Goal: Transaction & Acquisition: Purchase product/service

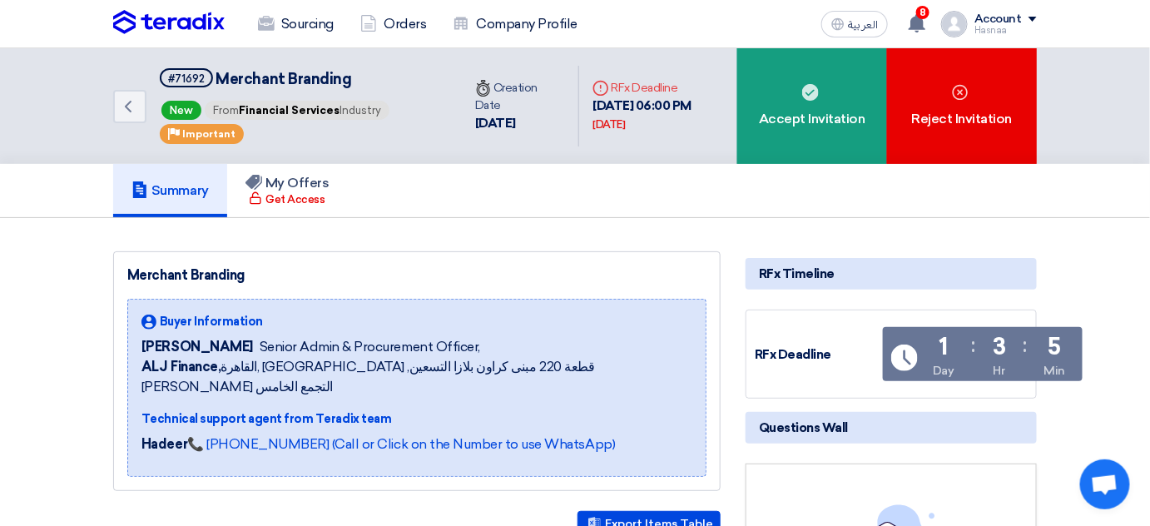
click at [775, 270] on div "RFx Timeline" at bounding box center [890, 274] width 291 height 32
click at [309, 185] on h5 "My Offers" at bounding box center [287, 183] width 84 height 17
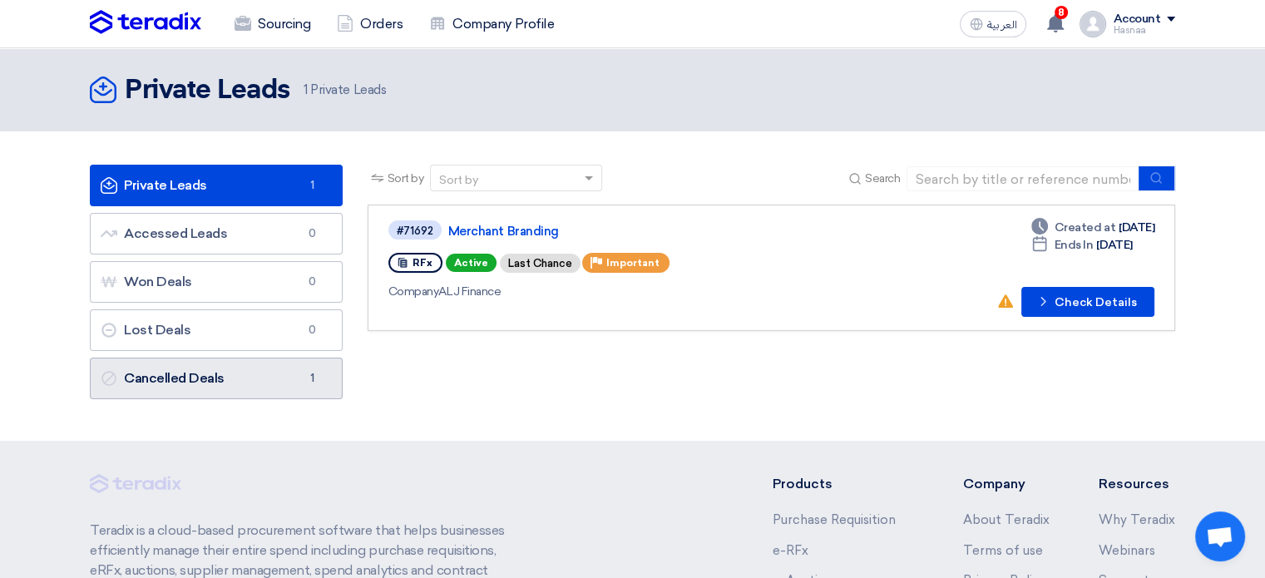
click at [171, 383] on link "Cancelled Deals Cancelled Deals 1" at bounding box center [216, 379] width 253 height 42
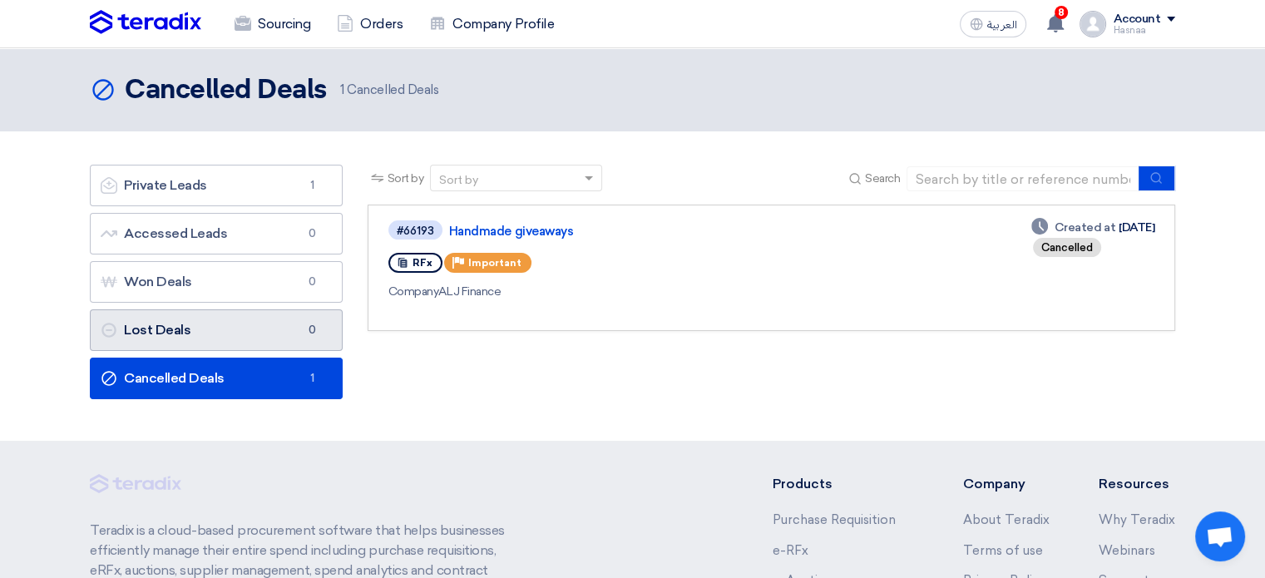
click at [168, 328] on link "Lost Deals Lost Deals 0" at bounding box center [216, 330] width 253 height 42
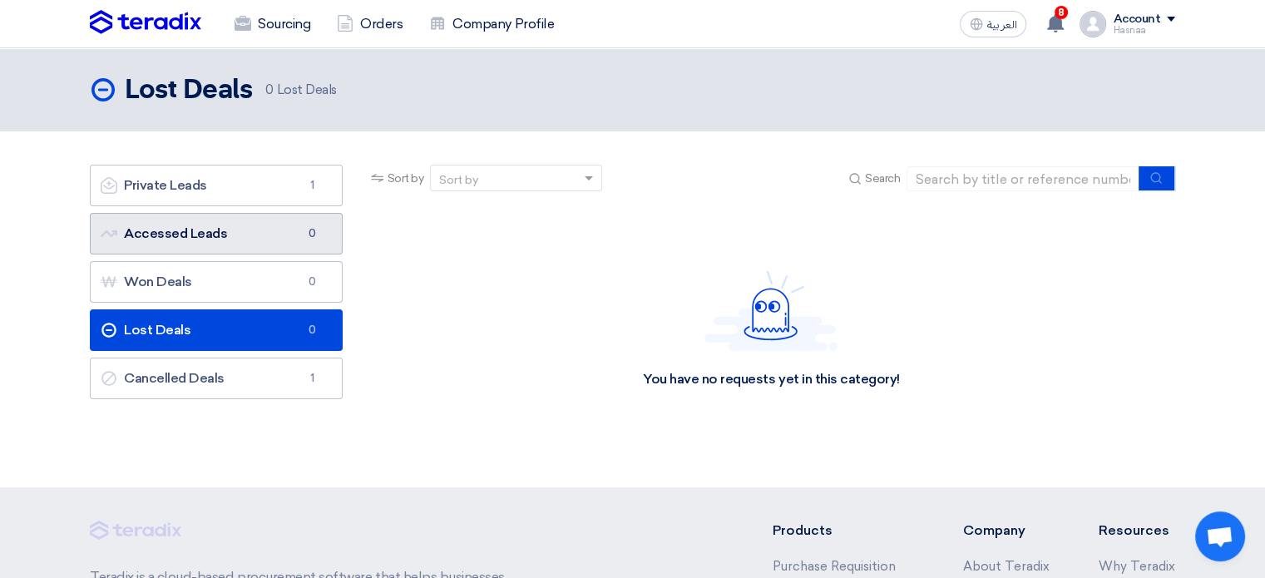
click at [201, 221] on link "Accessed Leads Accessed Leads 0" at bounding box center [216, 234] width 253 height 42
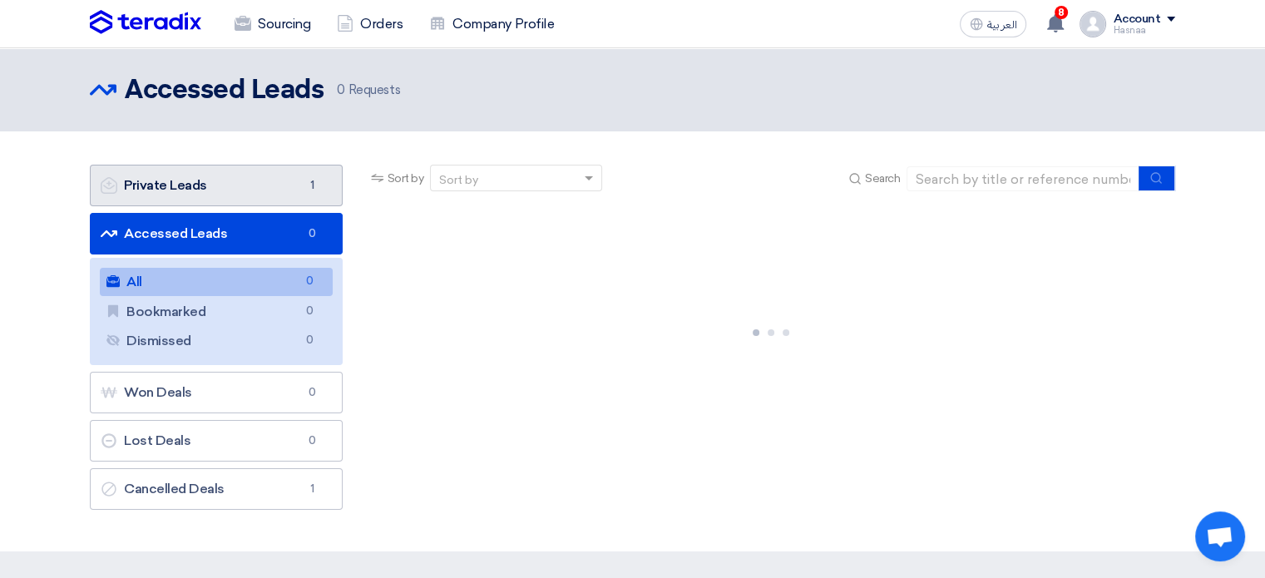
click at [207, 182] on link "Private Leads Private Leads 1" at bounding box center [216, 186] width 253 height 42
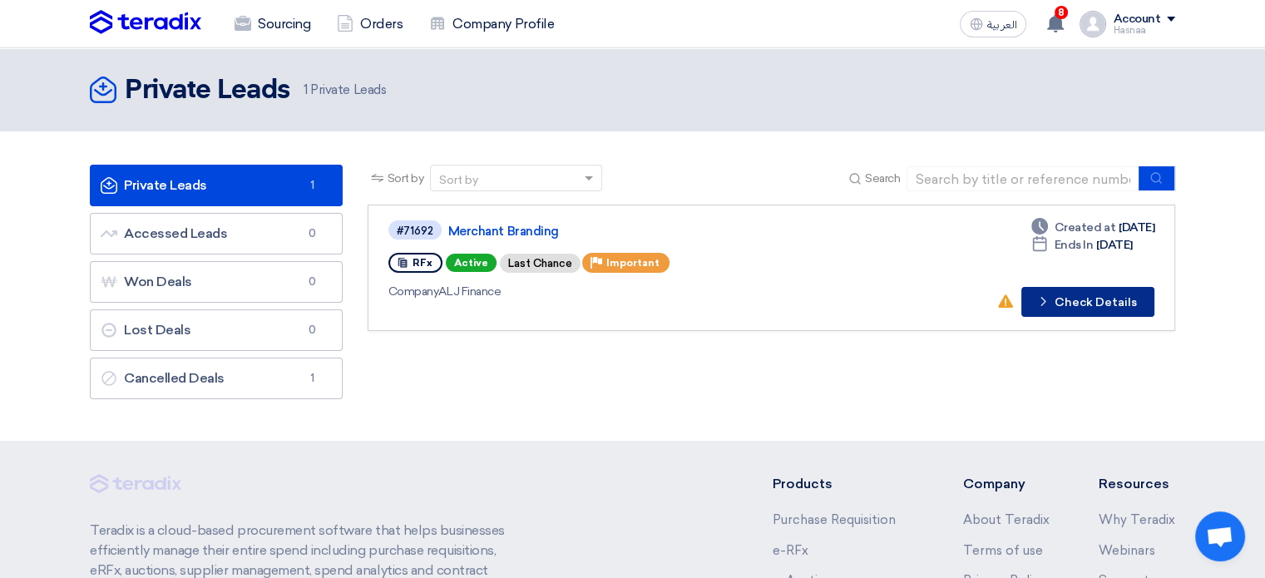
click at [1095, 308] on button "Check details Check Details" at bounding box center [1087, 302] width 133 height 30
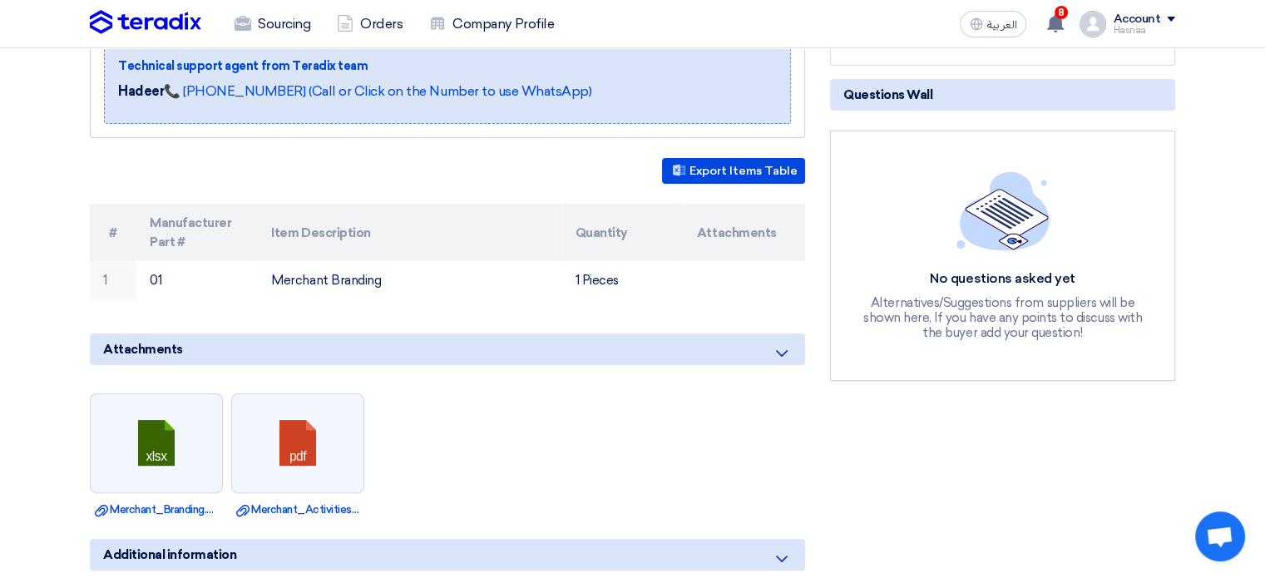
scroll to position [749, 0]
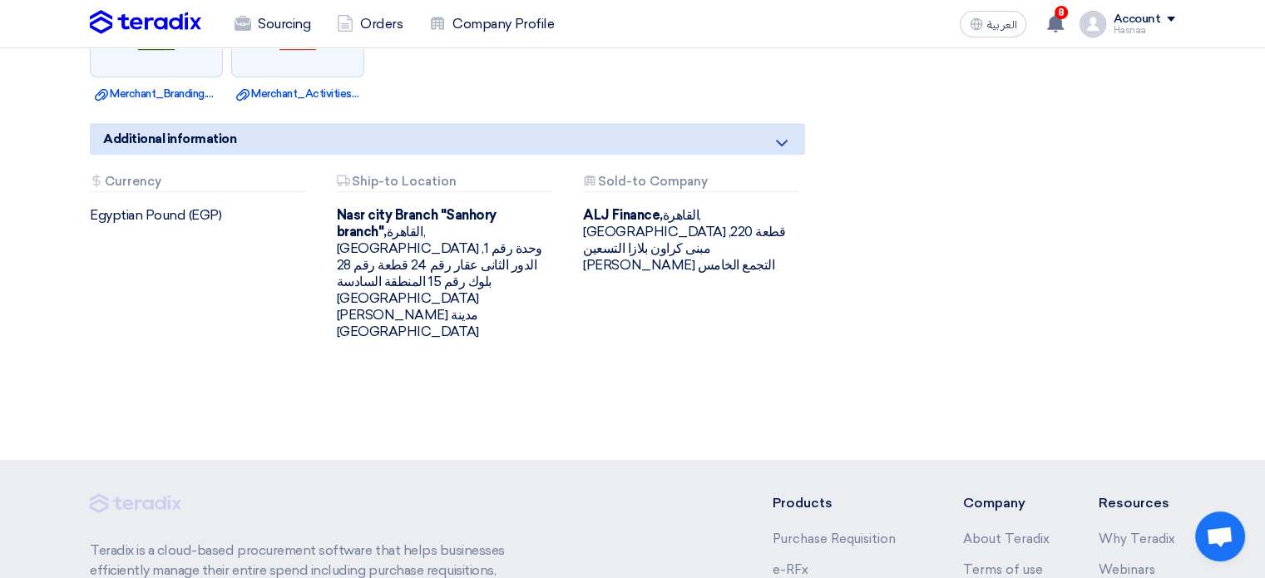
click at [784, 142] on use at bounding box center [782, 143] width 12 height 7
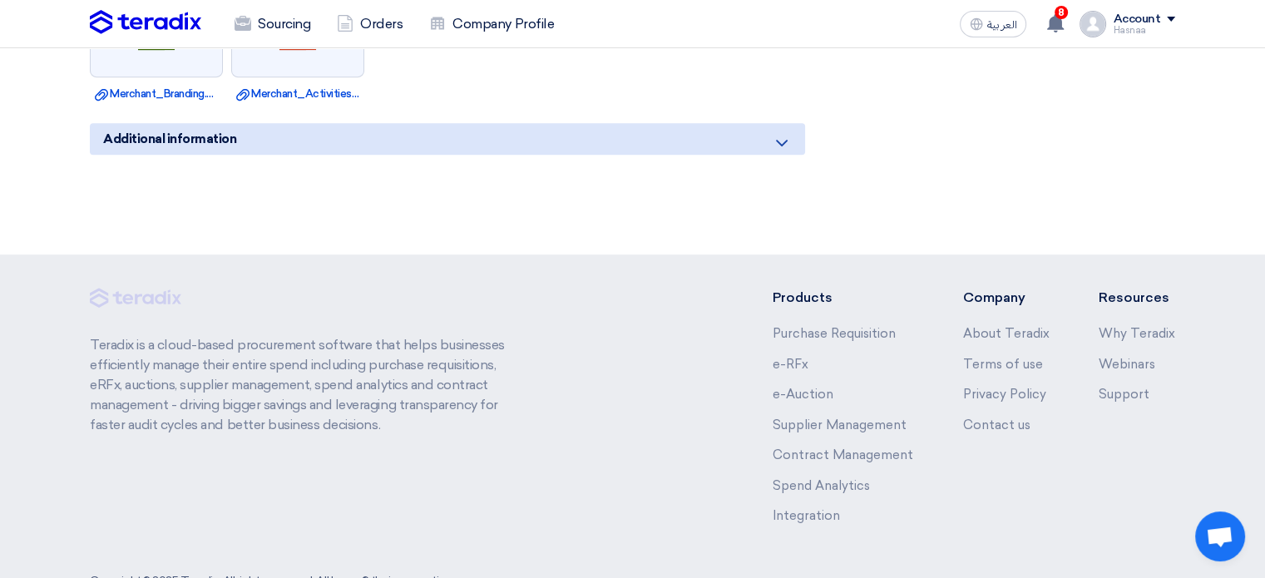
click at [784, 142] on use at bounding box center [782, 143] width 12 height 7
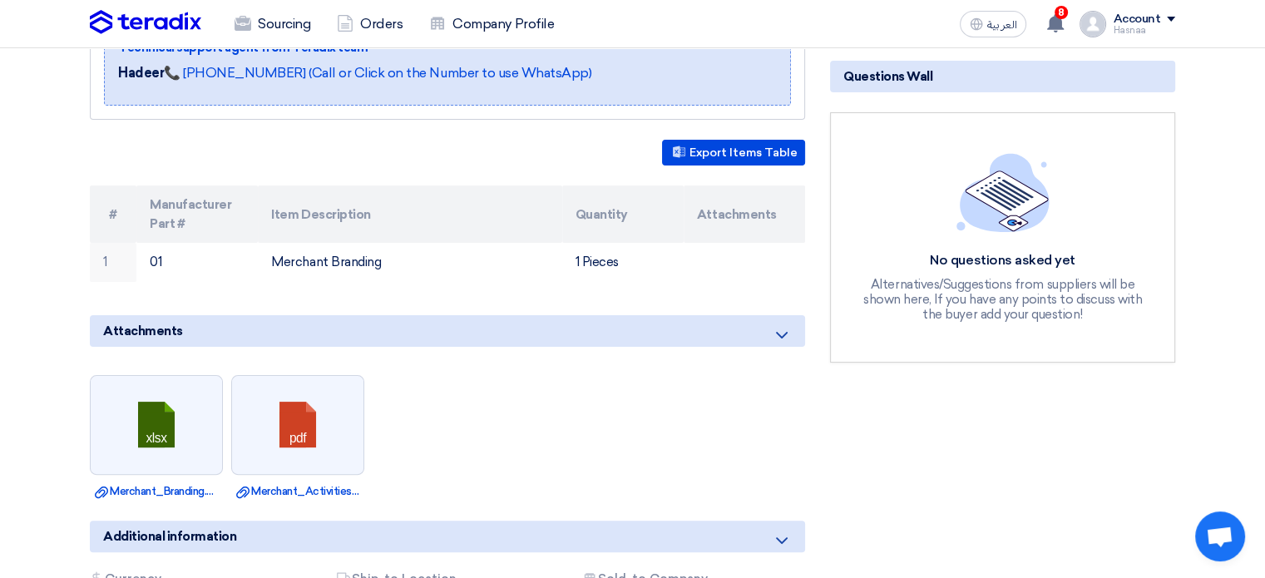
scroll to position [250, 0]
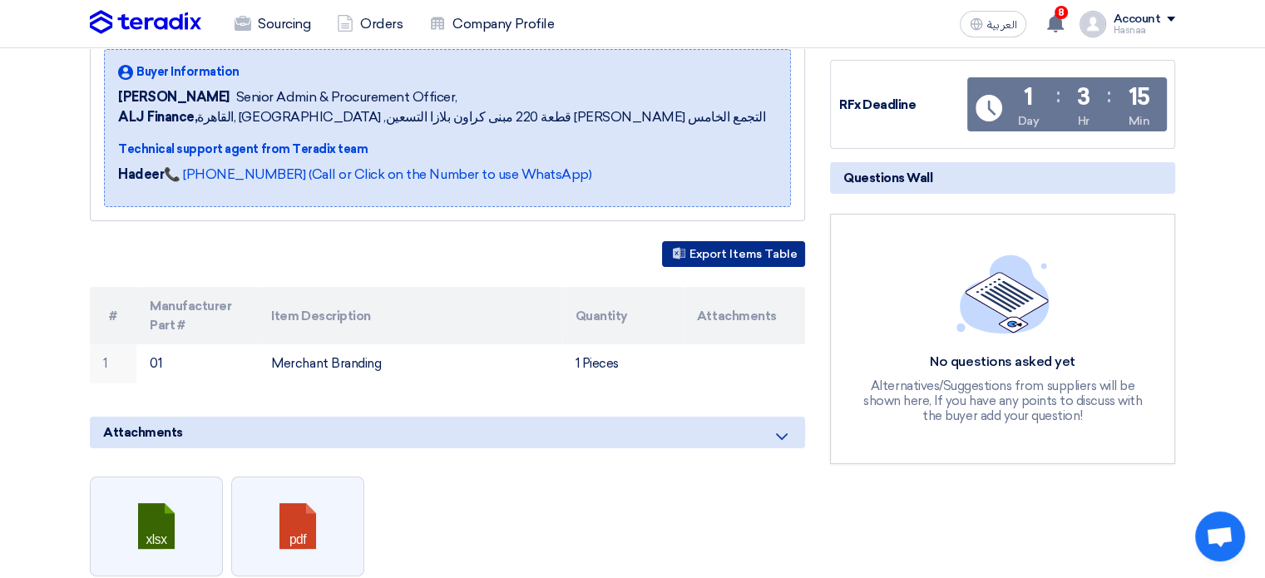
click at [704, 249] on button "Export Items Table" at bounding box center [733, 254] width 143 height 26
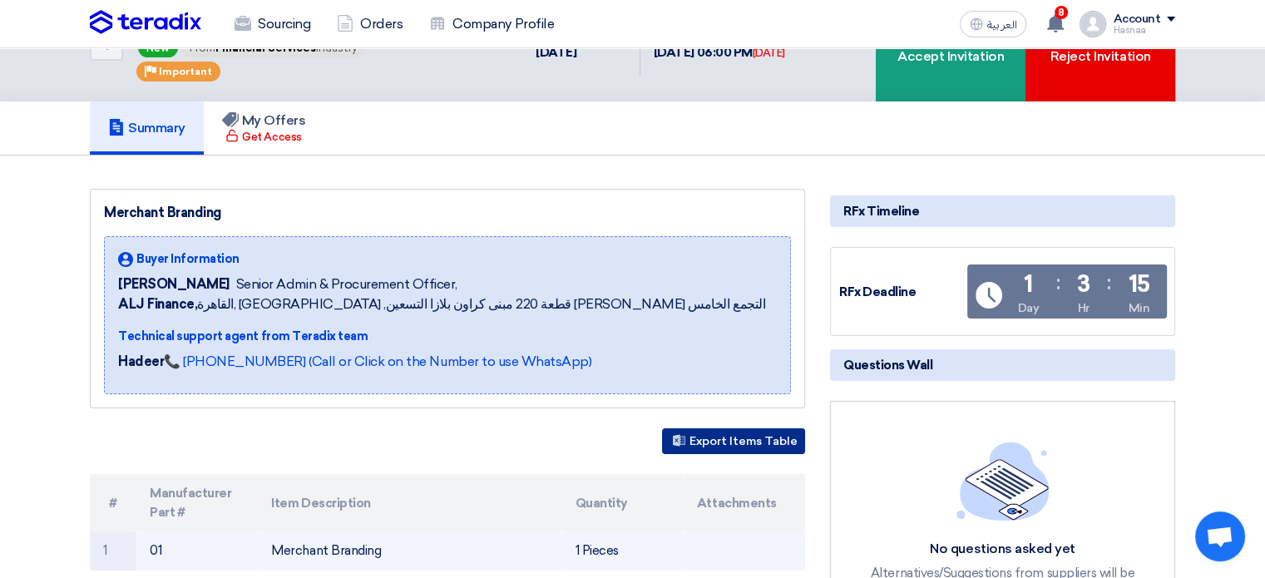
scroll to position [0, 0]
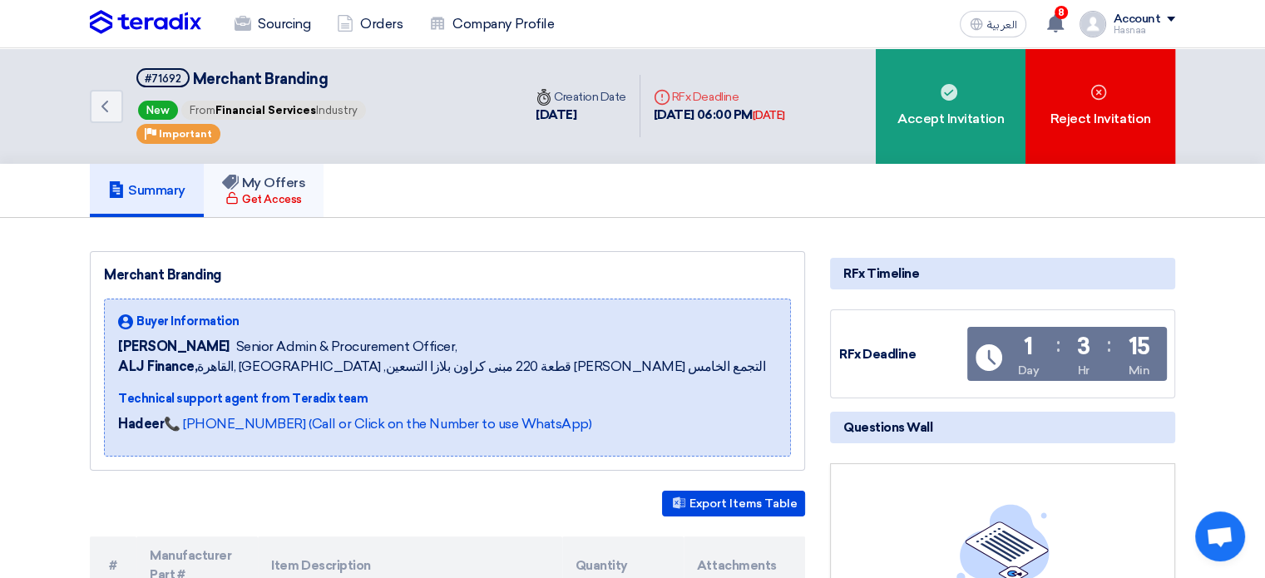
click at [287, 185] on h5 "My Offers" at bounding box center [264, 183] width 84 height 17
click at [266, 197] on div "Get Access" at bounding box center [263, 199] width 76 height 17
click at [253, 192] on div "Get Access" at bounding box center [263, 199] width 76 height 17
click at [115, 105] on link "Back" at bounding box center [106, 106] width 33 height 33
click at [288, 191] on div "Get Access" at bounding box center [263, 199] width 76 height 17
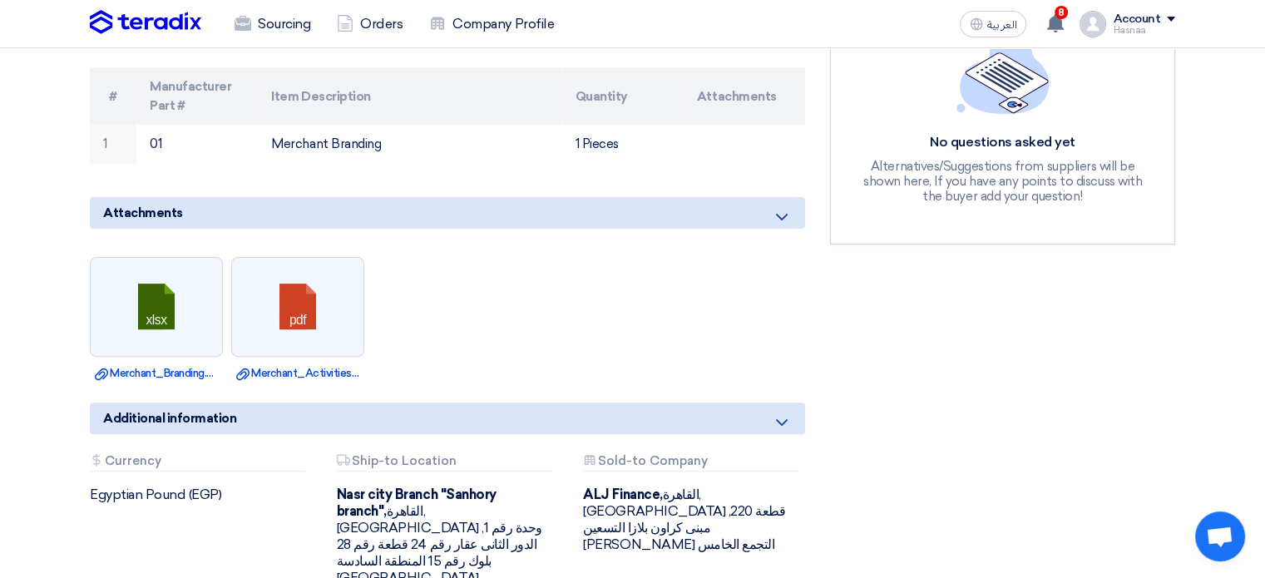
scroll to position [499, 0]
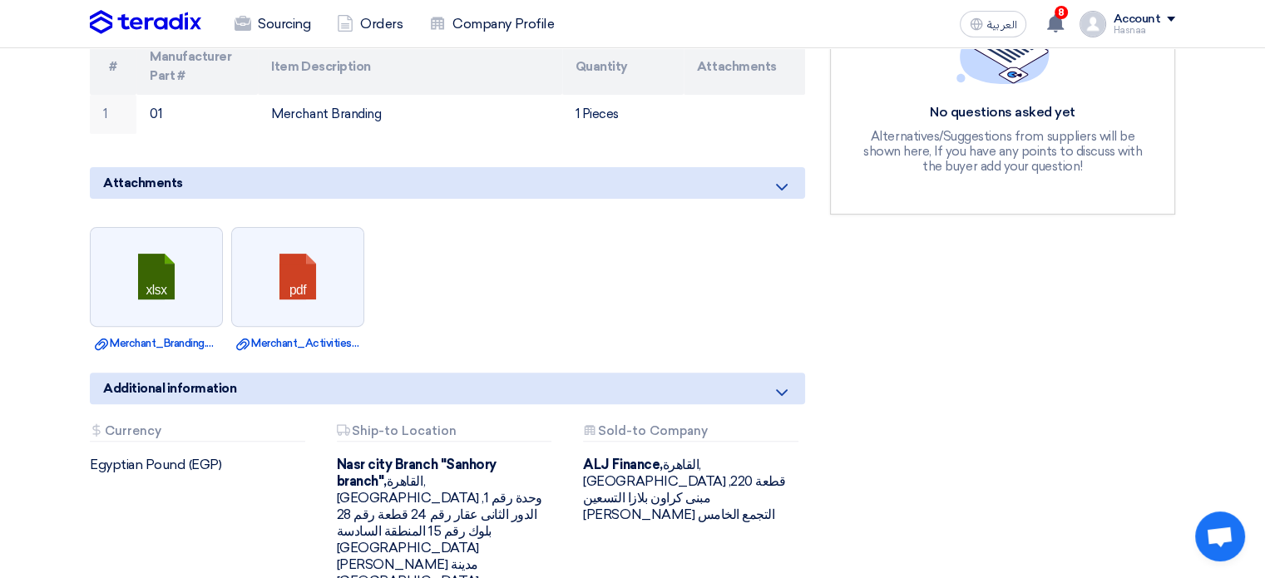
click at [779, 180] on icon at bounding box center [782, 187] width 20 height 20
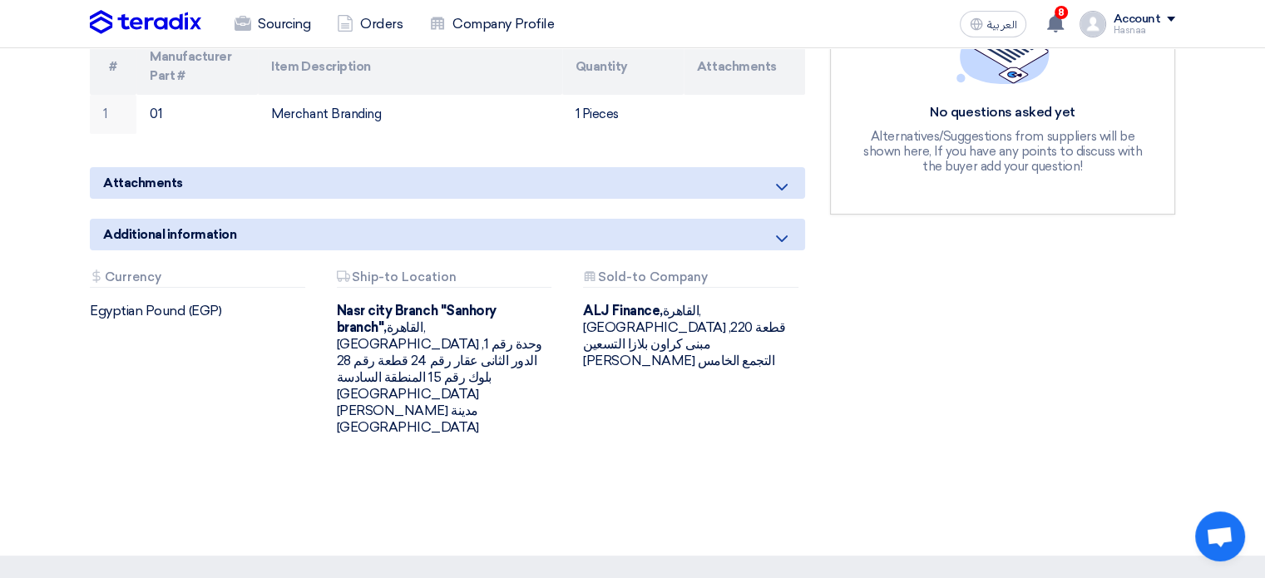
click at [779, 182] on icon at bounding box center [782, 187] width 20 height 20
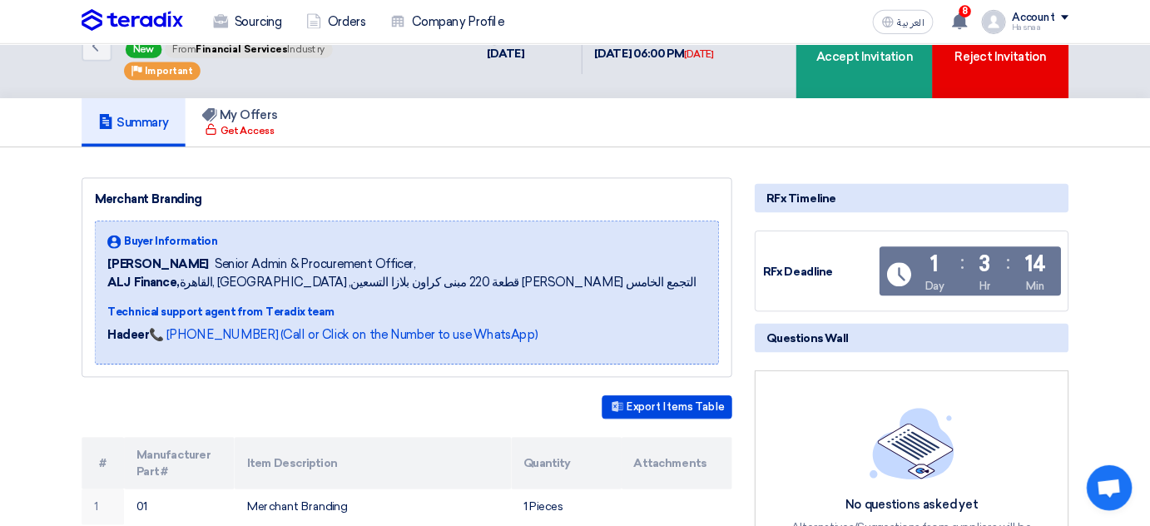
scroll to position [0, 0]
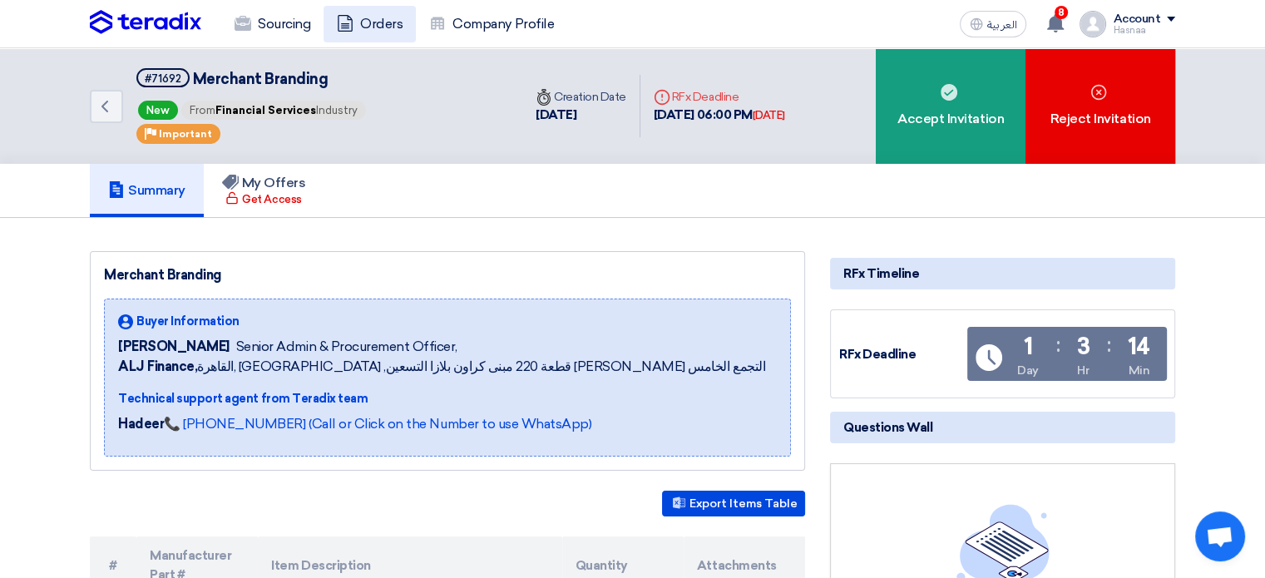
click at [377, 20] on link "Orders" at bounding box center [370, 24] width 92 height 37
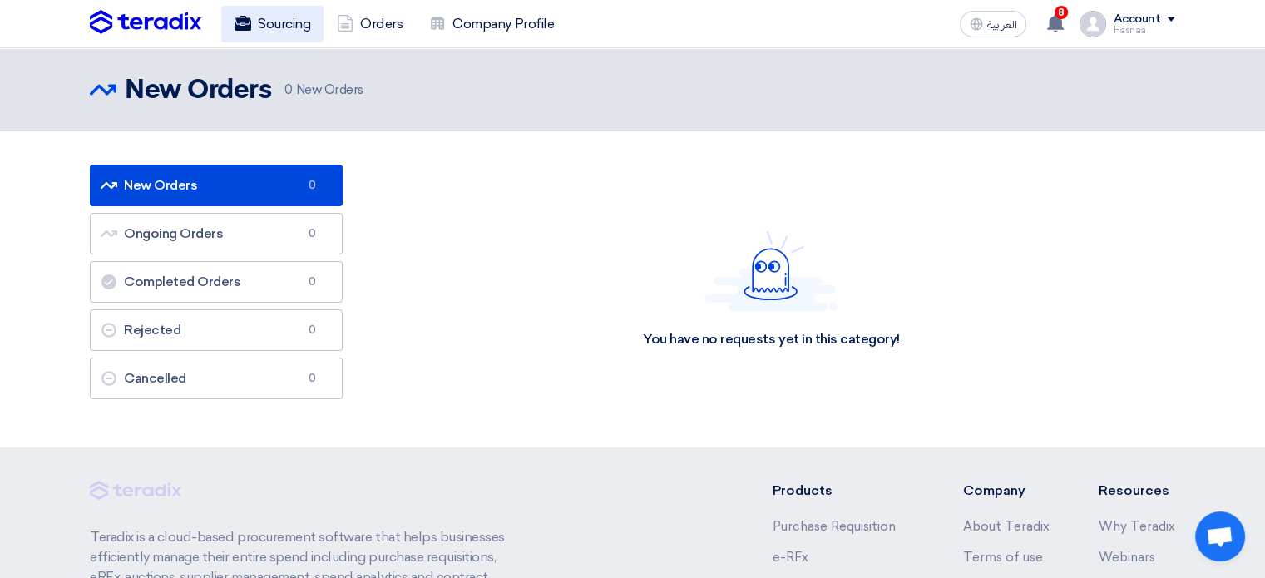
click at [276, 22] on link "Sourcing" at bounding box center [272, 24] width 102 height 37
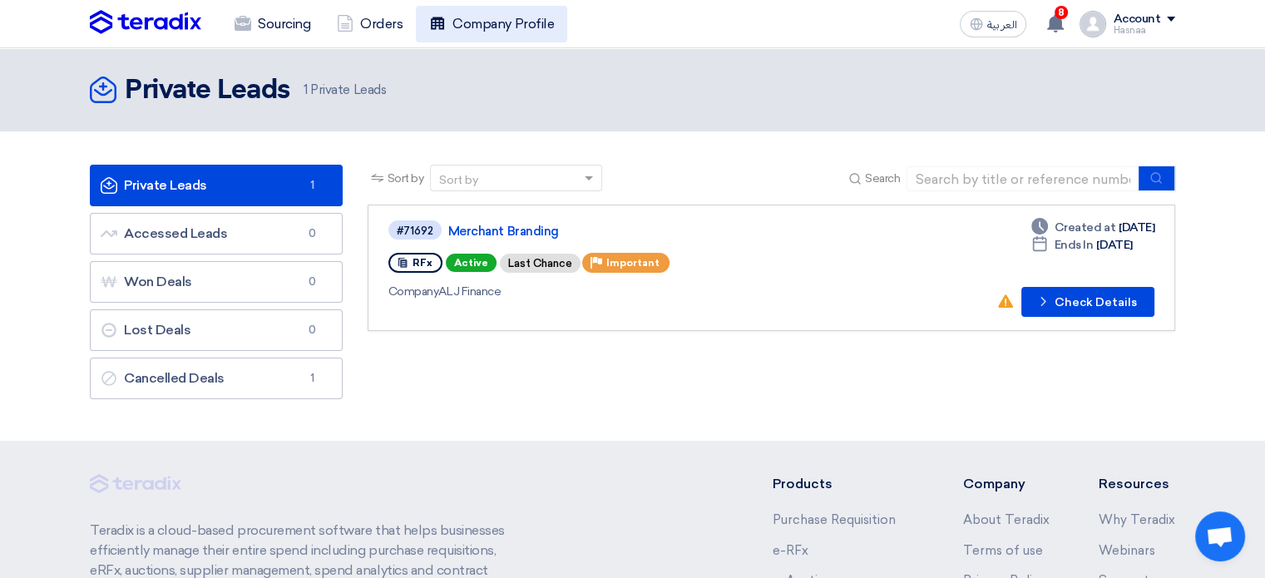
click at [467, 23] on link "Company Profile" at bounding box center [491, 24] width 151 height 37
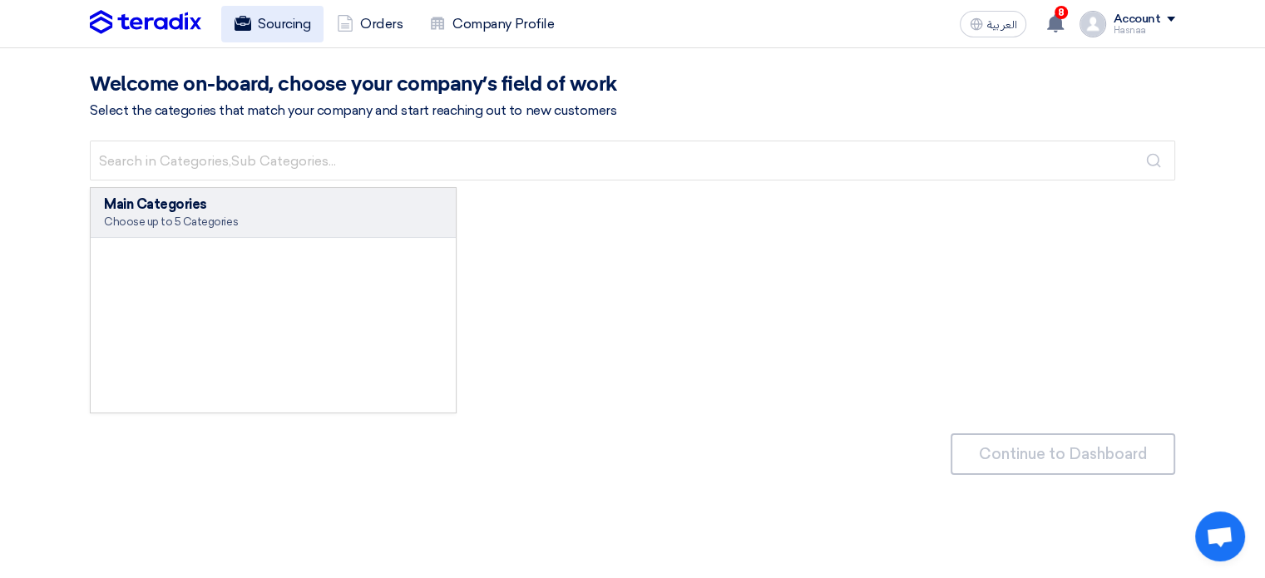
click at [259, 19] on link "Sourcing" at bounding box center [272, 24] width 102 height 37
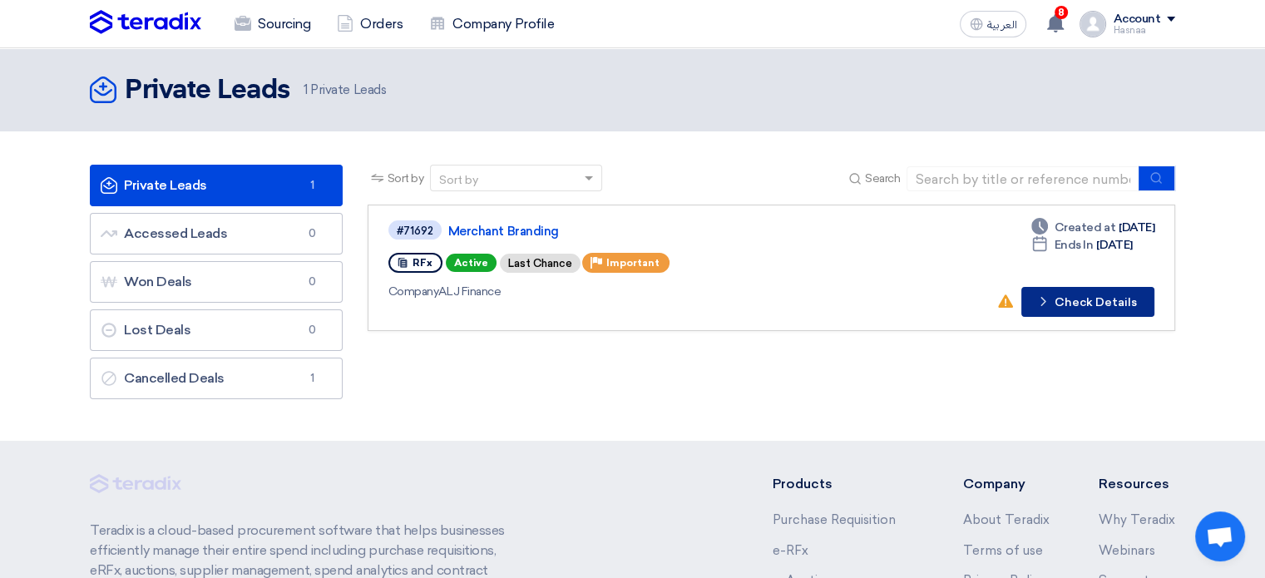
click at [1125, 295] on button "Check details Check Details" at bounding box center [1087, 302] width 133 height 30
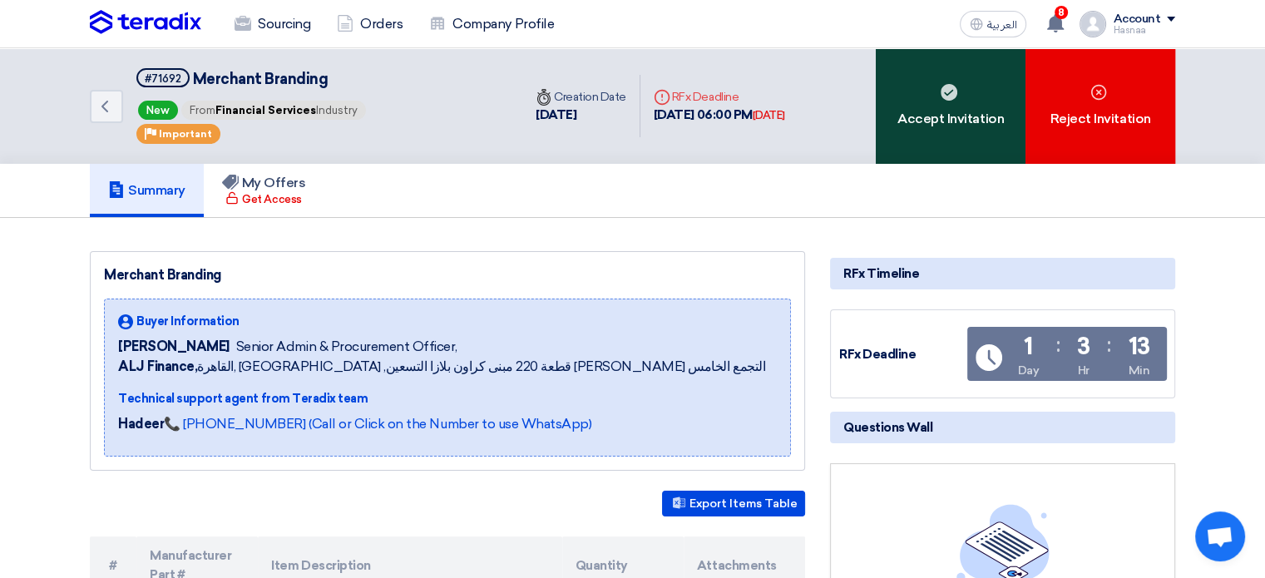
click at [935, 120] on div "Accept Invitation" at bounding box center [951, 106] width 150 height 116
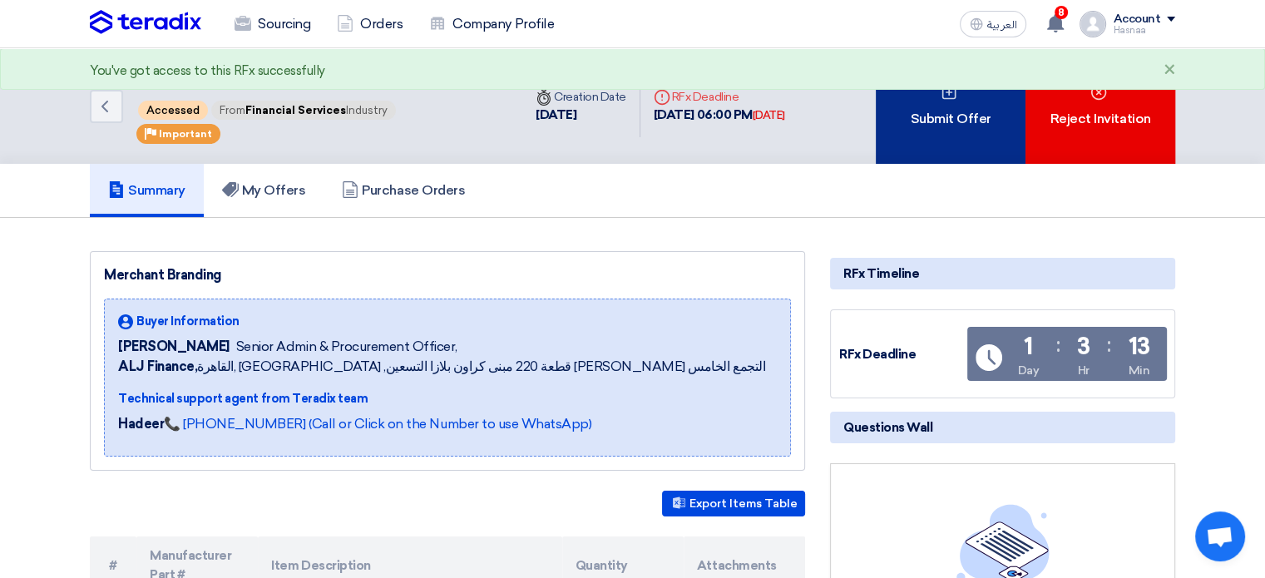
click at [910, 120] on div "Submit Offer" at bounding box center [951, 106] width 150 height 116
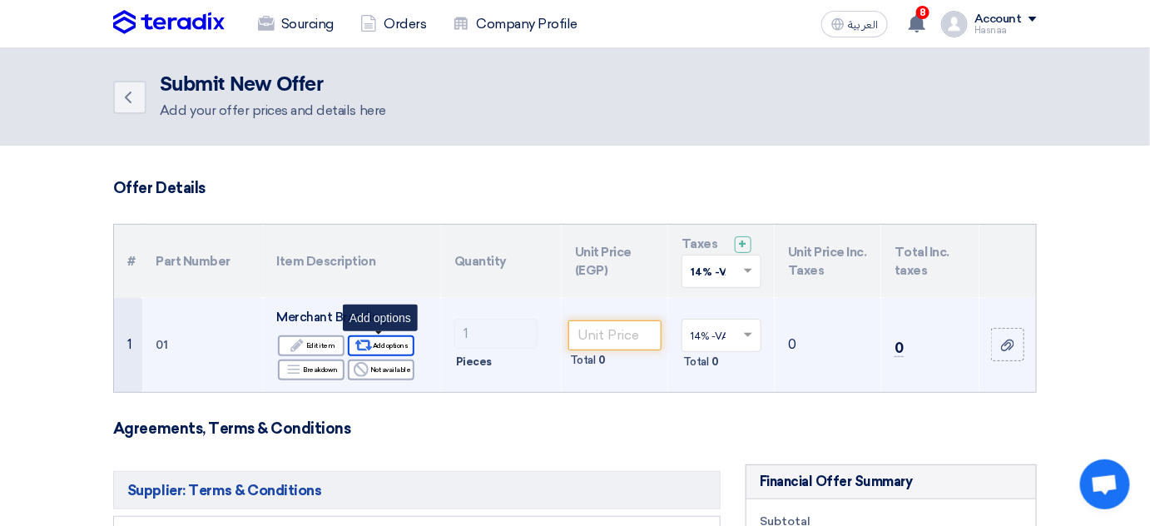
click at [374, 343] on div "Alternative Add options" at bounding box center [381, 345] width 67 height 21
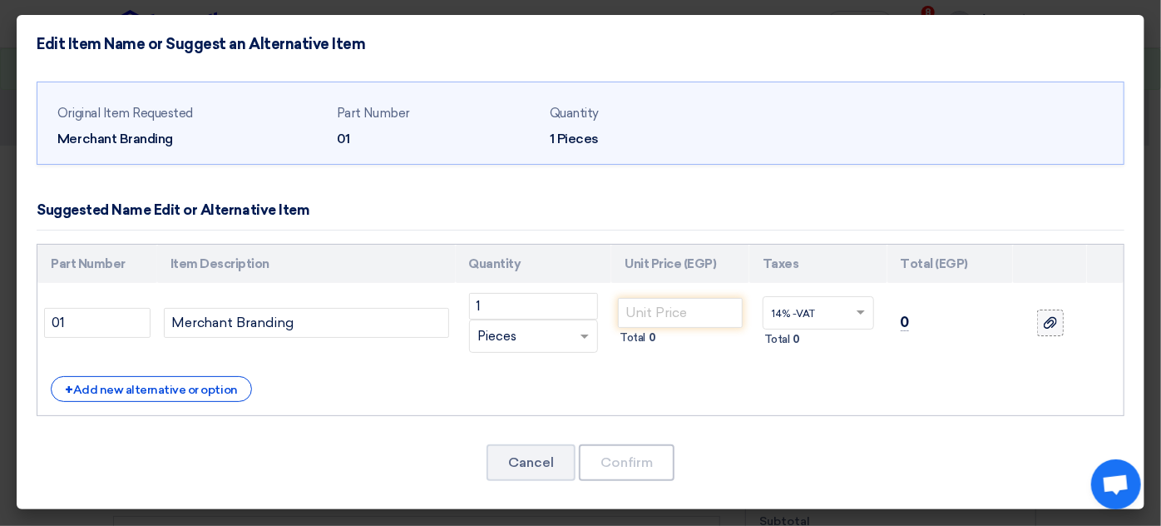
click at [1053, 324] on icon at bounding box center [1050, 322] width 13 height 13
click at [0, 0] on input "file" at bounding box center [0, 0] width 0 height 0
click at [1047, 323] on icon at bounding box center [1050, 322] width 13 height 13
click at [0, 0] on input "file" at bounding box center [0, 0] width 0 height 0
click at [1049, 339] on span "Merchant_Branding__Outdoor_Branding_1760356209227.pdf" at bounding box center [1046, 336] width 33 height 17
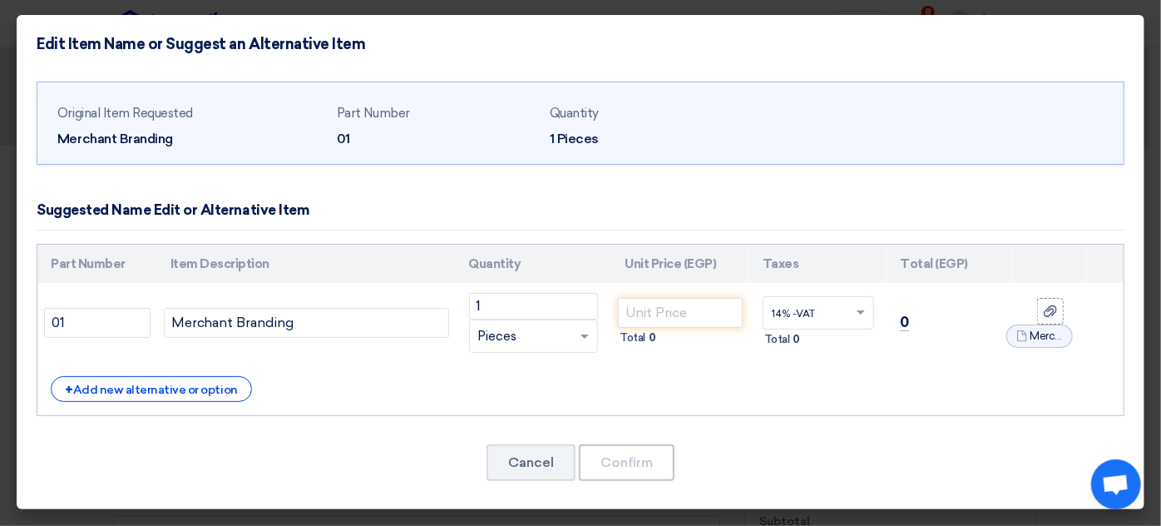
click at [1025, 336] on icon "File" at bounding box center [1022, 336] width 12 height 12
click at [1041, 325] on label at bounding box center [1050, 322] width 27 height 27
click at [0, 0] on input "file" at bounding box center [0, 0] width 0 height 0
click at [670, 317] on input "number" at bounding box center [680, 313] width 125 height 30
click at [635, 311] on input "number" at bounding box center [680, 313] width 125 height 30
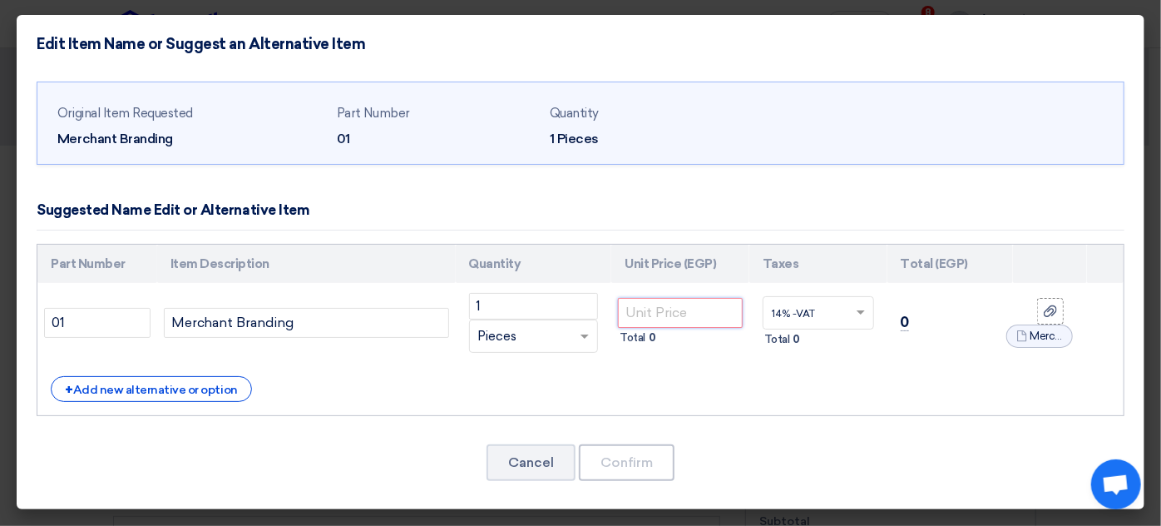
click at [641, 312] on input "number" at bounding box center [680, 313] width 125 height 30
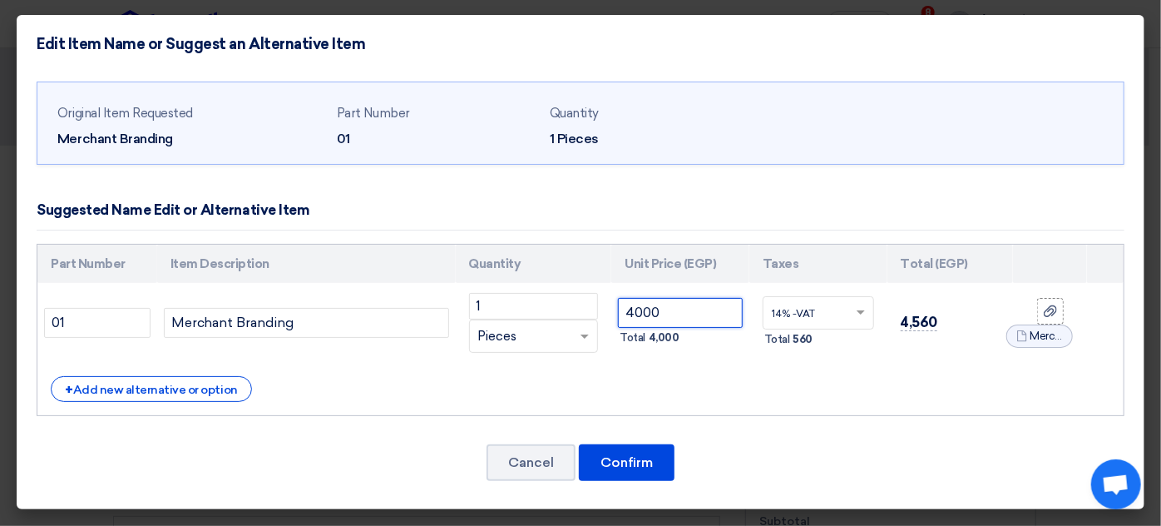
type input "4000"
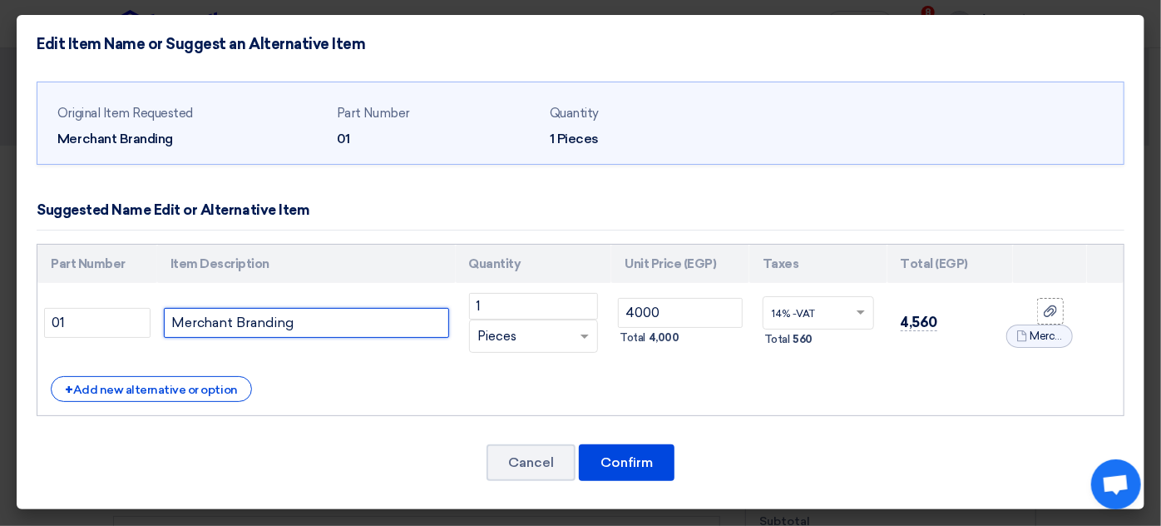
click at [319, 321] on input "Merchant Branding" at bounding box center [306, 323] width 285 height 30
drag, startPoint x: 323, startPoint y: 320, endPoint x: 166, endPoint y: 313, distance: 157.4
click at [166, 313] on input "Merchant Branding" at bounding box center [306, 323] width 285 height 30
paste input "Flags : Vertical & horizontal poles Printed fabric flag two faces Metal base su…"
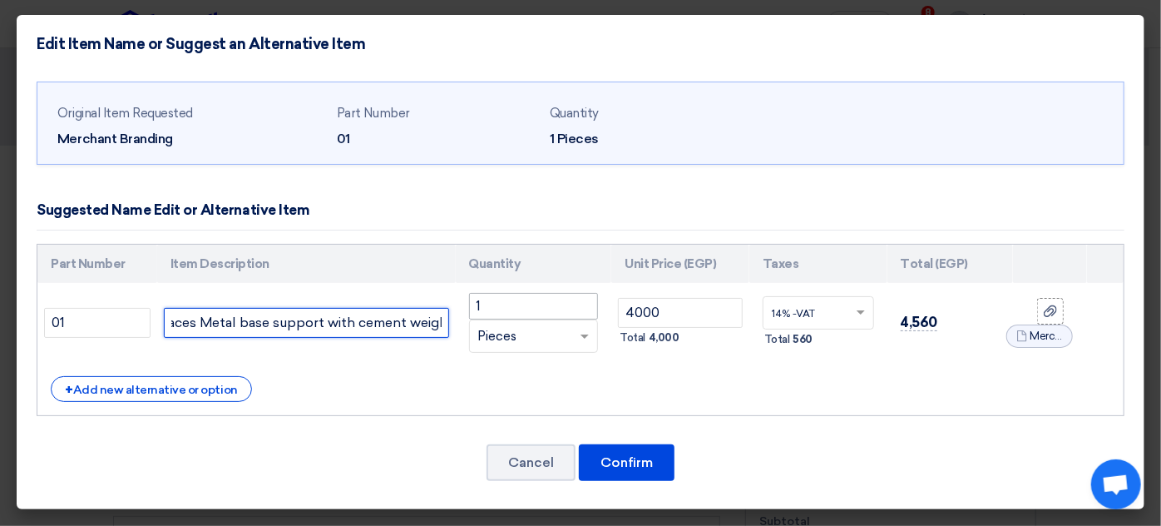
type input "Flags : Vertical & horizontal poles Printed fabric flag two faces Metal base su…"
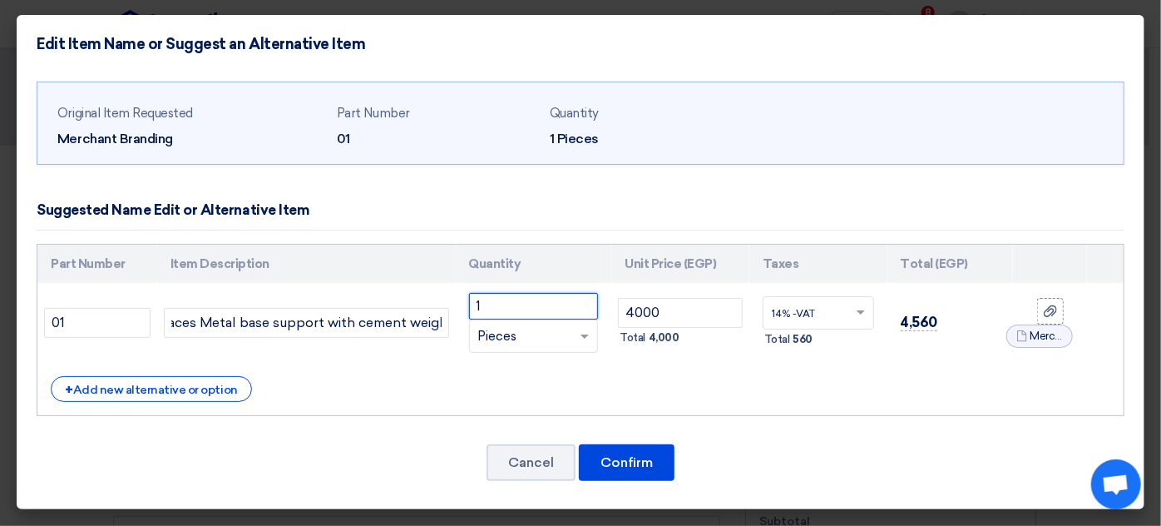
scroll to position [0, 0]
drag, startPoint x: 522, startPoint y: 308, endPoint x: 469, endPoint y: 308, distance: 53.2
click at [469, 308] on input "1" at bounding box center [534, 306] width 130 height 27
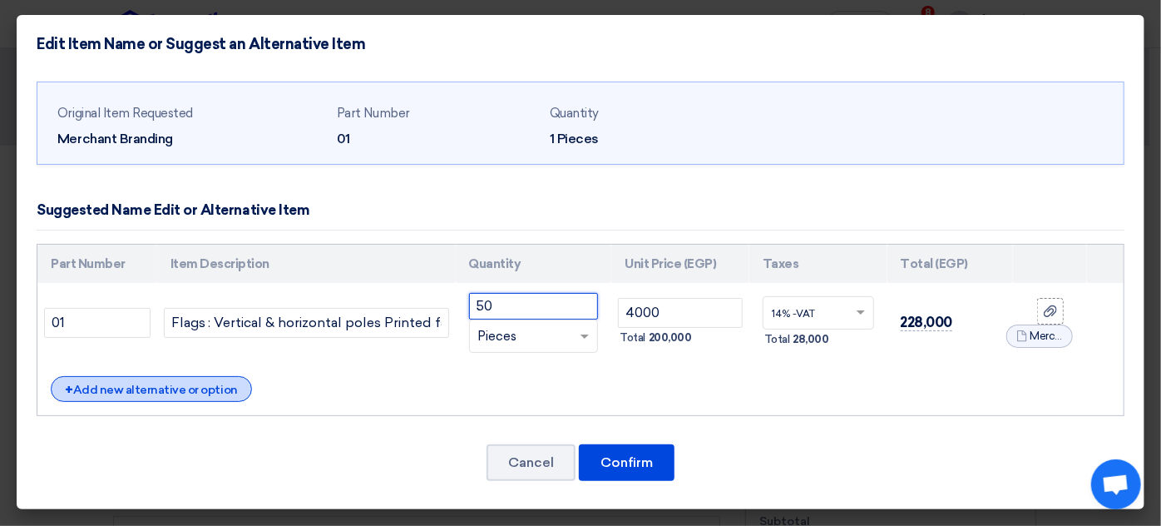
type input "50"
click at [162, 389] on div "+ Add new alternative or option" at bounding box center [151, 389] width 201 height 26
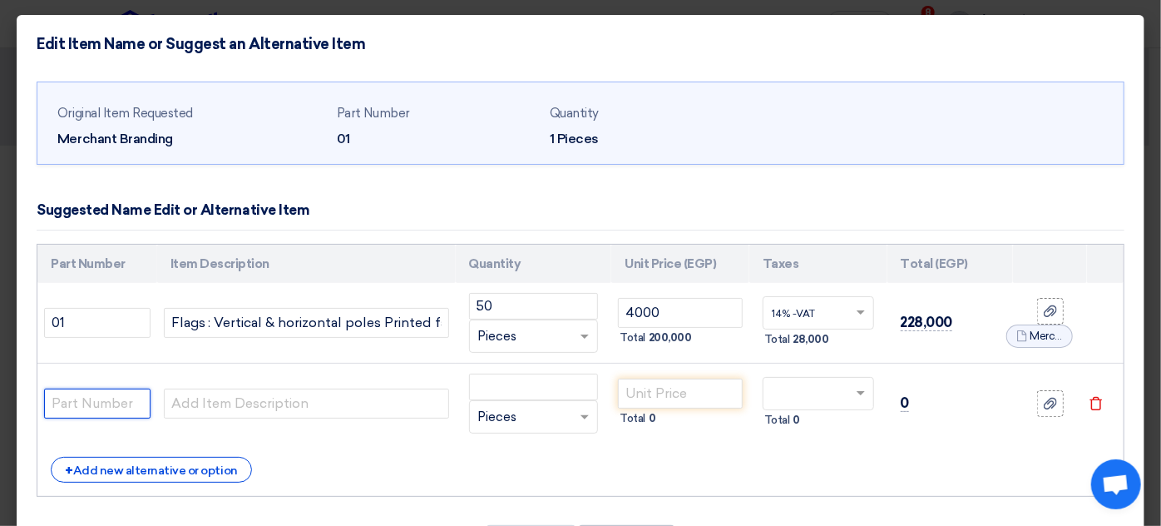
click at [95, 393] on input "text" at bounding box center [97, 403] width 106 height 30
type input "2"
click at [240, 460] on div "+ Add new alternative or option" at bounding box center [581, 470] width 1060 height 26
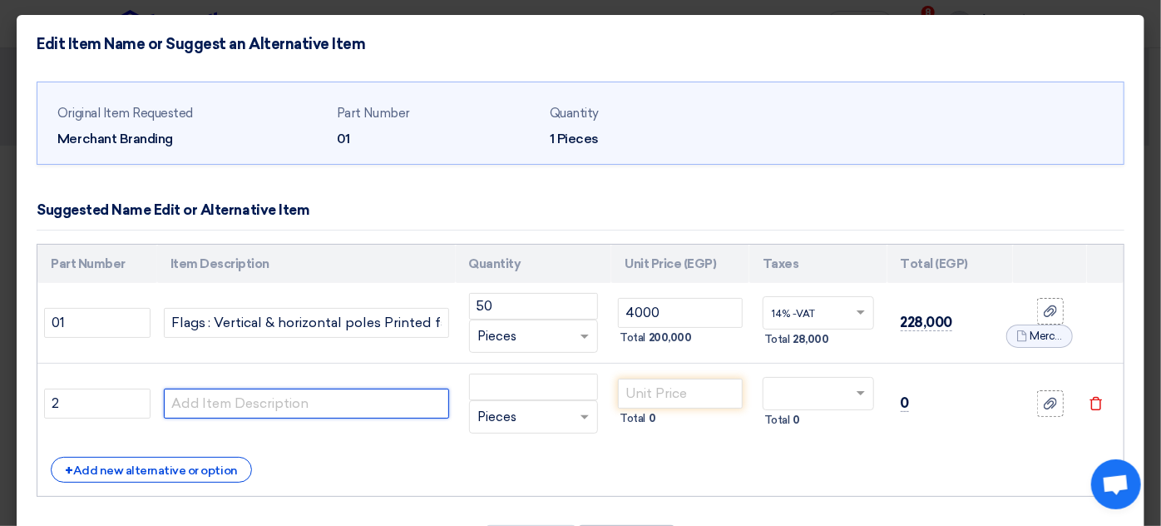
click at [255, 401] on input "text" at bounding box center [306, 403] width 285 height 30
click at [260, 403] on input "text" at bounding box center [306, 403] width 285 height 30
paste input "Pyramid Stands : Size: w:90 x H:130cm Replaceable two-sided printed message boa…"
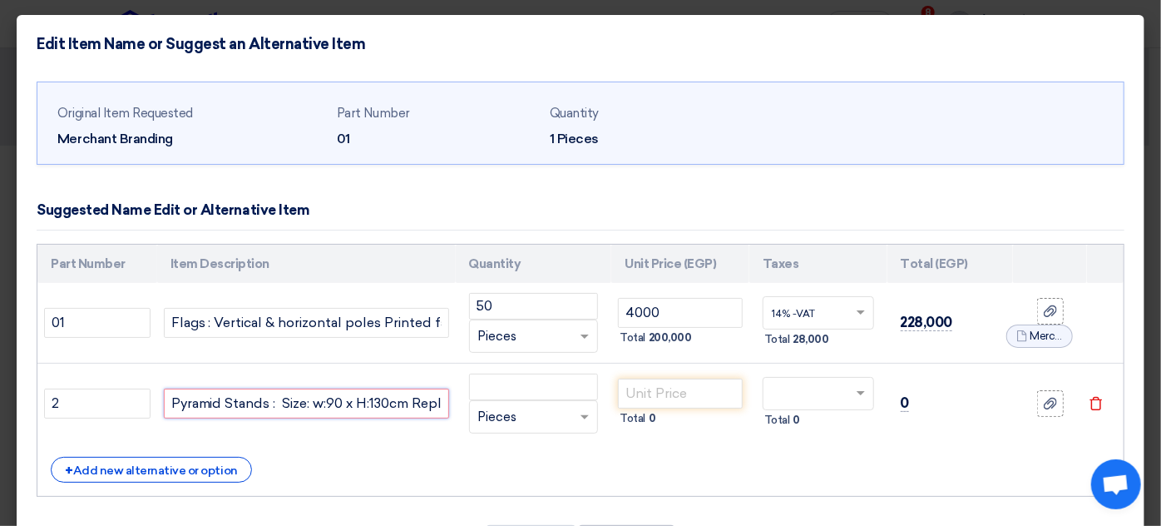
scroll to position [0, 1004]
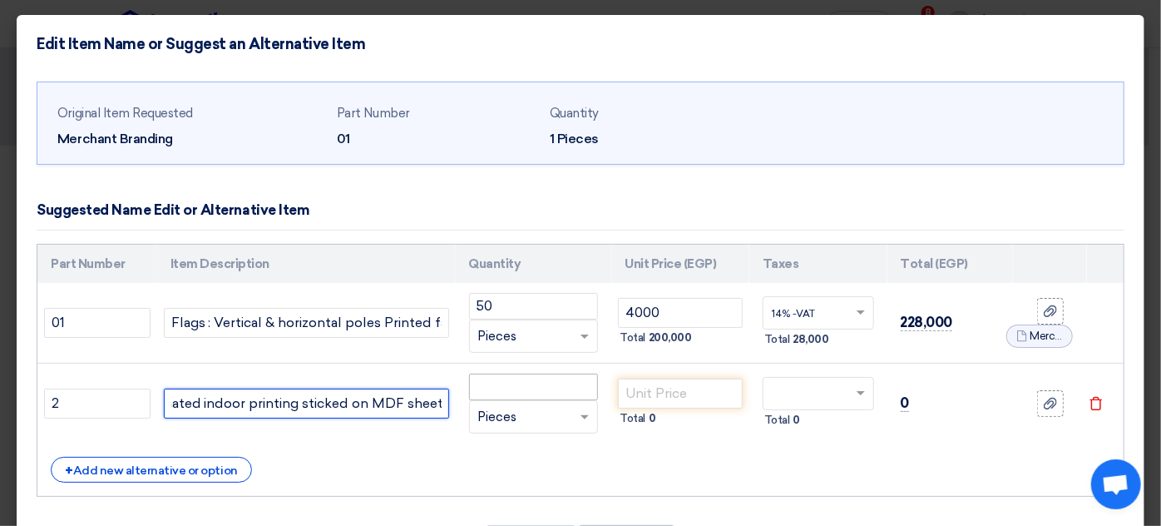
type input "Pyramid Stands : Size: w:90 x H:130cm Replaceable two-sided printed message boa…"
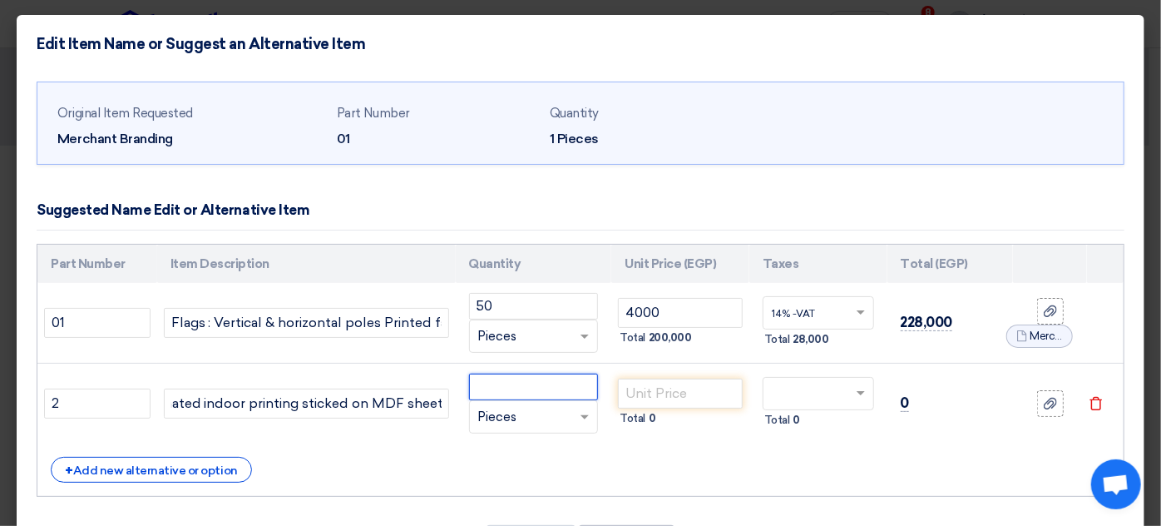
click at [522, 389] on input "number" at bounding box center [534, 386] width 130 height 27
type input "20"
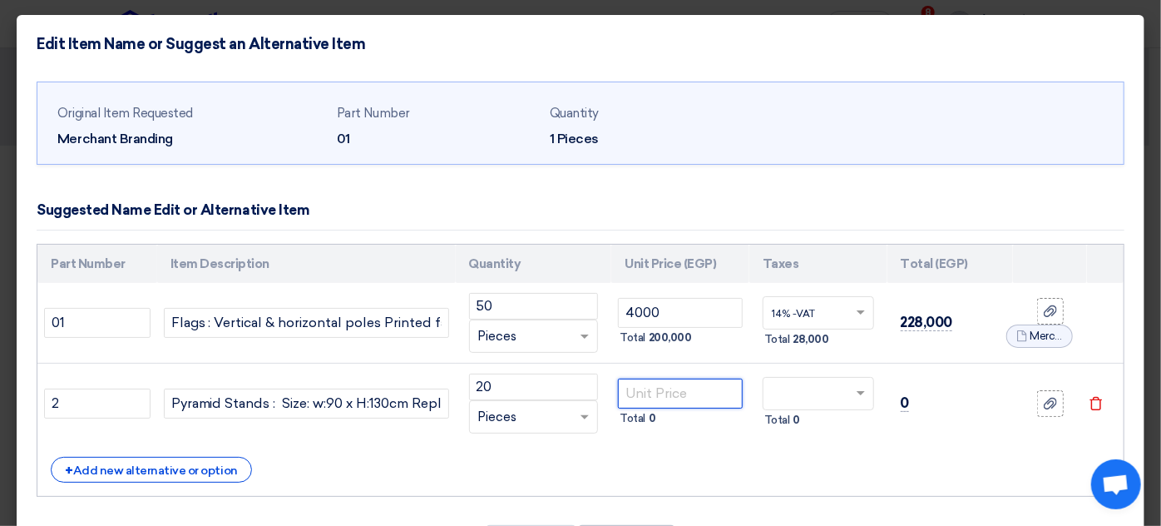
click at [672, 383] on input "number" at bounding box center [680, 393] width 125 height 30
type input "4500"
click at [600, 394] on td "20 RFQ_STEP1.ITEMS.2.TYPE_PLACEHOLDER × Pieces" at bounding box center [534, 403] width 156 height 81
click at [793, 374] on td "Total 0" at bounding box center [818, 403] width 138 height 81
click at [788, 391] on input "text" at bounding box center [808, 395] width 73 height 27
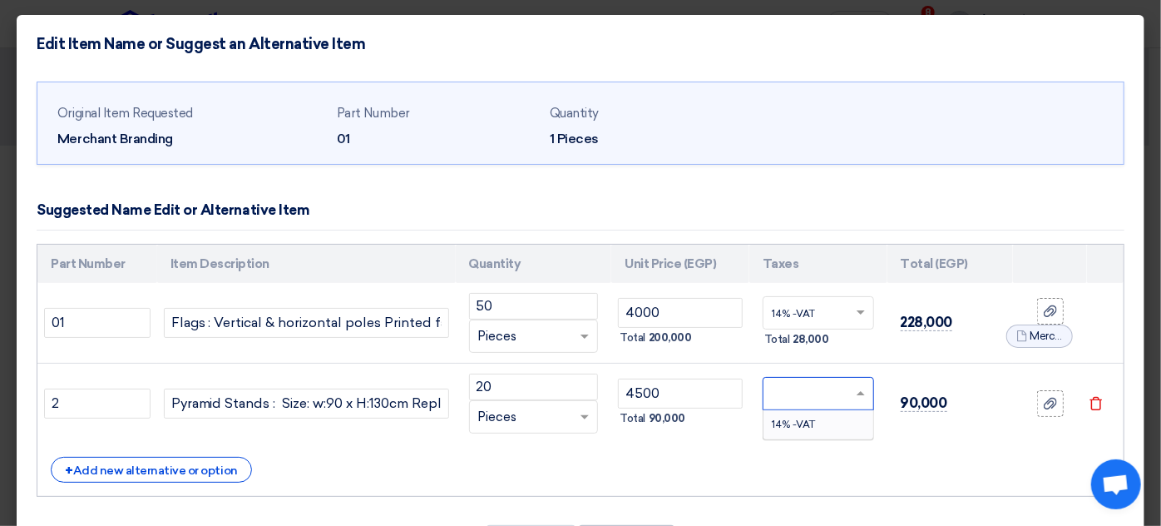
scroll to position [75, 0]
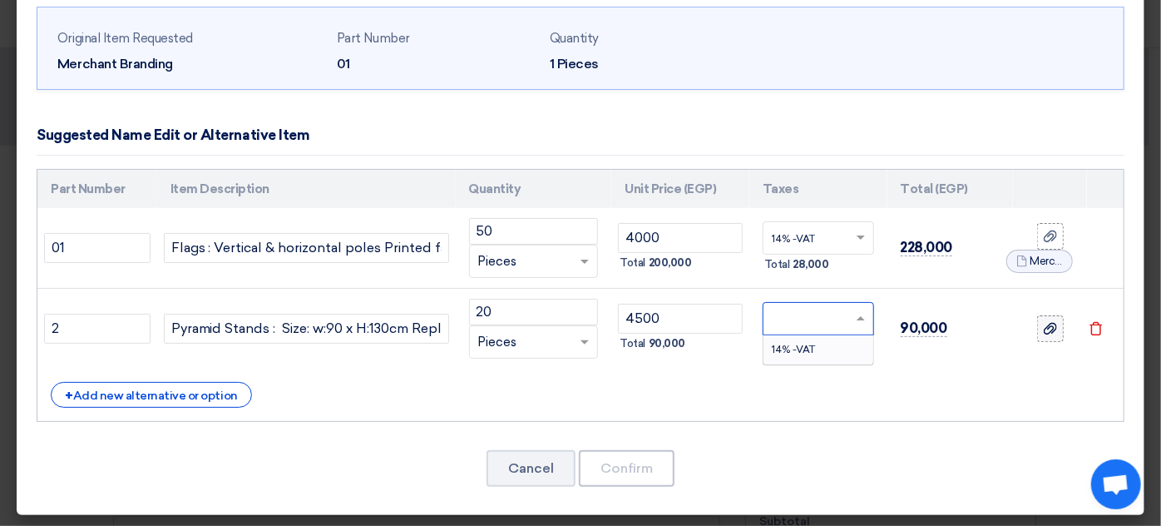
click at [1044, 322] on icon at bounding box center [1050, 328] width 13 height 13
click at [0, 0] on input "file" at bounding box center [0, 0] width 0 height 0
click at [776, 319] on input "text" at bounding box center [808, 320] width 73 height 27
click at [573, 319] on input "20" at bounding box center [534, 312] width 130 height 27
click at [789, 307] on input "text" at bounding box center [808, 320] width 73 height 27
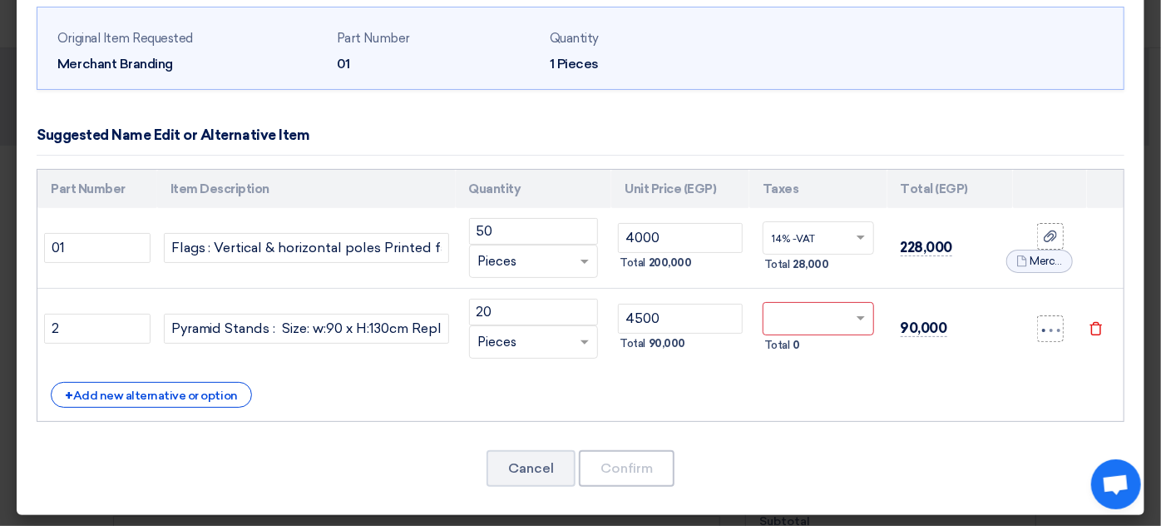
click at [844, 394] on div "+ Add new alternative or option" at bounding box center [581, 395] width 1060 height 26
click at [525, 348] on div "RFQ_STEP1.ITEMS.2.TYPE_PLACEHOLDER × Pieces" at bounding box center [523, 342] width 107 height 19
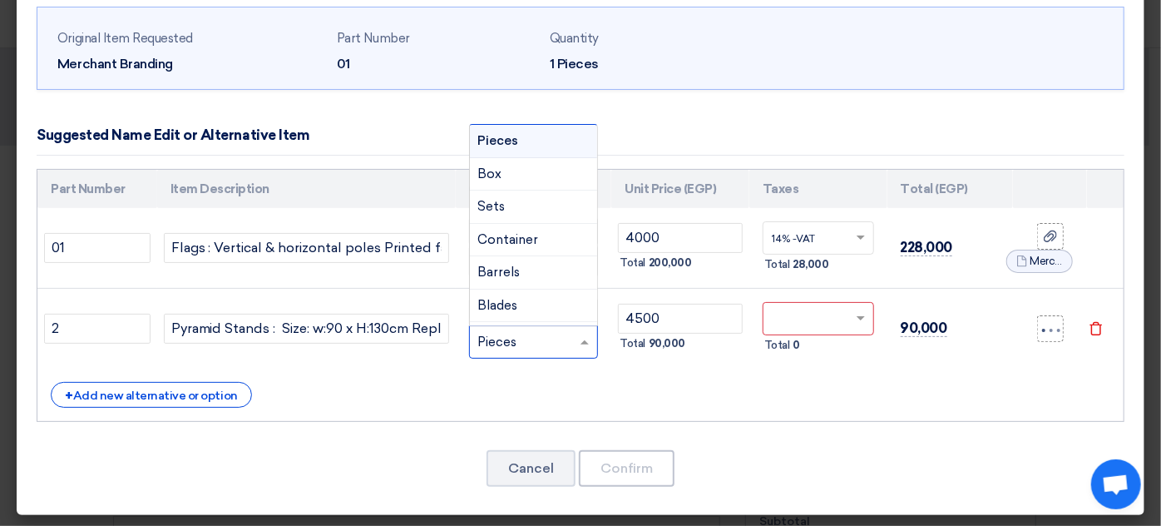
click at [528, 340] on div "RFQ_STEP1.ITEMS.2.TYPE_PLACEHOLDER × Pieces" at bounding box center [523, 342] width 107 height 19
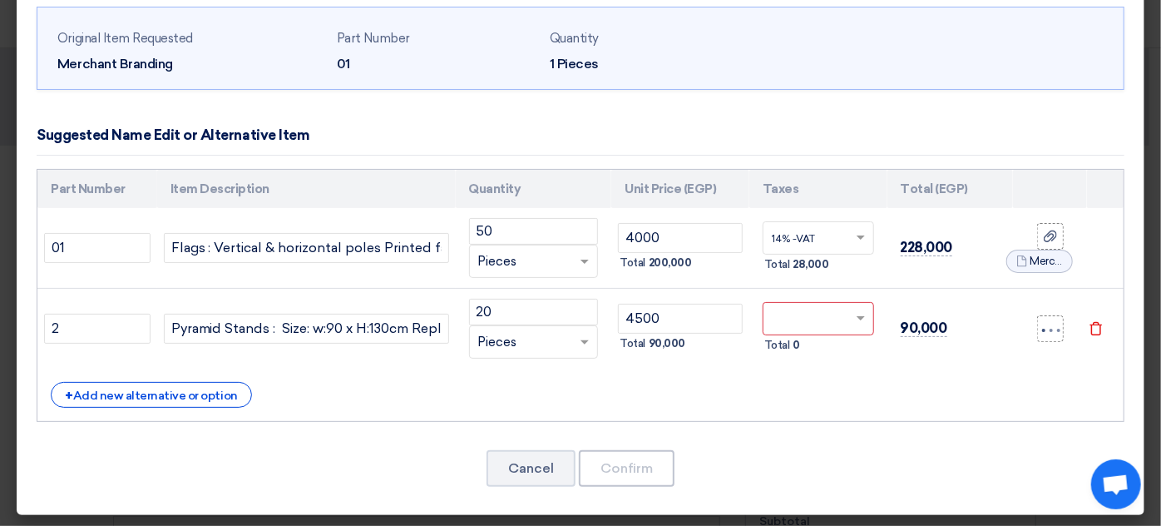
click at [794, 313] on input "text" at bounding box center [808, 320] width 73 height 27
click at [787, 348] on span "14% -VAT" at bounding box center [793, 350] width 43 height 12
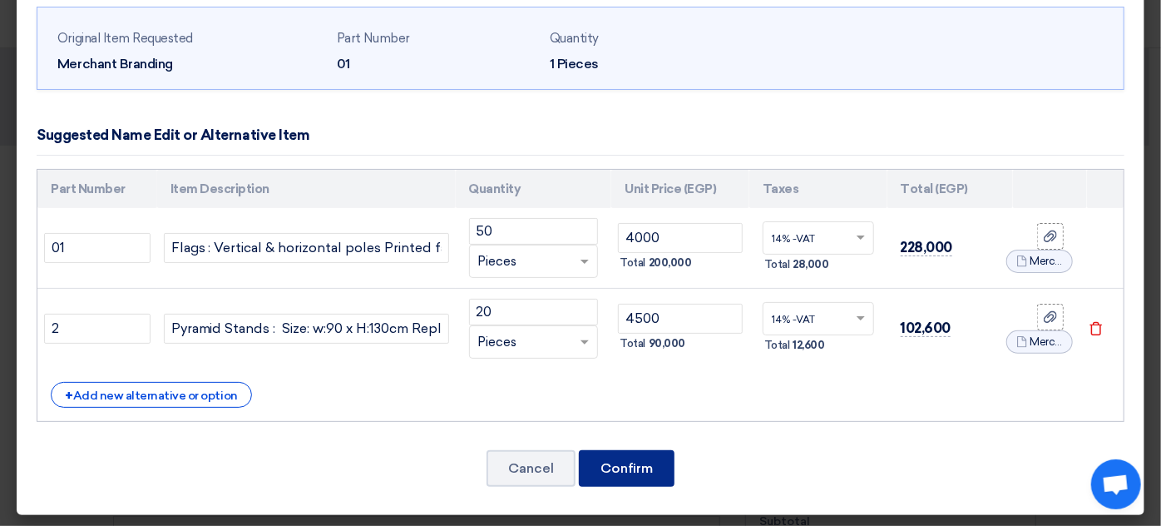
click at [615, 467] on button "Confirm" at bounding box center [627, 468] width 96 height 37
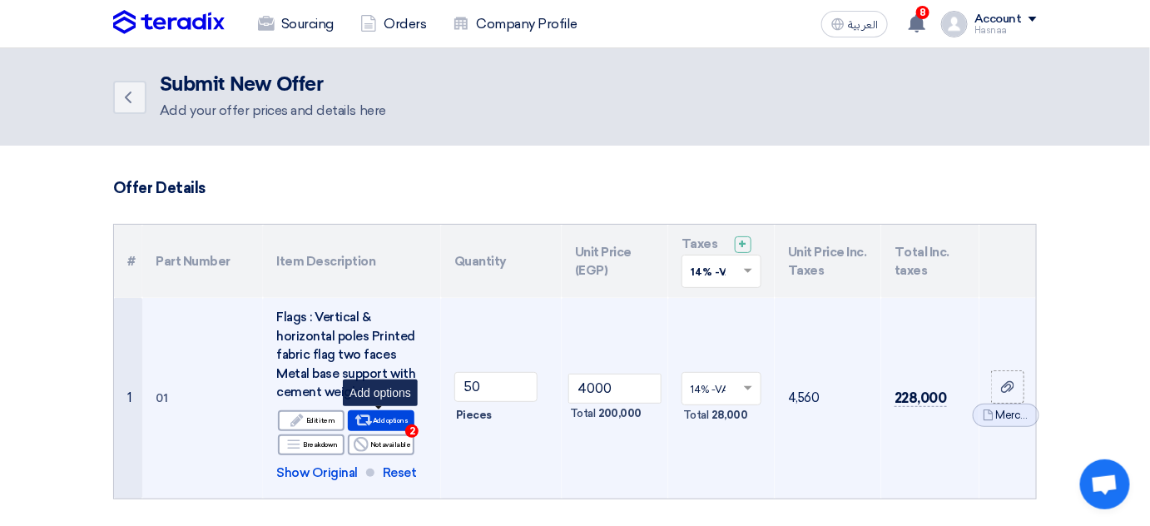
click at [410, 430] on span "2" at bounding box center [411, 430] width 13 height 13
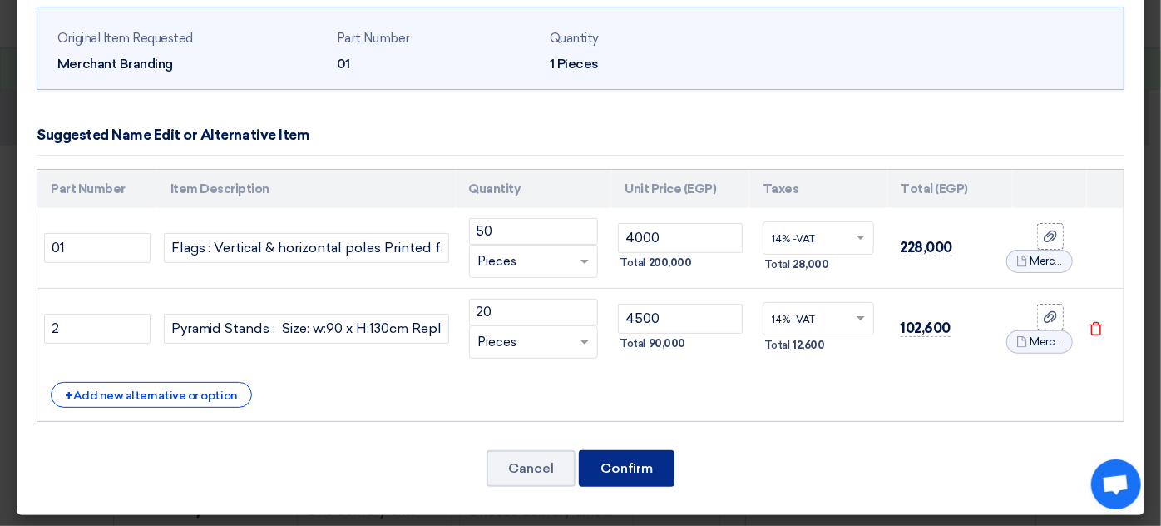
click at [599, 462] on button "Confirm" at bounding box center [627, 468] width 96 height 37
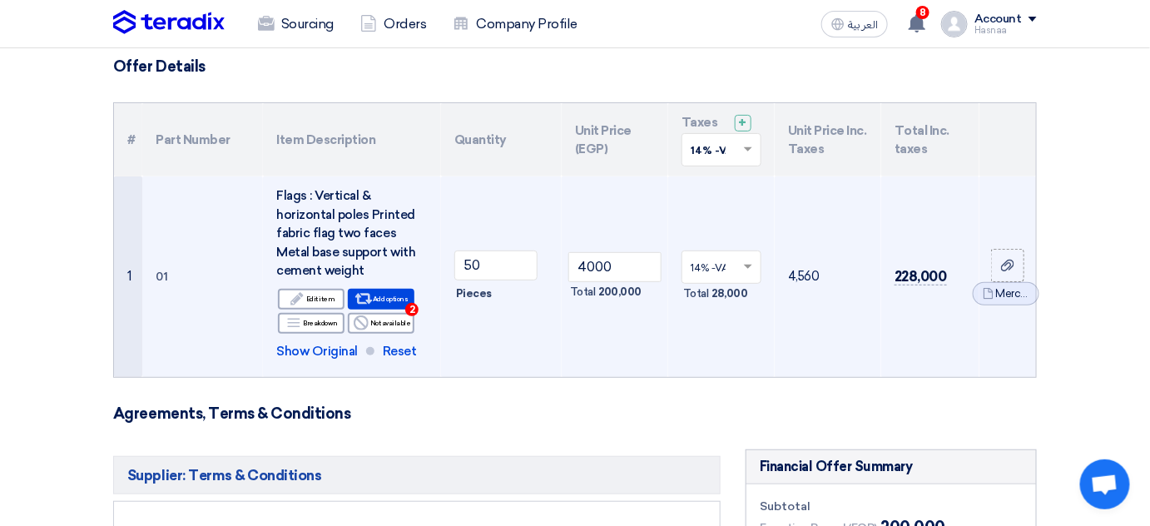
scroll to position [0, 0]
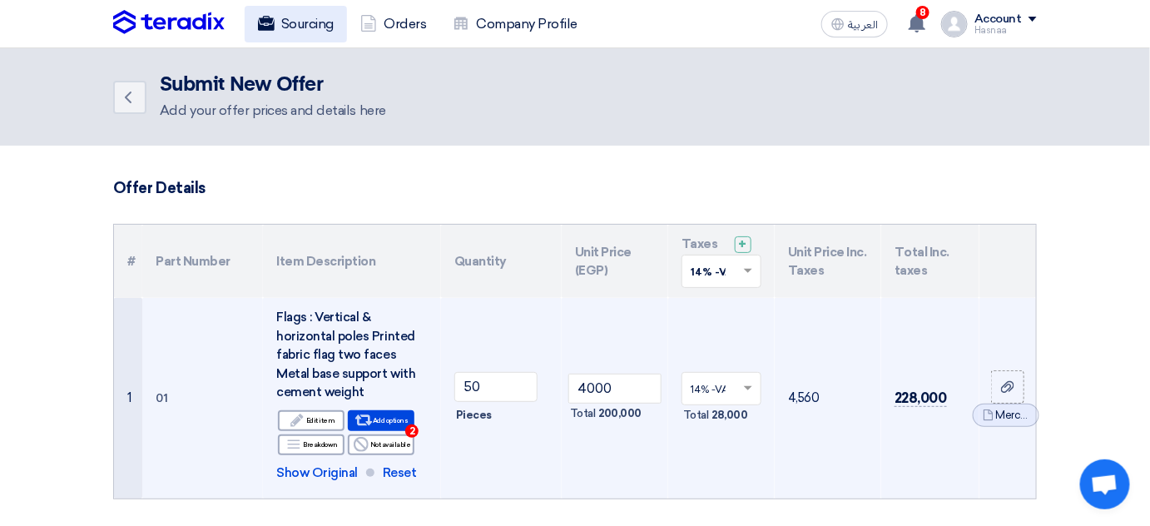
click at [293, 27] on link "Sourcing" at bounding box center [296, 24] width 102 height 37
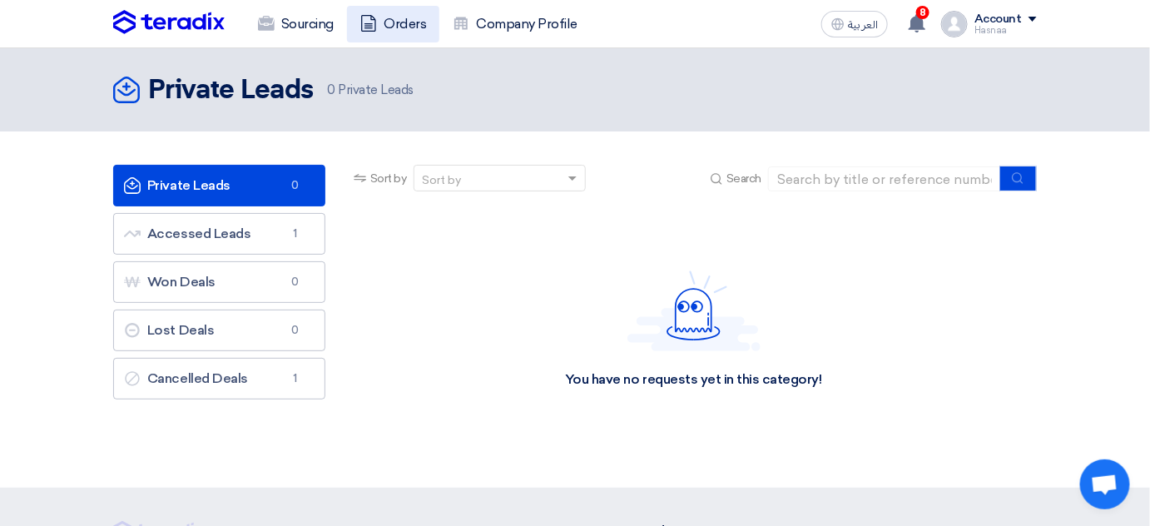
click at [397, 10] on link "Orders" at bounding box center [393, 24] width 92 height 37
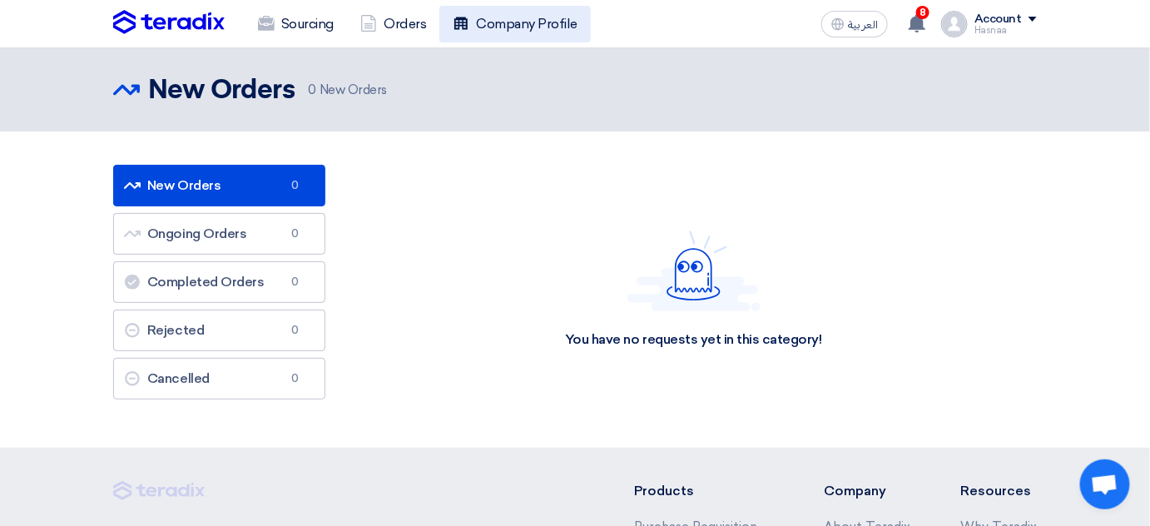
click at [521, 30] on link "Company Profile" at bounding box center [514, 24] width 151 height 37
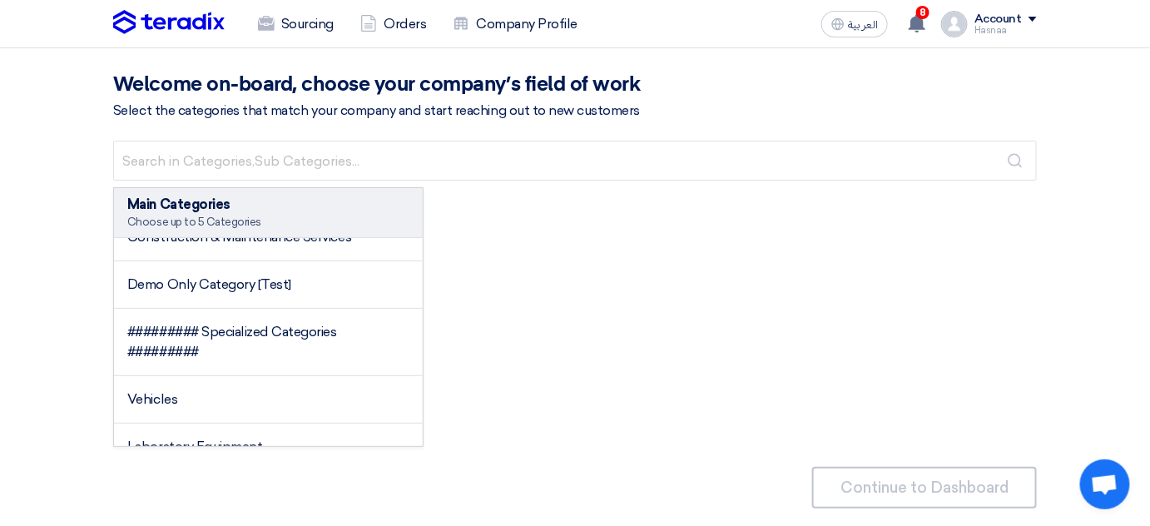
scroll to position [907, 0]
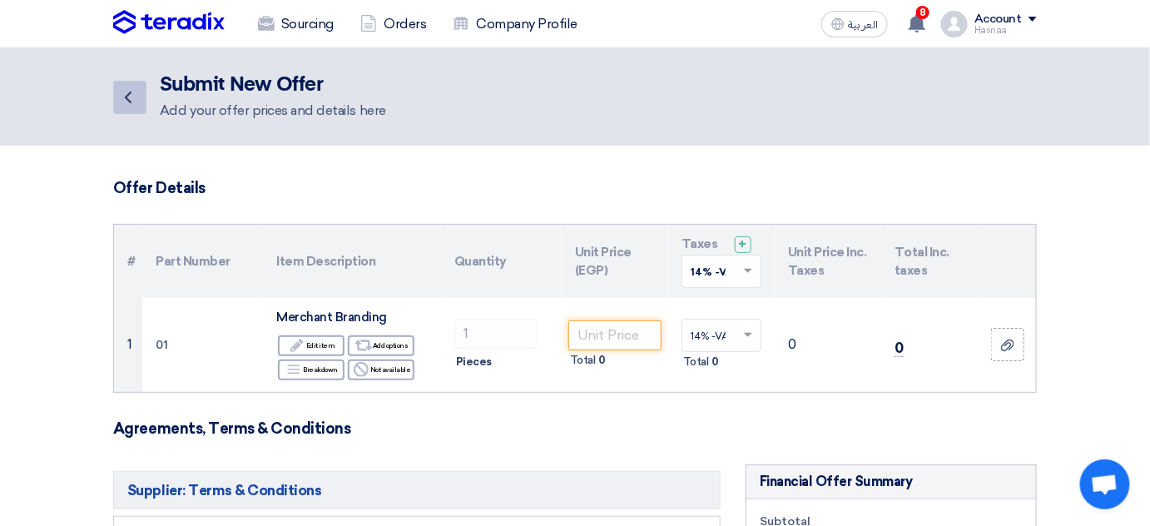
click at [123, 98] on icon "Back" at bounding box center [128, 97] width 20 height 20
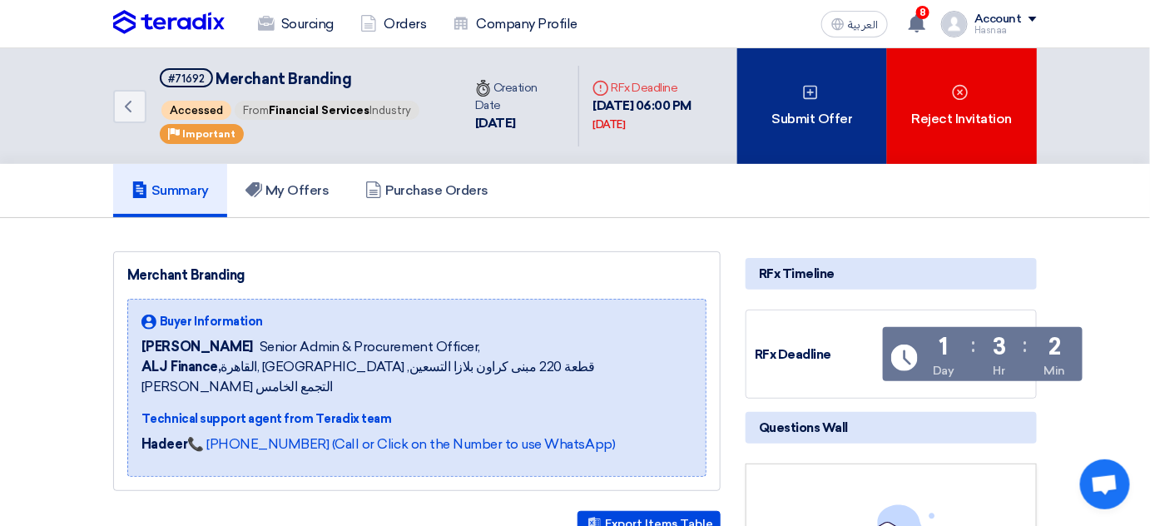
click at [784, 133] on div "Submit Offer" at bounding box center [812, 106] width 150 height 116
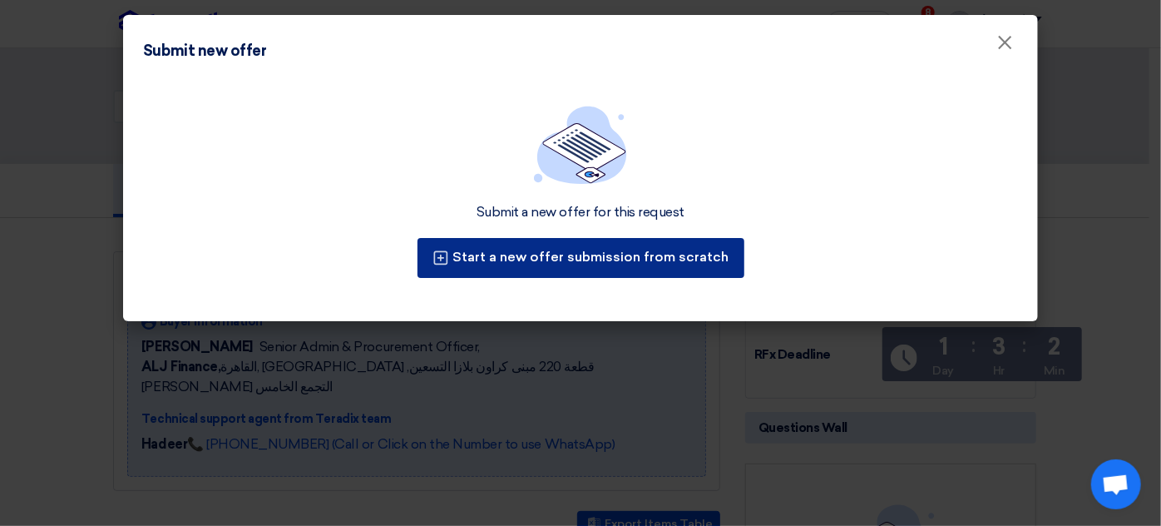
click at [618, 264] on button "Start a new offer submission from scratch" at bounding box center [581, 258] width 327 height 40
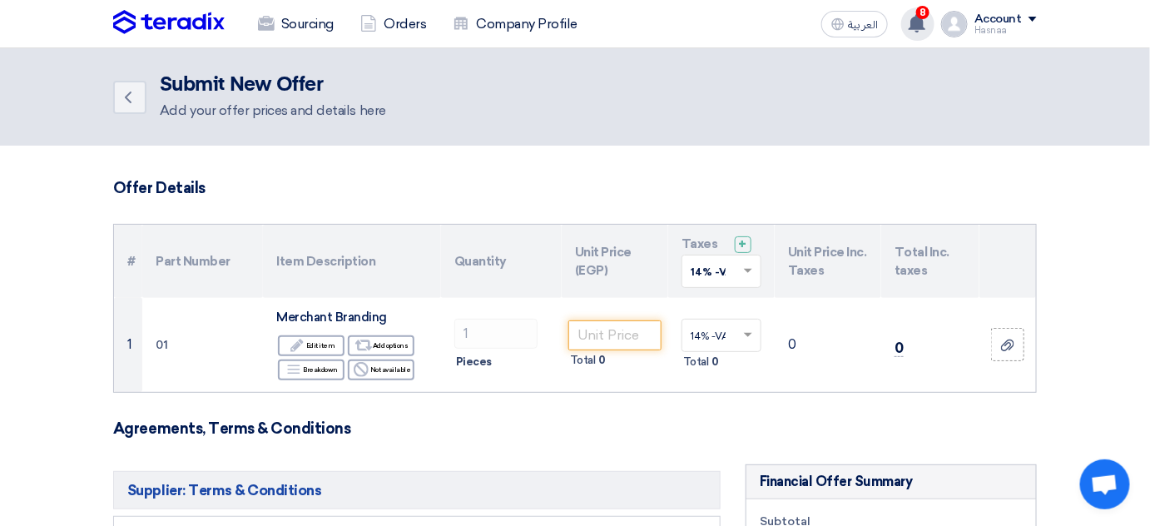
click at [918, 25] on use at bounding box center [916, 23] width 17 height 18
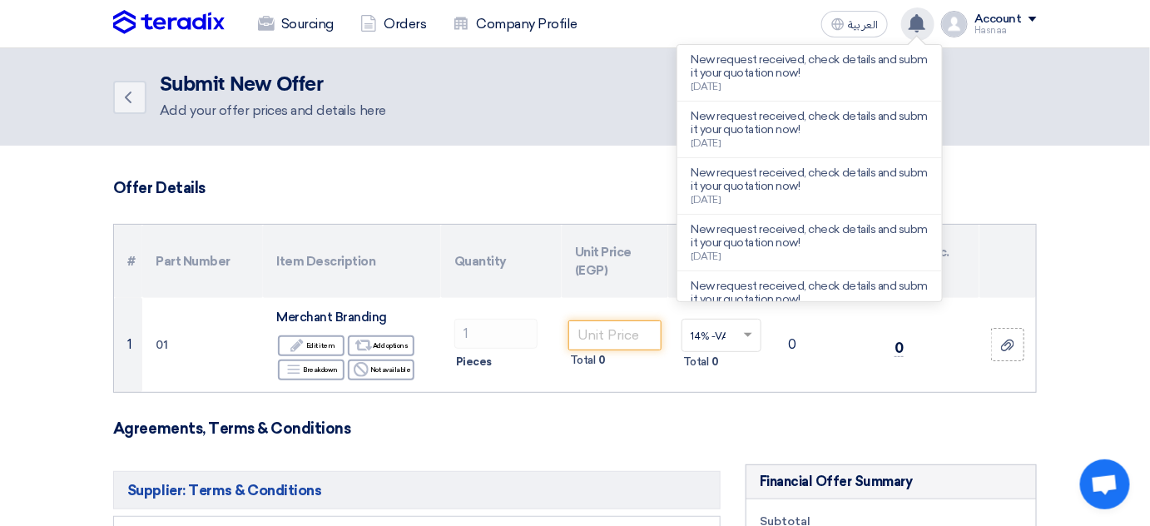
click at [591, 89] on div "Back Submit New Offer Add your offer prices and details here" at bounding box center [574, 96] width 923 height 47
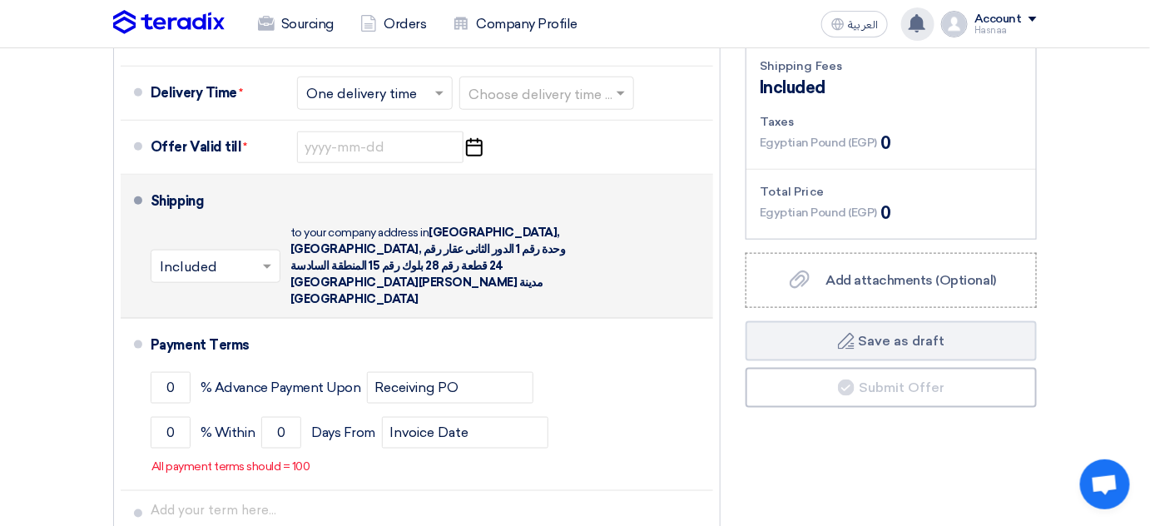
scroll to position [605, 0]
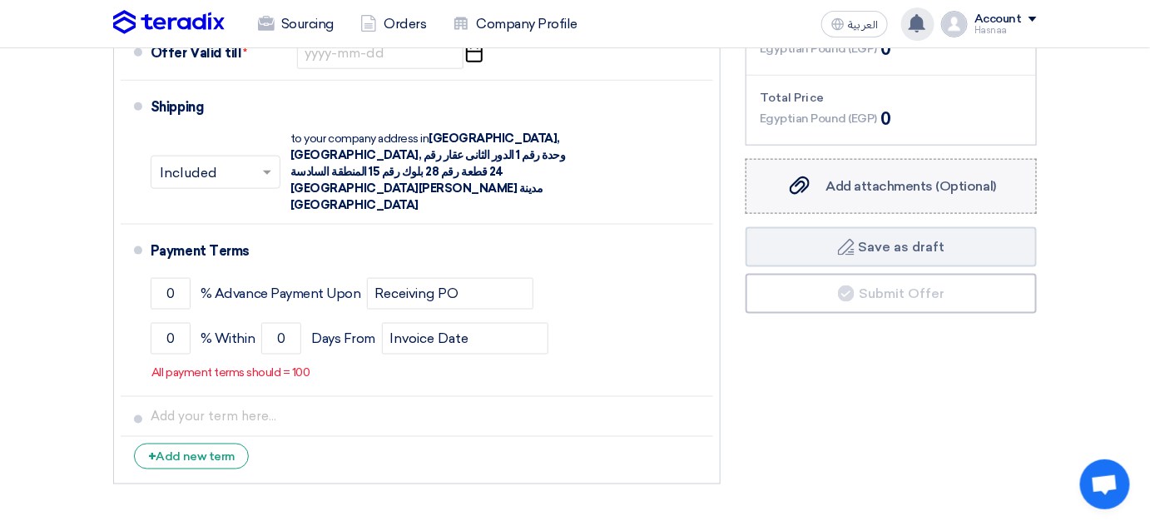
click at [868, 181] on span "Add attachments (Optional)" at bounding box center [911, 186] width 171 height 16
click at [0, 0] on input "Add attachments (Optional) Add attachments (Optional)" at bounding box center [0, 0] width 0 height 0
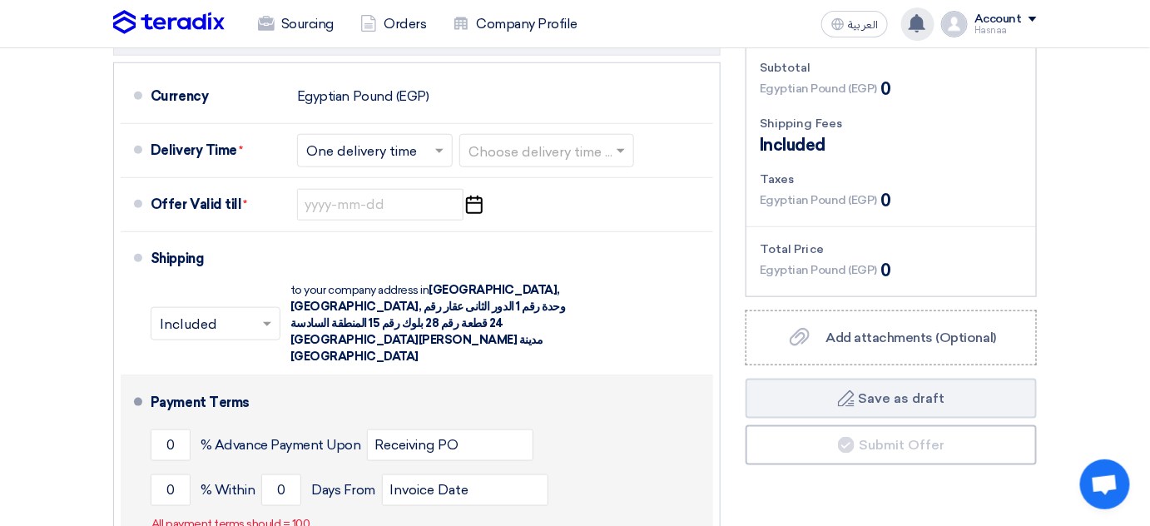
scroll to position [226, 0]
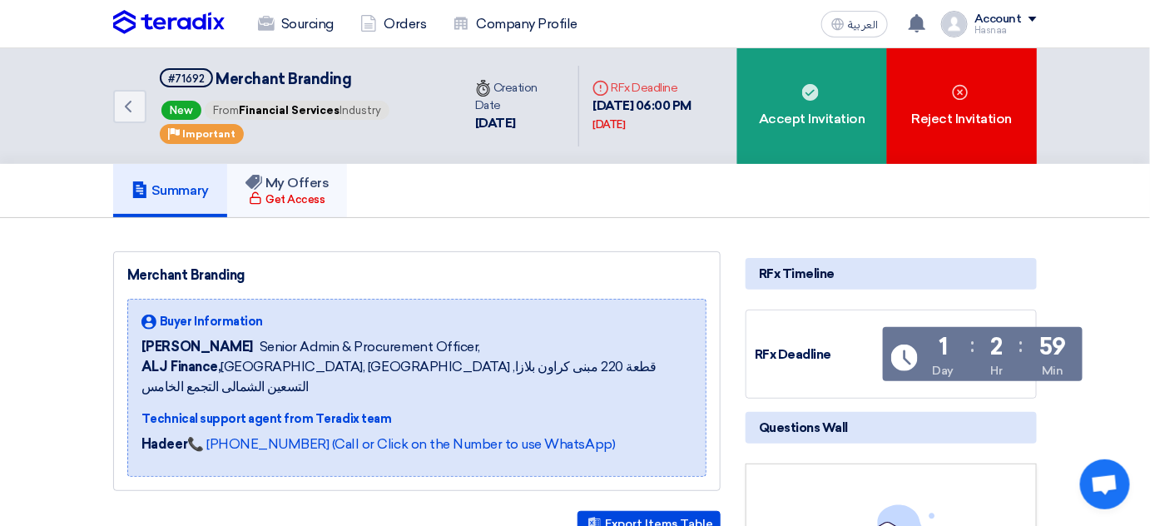
click at [279, 194] on div "Get Access" at bounding box center [287, 199] width 76 height 17
click at [285, 185] on h5 "My Offers" at bounding box center [287, 183] width 84 height 17
click at [324, 198] on div "Get Access" at bounding box center [287, 199] width 76 height 17
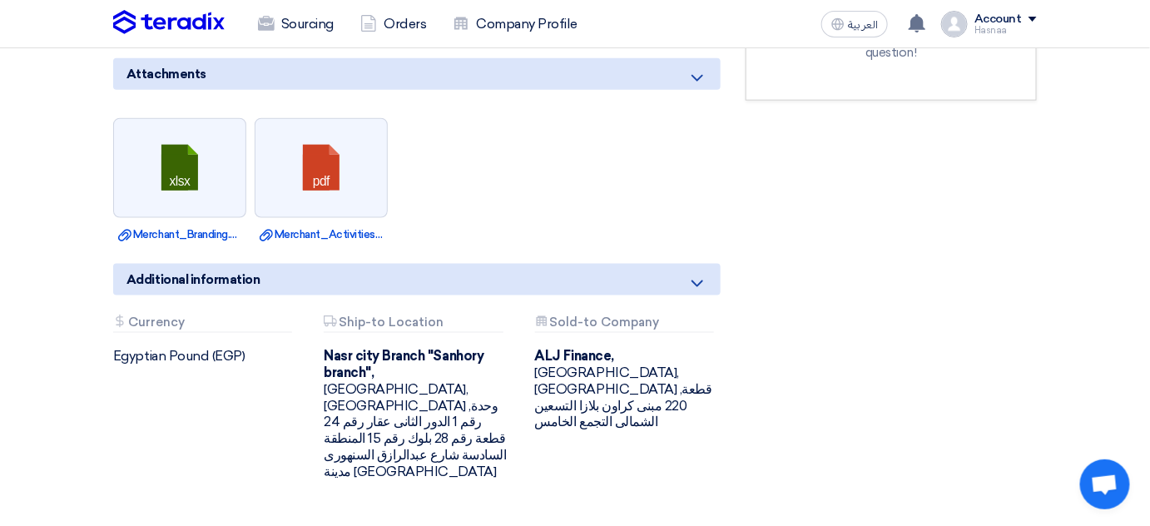
scroll to position [625, 0]
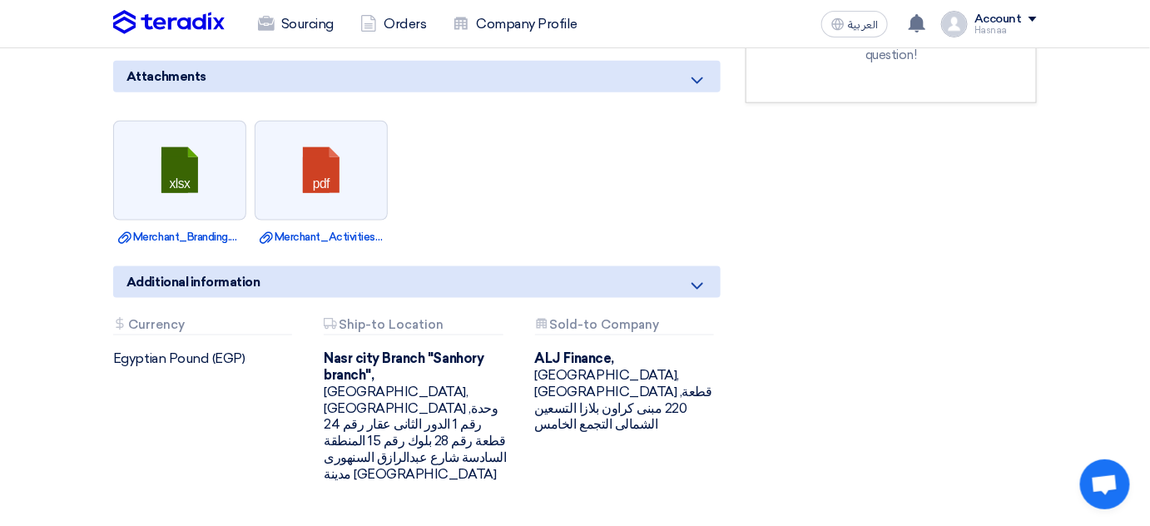
click at [706, 276] on icon at bounding box center [697, 286] width 20 height 20
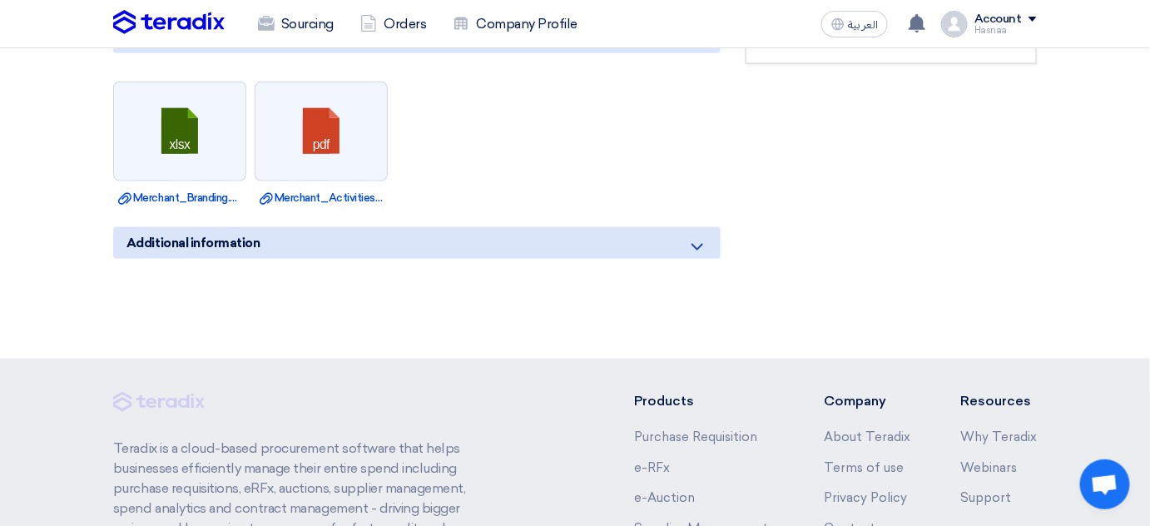
scroll to position [701, 0]
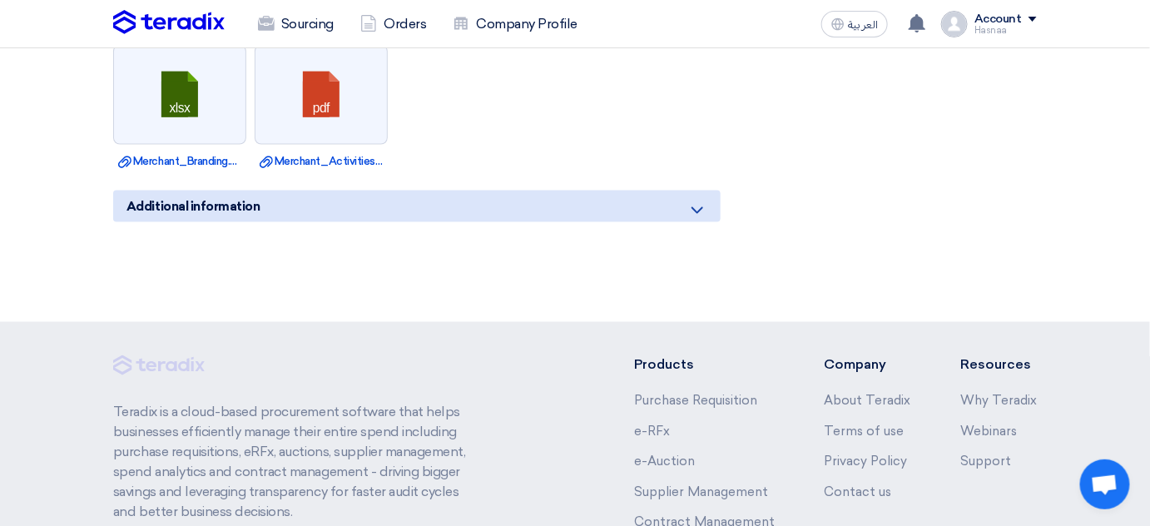
click at [695, 190] on div "Additional information" at bounding box center [416, 206] width 607 height 32
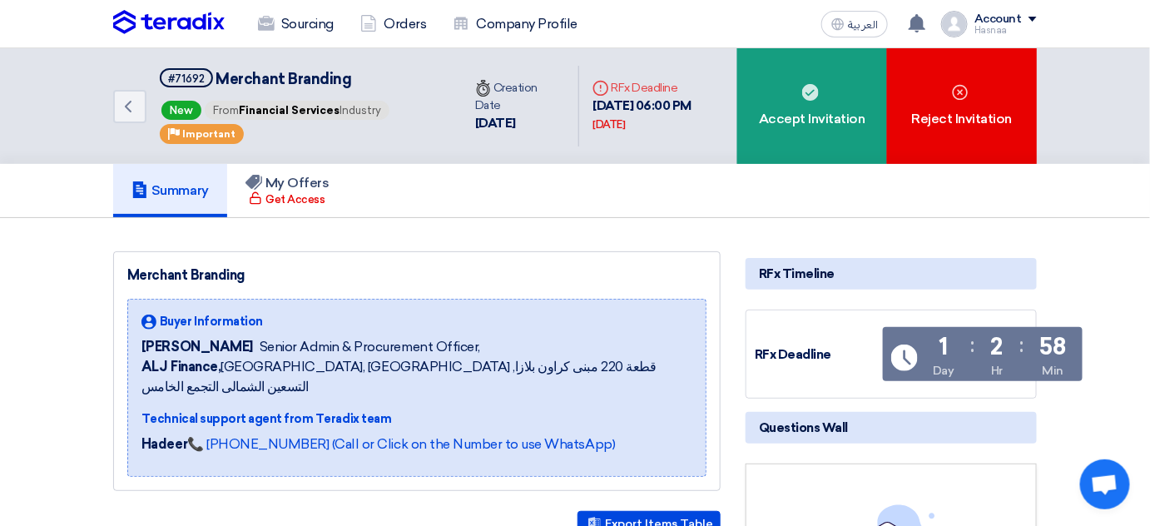
scroll to position [0, 0]
click at [185, 101] on span "New" at bounding box center [181, 110] width 40 height 19
click at [181, 103] on span "New" at bounding box center [181, 110] width 40 height 19
click at [118, 107] on icon "Back" at bounding box center [128, 106] width 20 height 20
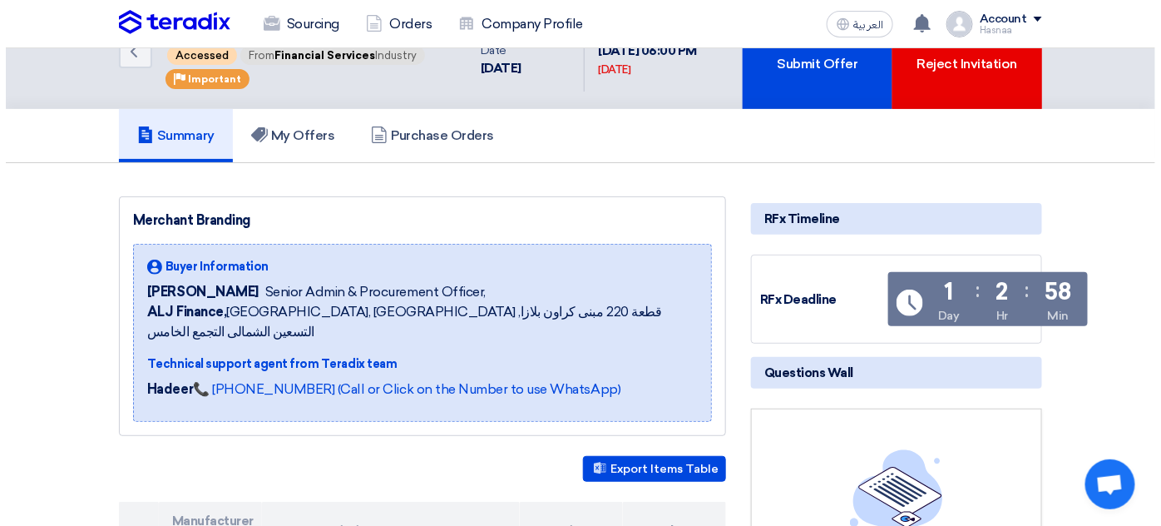
scroll to position [46, 0]
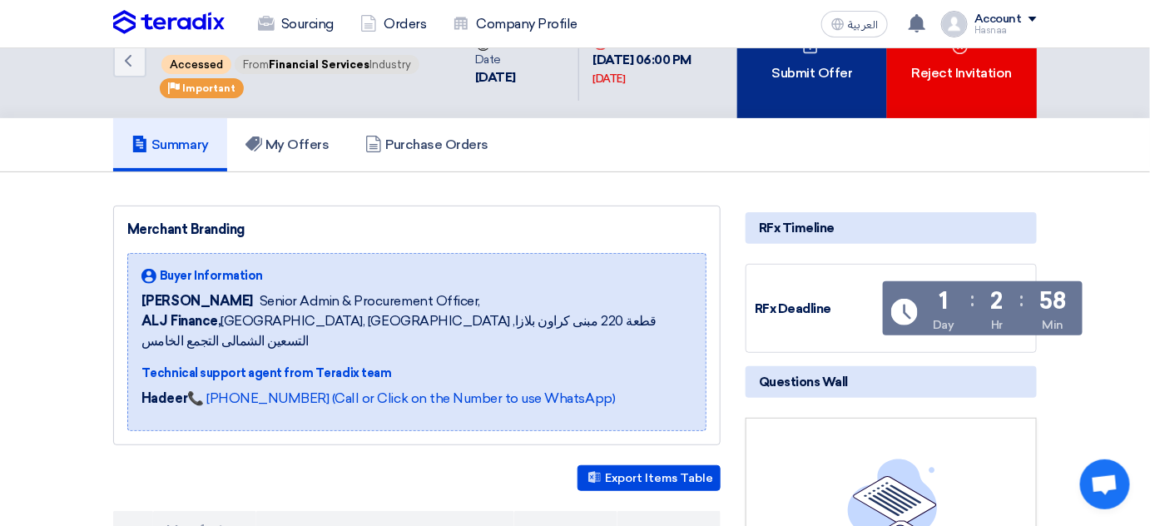
click at [807, 106] on div "Submit Offer" at bounding box center [812, 60] width 150 height 116
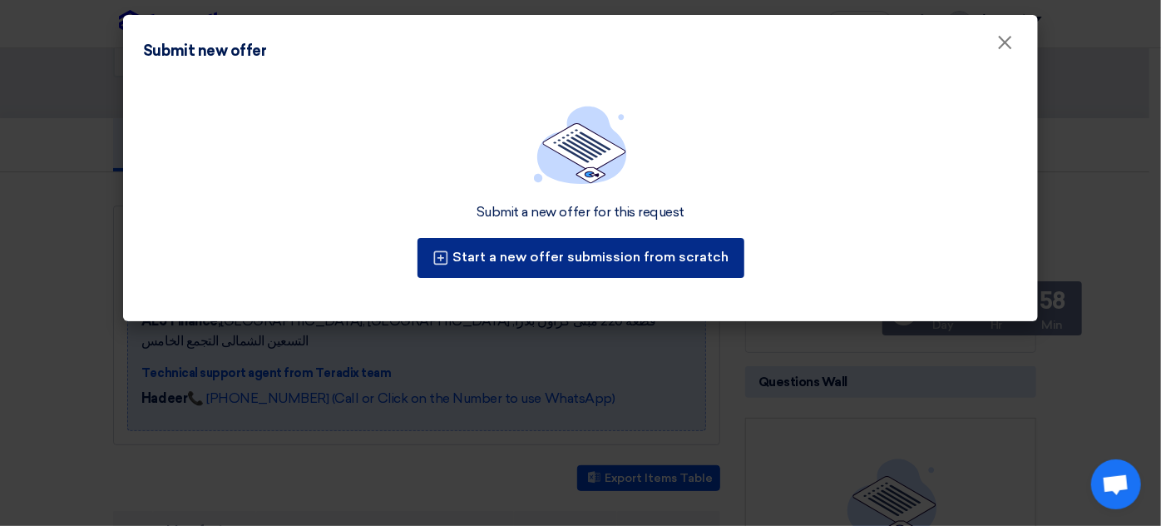
click at [568, 252] on button "Start a new offer submission from scratch" at bounding box center [581, 258] width 327 height 40
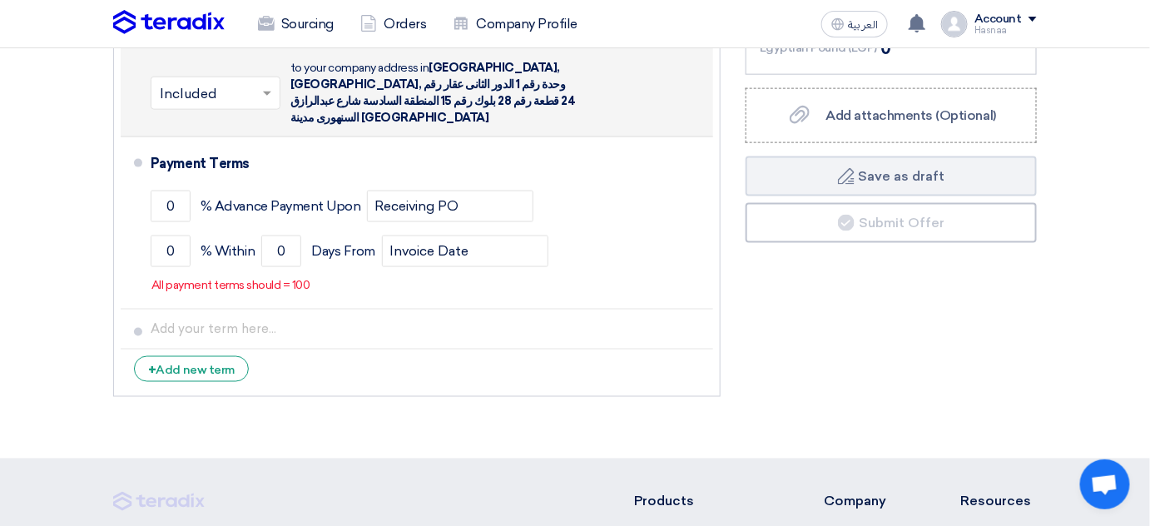
scroll to position [680, 0]
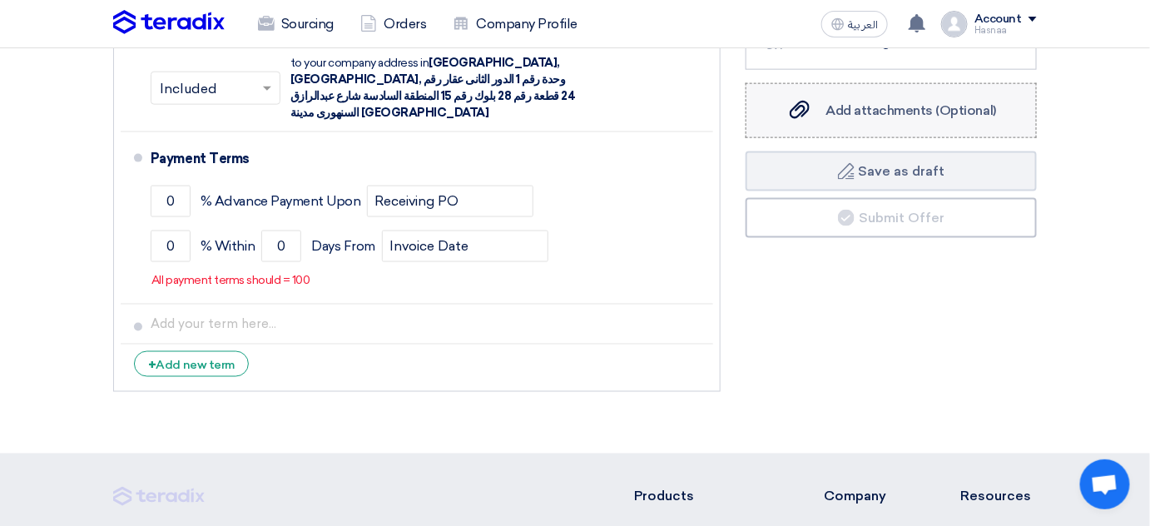
click at [873, 119] on label "Add attachments (Optional) Add attachments (Optional)" at bounding box center [890, 110] width 291 height 55
click at [0, 0] on input "Add attachments (Optional) Add attachments (Optional)" at bounding box center [0, 0] width 0 height 0
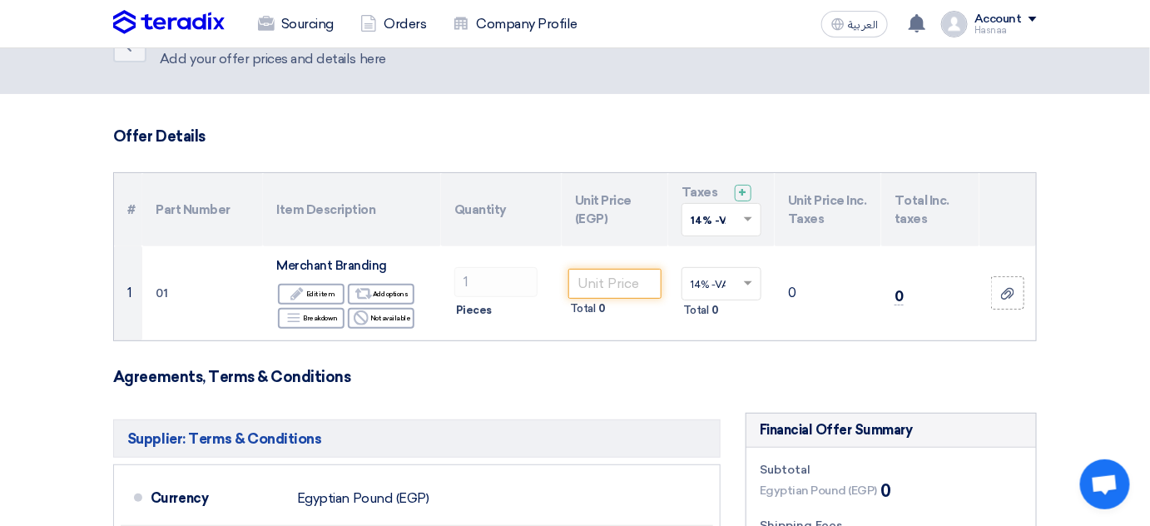
scroll to position [0, 0]
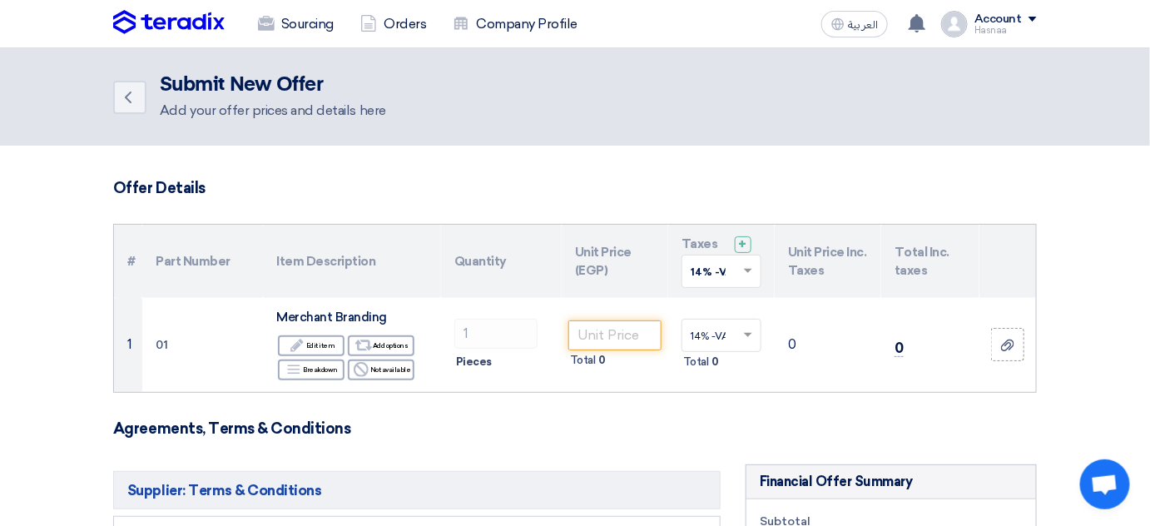
click at [1021, 13] on div "Account" at bounding box center [997, 19] width 47 height 14
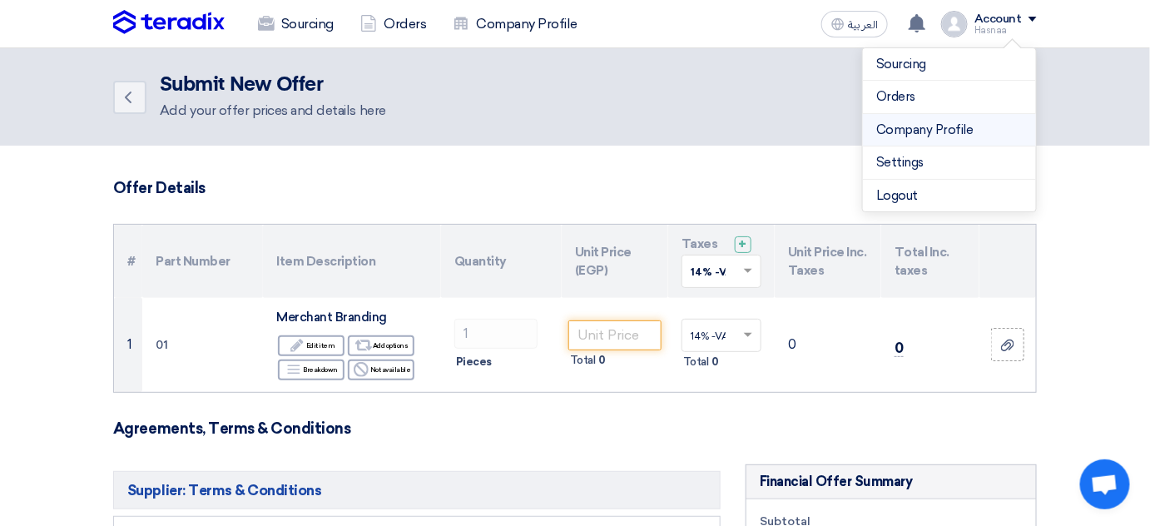
click at [959, 121] on link "Company Profile" at bounding box center [949, 130] width 146 height 19
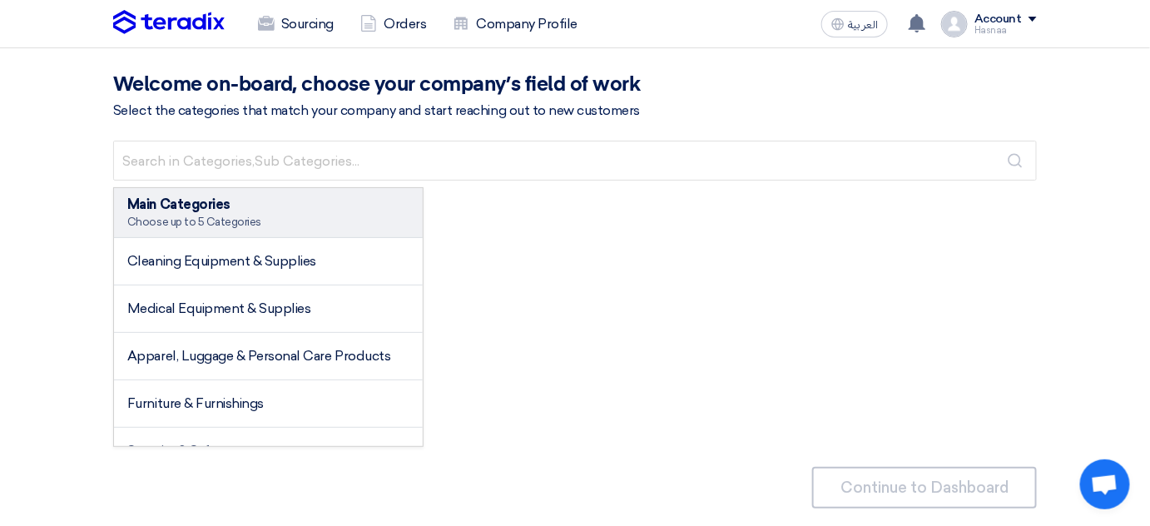
click at [215, 26] on img at bounding box center [168, 22] width 111 height 25
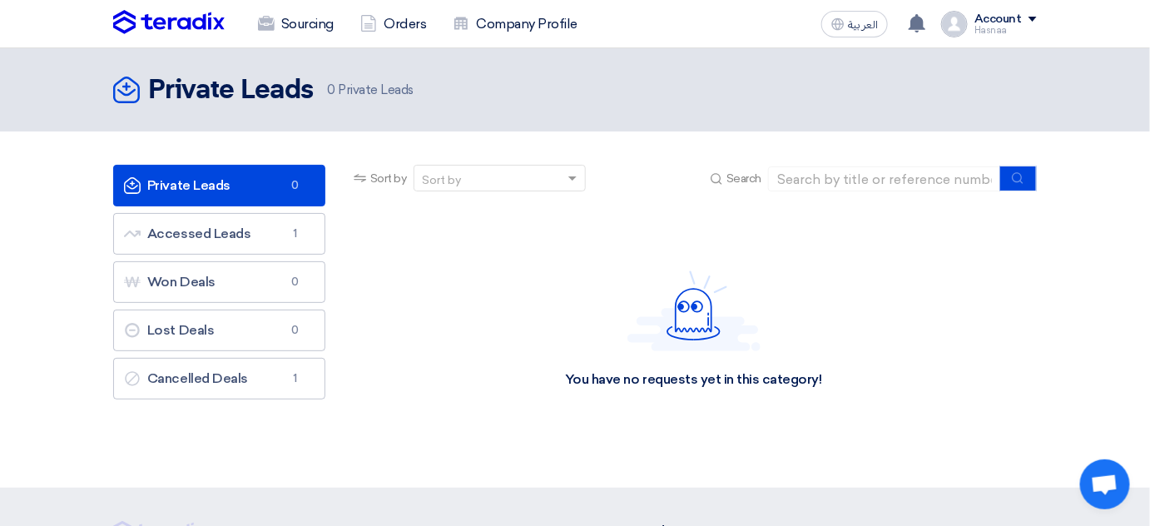
click at [1018, 25] on div "Account" at bounding box center [997, 19] width 47 height 14
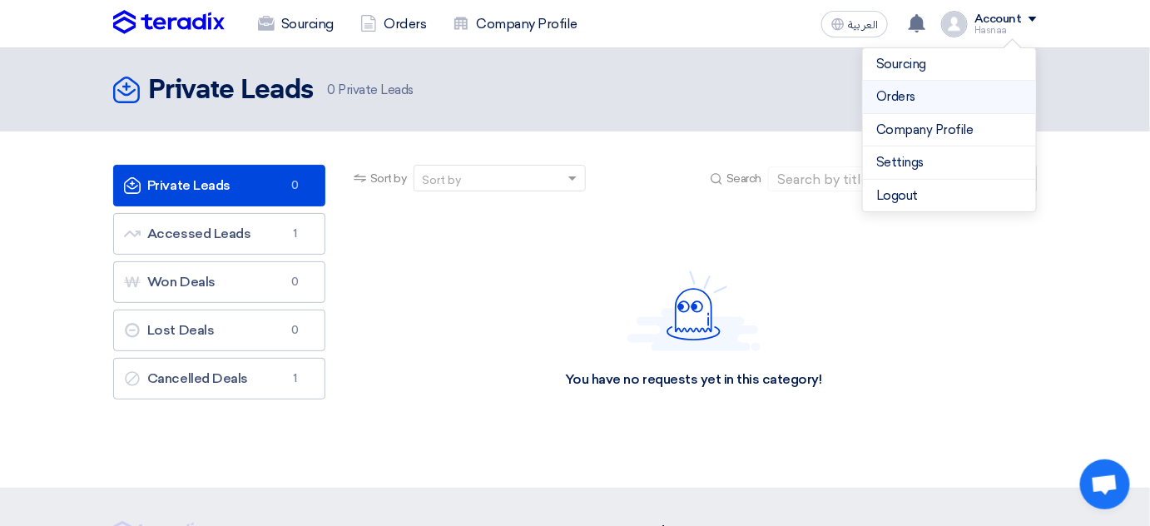
click at [974, 92] on link "Orders" at bounding box center [949, 96] width 146 height 19
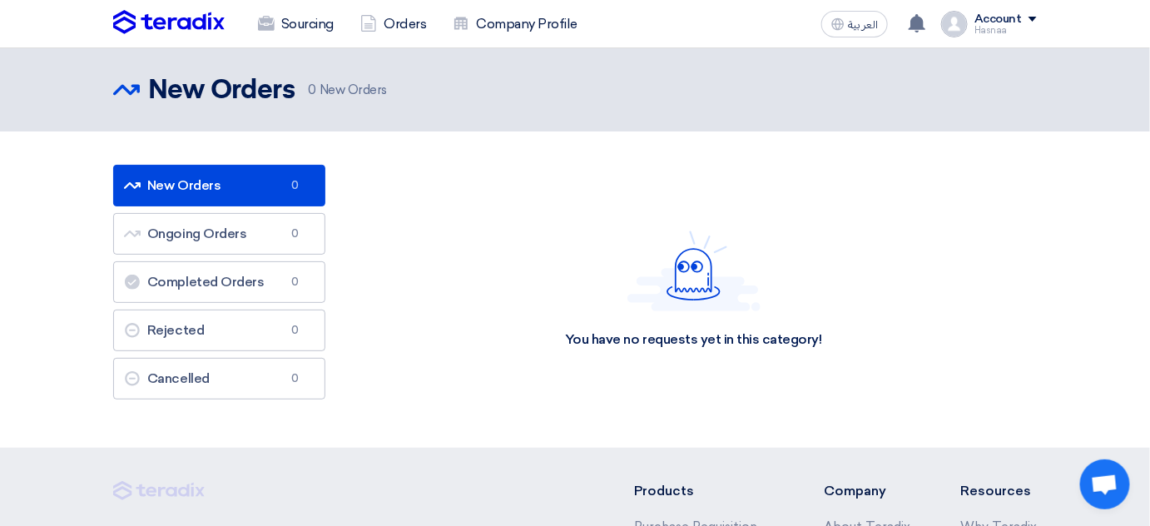
click at [990, 22] on div "Account" at bounding box center [997, 19] width 47 height 14
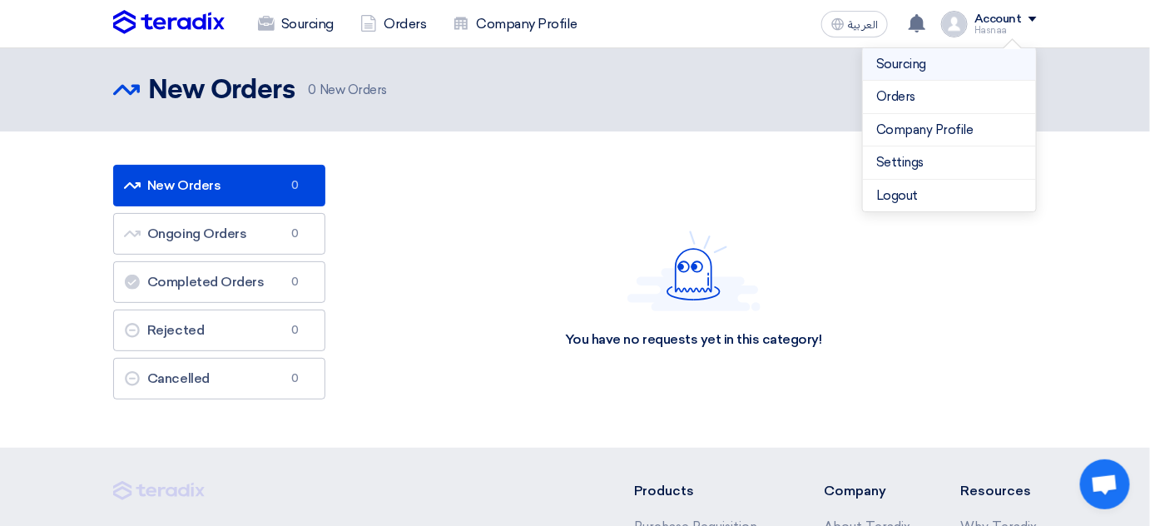
click at [937, 68] on link "Sourcing" at bounding box center [949, 64] width 146 height 19
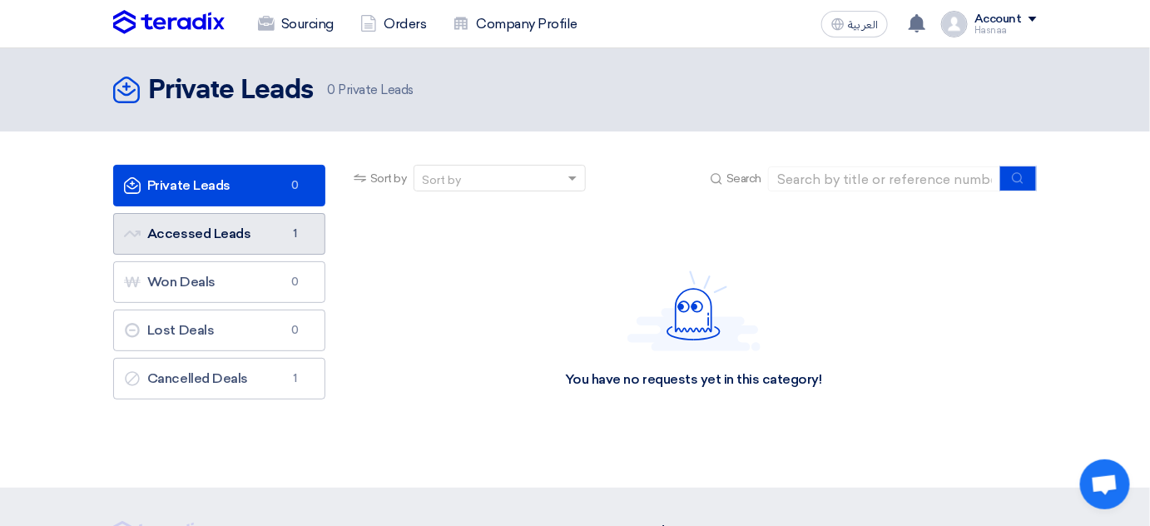
click at [195, 228] on link "Accessed Leads Accessed Leads 1" at bounding box center [219, 234] width 212 height 42
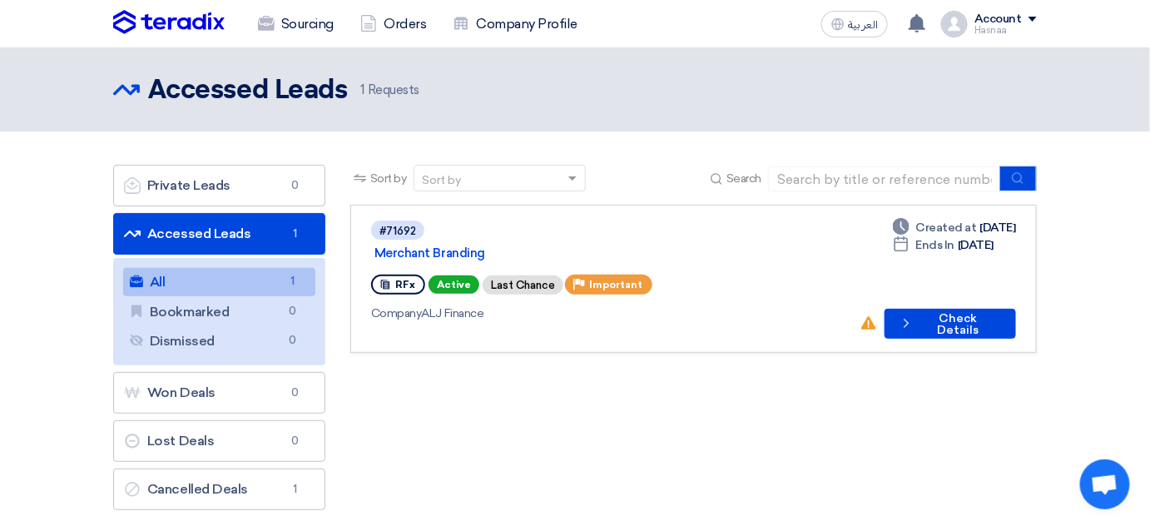
click at [1001, 19] on div "Account" at bounding box center [997, 19] width 47 height 14
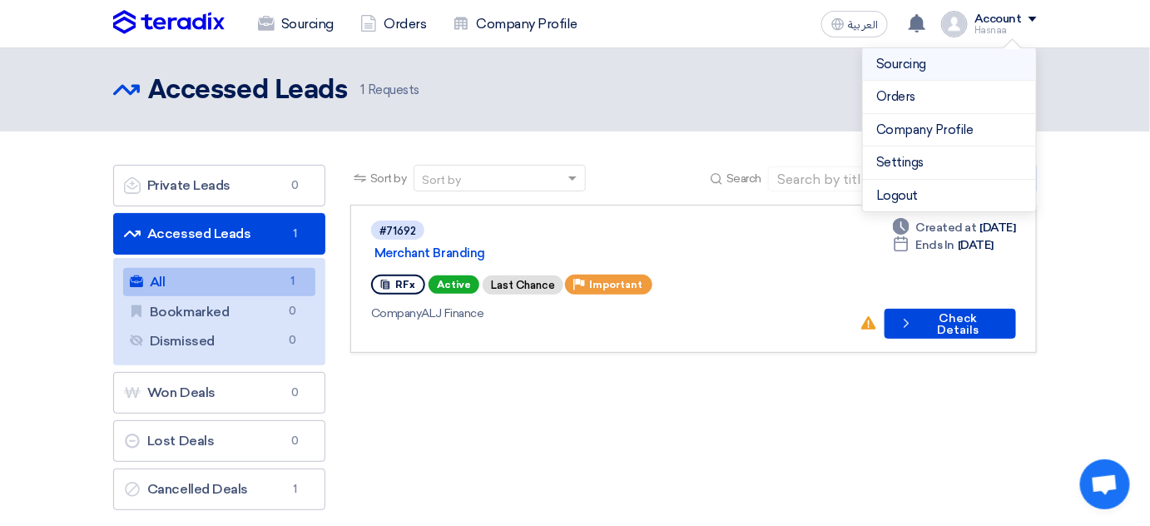
click at [952, 62] on link "Sourcing" at bounding box center [949, 64] width 146 height 19
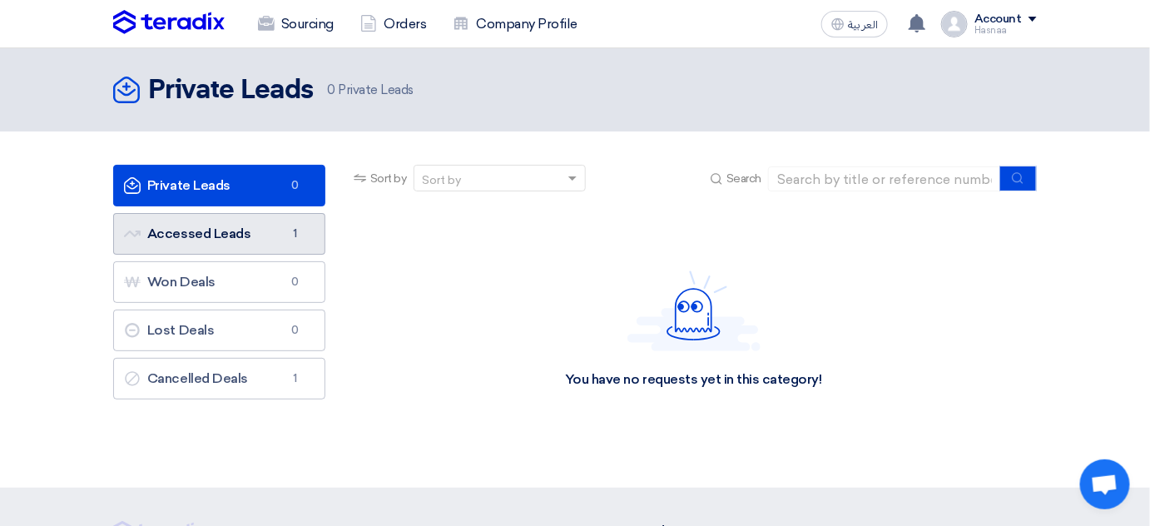
click at [225, 231] on link "Accessed Leads Accessed Leads 1" at bounding box center [219, 234] width 212 height 42
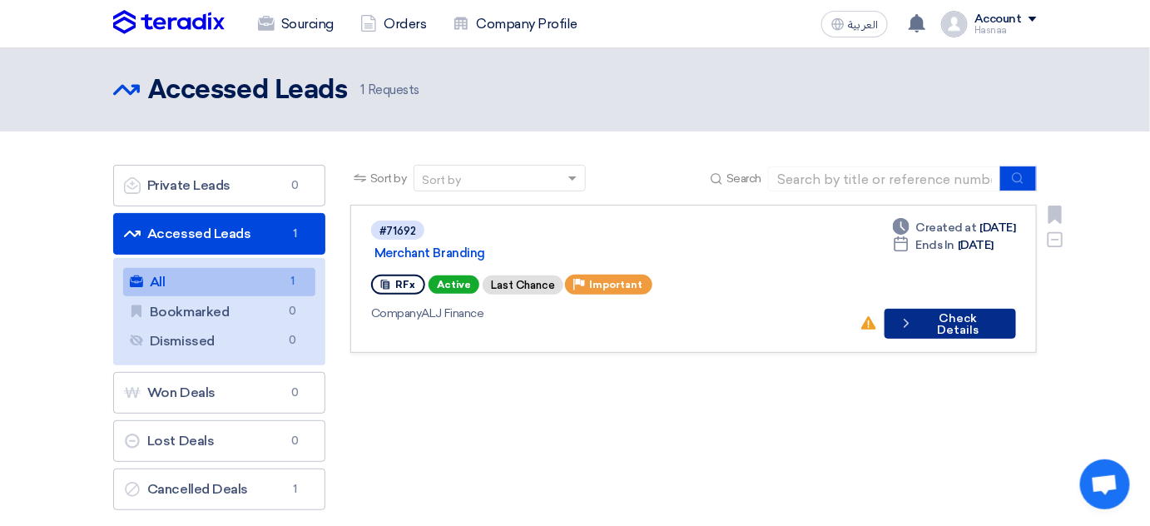
click at [959, 309] on button "Check details Check Details" at bounding box center [949, 324] width 131 height 30
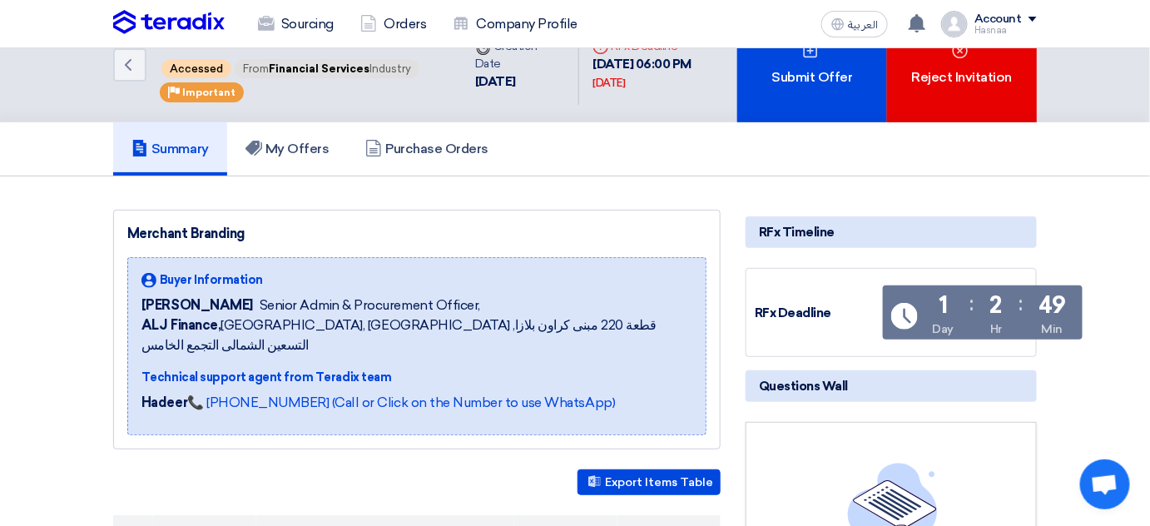
scroll to position [75, 0]
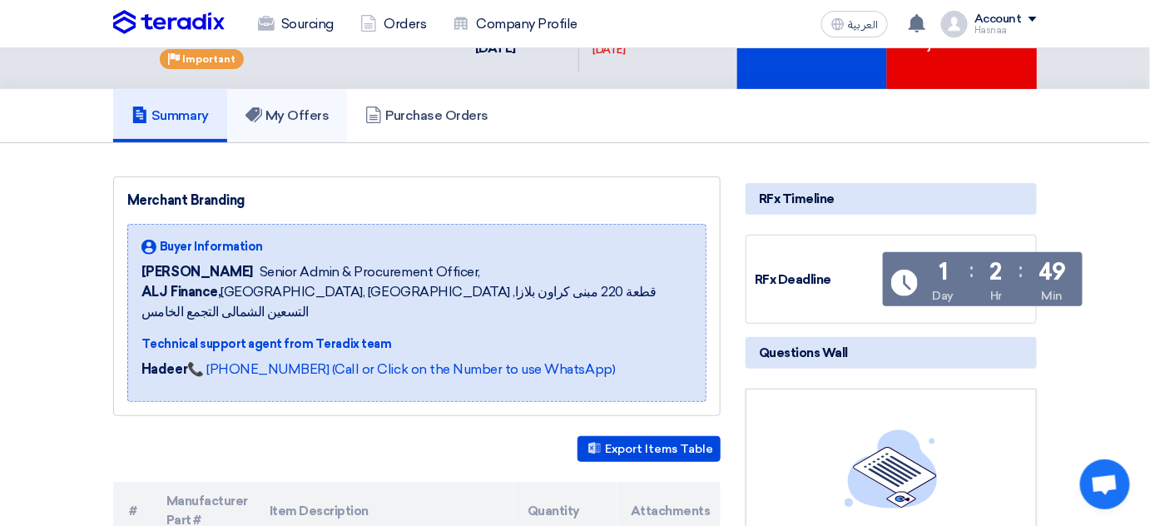
click at [314, 124] on h5 "My Offers" at bounding box center [287, 115] width 84 height 17
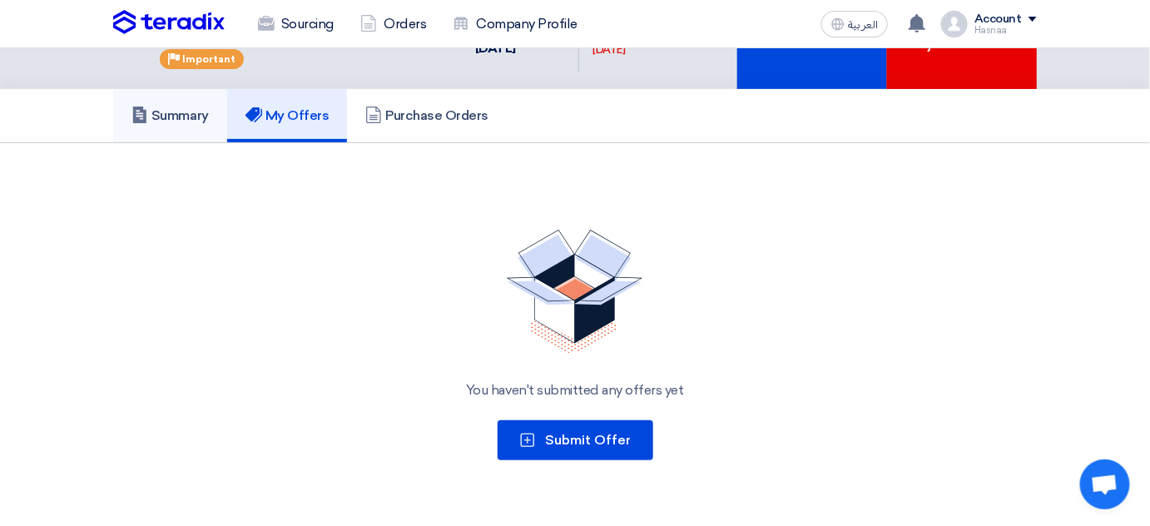
click at [176, 142] on link "Summary" at bounding box center [170, 115] width 114 height 53
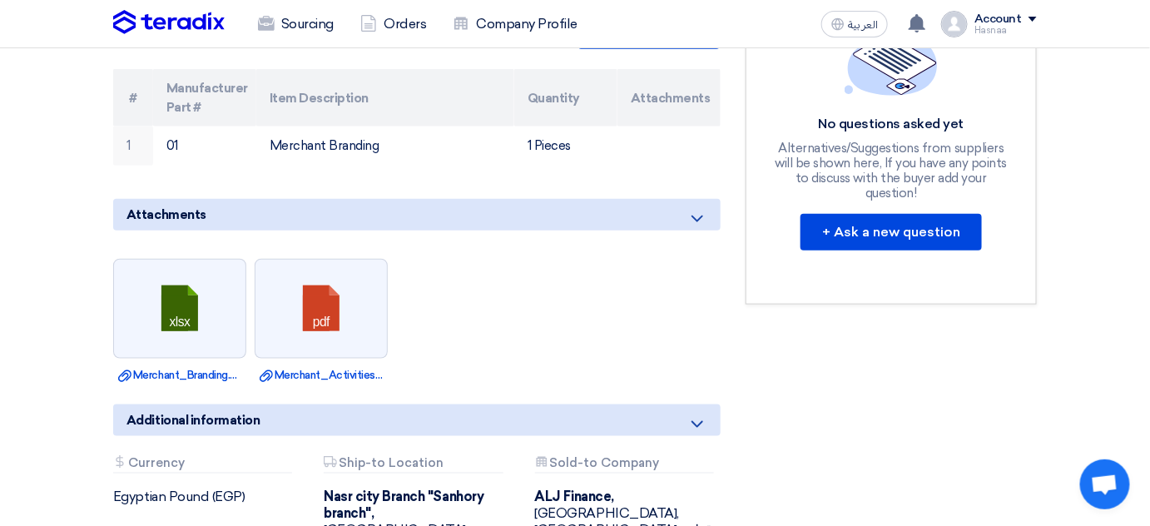
scroll to position [490, 0]
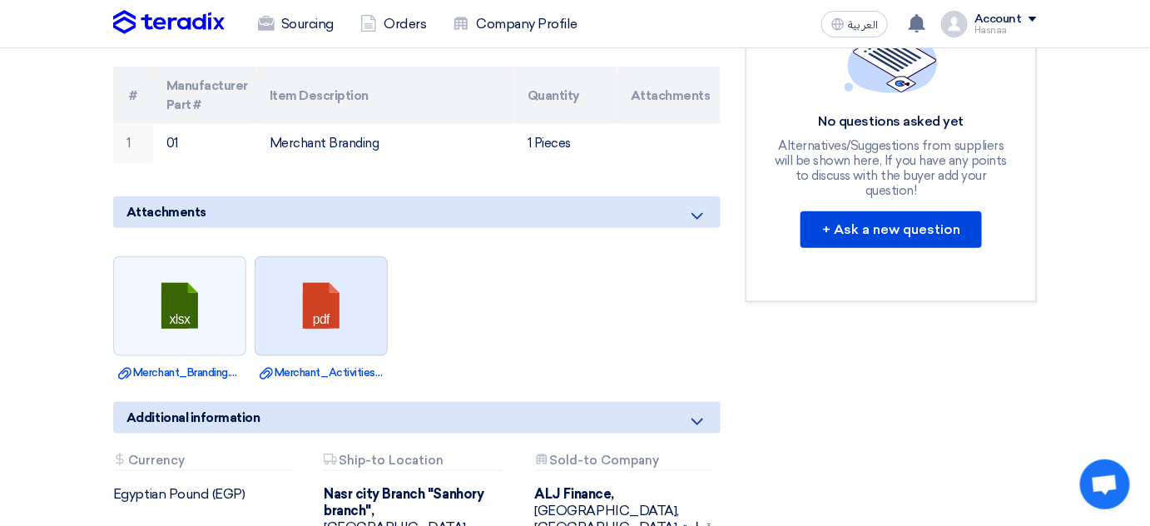
click at [337, 335] on link at bounding box center [321, 307] width 133 height 100
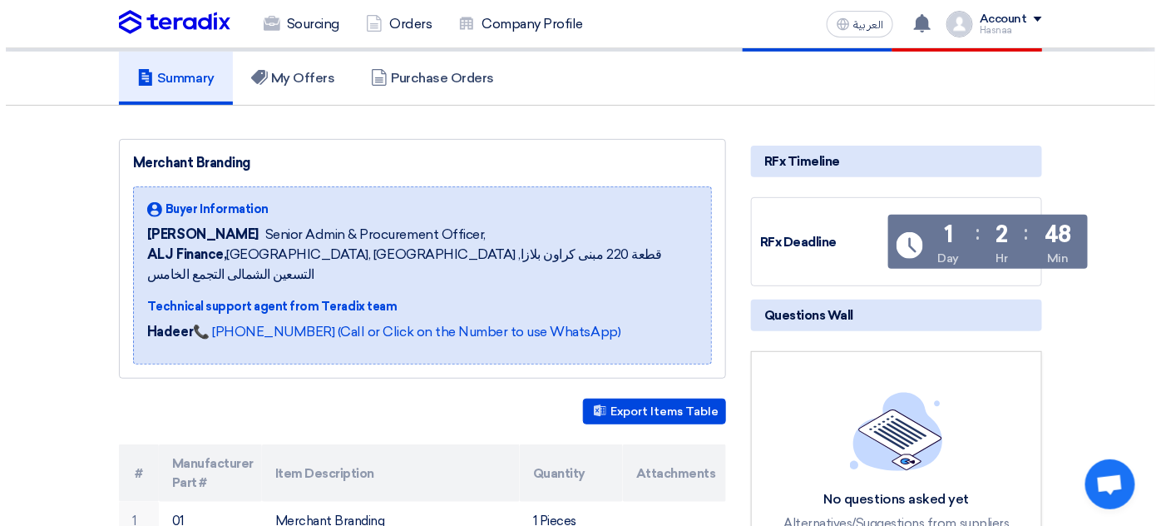
scroll to position [111, 0]
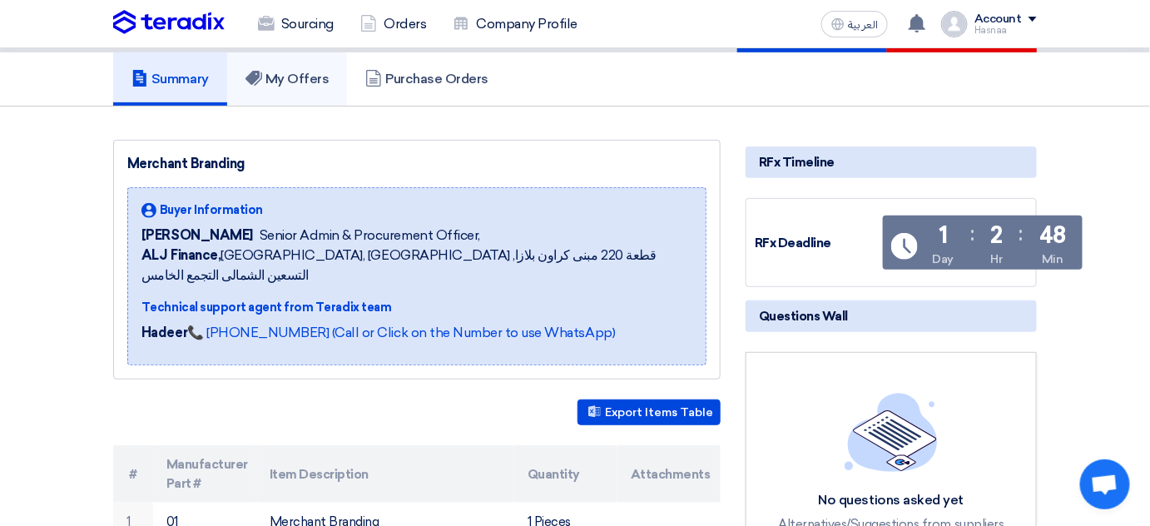
click at [321, 87] on h5 "My Offers" at bounding box center [287, 79] width 84 height 17
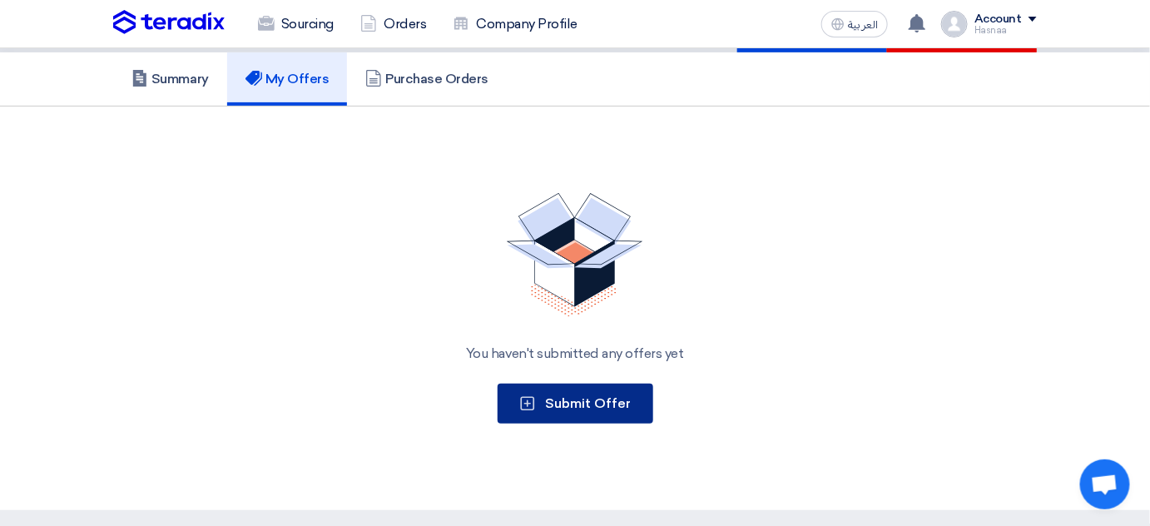
click at [563, 405] on button "Submit Offer" at bounding box center [575, 403] width 156 height 40
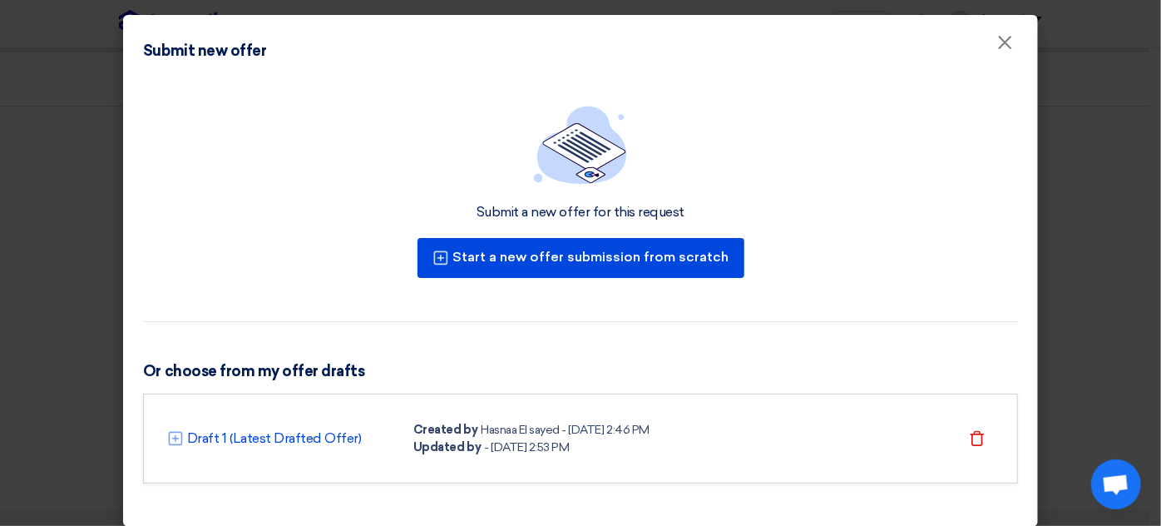
scroll to position [13, 0]
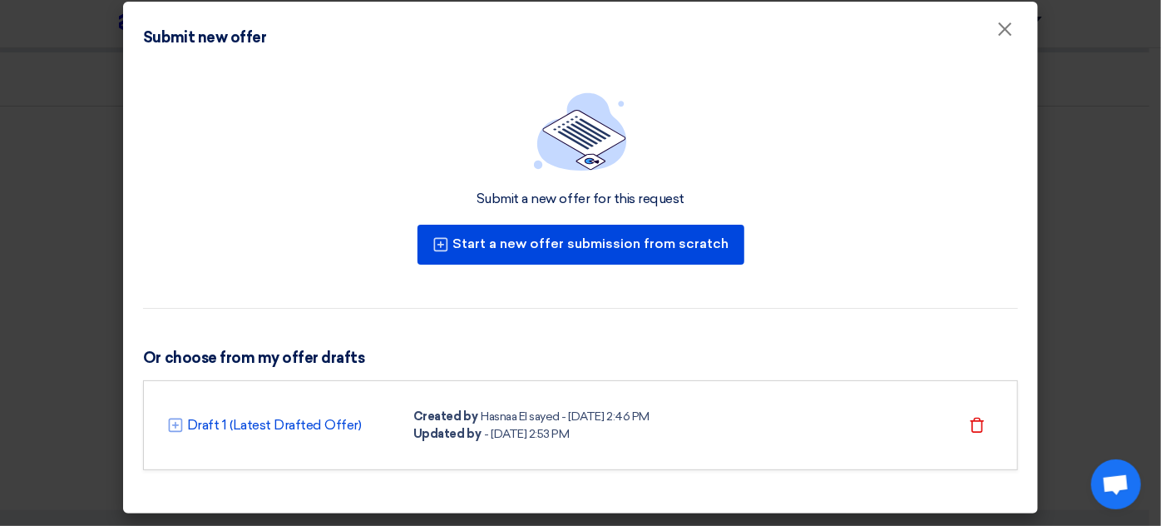
click at [205, 453] on div "Draft 1 (Latest Drafted Offer) Created by Hasnaa El sayed - 13 Oct 2025, 2:46 P…" at bounding box center [580, 425] width 875 height 90
click at [297, 419] on link "Draft 1 (Latest Drafted Offer)" at bounding box center [274, 425] width 175 height 20
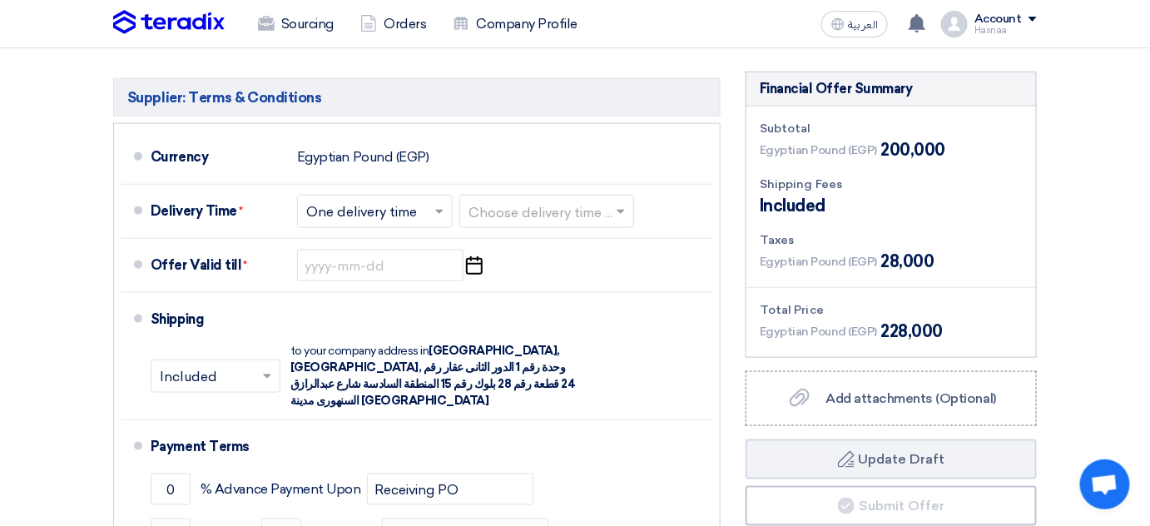
scroll to position [501, 0]
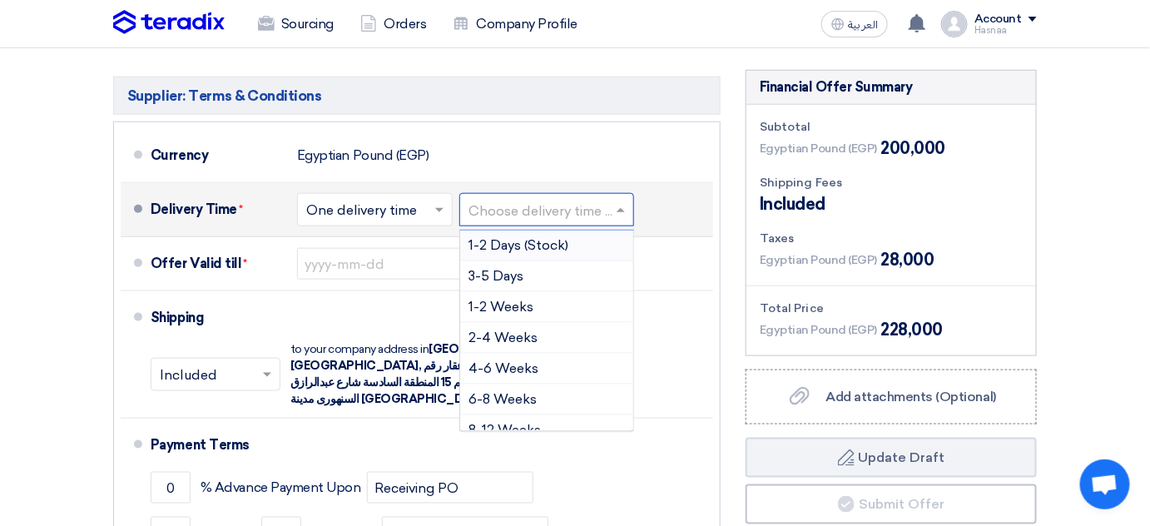
click at [560, 214] on input "text" at bounding box center [547, 212] width 158 height 24
click at [563, 305] on div "1-2 Weeks" at bounding box center [546, 307] width 173 height 31
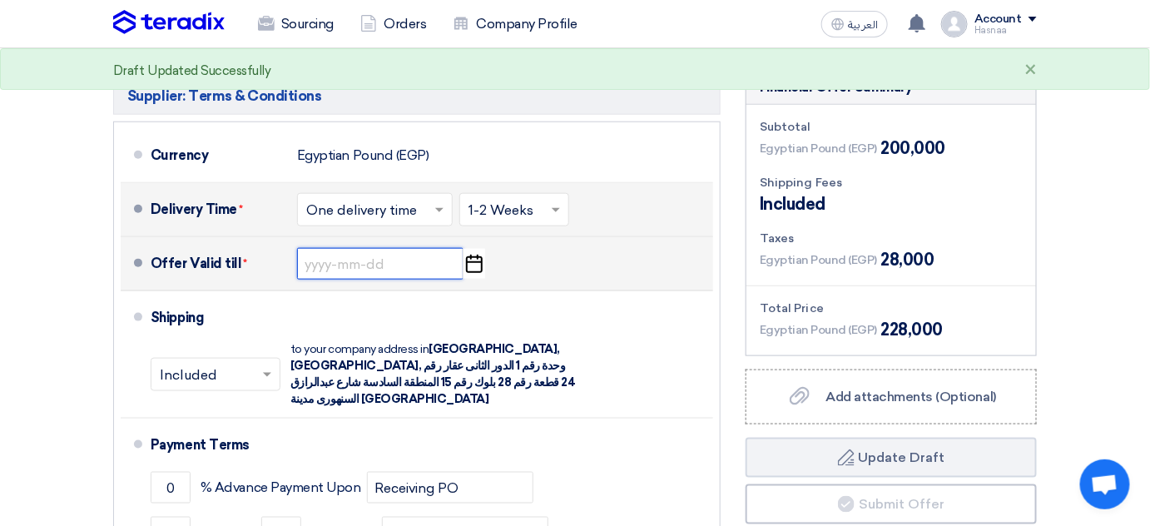
click at [414, 274] on input at bounding box center [380, 264] width 166 height 32
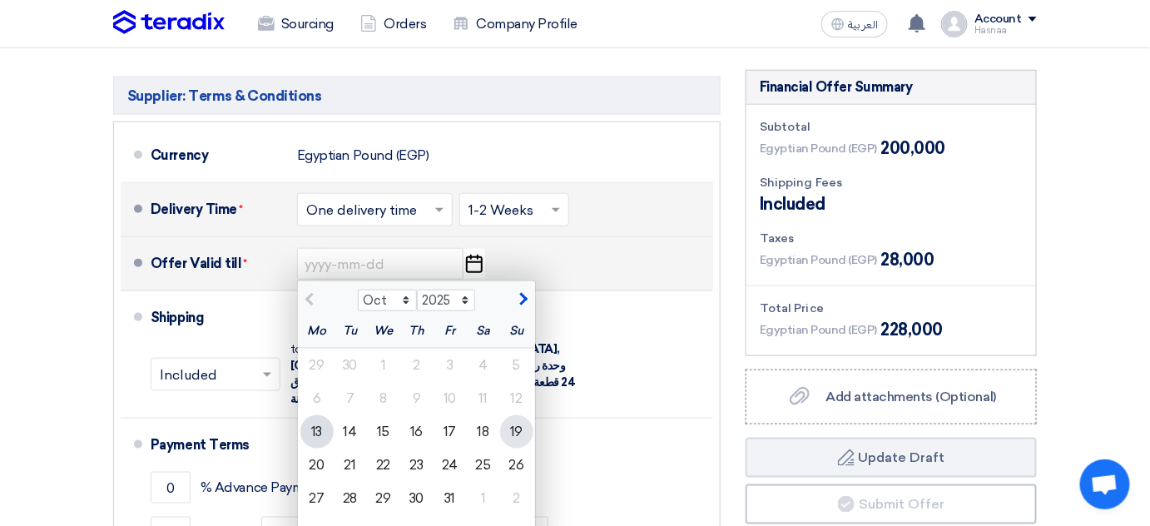
click at [522, 428] on div "19" at bounding box center [516, 431] width 33 height 33
type input "10/19/2025"
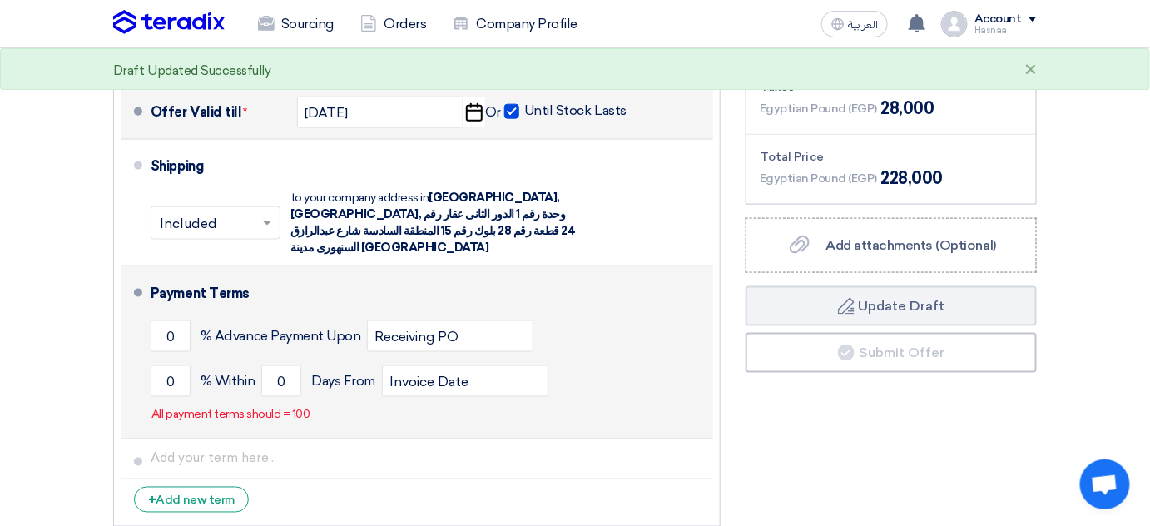
scroll to position [728, 0]
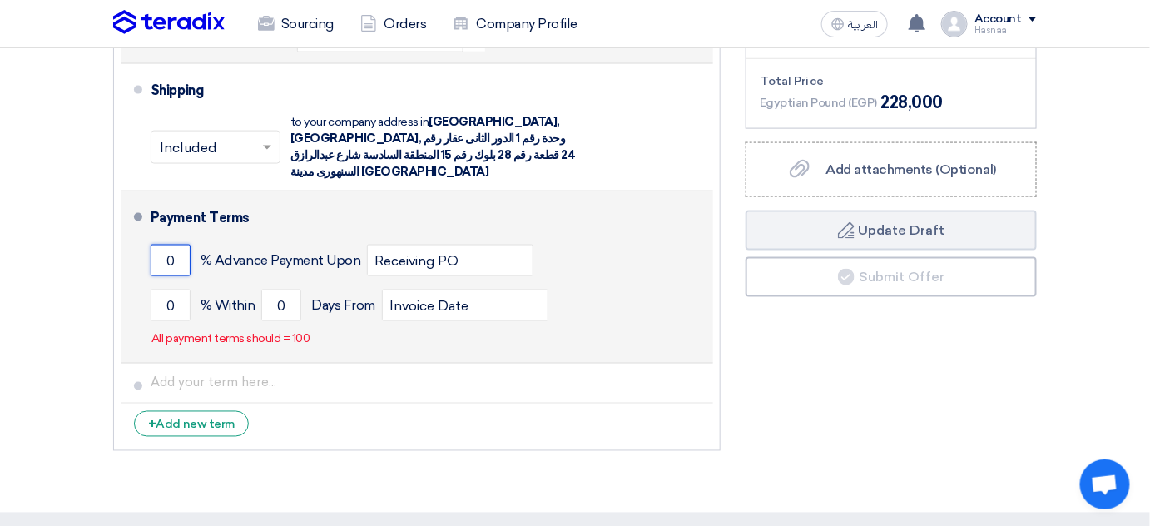
click at [160, 245] on input "0" at bounding box center [171, 261] width 40 height 32
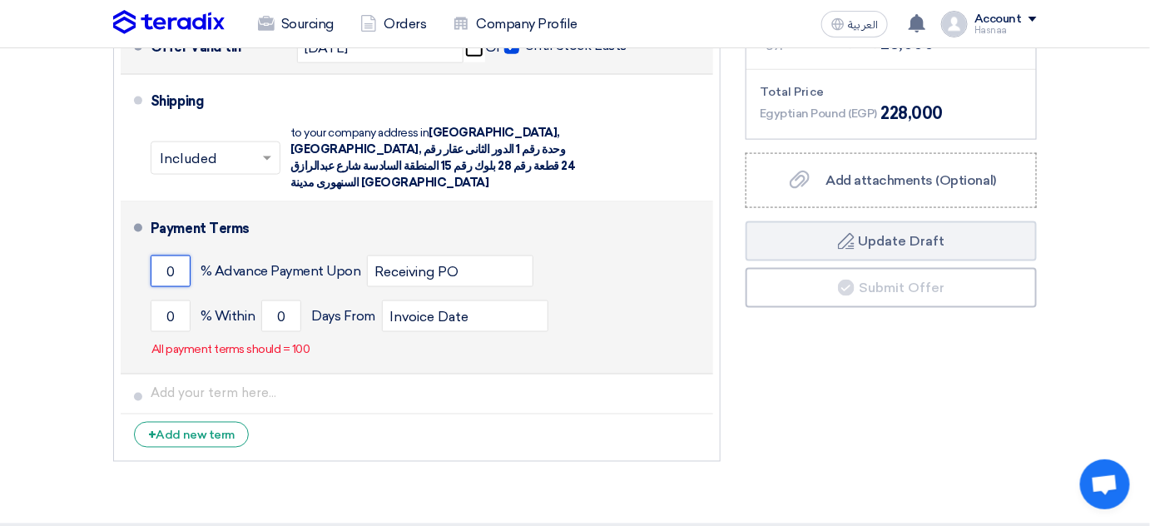
scroll to position [714, 0]
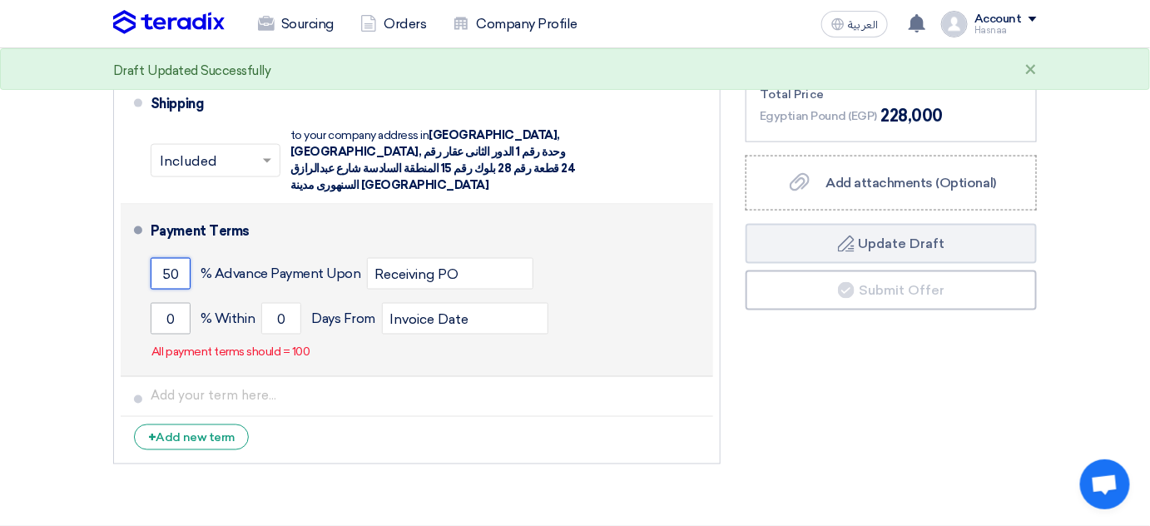
type input "50"
click at [168, 303] on input "0" at bounding box center [171, 319] width 40 height 32
type input "50"
click at [276, 303] on input "0" at bounding box center [281, 319] width 40 height 32
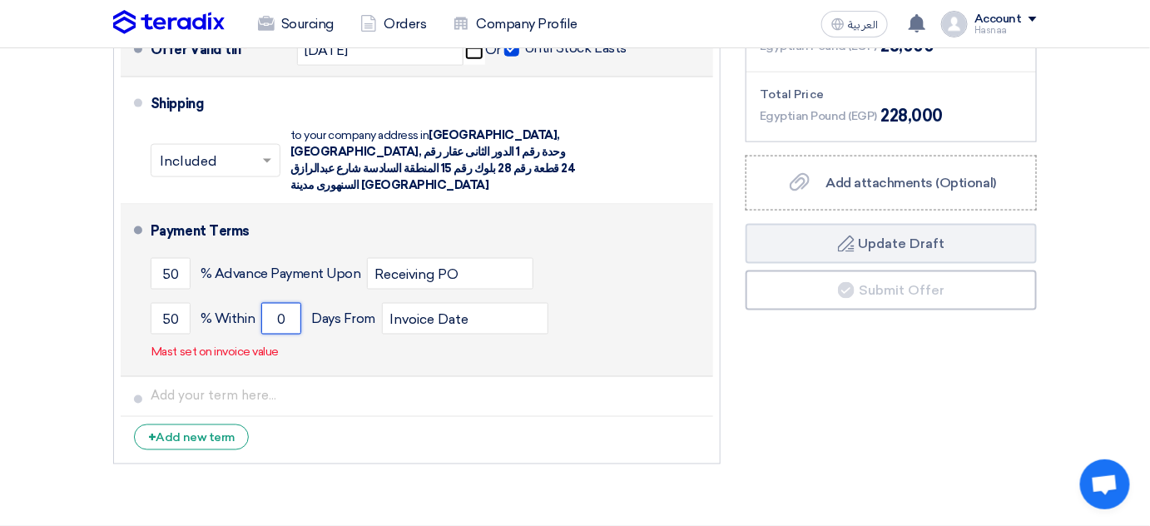
drag, startPoint x: 285, startPoint y: 299, endPoint x: 275, endPoint y: 299, distance: 10.0
click at [275, 303] on input "0" at bounding box center [281, 319] width 40 height 32
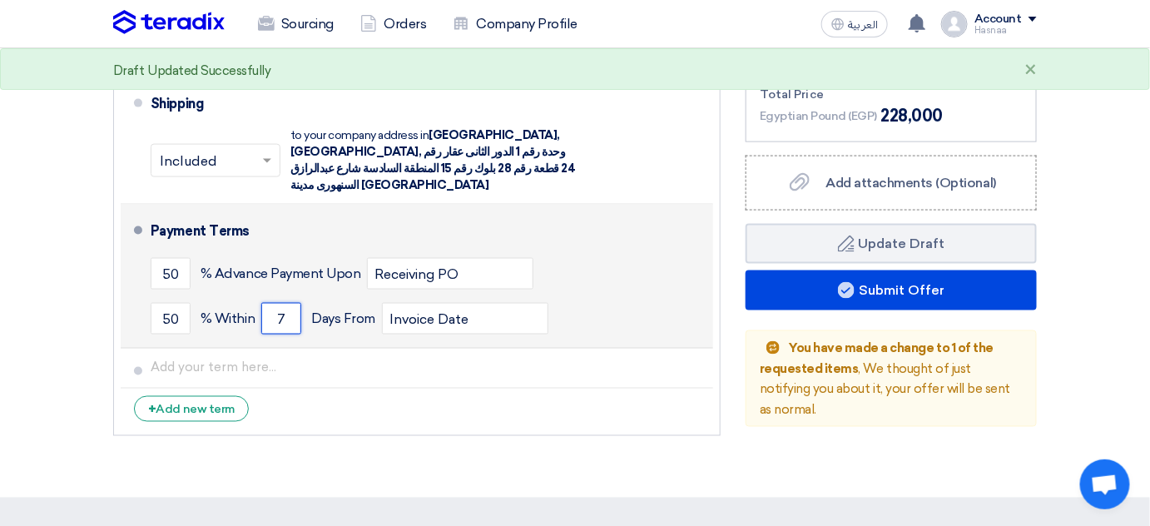
click at [279, 303] on input "7" at bounding box center [281, 319] width 40 height 32
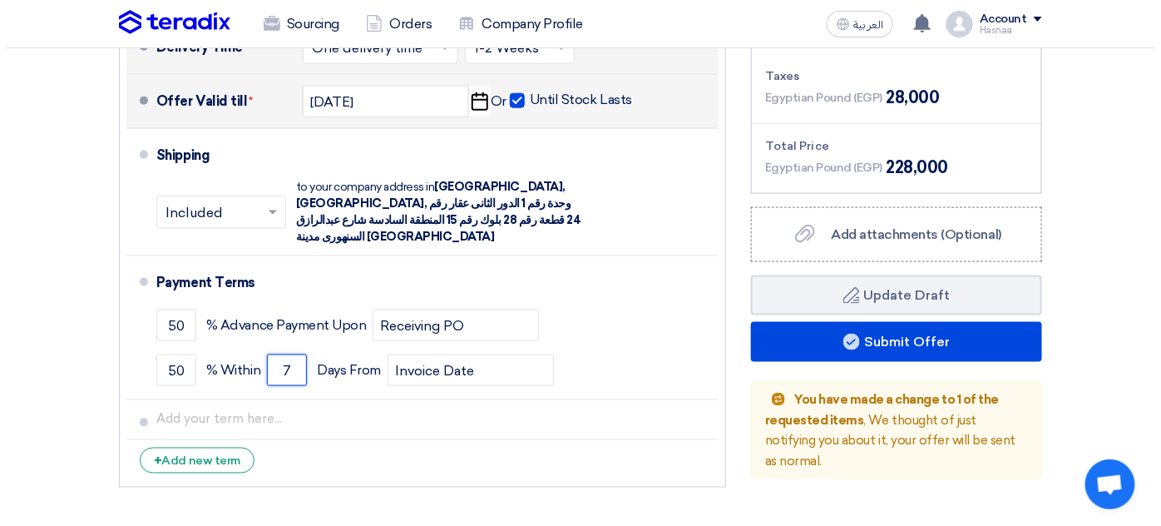
scroll to position [639, 0]
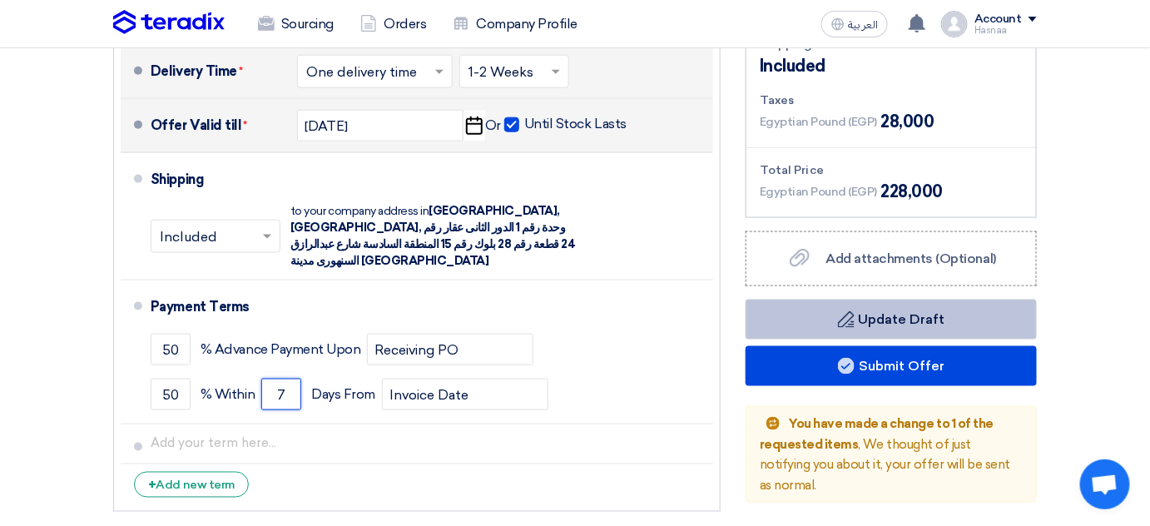
type input "7"
click at [935, 314] on button "Draft Update Draft" at bounding box center [890, 319] width 291 height 40
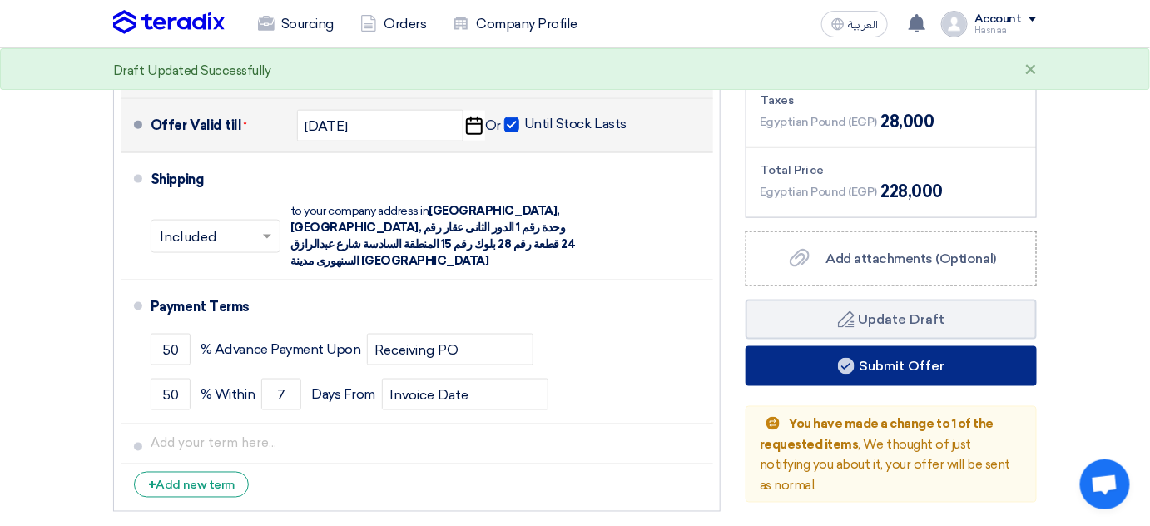
click at [885, 361] on button "Submit Offer" at bounding box center [890, 366] width 291 height 40
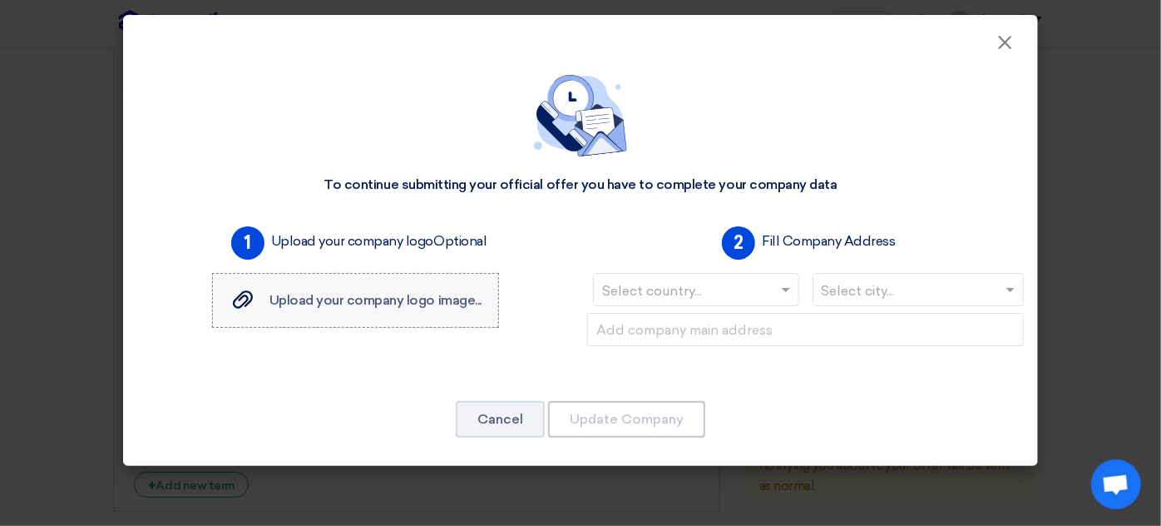
click at [383, 299] on span "Upload your company logo image..." at bounding box center [375, 300] width 212 height 16
click at [0, 0] on input "Upload your company logo image... Upload your company logo image..." at bounding box center [0, 0] width 0 height 0
click at [687, 298] on input "text" at bounding box center [687, 291] width 171 height 27
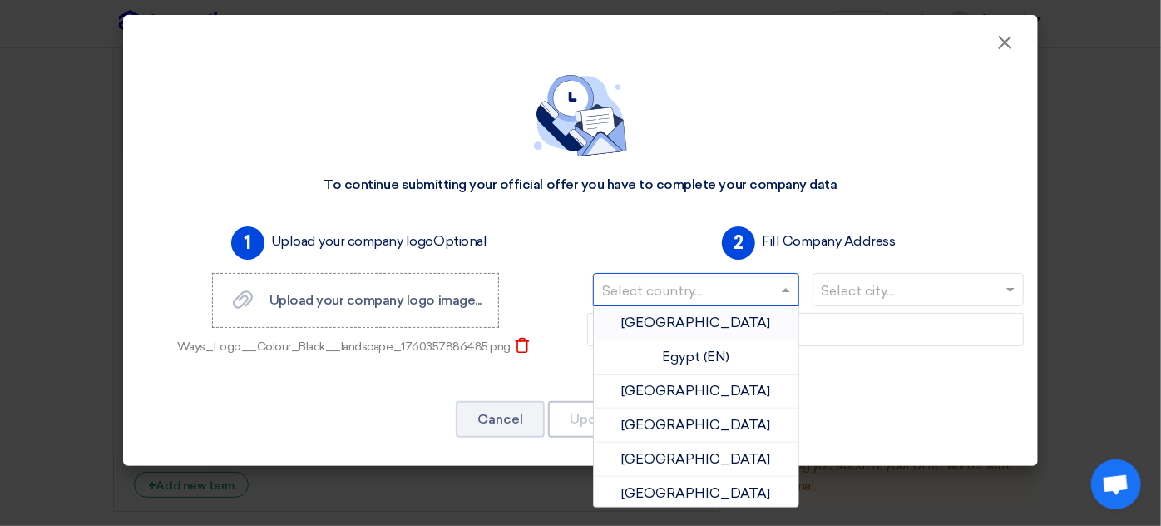
click at [687, 317] on span "Egypt" at bounding box center [695, 322] width 149 height 16
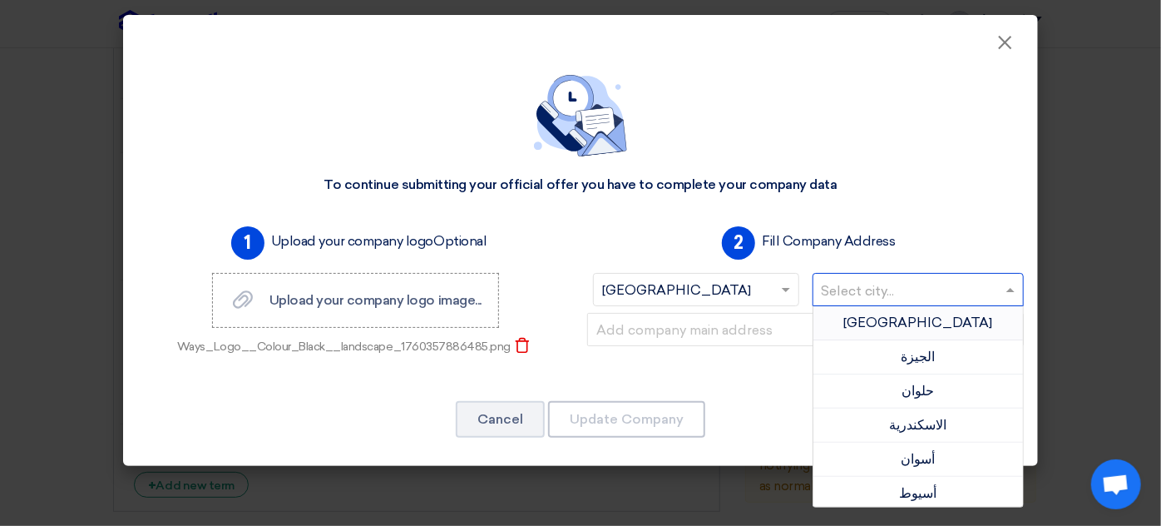
click at [867, 291] on input "text" at bounding box center [910, 291] width 177 height 27
click at [865, 321] on div "القاهرة" at bounding box center [918, 323] width 210 height 34
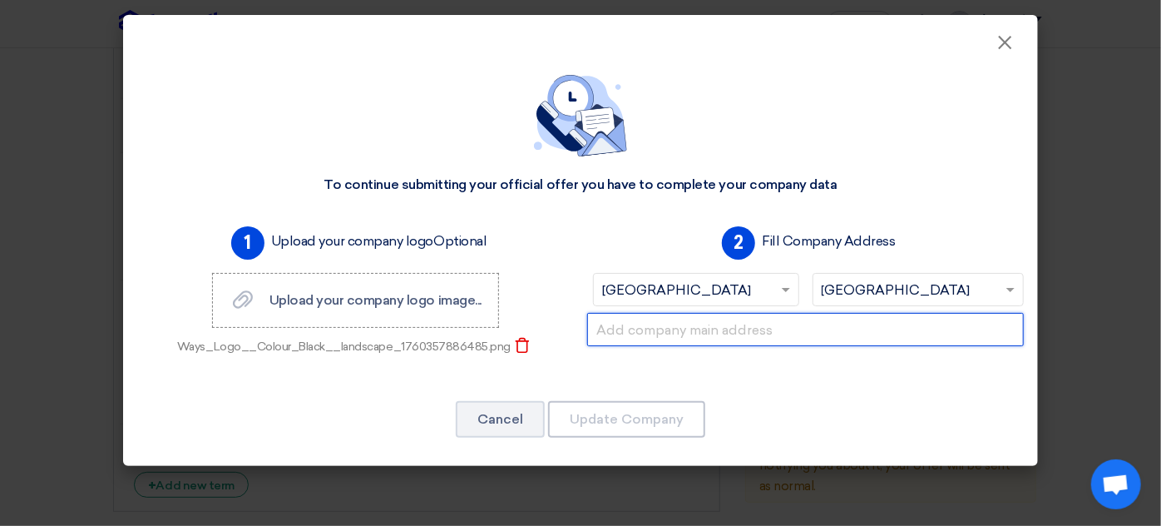
click at [776, 334] on input "text" at bounding box center [805, 329] width 437 height 33
paste input "Address: 97 Emtedad El Amal, Autostrad, Ma'adi"
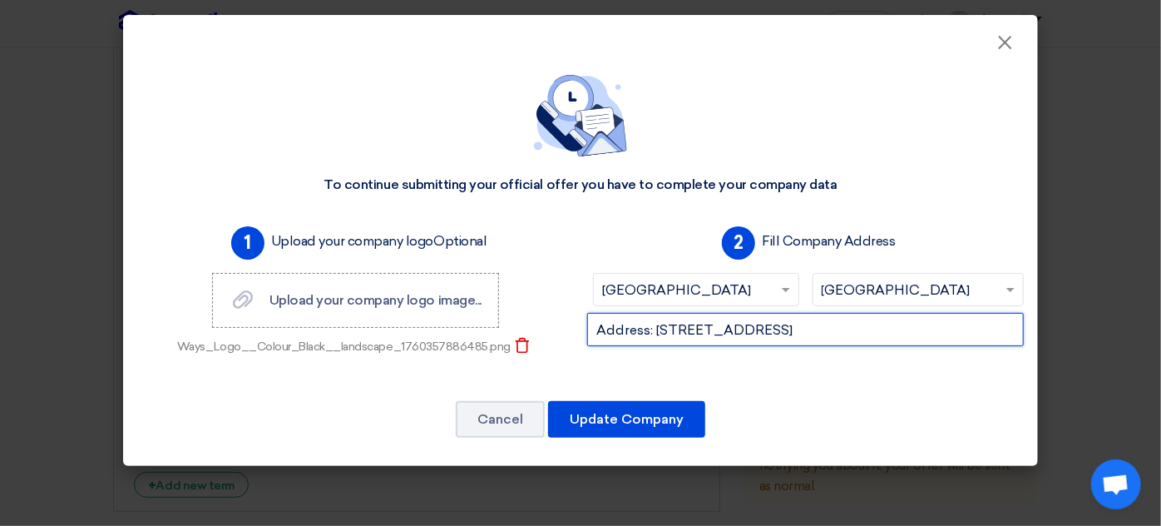
drag, startPoint x: 696, startPoint y: 329, endPoint x: 539, endPoint y: 329, distance: 157.2
click at [539, 329] on div "1 Upload your company logo Optional Upload your company logo image... Upload yo…" at bounding box center [581, 303] width 900 height 166
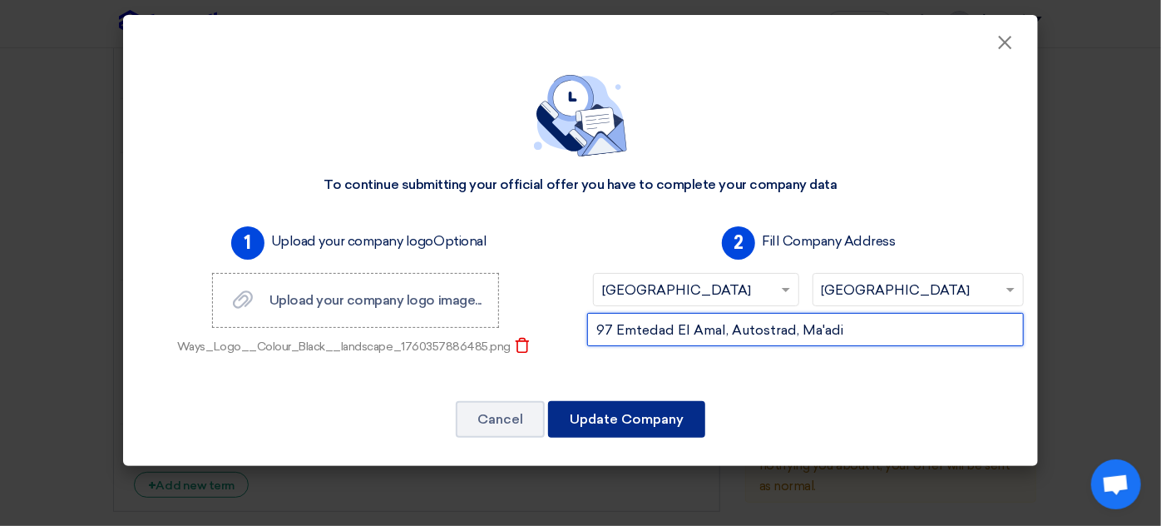
type input "97 Emtedad El Amal, Autostrad, Ma'adi"
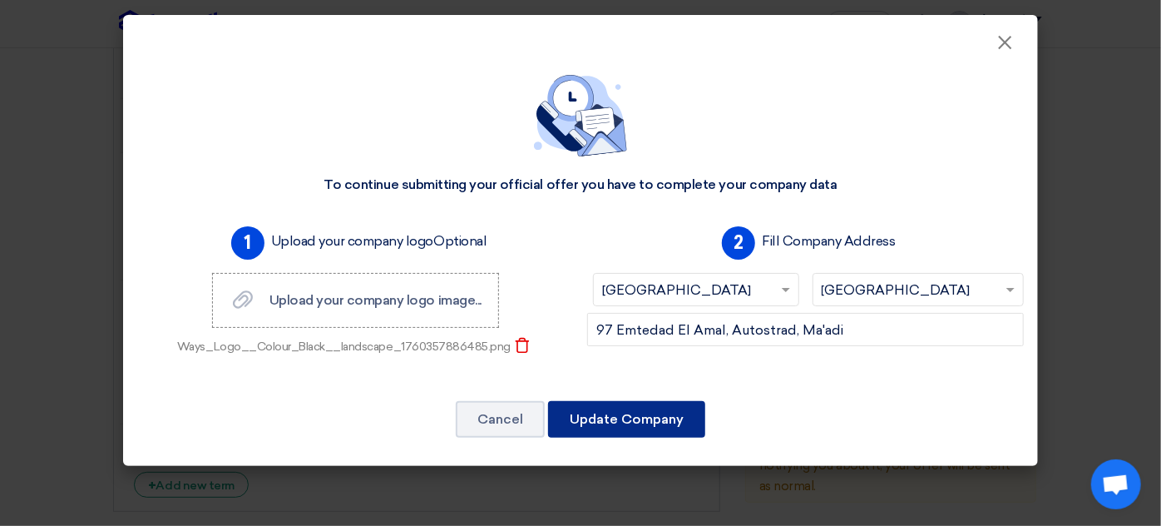
click at [619, 417] on button "Update Company" at bounding box center [626, 419] width 157 height 37
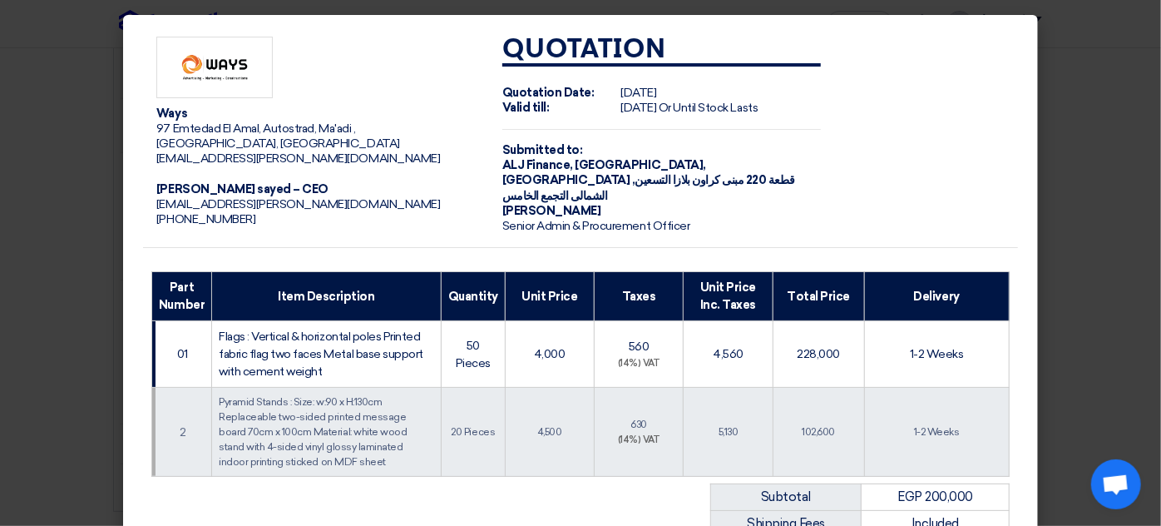
click at [250, 457] on td "Pyramid Stands : Size: w:90 x H:130cm Replaceable two-sided printed message boa…" at bounding box center [327, 432] width 230 height 89
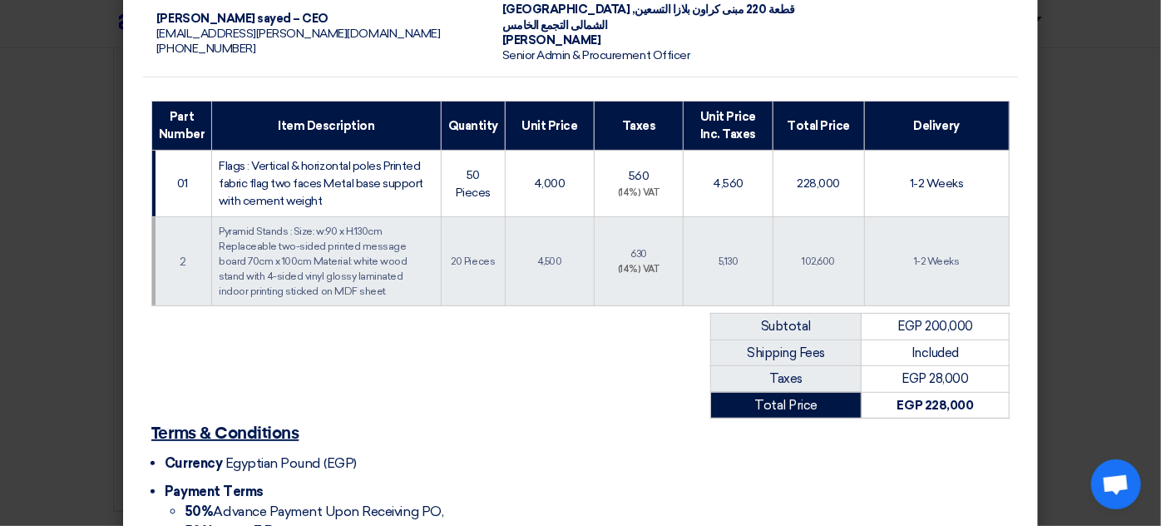
scroll to position [171, 0]
click at [817, 273] on td "102,600" at bounding box center [818, 261] width 91 height 89
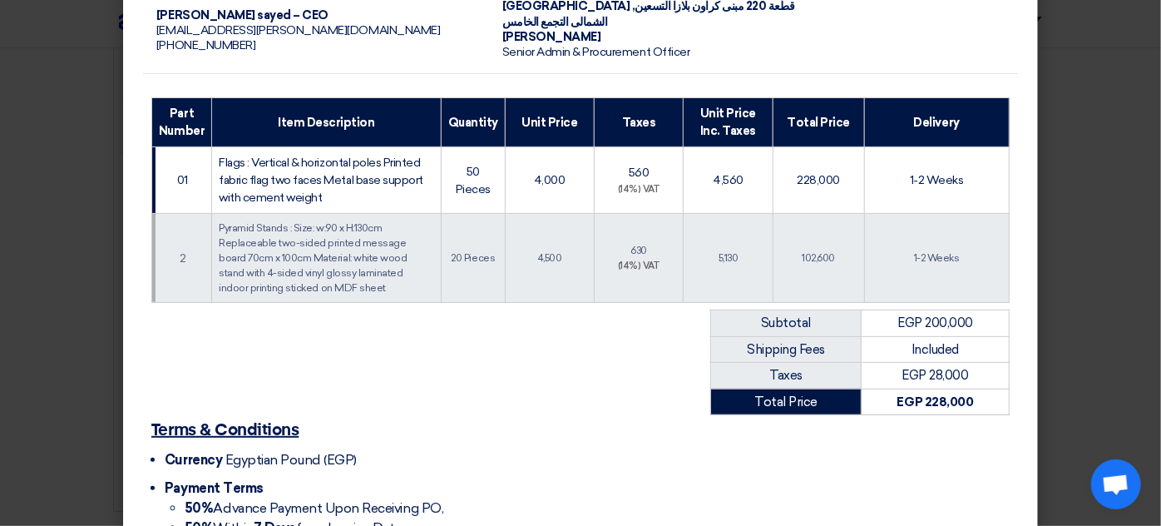
scroll to position [216, 0]
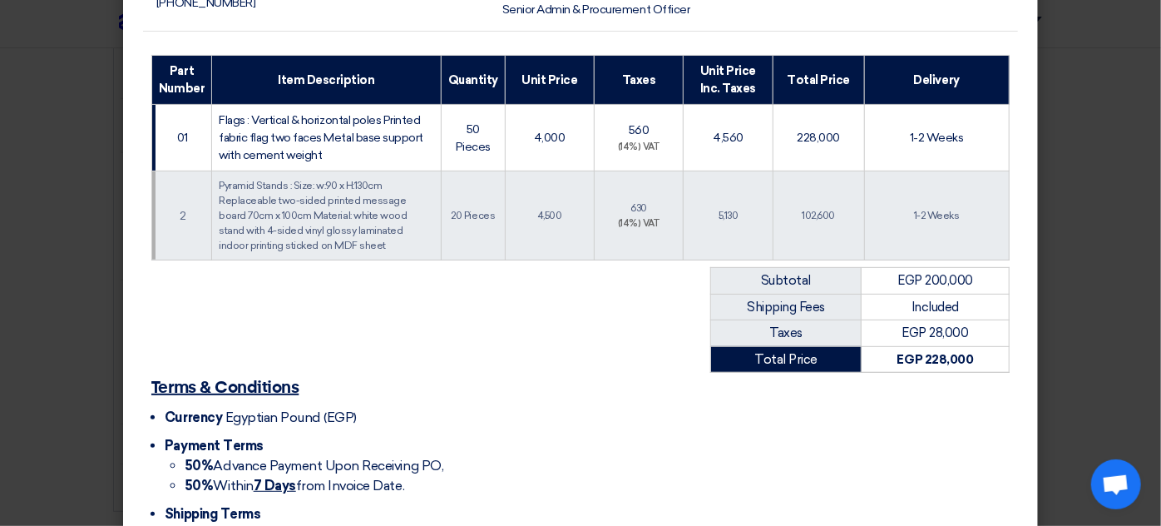
click at [651, 141] on div "(14%) VAT" at bounding box center [639, 148] width 76 height 14
click at [355, 192] on span "Pyramid Stands : Size: w:90 x H:130cm Replaceable two-sided printed message boa…" at bounding box center [313, 216] width 188 height 72
click at [336, 129] on td "Flags : Vertical & horizontal poles Printed fabric flag two faces Metal base su…" at bounding box center [327, 138] width 230 height 67
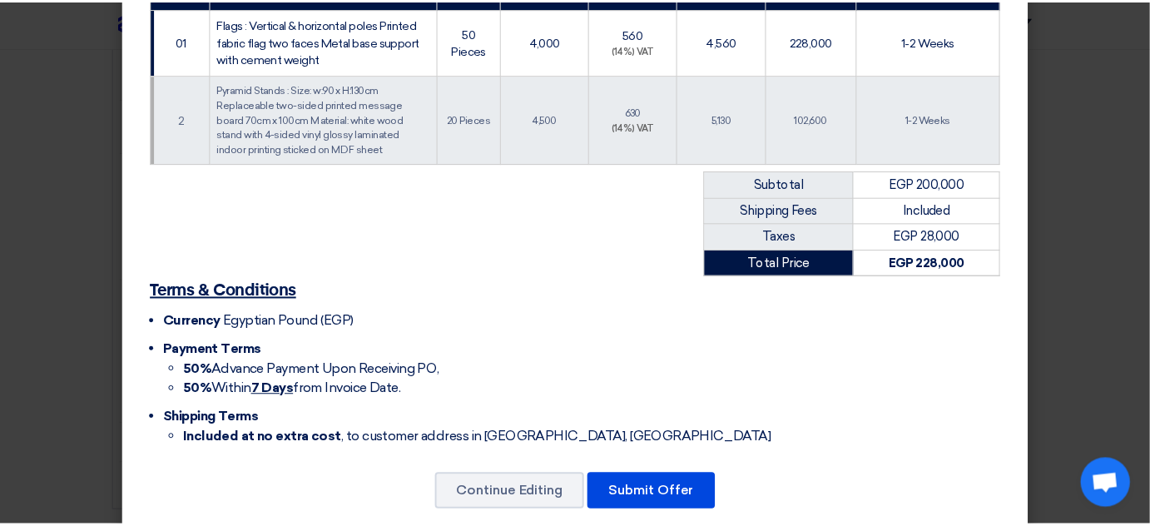
scroll to position [321, 0]
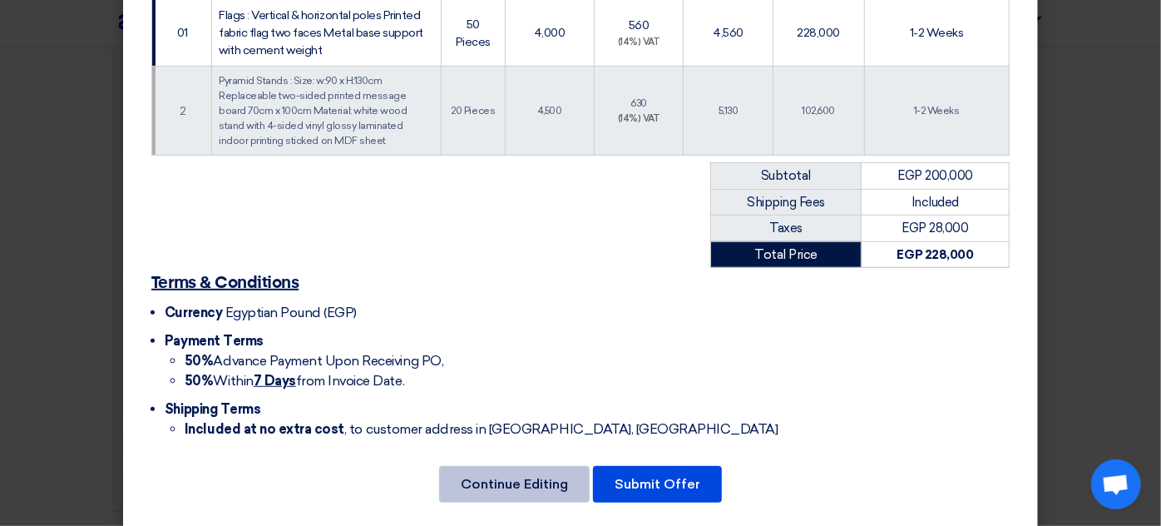
click at [513, 471] on button "Continue Editing" at bounding box center [514, 484] width 151 height 37
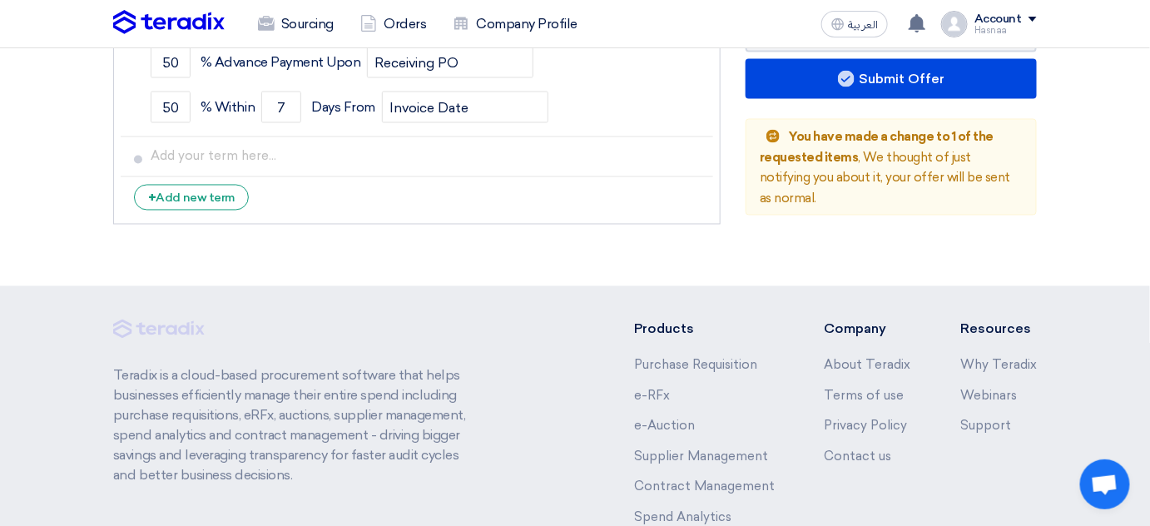
scroll to position [756, 0]
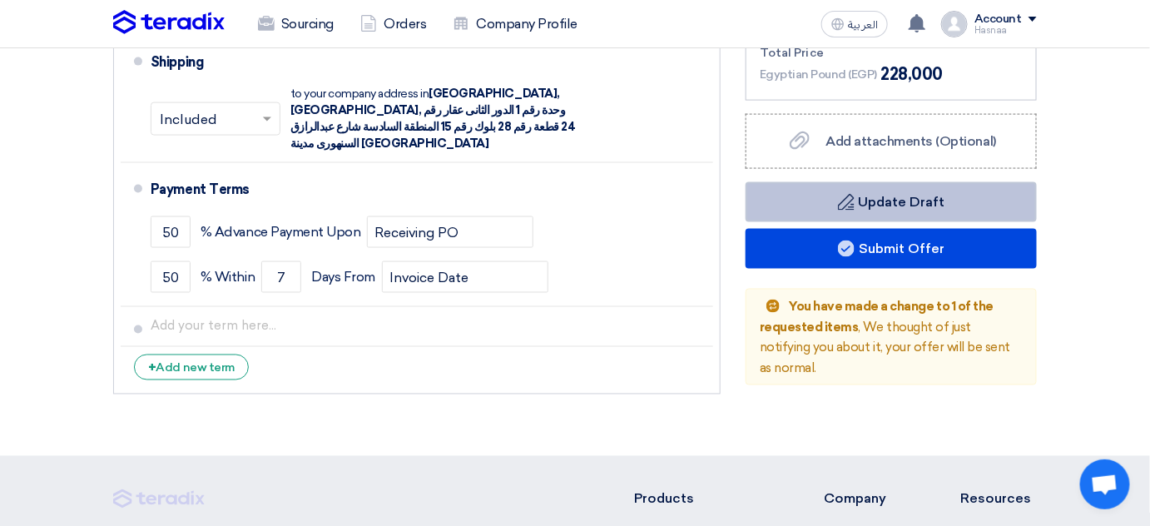
click at [863, 196] on button "Draft Update Draft" at bounding box center [890, 202] width 291 height 40
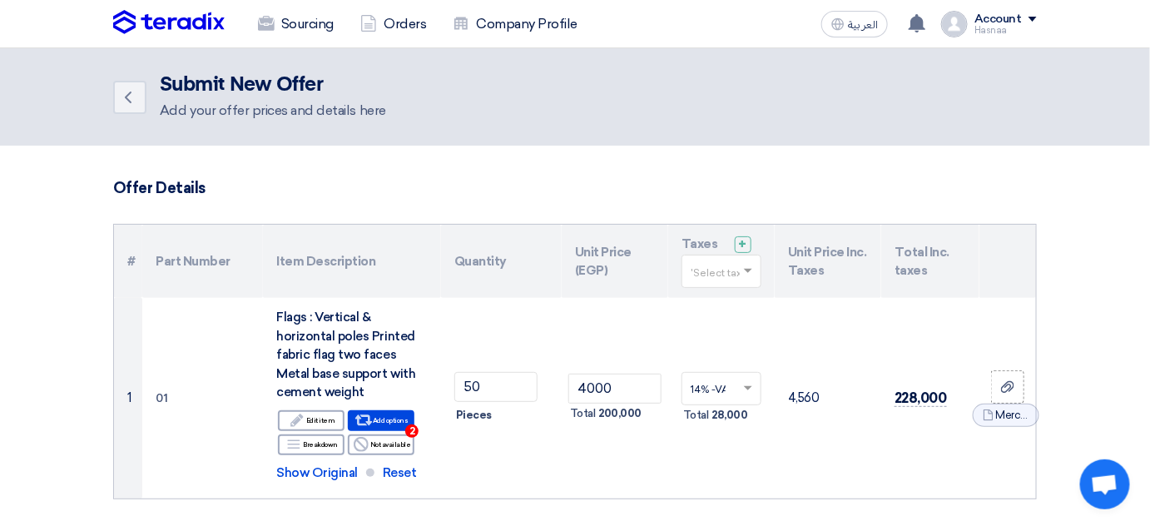
scroll to position [151, 0]
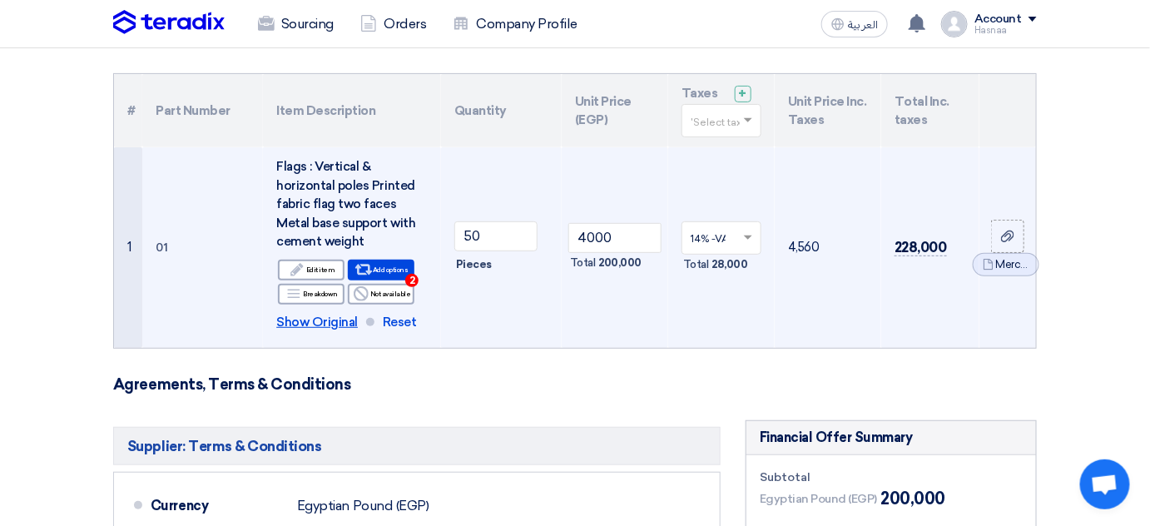
click at [334, 319] on span "Show Original" at bounding box center [317, 322] width 82 height 19
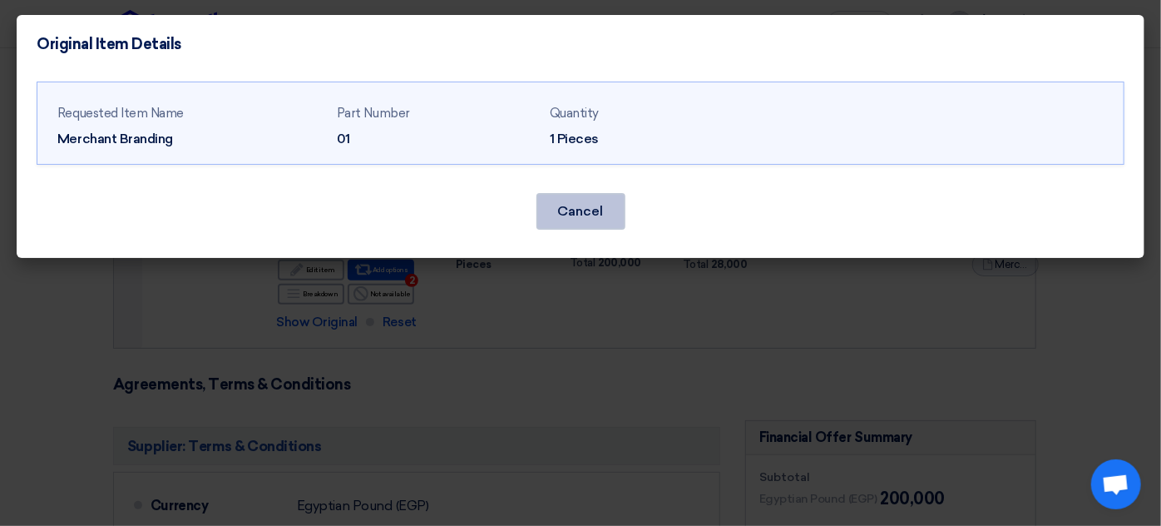
click at [599, 205] on button "Cancel" at bounding box center [580, 211] width 89 height 37
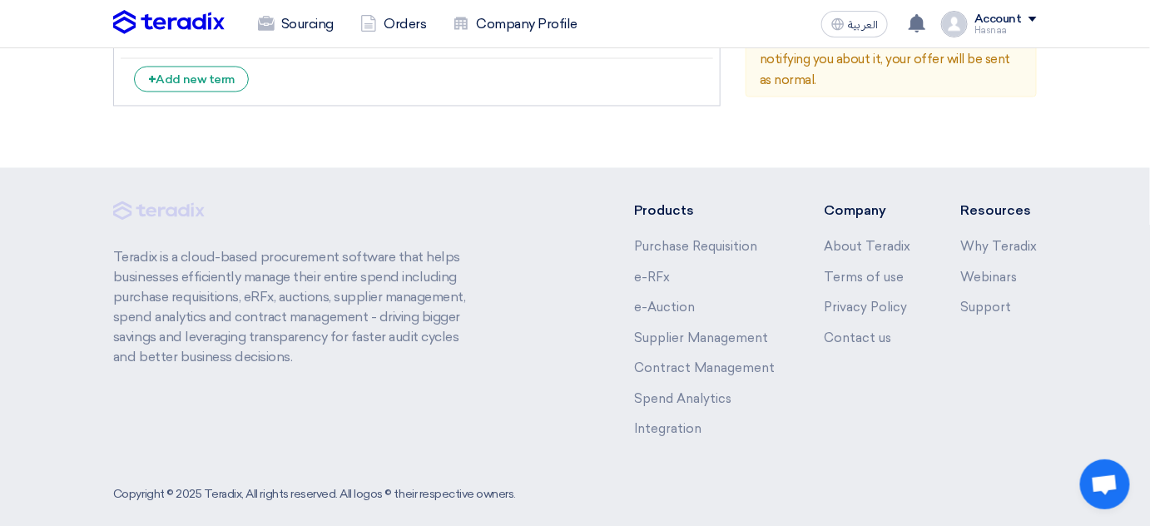
scroll to position [817, 0]
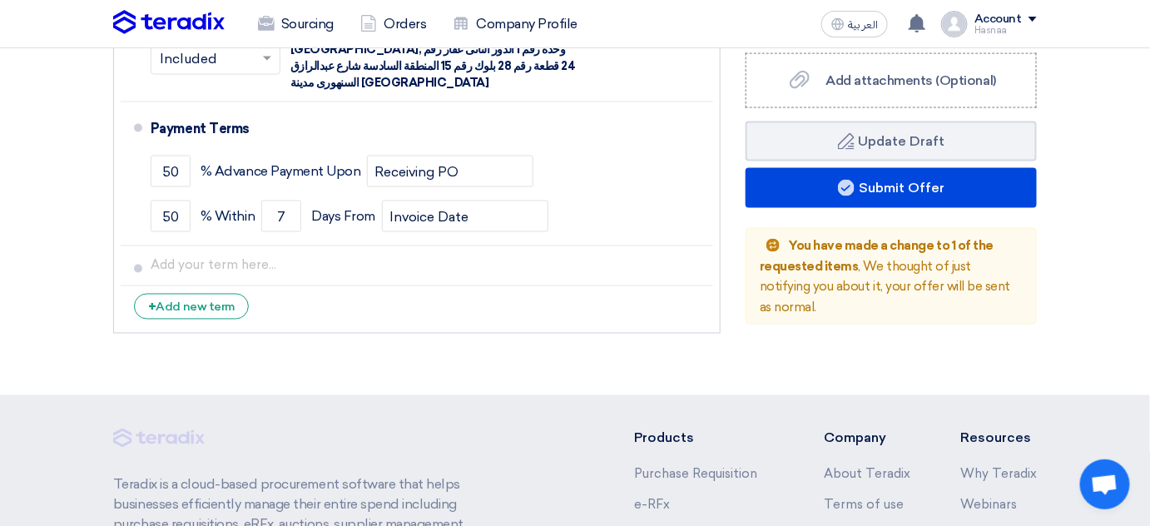
click at [856, 248] on span "You have made a change to 1 of the requested items" at bounding box center [876, 257] width 234 height 36
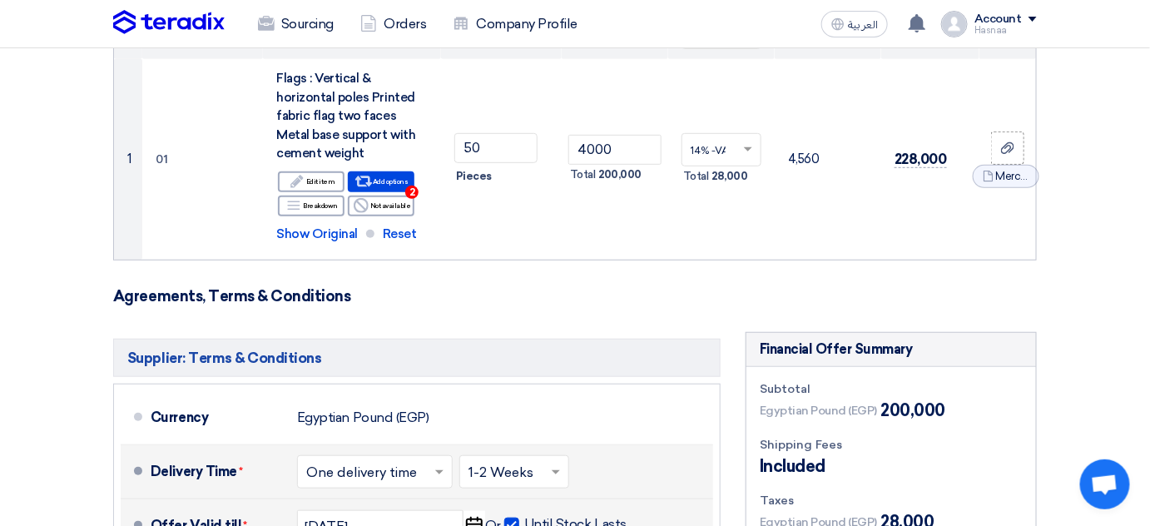
scroll to position [136, 0]
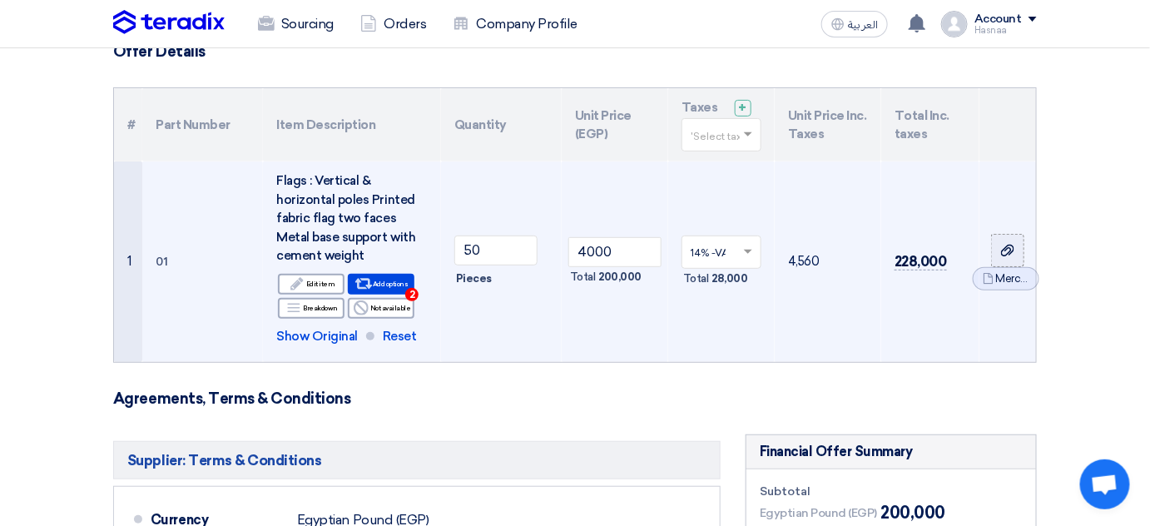
click at [1015, 255] on div at bounding box center [1007, 249] width 17 height 19
click at [0, 0] on input "file" at bounding box center [0, 0] width 0 height 0
click at [322, 284] on div "Edit Edit item" at bounding box center [311, 284] width 67 height 21
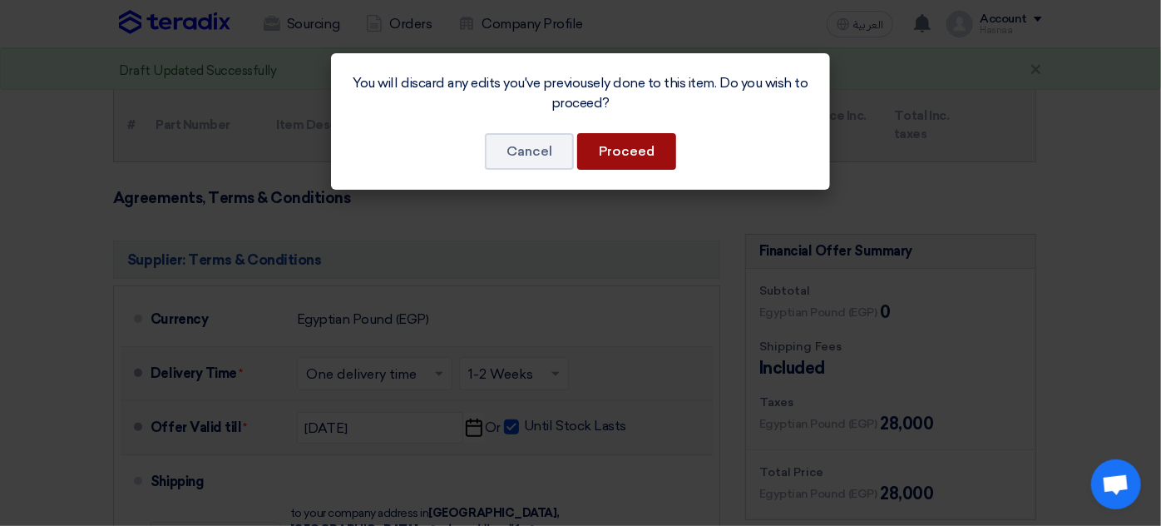
click at [643, 158] on button "Proceed" at bounding box center [626, 151] width 99 height 37
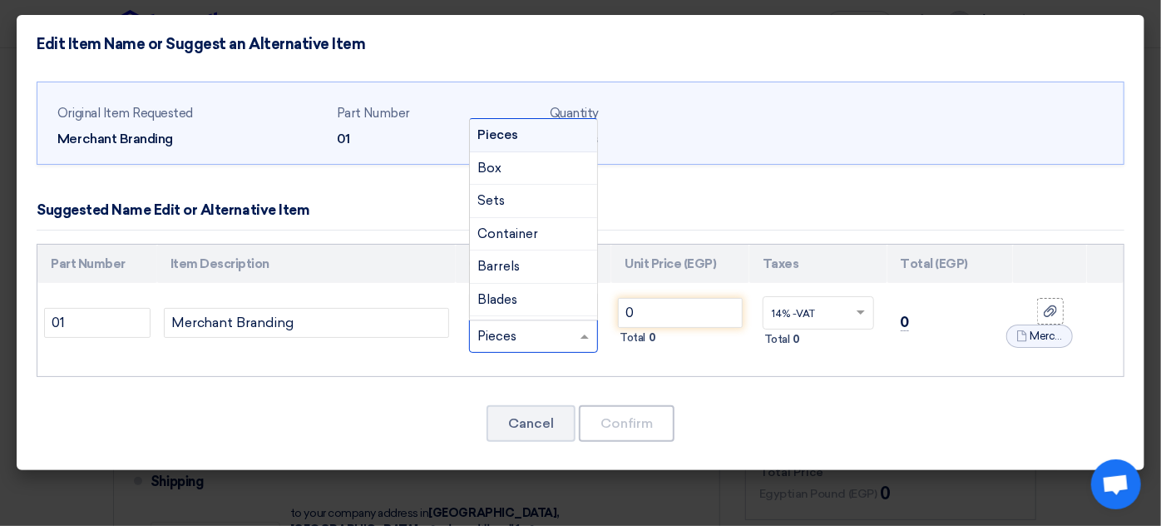
click at [520, 335] on div "RFQ_STEP1.ITEMS.2.TYPE_PLACEHOLDER × Pieces" at bounding box center [523, 336] width 107 height 19
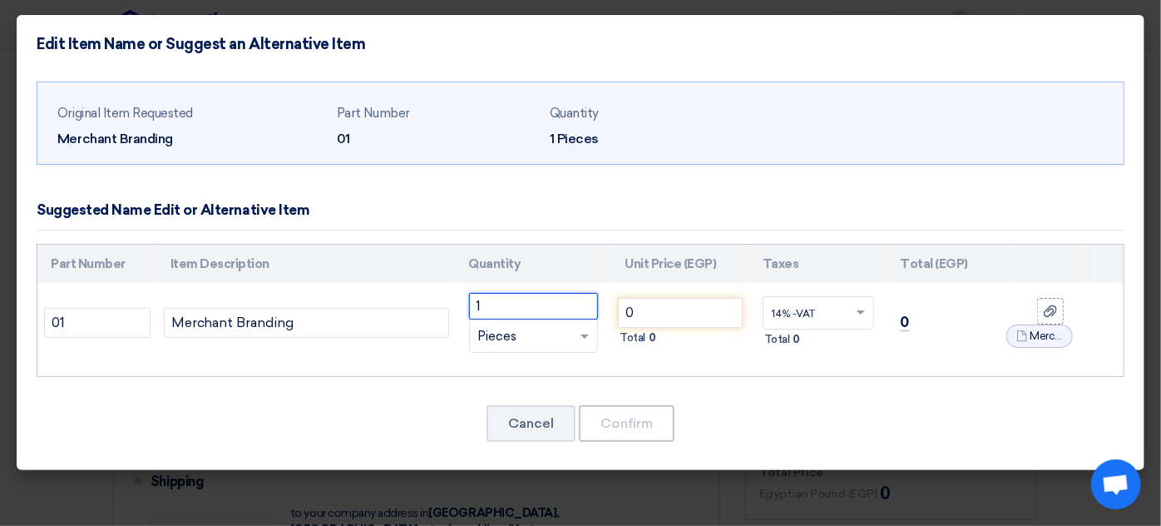
click at [516, 309] on input "1" at bounding box center [534, 306] width 130 height 27
click at [843, 392] on div "Original Item Requested Merchant Branding Part Number 01 Quantity 1 Pieces" at bounding box center [581, 272] width 1128 height 398
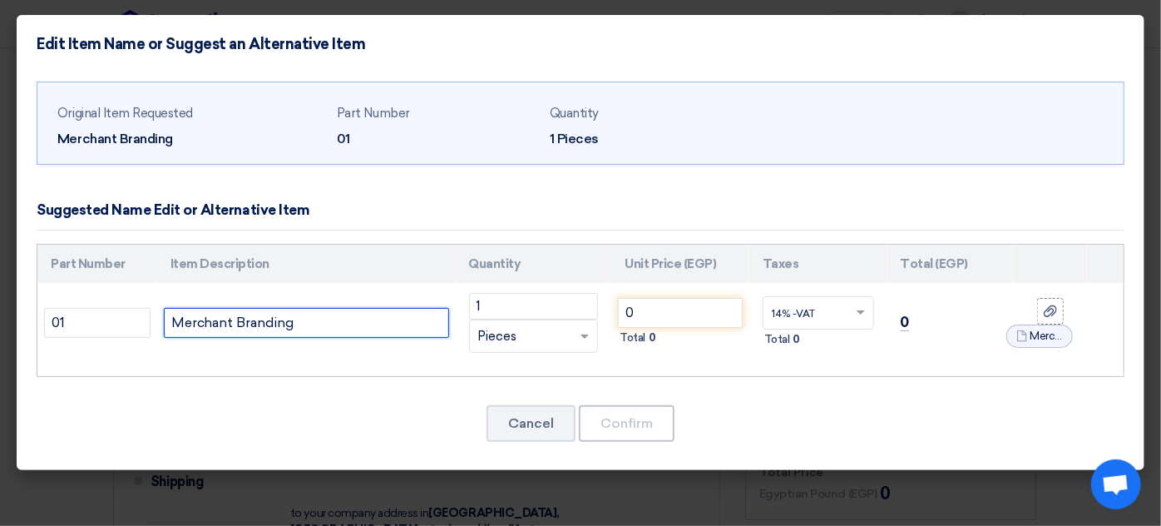
click at [344, 315] on input "Merchant Branding" at bounding box center [306, 323] width 285 height 30
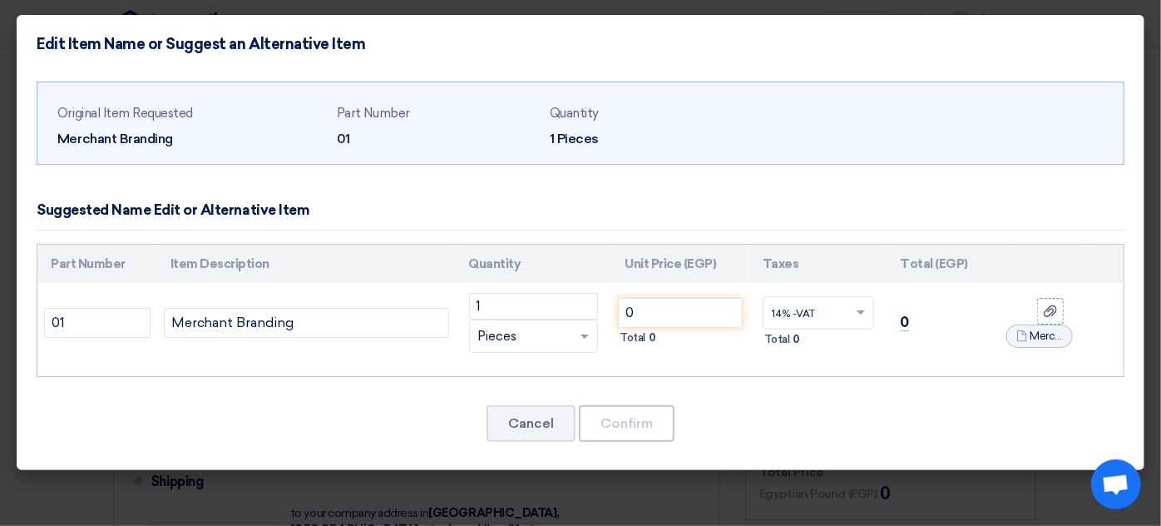
click at [346, 358] on td "Merchant Branding" at bounding box center [306, 323] width 299 height 80
click at [552, 439] on div "Cancel Confirm" at bounding box center [581, 423] width 1088 height 40
click at [507, 418] on button "Cancel" at bounding box center [531, 423] width 89 height 37
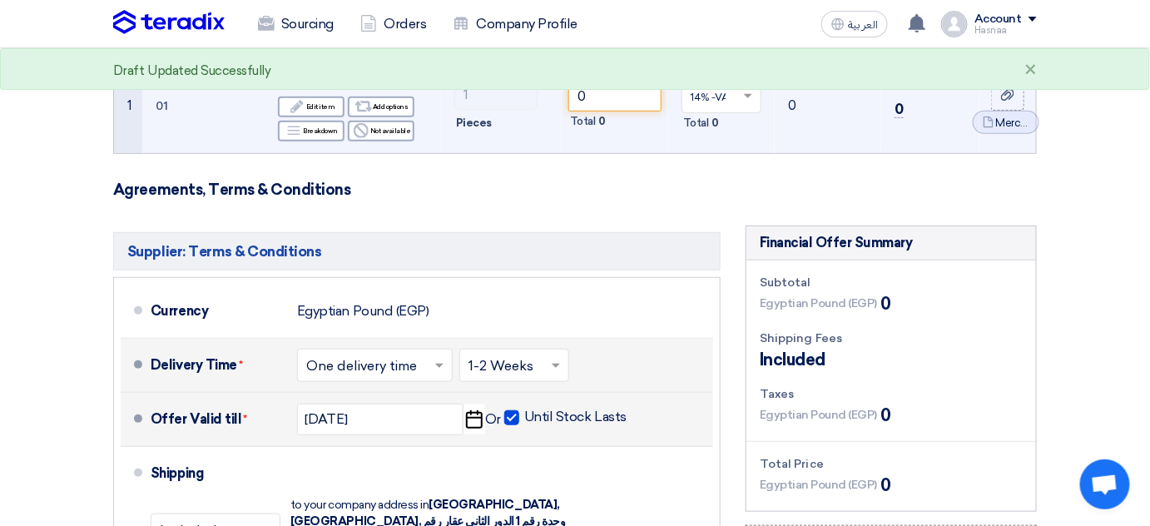
scroll to position [0, 0]
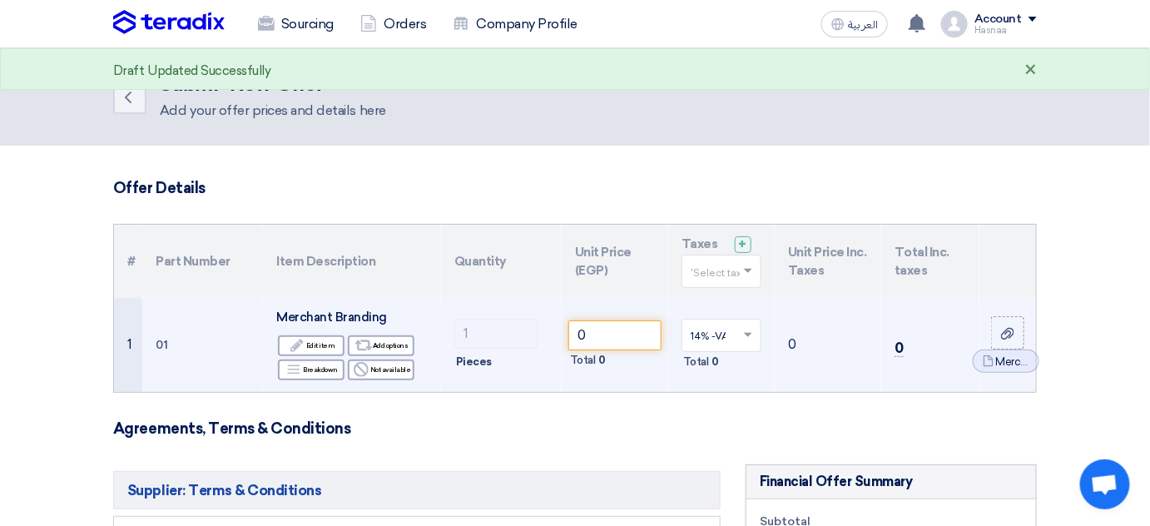
click at [1029, 68] on div "×" at bounding box center [1030, 71] width 12 height 20
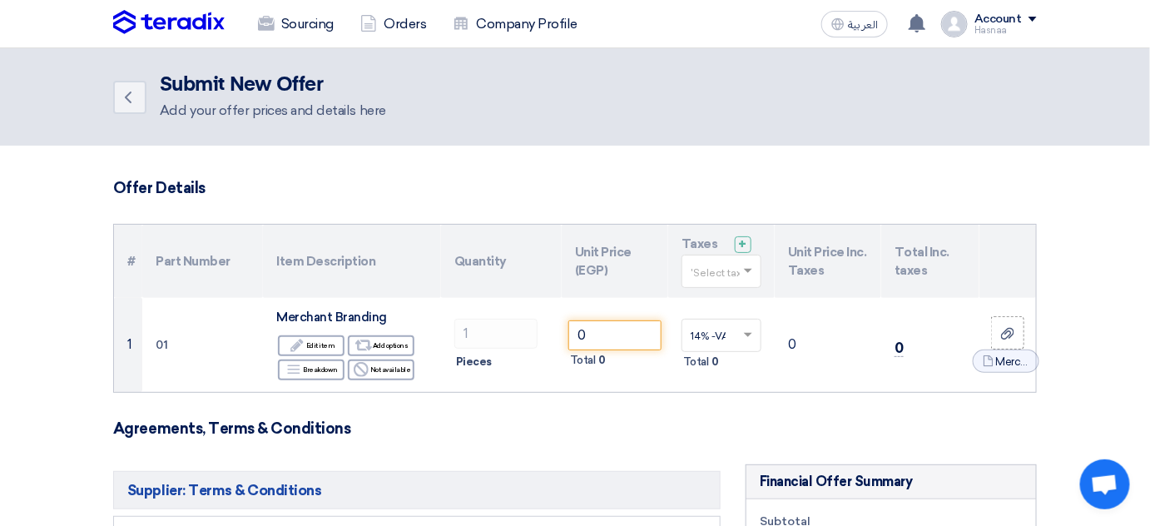
click at [221, 22] on img at bounding box center [168, 22] width 111 height 25
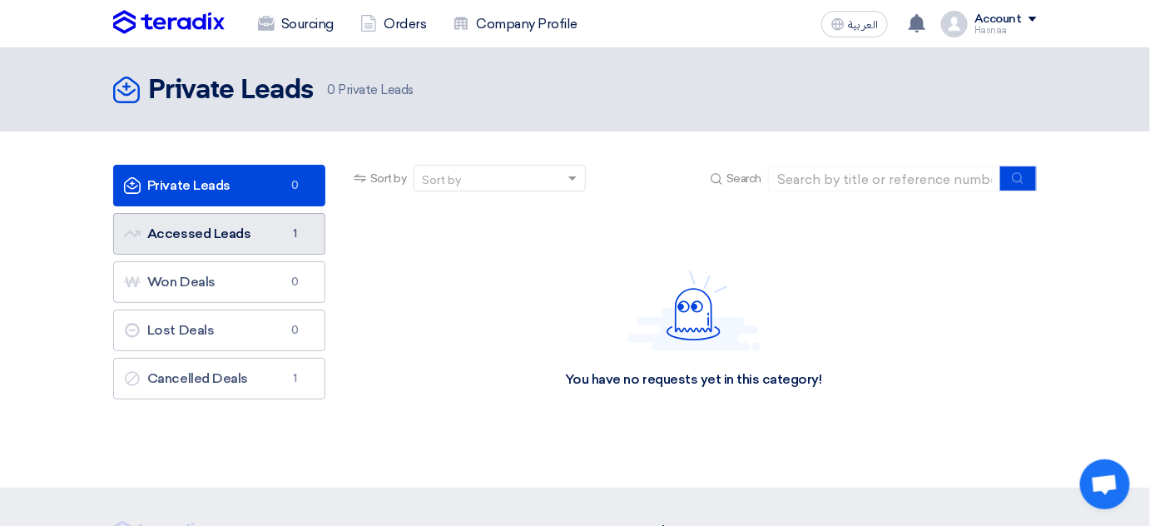
click at [231, 225] on link "Accessed Leads Accessed Leads 1" at bounding box center [219, 234] width 212 height 42
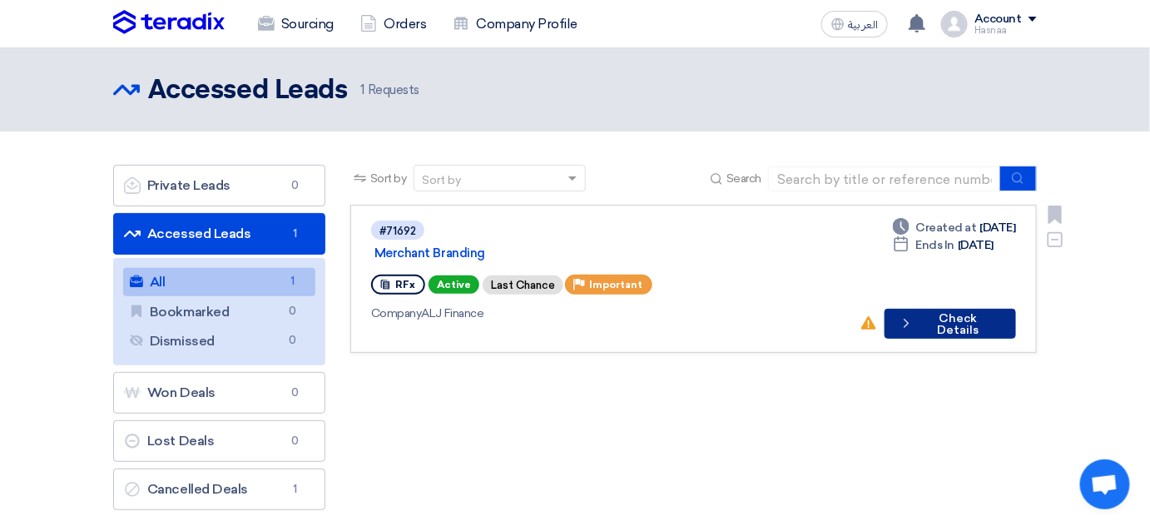
click at [952, 309] on button "Check details Check Details" at bounding box center [949, 324] width 131 height 30
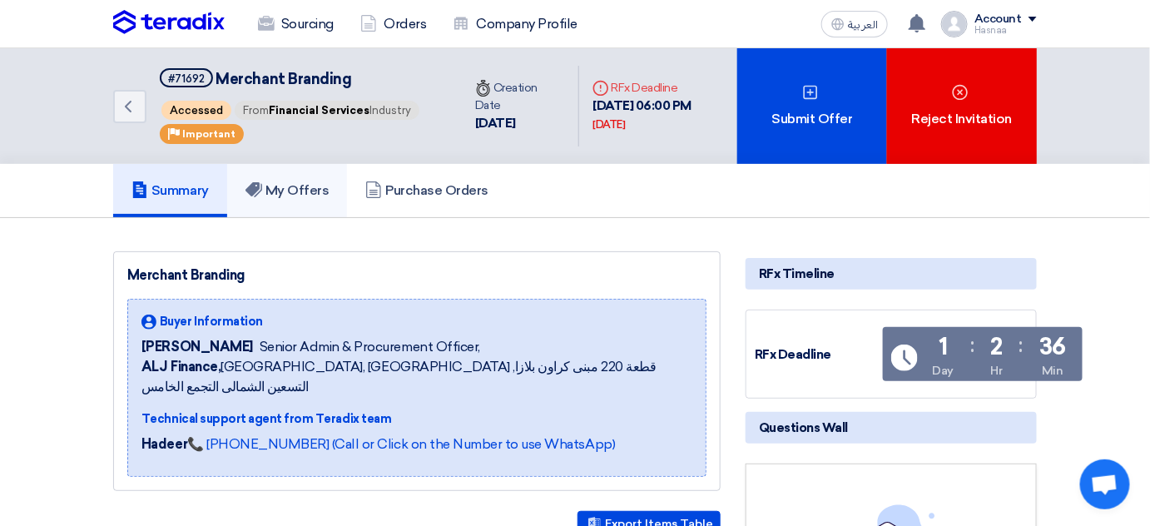
click at [266, 199] on h5 "My Offers" at bounding box center [287, 190] width 84 height 17
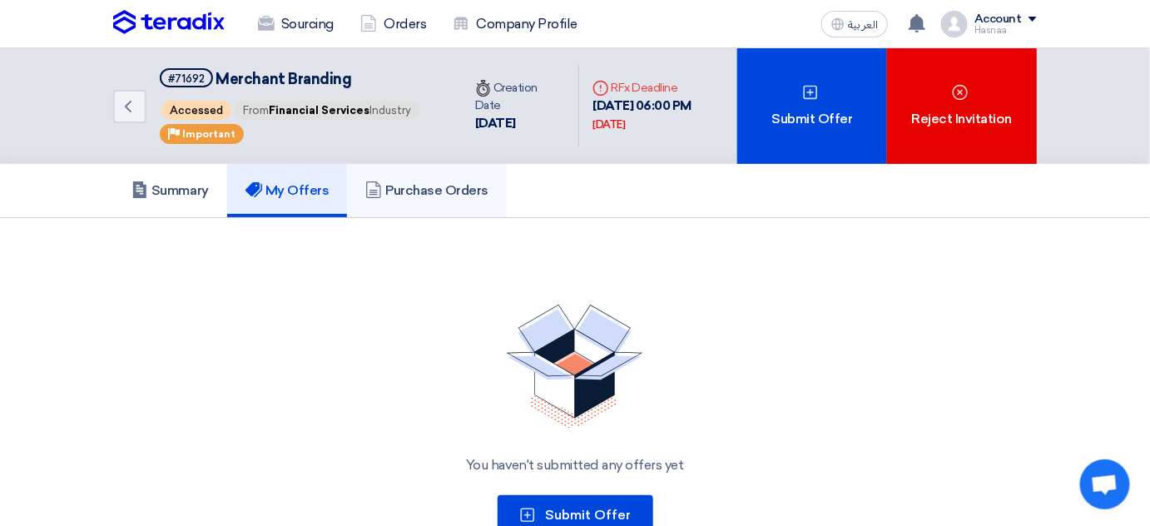
click at [403, 199] on link "Purchase Orders" at bounding box center [427, 190] width 160 height 53
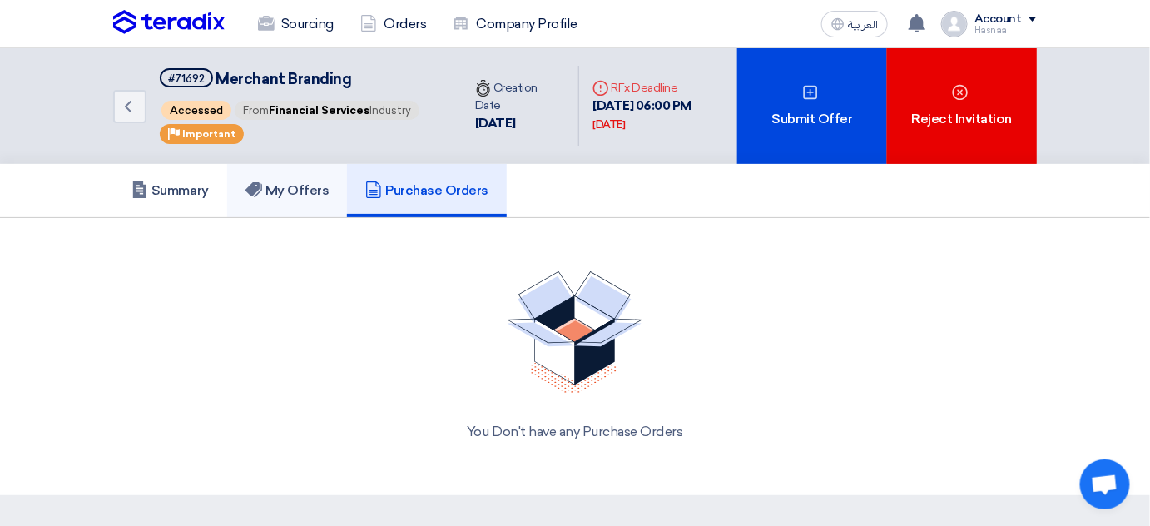
click at [244, 211] on link "My Offers" at bounding box center [287, 190] width 121 height 53
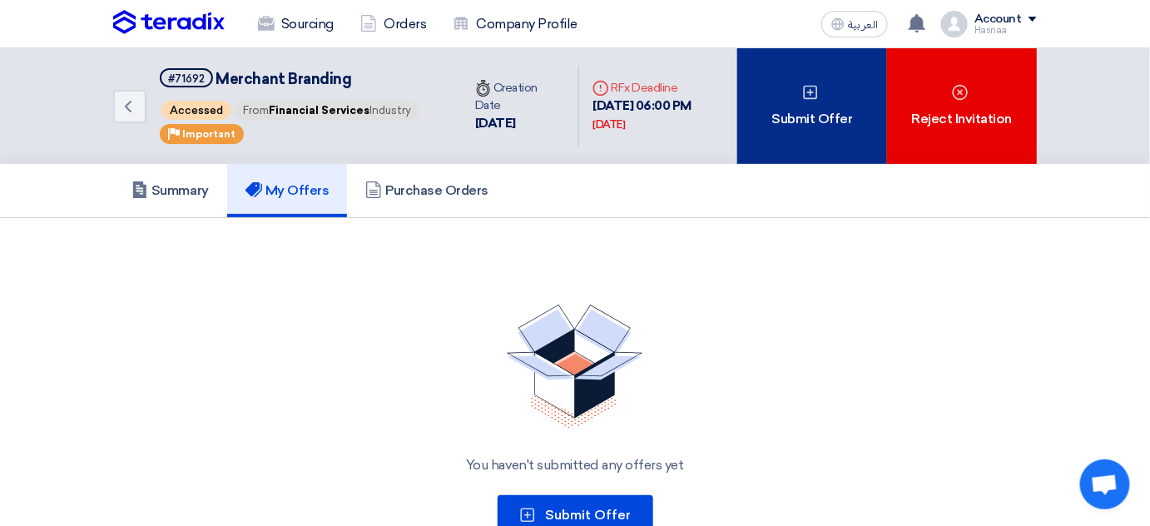
click at [798, 137] on div "Submit Offer" at bounding box center [812, 106] width 150 height 116
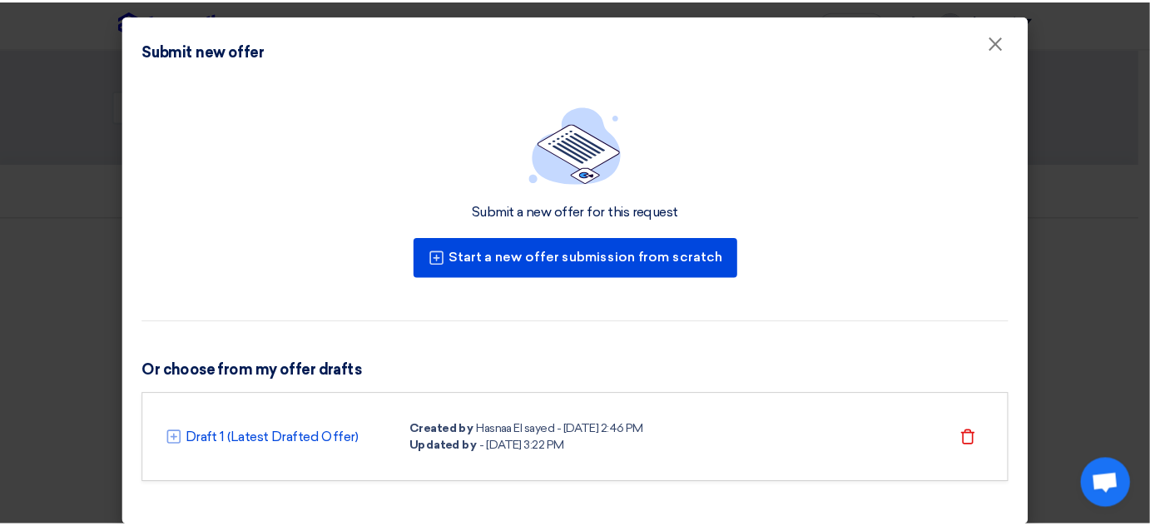
scroll to position [13, 0]
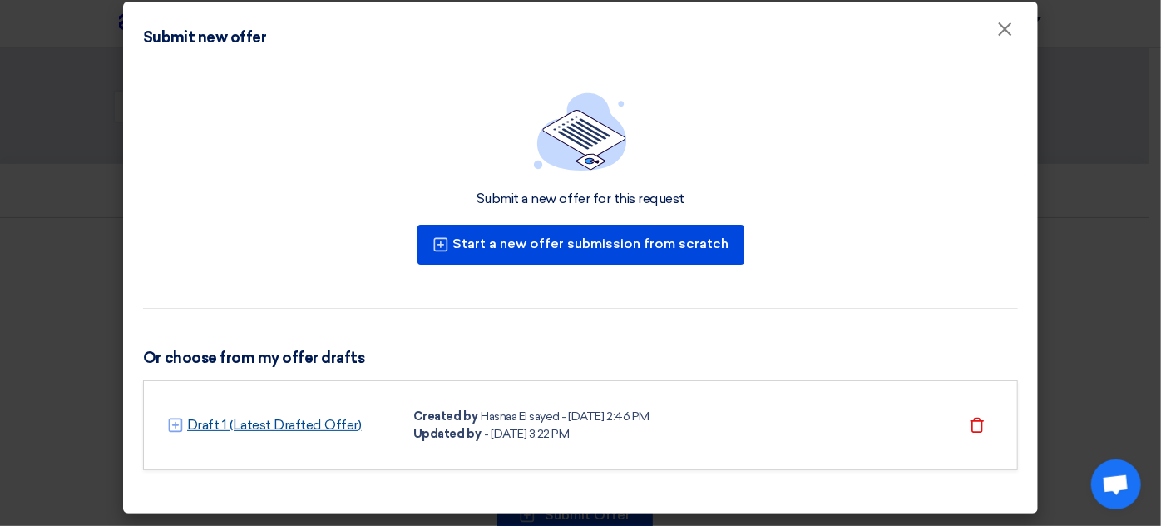
click at [308, 417] on link "Draft 1 (Latest Drafted Offer)" at bounding box center [274, 425] width 175 height 20
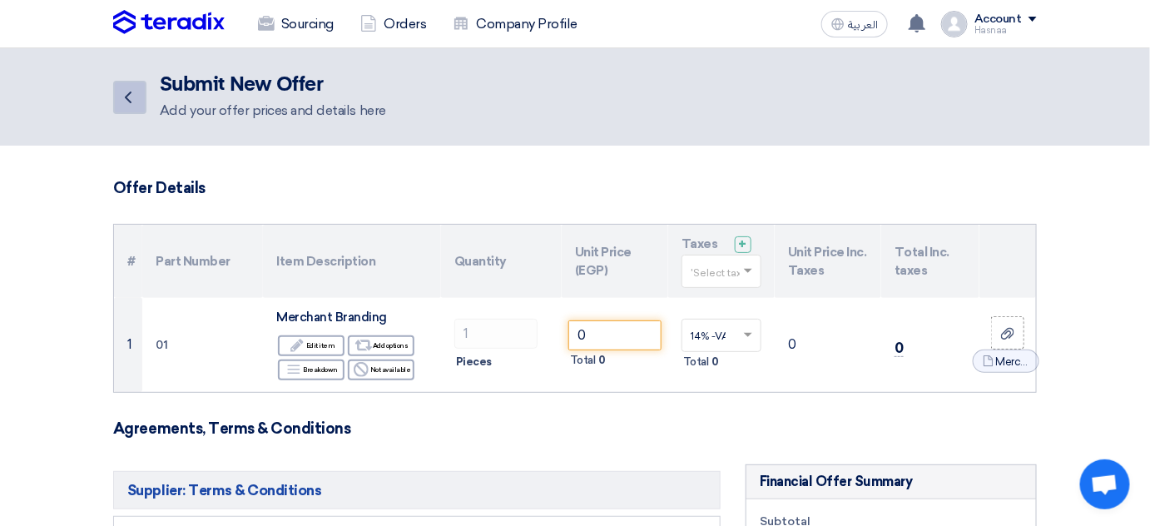
click at [133, 97] on icon "Back" at bounding box center [128, 97] width 20 height 20
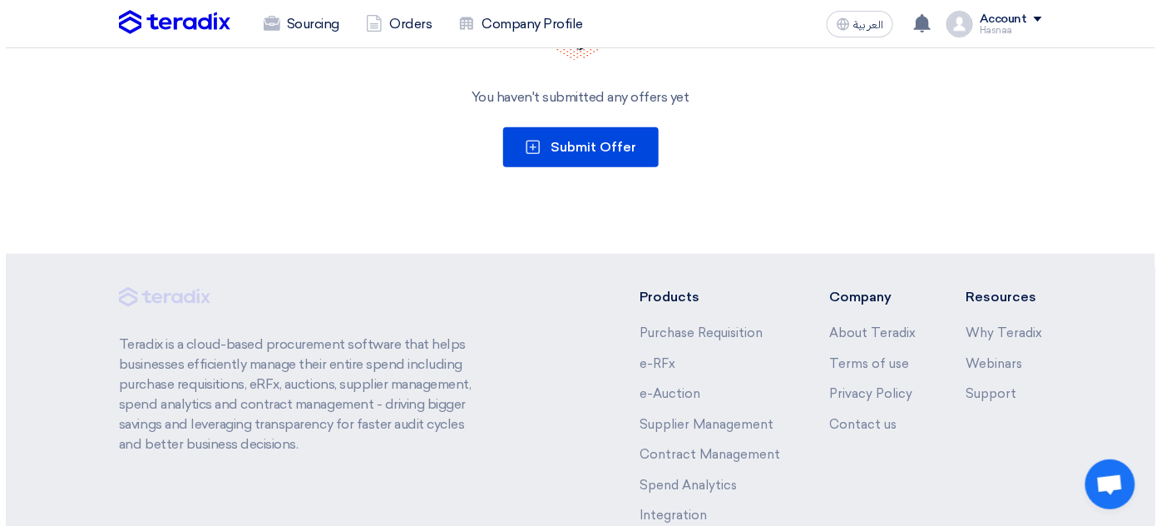
scroll to position [151, 0]
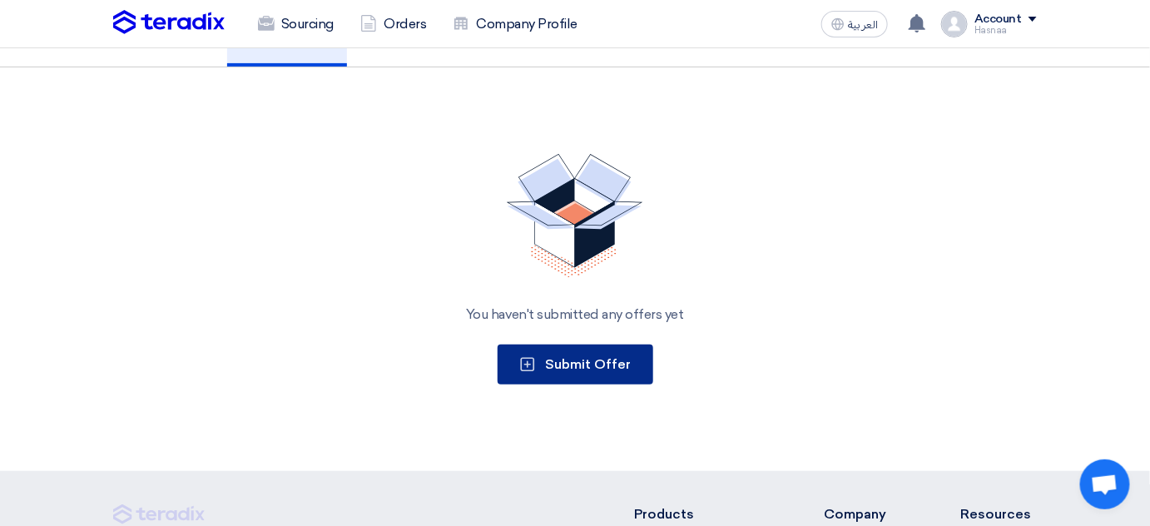
click at [589, 372] on span "Submit Offer" at bounding box center [589, 364] width 86 height 16
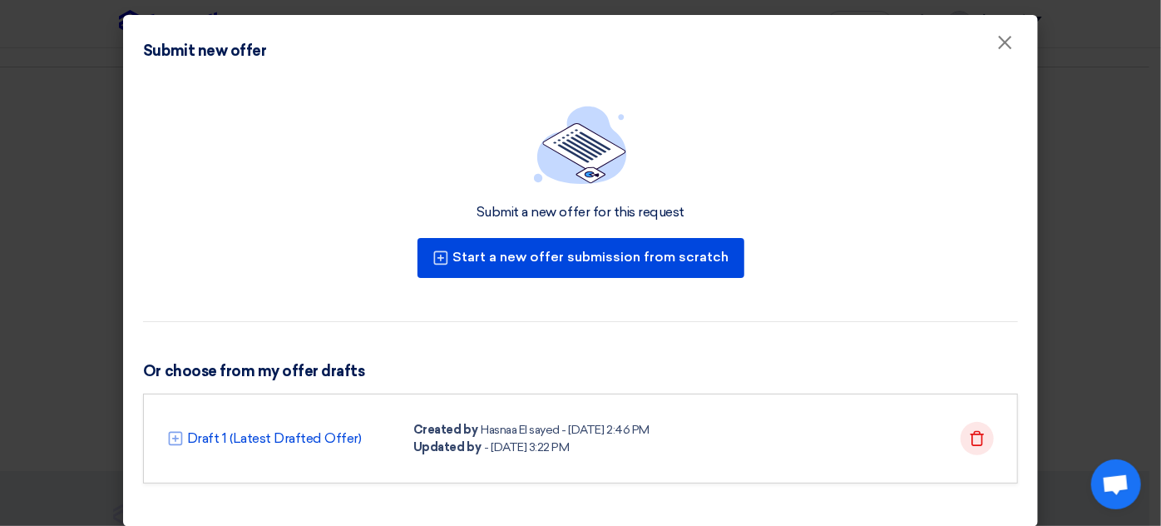
click at [974, 436] on icon "Delete" at bounding box center [977, 438] width 17 height 17
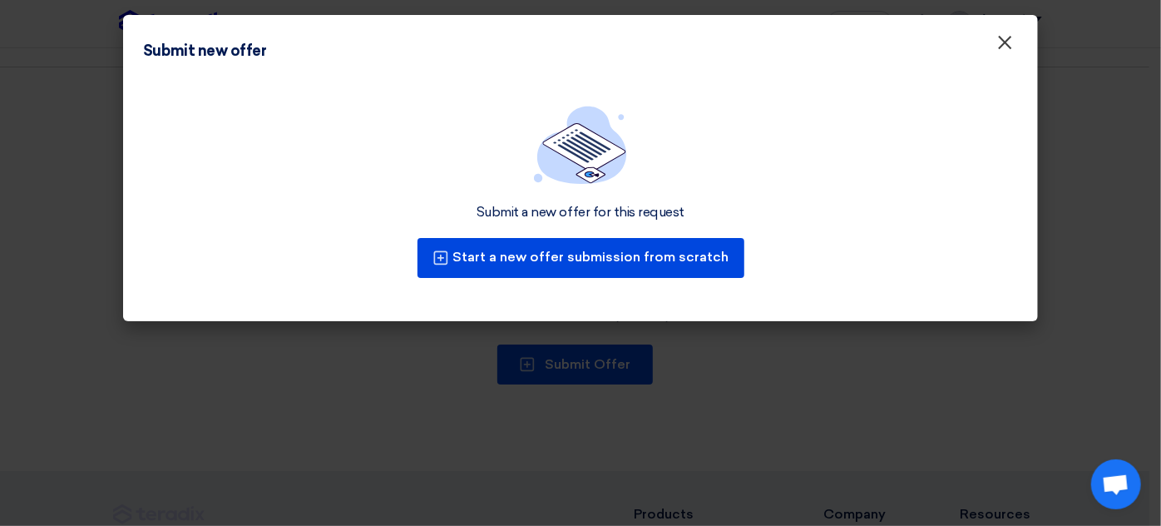
click at [1000, 46] on span "×" at bounding box center [1004, 46] width 17 height 33
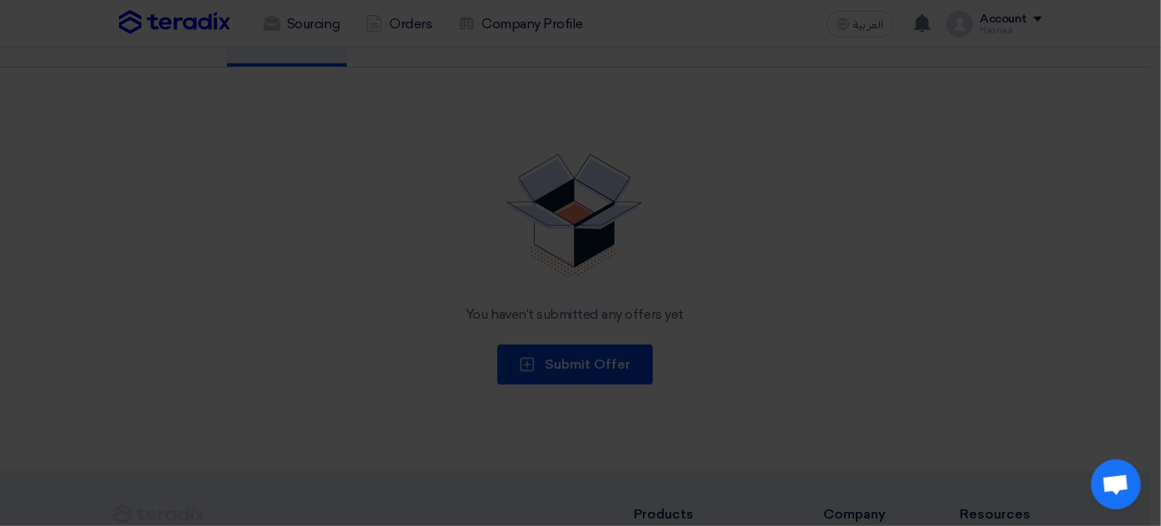
click at [1000, 42] on div "Submit new offer ×" at bounding box center [580, 7] width 915 height 69
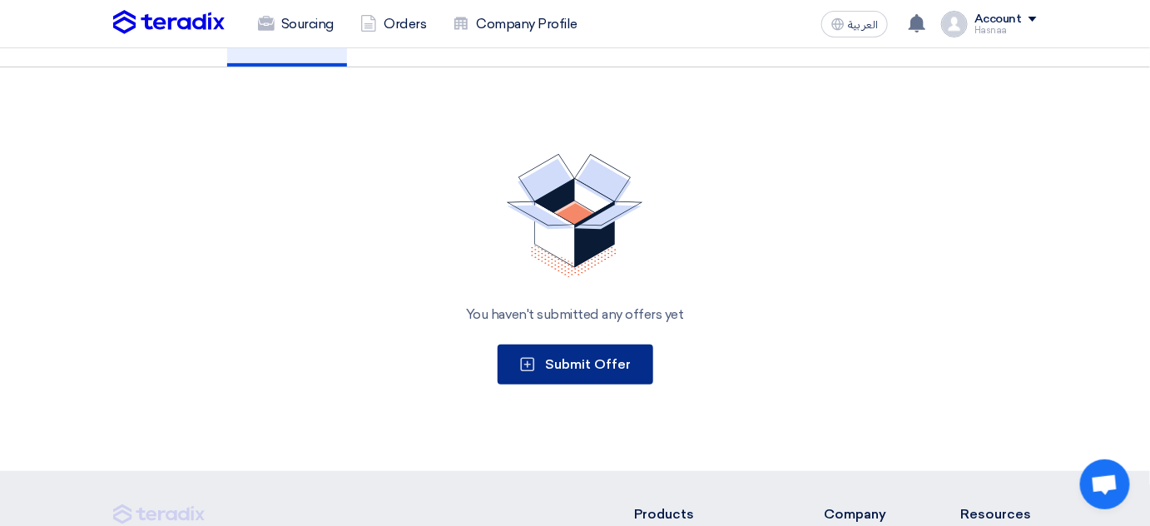
click at [619, 372] on span "Submit Offer" at bounding box center [589, 364] width 86 height 16
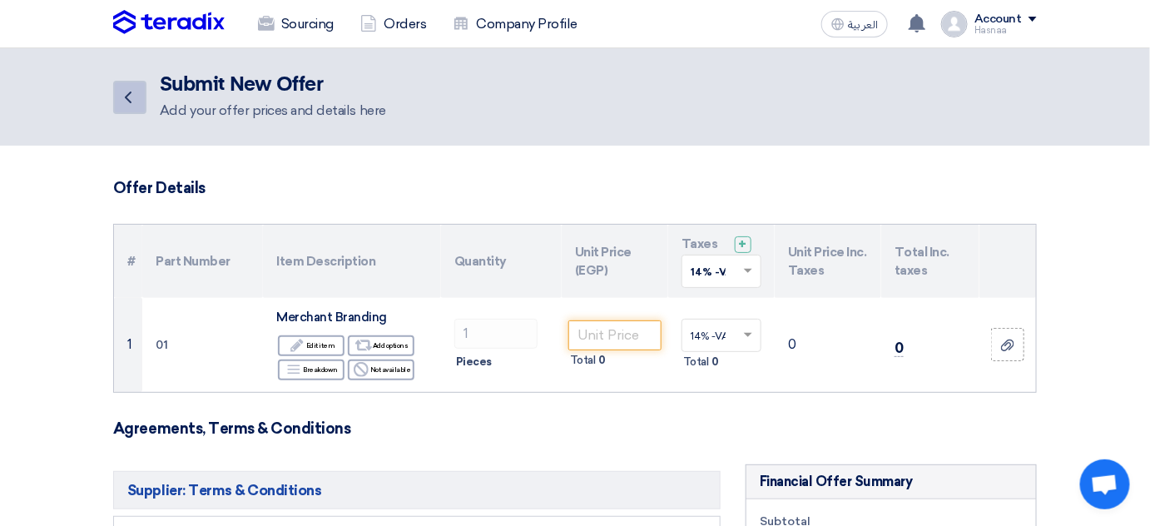
click at [134, 101] on icon "Back" at bounding box center [128, 97] width 20 height 20
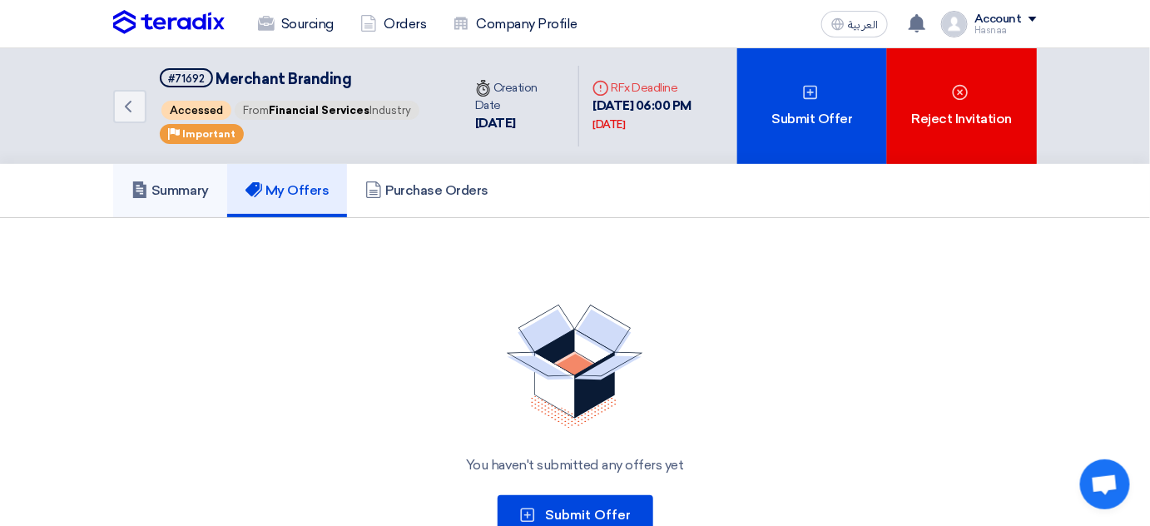
click at [176, 199] on h5 "Summary" at bounding box center [169, 190] width 77 height 17
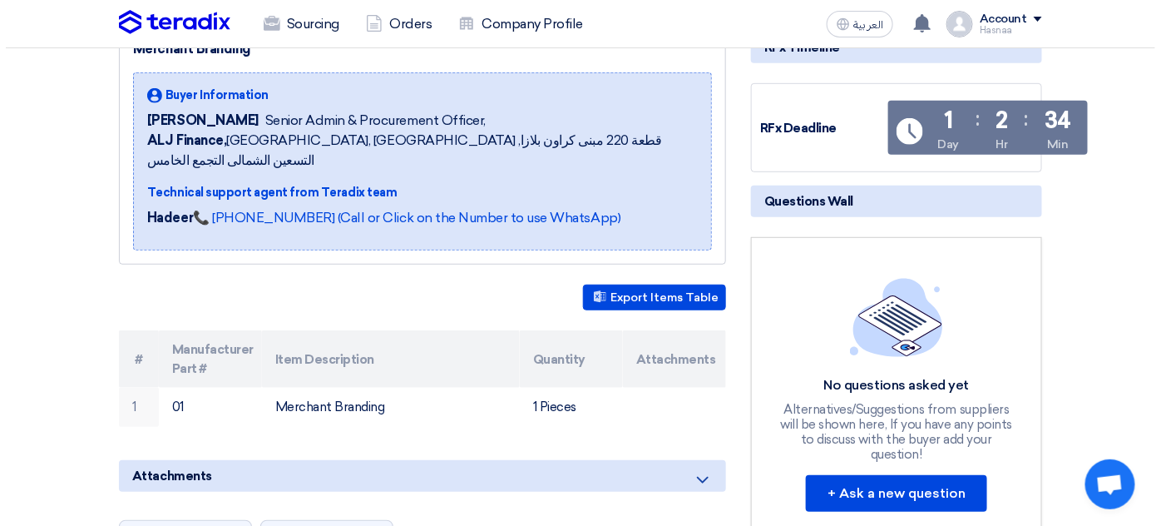
scroll to position [75, 0]
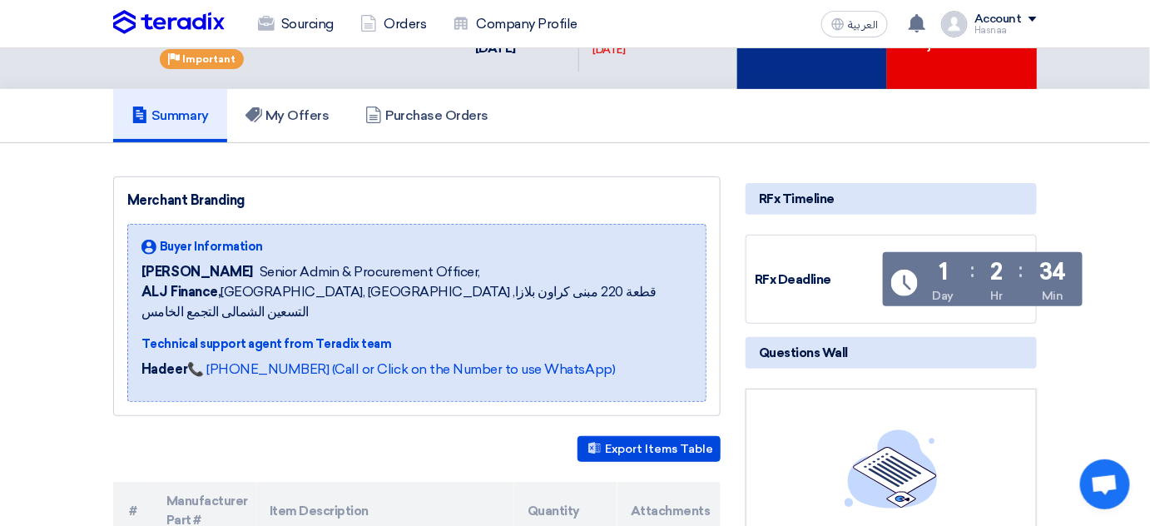
click at [820, 73] on div "Submit Offer" at bounding box center [812, 31] width 150 height 116
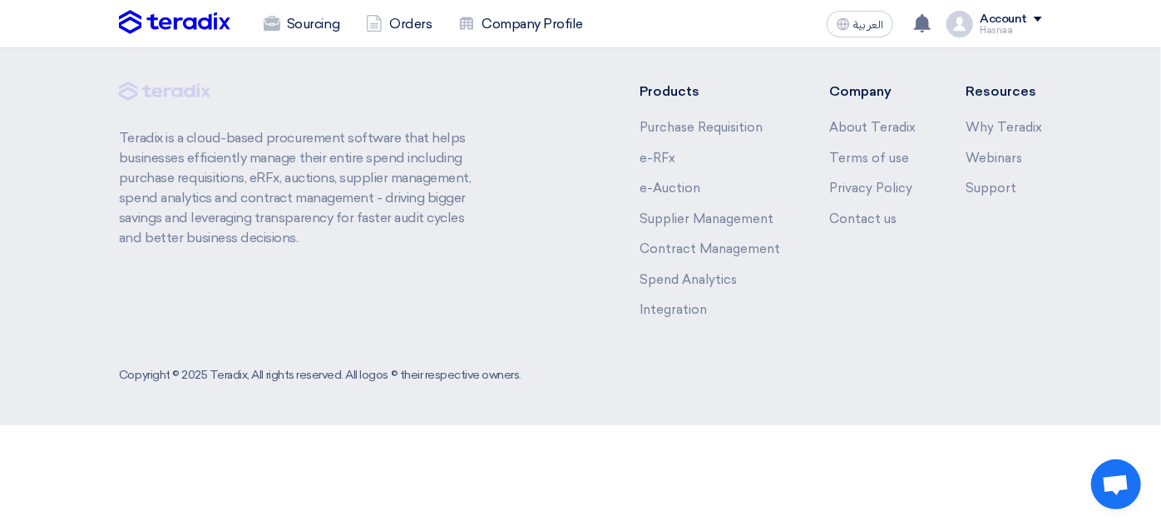
click at [526, 263] on div "Submit a new offer for this request Start a new offer submission from scratch" at bounding box center [580, 160] width 915 height 237
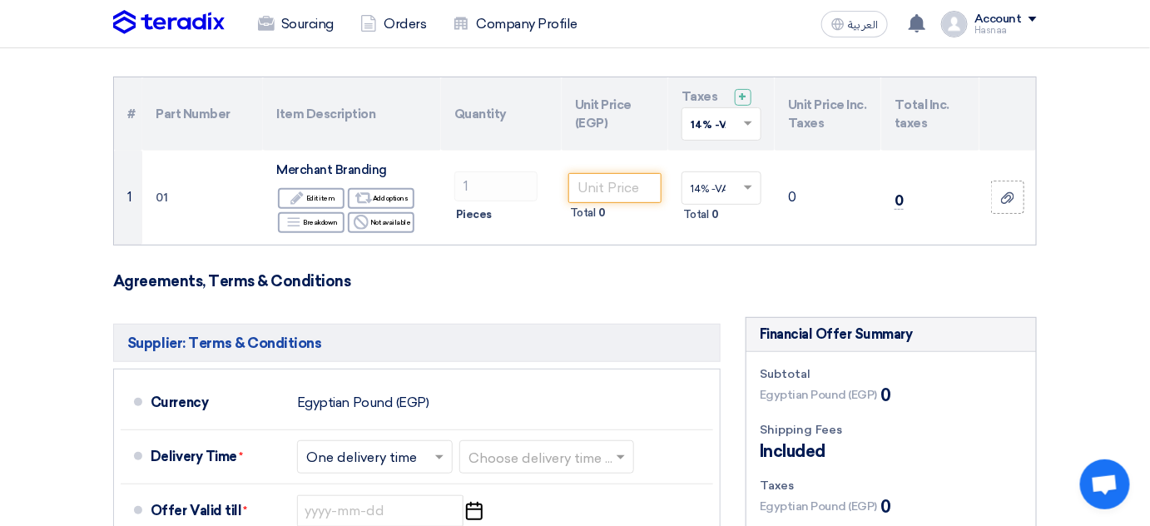
scroll to position [151, 0]
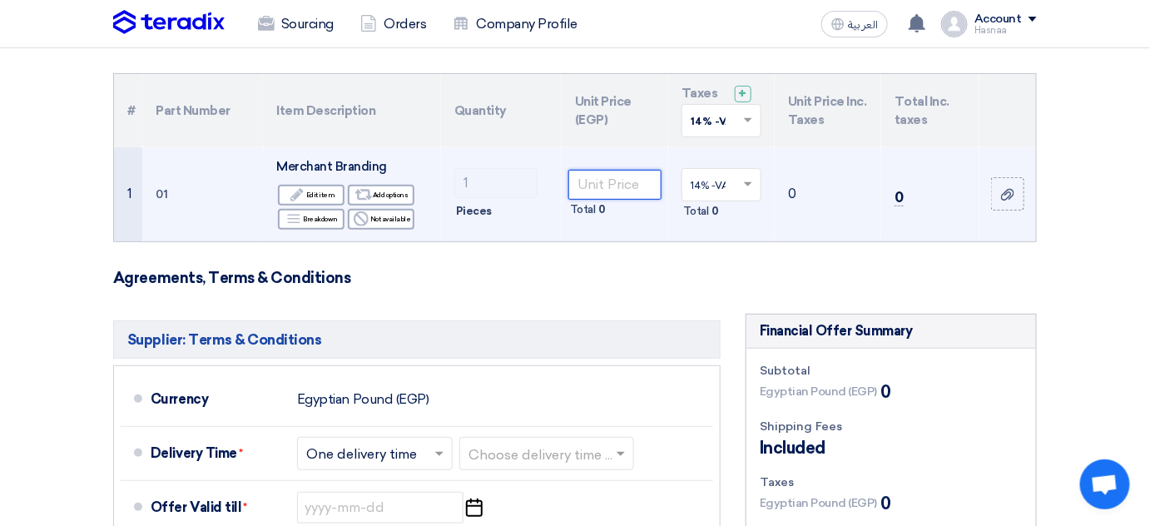
click at [639, 188] on input "number" at bounding box center [614, 185] width 93 height 30
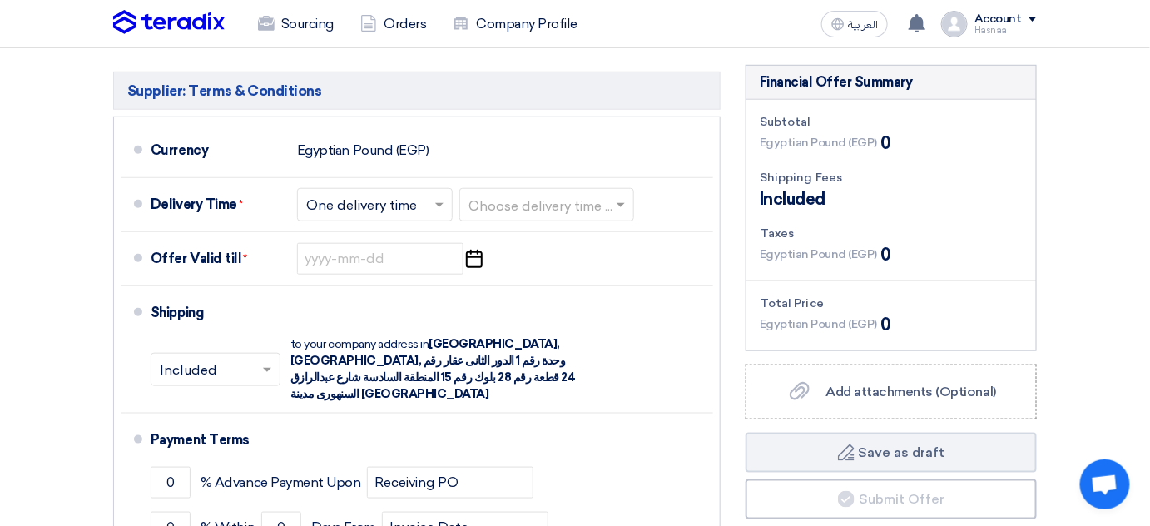
scroll to position [75, 0]
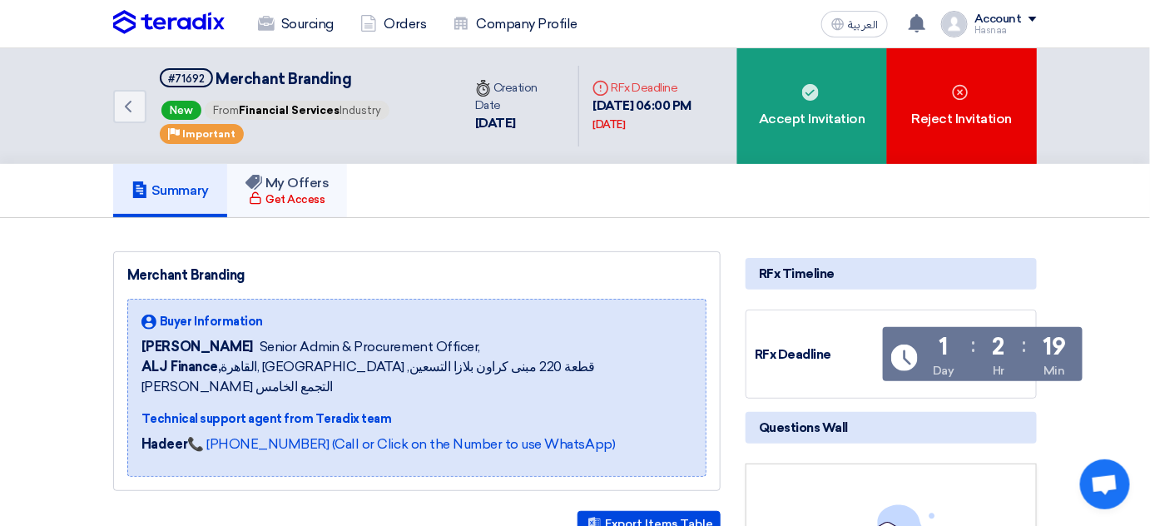
click at [315, 191] on div "Get Access" at bounding box center [287, 199] width 76 height 17
click at [385, 19] on link "Orders" at bounding box center [393, 24] width 92 height 37
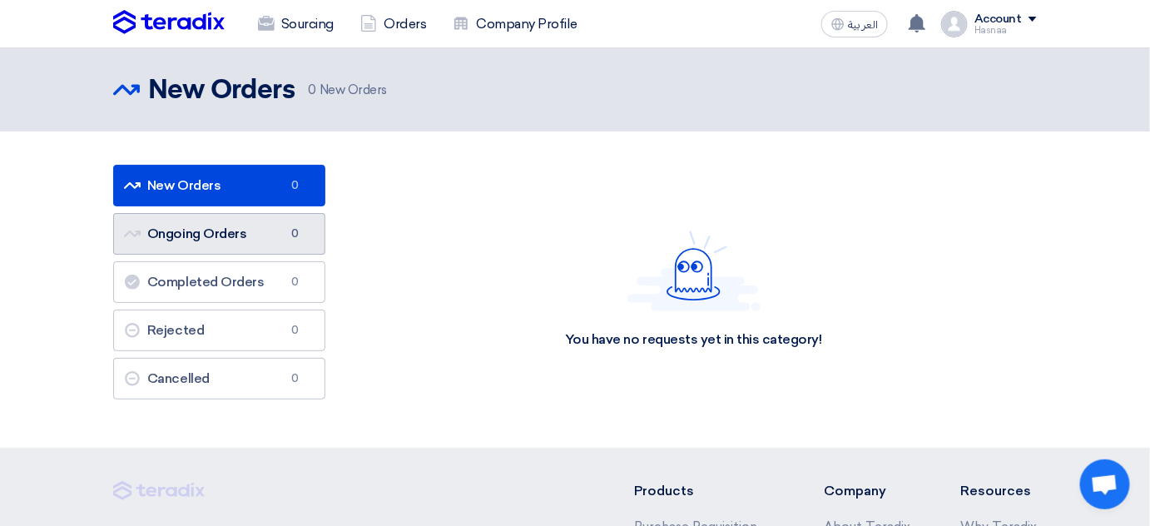
click at [221, 243] on link "Ongoing Orders Ongoing Orders 0" at bounding box center [219, 234] width 212 height 42
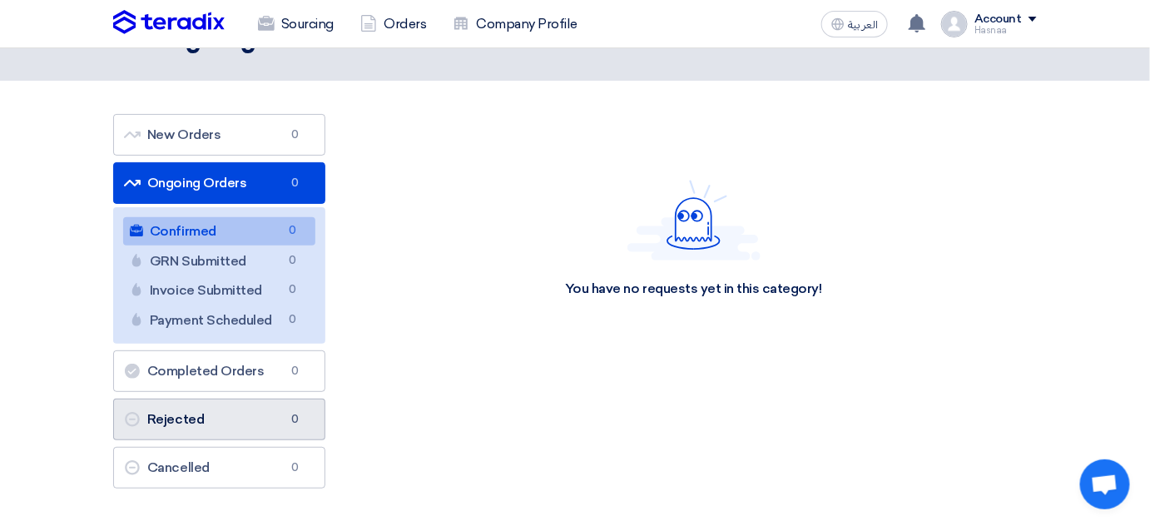
scroll to position [151, 0]
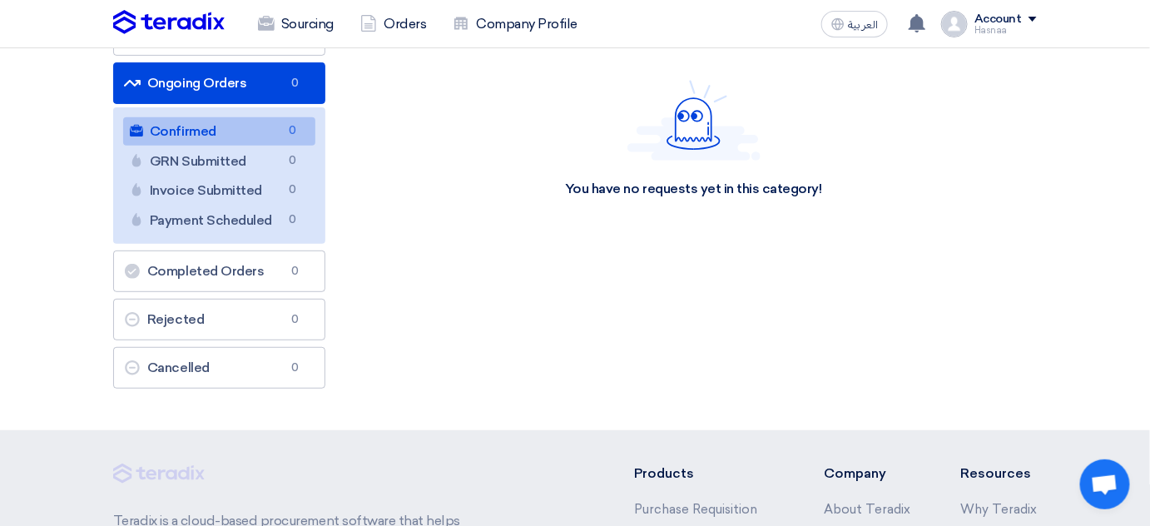
click at [370, 176] on div "You have no requests yet in this category!" at bounding box center [693, 139] width 686 height 250
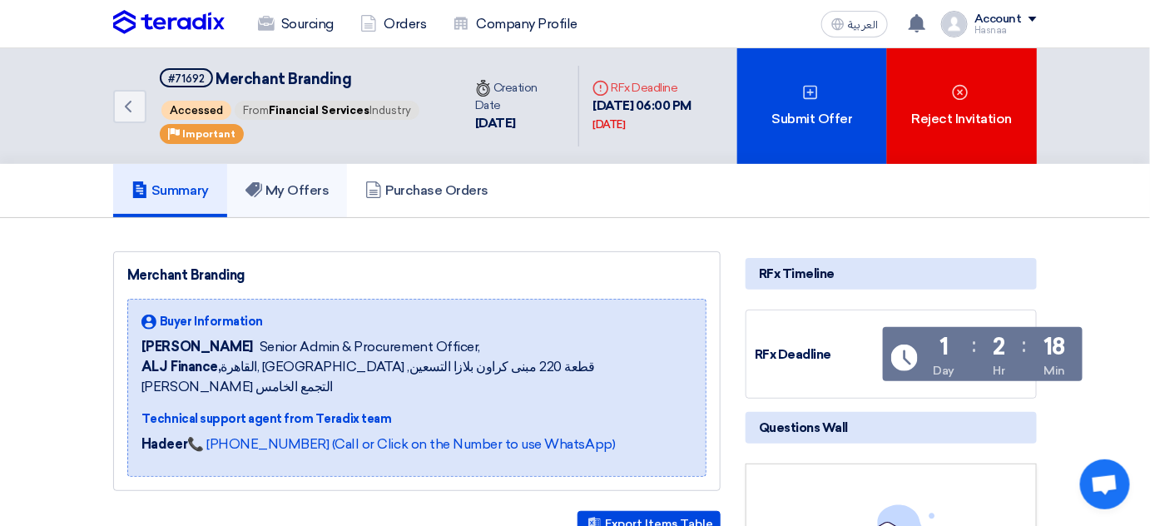
click at [300, 199] on h5 "My Offers" at bounding box center [287, 190] width 84 height 17
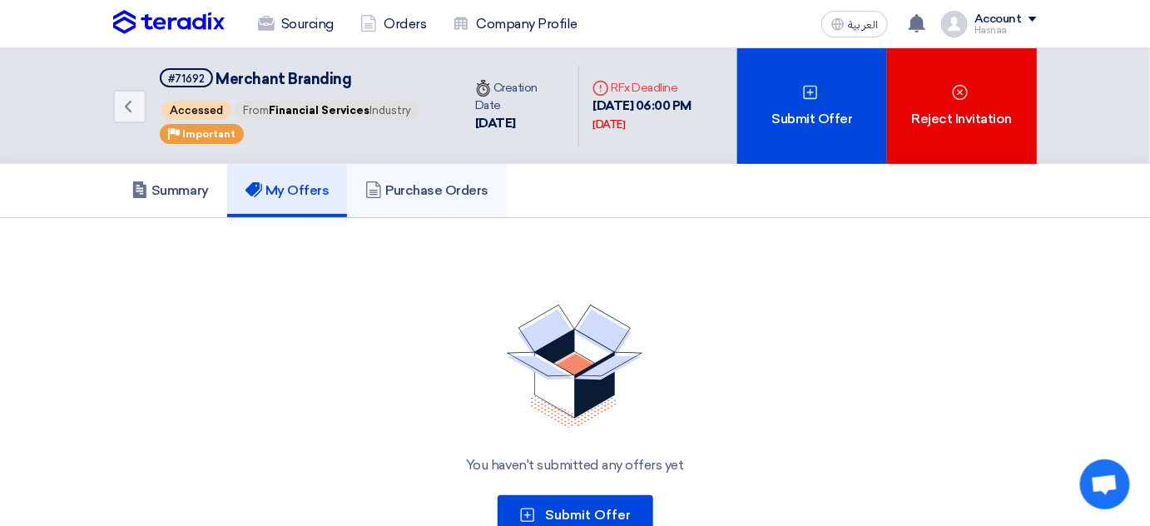
click at [457, 199] on h5 "Purchase Orders" at bounding box center [426, 190] width 123 height 17
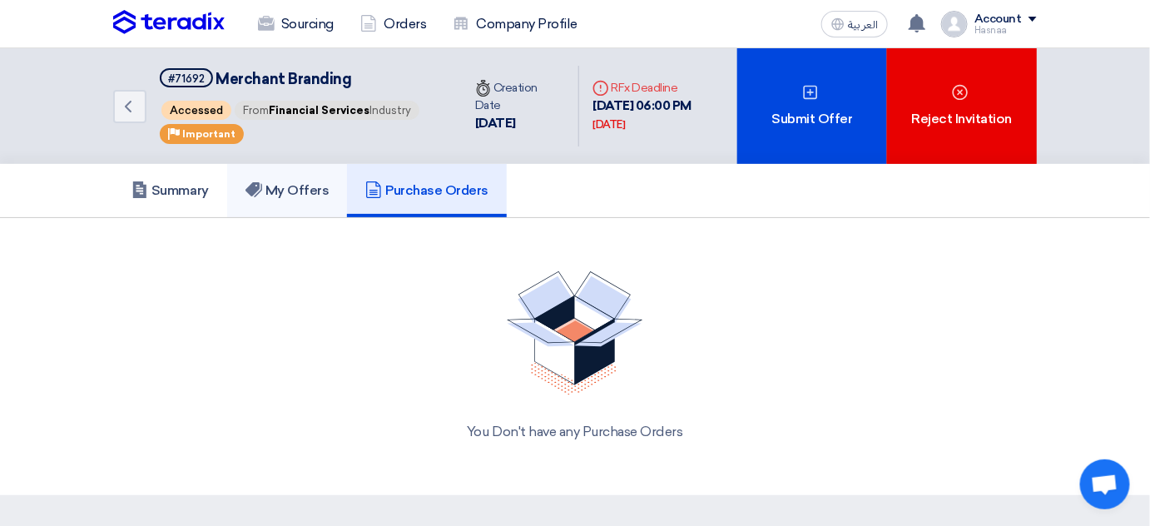
click at [294, 199] on h5 "My Offers" at bounding box center [287, 190] width 84 height 17
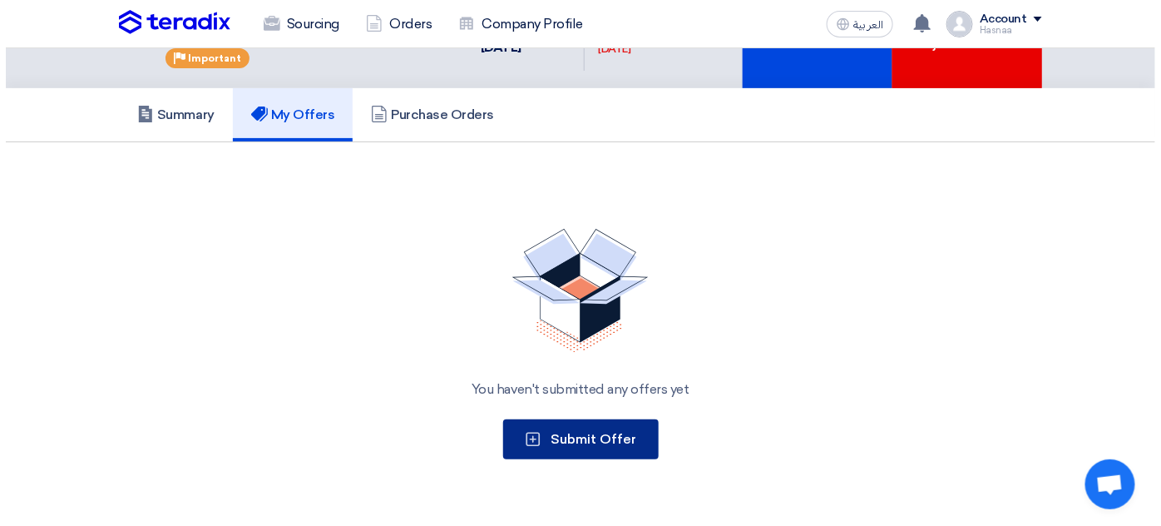
scroll to position [302, 0]
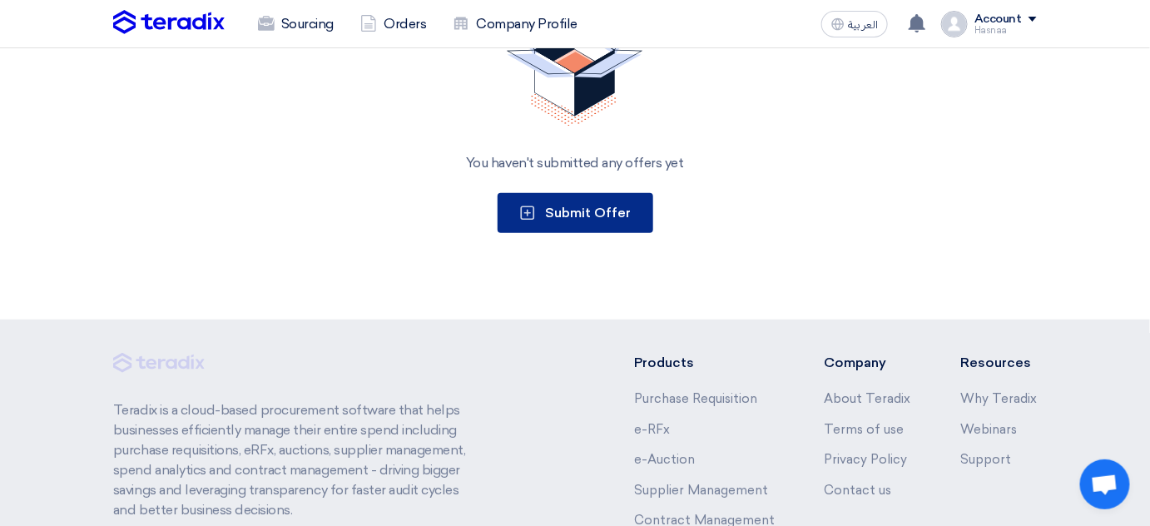
click at [576, 220] on span "Submit Offer" at bounding box center [589, 213] width 86 height 16
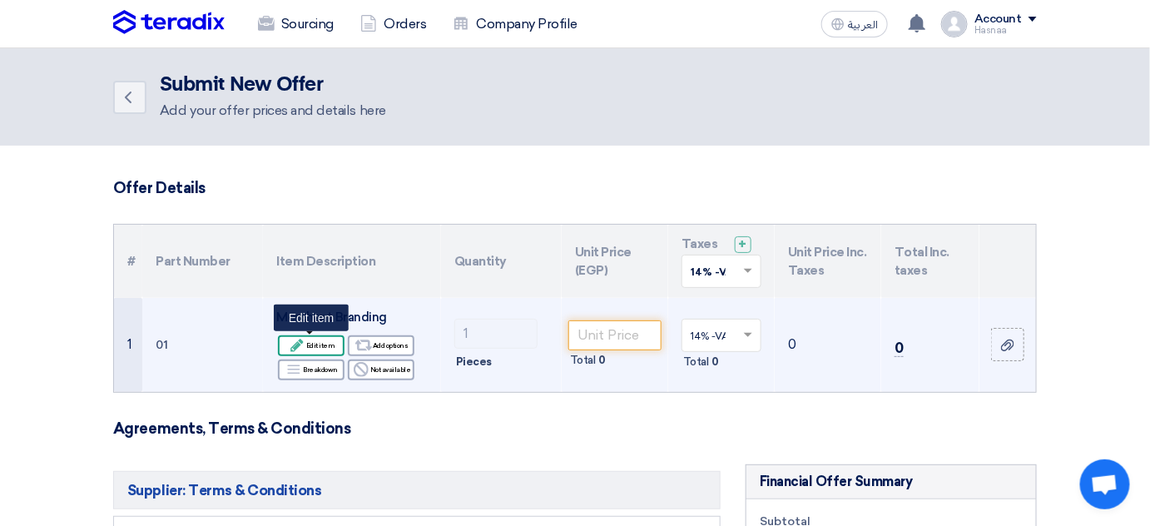
click at [323, 345] on div "Edit Edit item" at bounding box center [311, 345] width 67 height 21
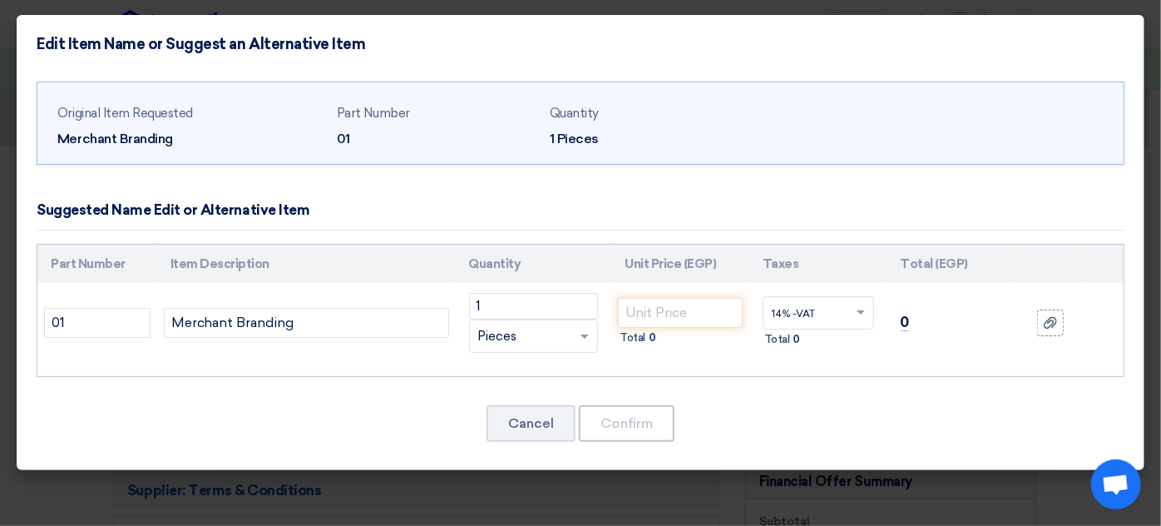
click at [694, 195] on div "Suggested Name Edit or Alternative Item" at bounding box center [581, 210] width 1088 height 39
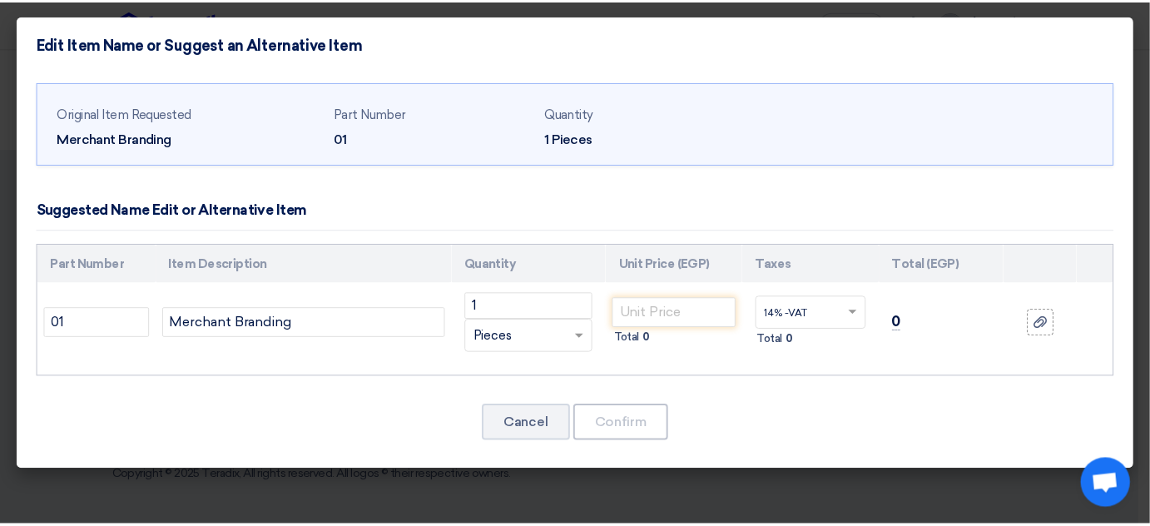
scroll to position [493, 0]
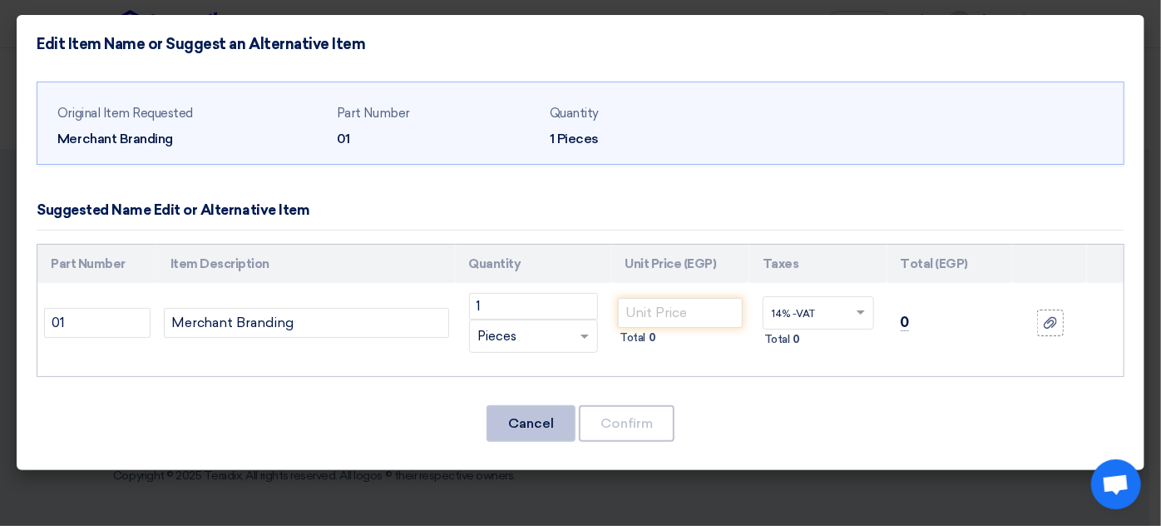
click at [512, 418] on button "Cancel" at bounding box center [531, 423] width 89 height 37
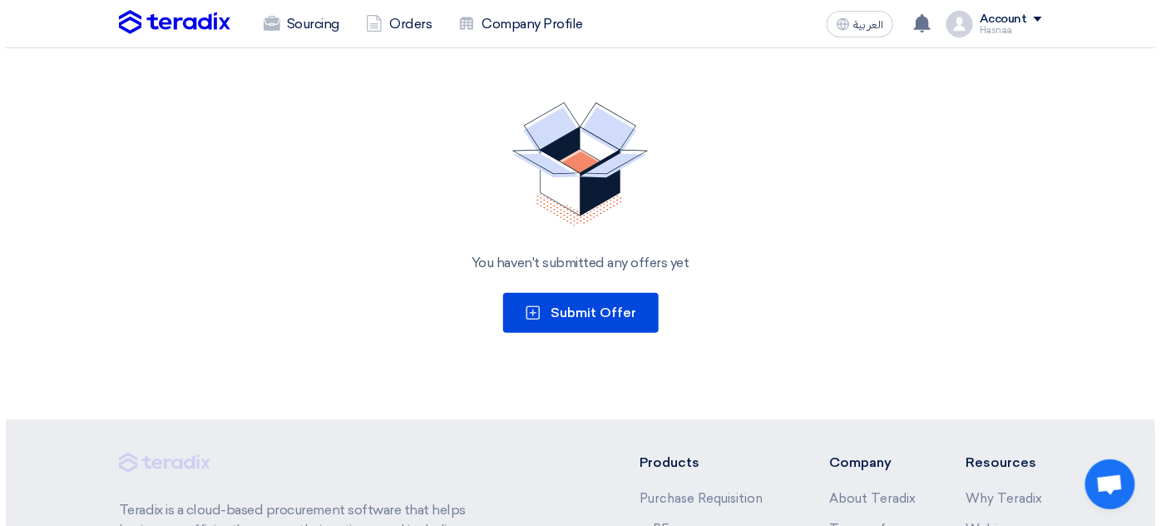
scroll to position [190, 0]
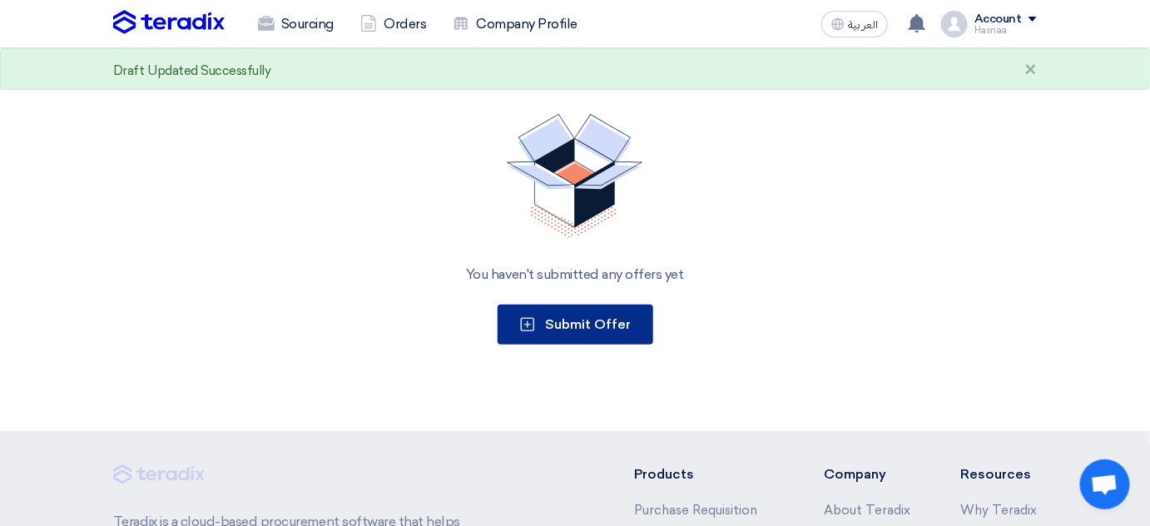
click at [615, 332] on span "Submit Offer" at bounding box center [589, 324] width 86 height 16
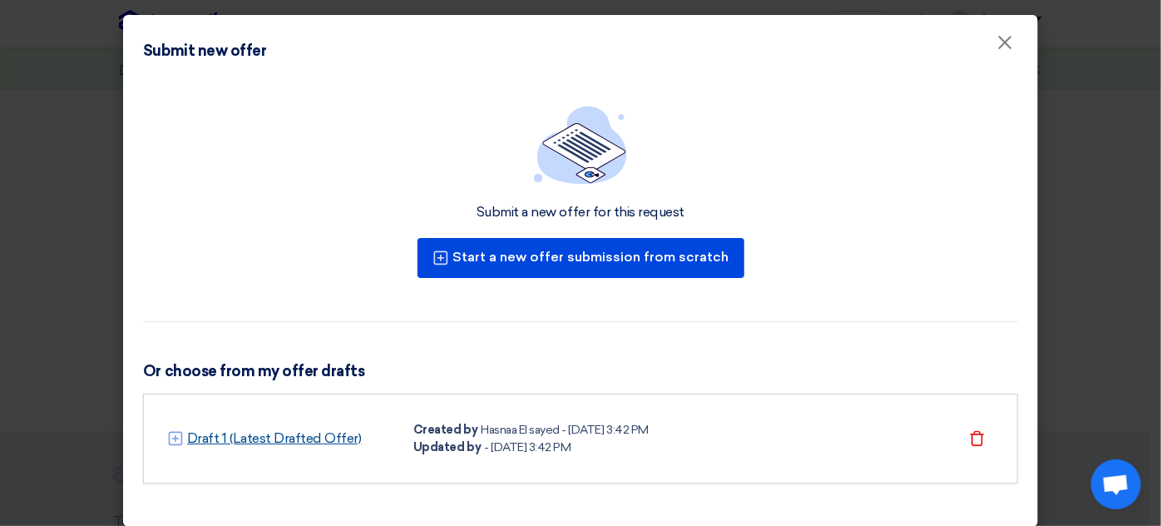
click at [254, 439] on link "Draft 1 (Latest Drafted Offer)" at bounding box center [274, 438] width 175 height 20
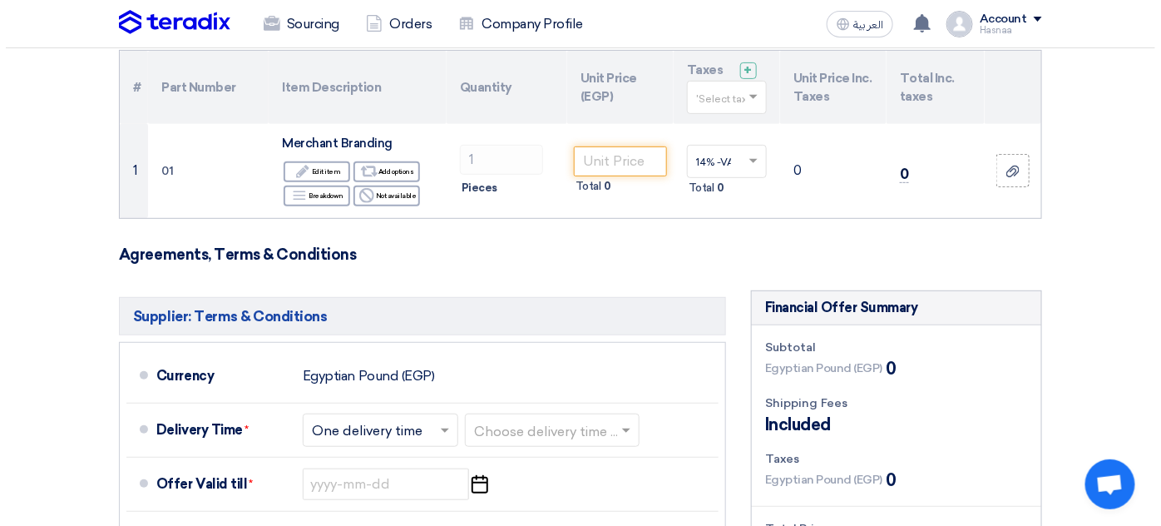
scroll to position [75, 0]
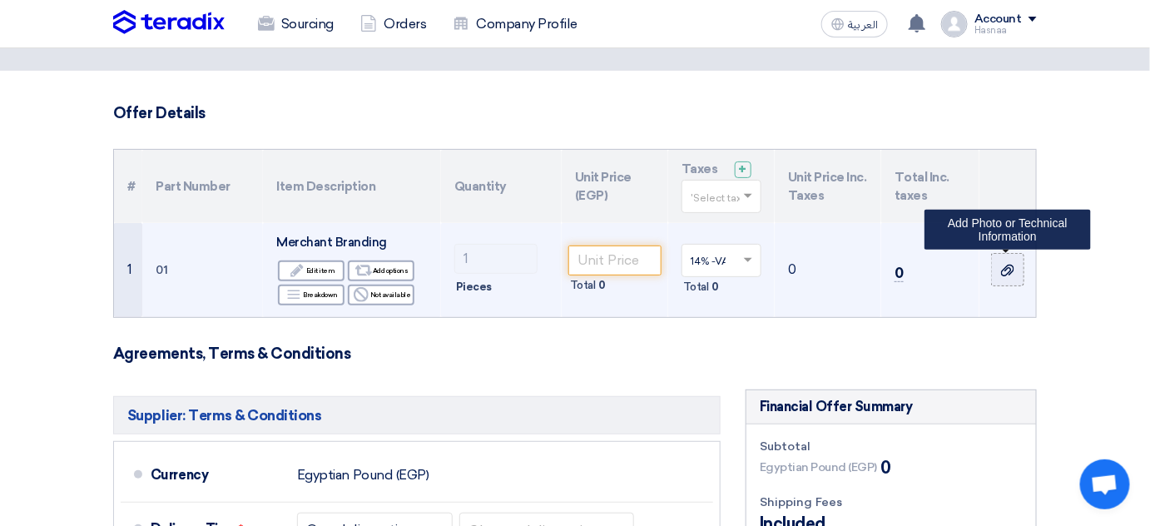
click at [1009, 265] on icon at bounding box center [1007, 270] width 13 height 13
click at [0, 0] on input "file" at bounding box center [0, 0] width 0 height 0
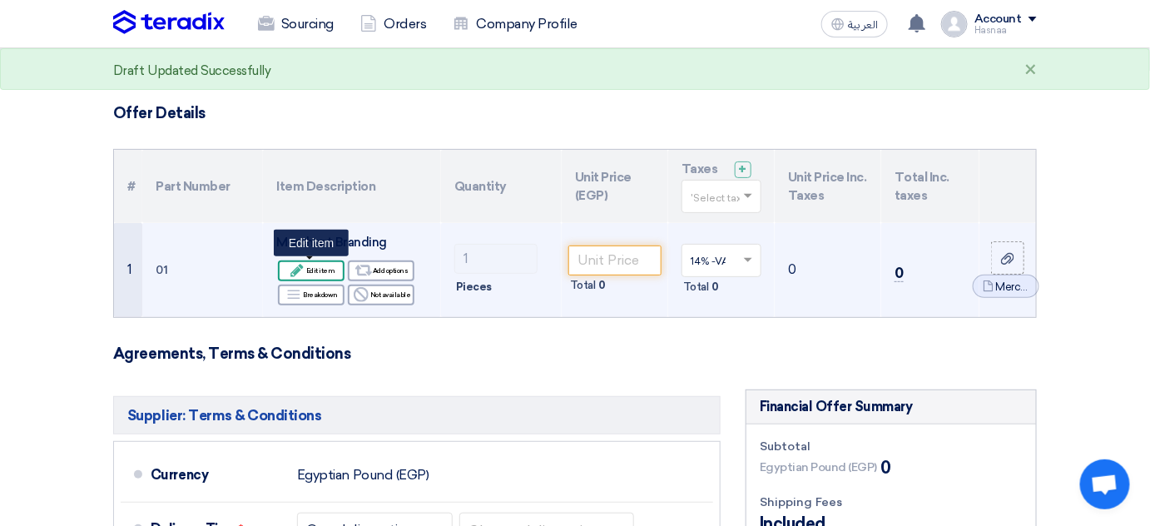
click at [321, 270] on div "Edit Edit item" at bounding box center [311, 270] width 67 height 21
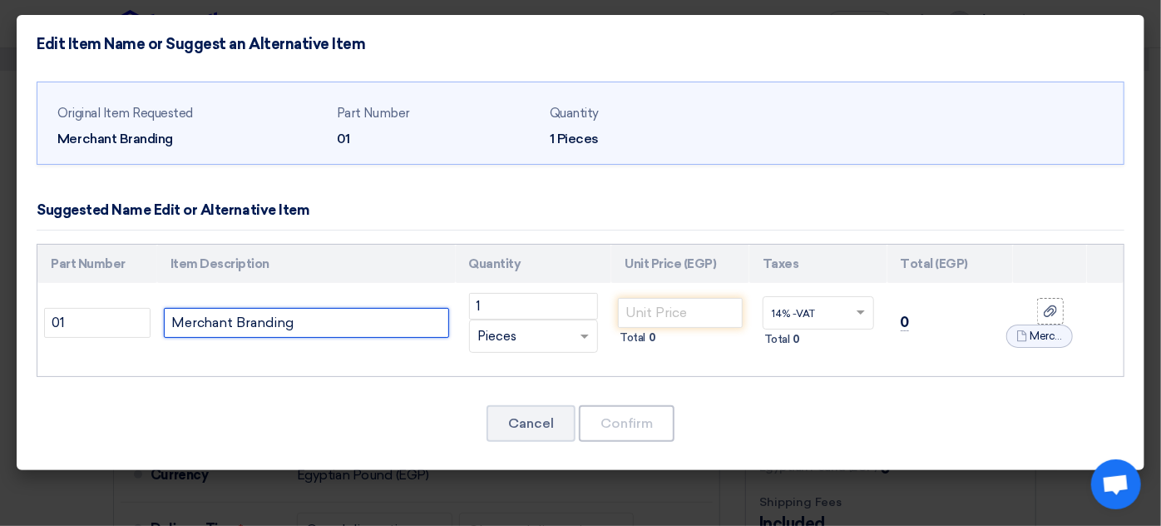
click at [237, 323] on input "Merchant Branding" at bounding box center [306, 323] width 285 height 30
click at [323, 324] on input "Merchant Branding" at bounding box center [306, 323] width 285 height 30
drag, startPoint x: 363, startPoint y: 312, endPoint x: 69, endPoint y: 328, distance: 294.9
click at [69, 328] on tr "01 Merchant Branding 1 RFQ_STEP1.ITEMS.2.TYPE_PLACEHOLDER × Pieces" at bounding box center [580, 323] width 1086 height 80
paste input "Flags : Vertical & horizontal poles Printed fabric flag two faces Metal base su…"
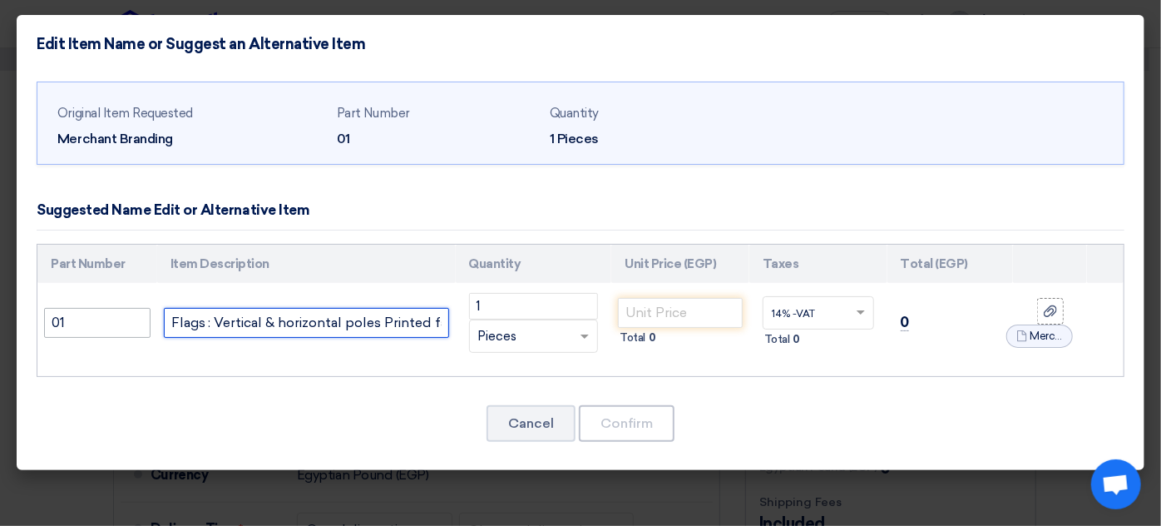
scroll to position [0, 370]
type input "Flags : Vertical & horizontal poles Printed fabric flag two faces Metal base su…"
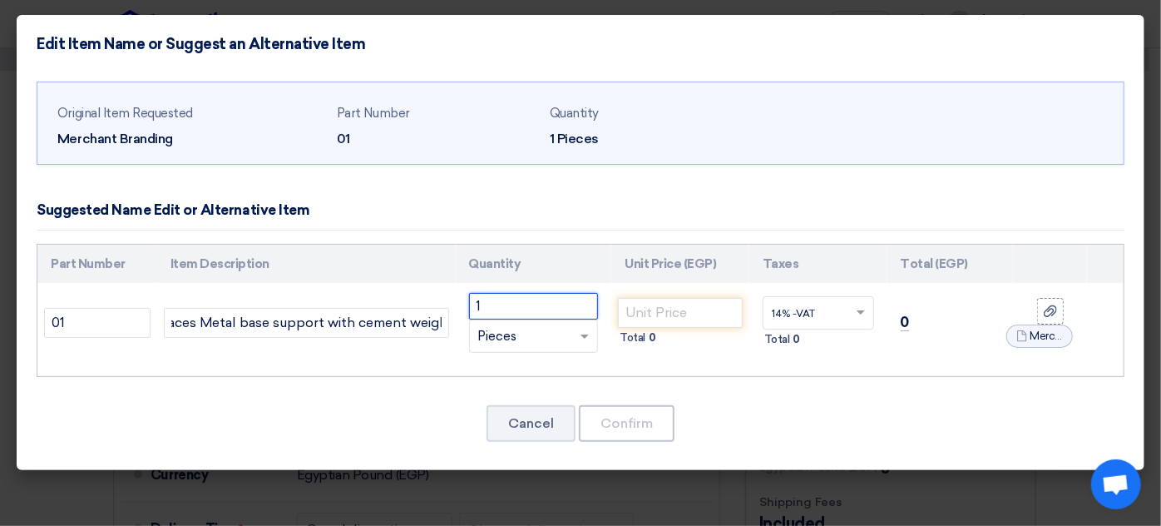
scroll to position [0, 0]
click at [507, 309] on input "1" at bounding box center [534, 306] width 130 height 27
drag, startPoint x: 507, startPoint y: 309, endPoint x: 456, endPoint y: 304, distance: 51.8
click at [456, 304] on td "1 RFQ_STEP1.ITEMS.2.TYPE_PLACEHOLDER × Pieces" at bounding box center [534, 323] width 156 height 80
type input "50"
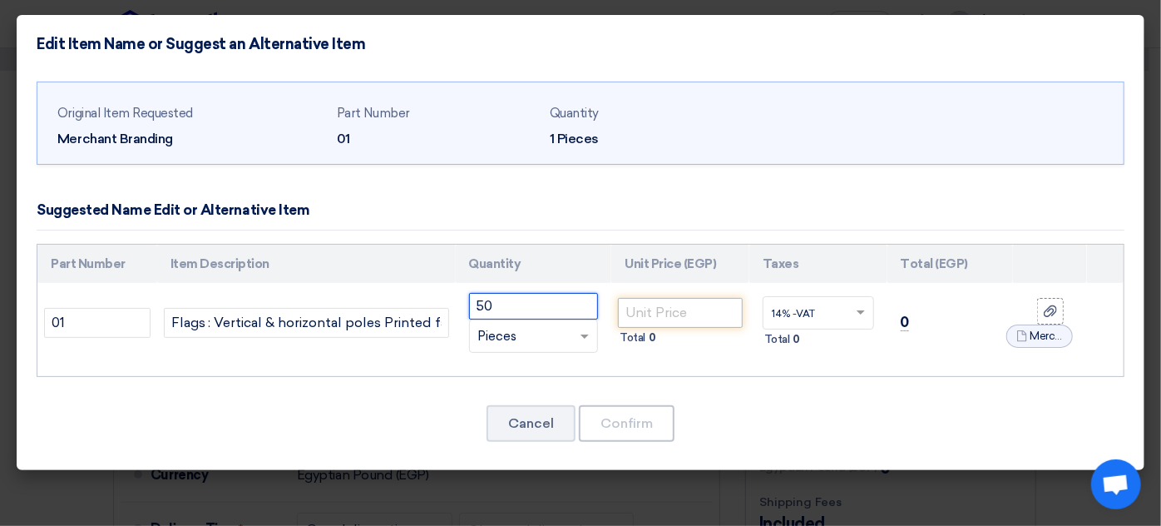
type input "50"
click at [661, 312] on input "number" at bounding box center [680, 313] width 125 height 30
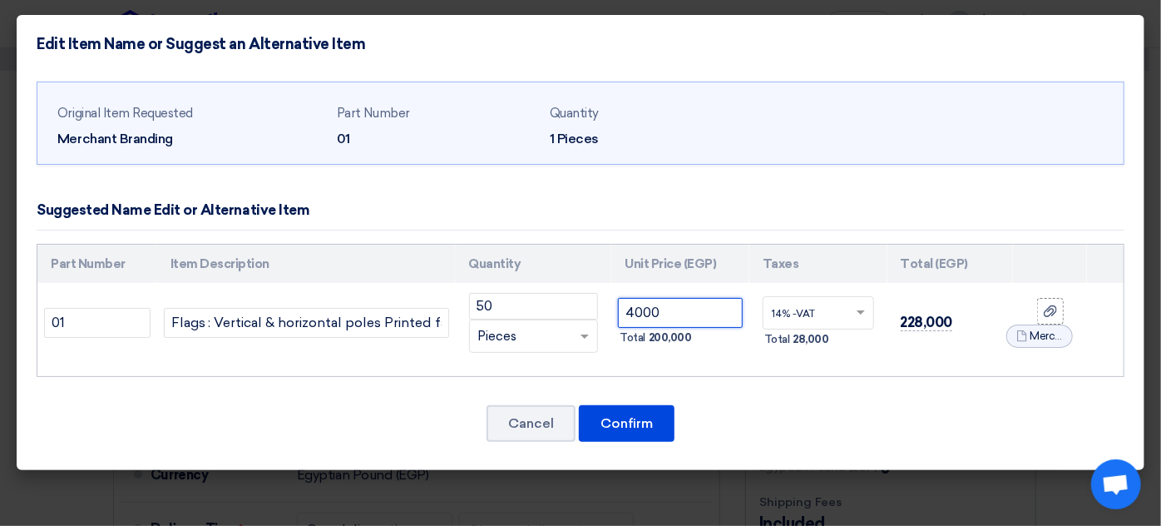
type input "4000"
click at [850, 353] on td "14% -VAT × Total 28,000" at bounding box center [818, 323] width 138 height 80
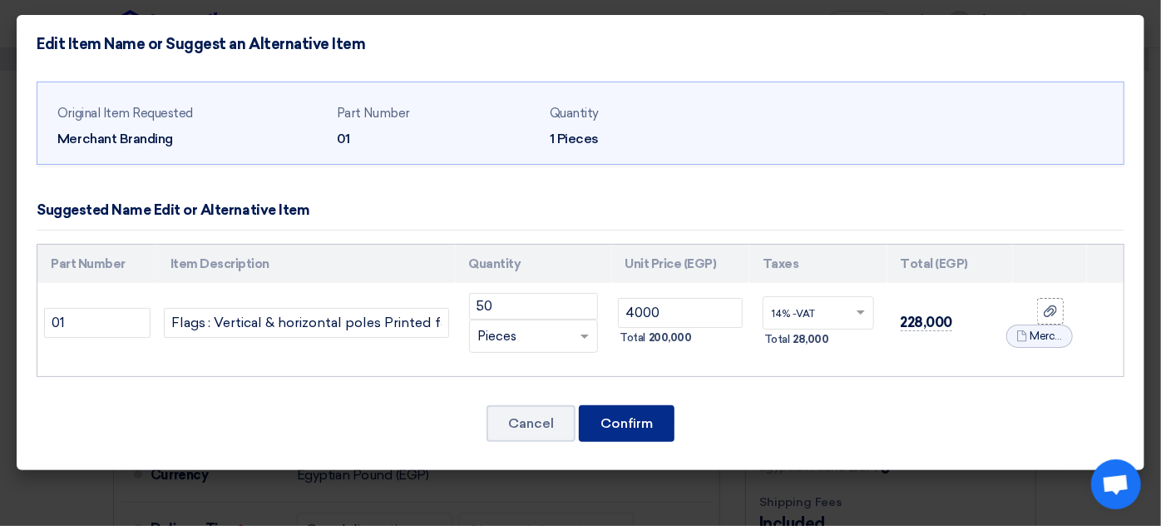
click at [616, 417] on button "Confirm" at bounding box center [627, 423] width 96 height 37
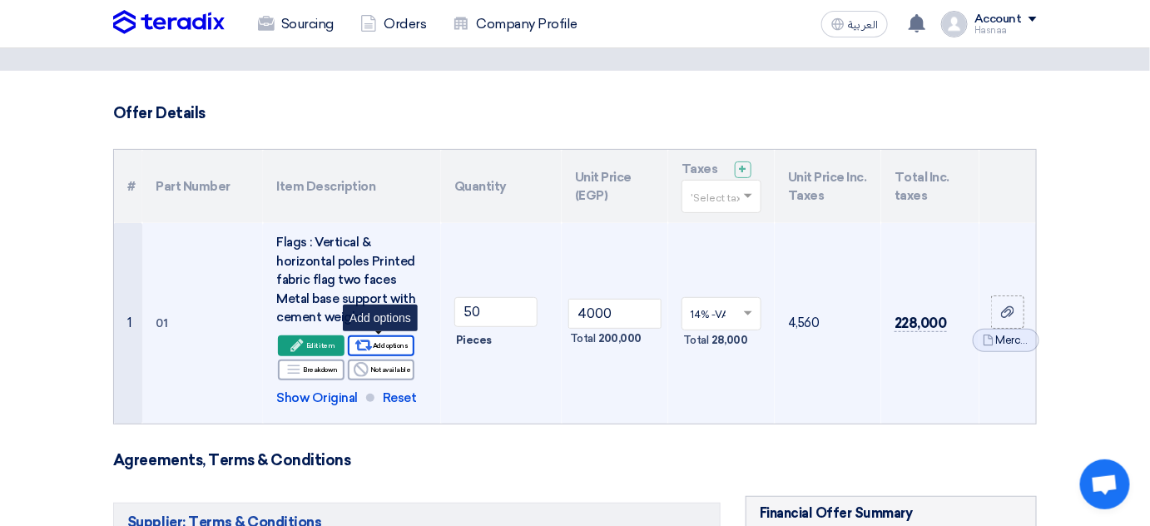
click at [385, 344] on div "Alternative Add options" at bounding box center [381, 345] width 67 height 21
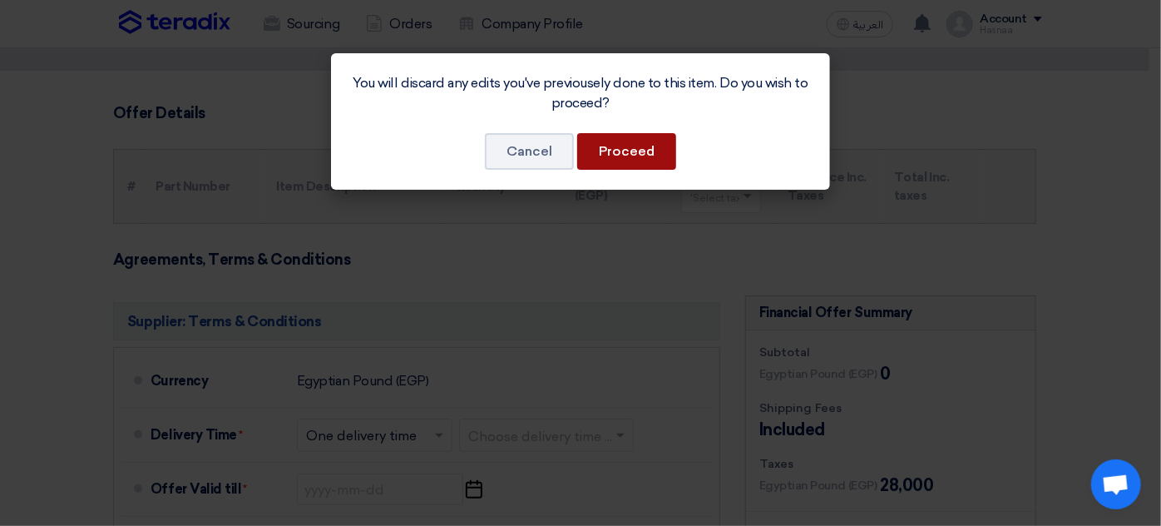
click at [644, 150] on button "Proceed" at bounding box center [626, 151] width 99 height 37
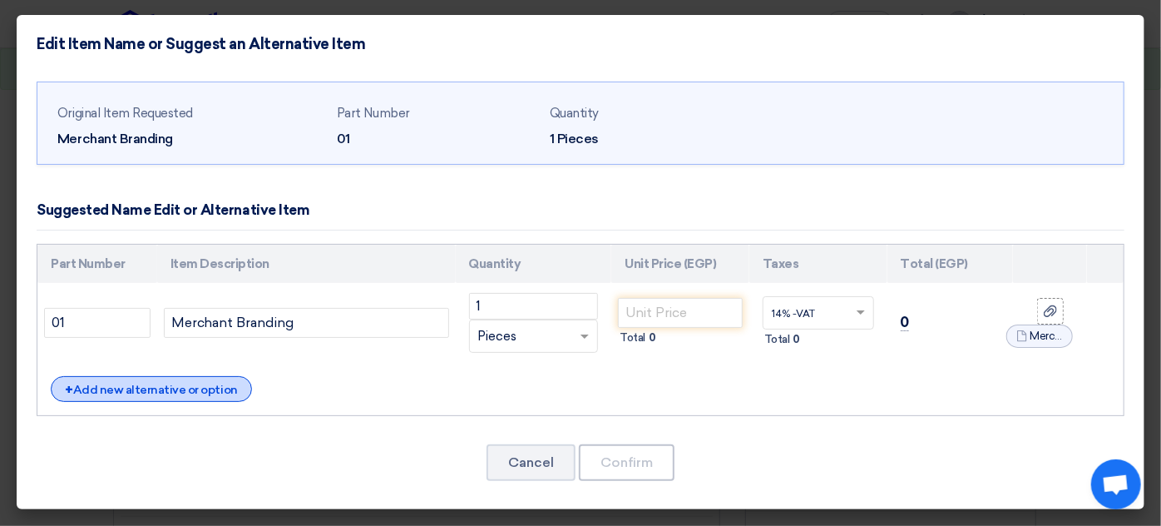
click at [162, 388] on div "+ Add new alternative or option" at bounding box center [151, 389] width 201 height 26
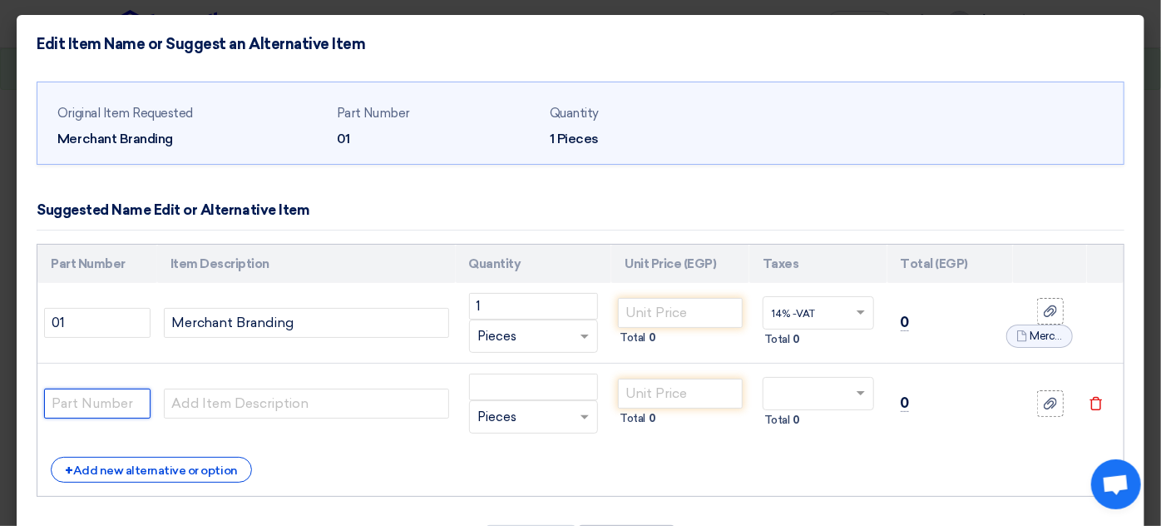
click at [93, 401] on input "text" at bounding box center [97, 403] width 106 height 30
type input "2"
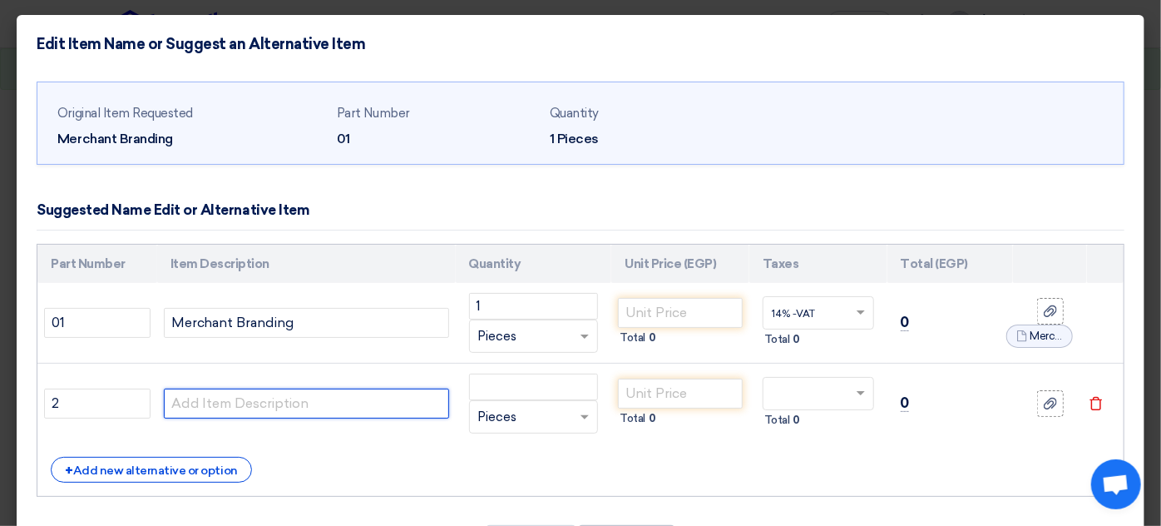
click at [220, 400] on input "text" at bounding box center [306, 403] width 285 height 30
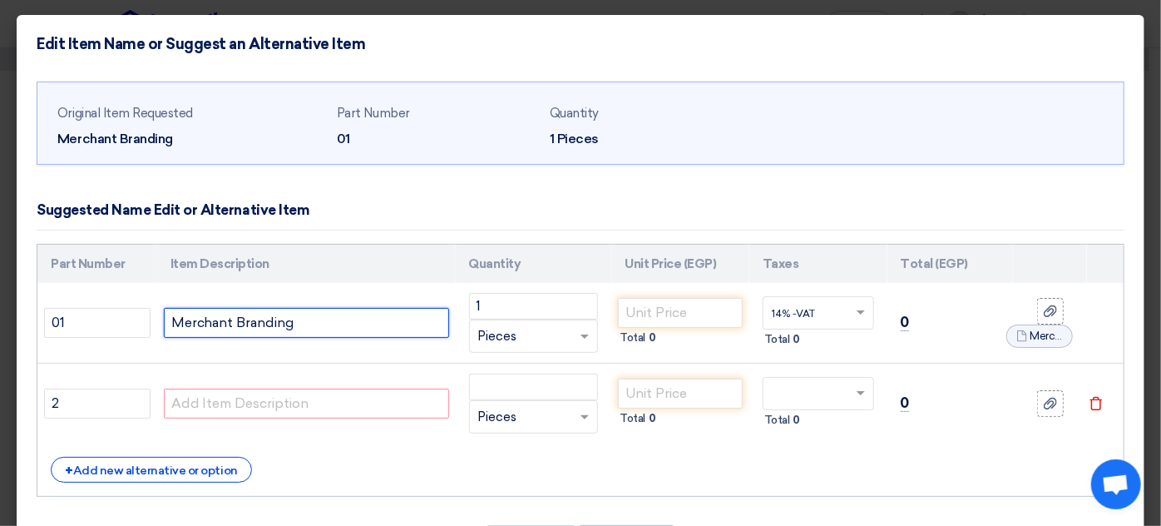
click at [246, 322] on input "Merchant Branding" at bounding box center [306, 323] width 285 height 30
drag, startPoint x: 384, startPoint y: 321, endPoint x: 128, endPoint y: 321, distance: 256.2
click at [128, 321] on tr "01 Merchant Branding 1 RFQ_STEP1.ITEMS.2.TYPE_PLACEHOLDER × Pieces" at bounding box center [580, 323] width 1086 height 81
paste input "Flags : Vertical & horizontal poles Printed fabric flag two faces Metal base su…"
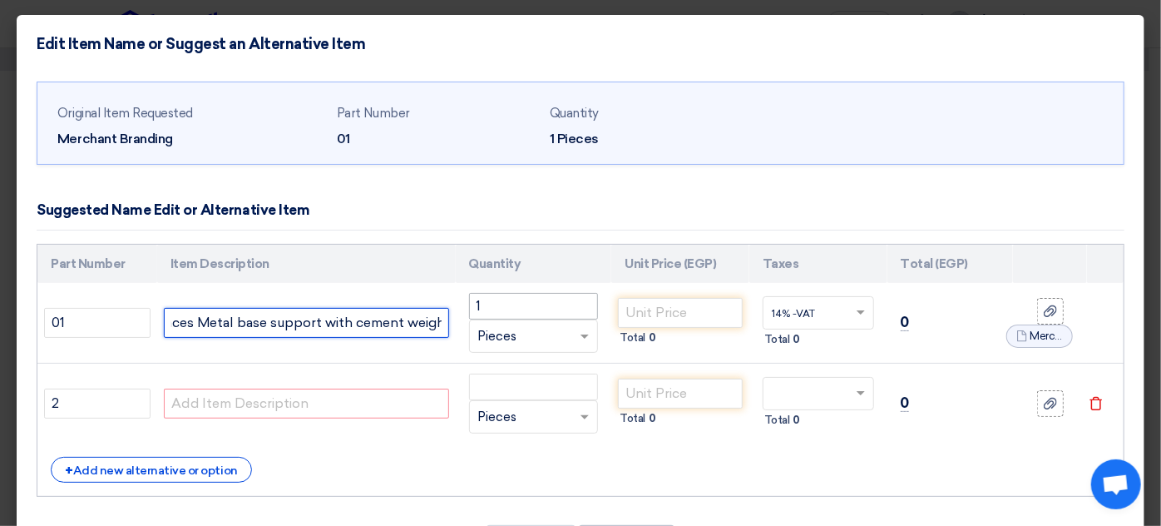
type input "Flags : Vertical & horizontal poles Printed fabric flag two faces Metal base su…"
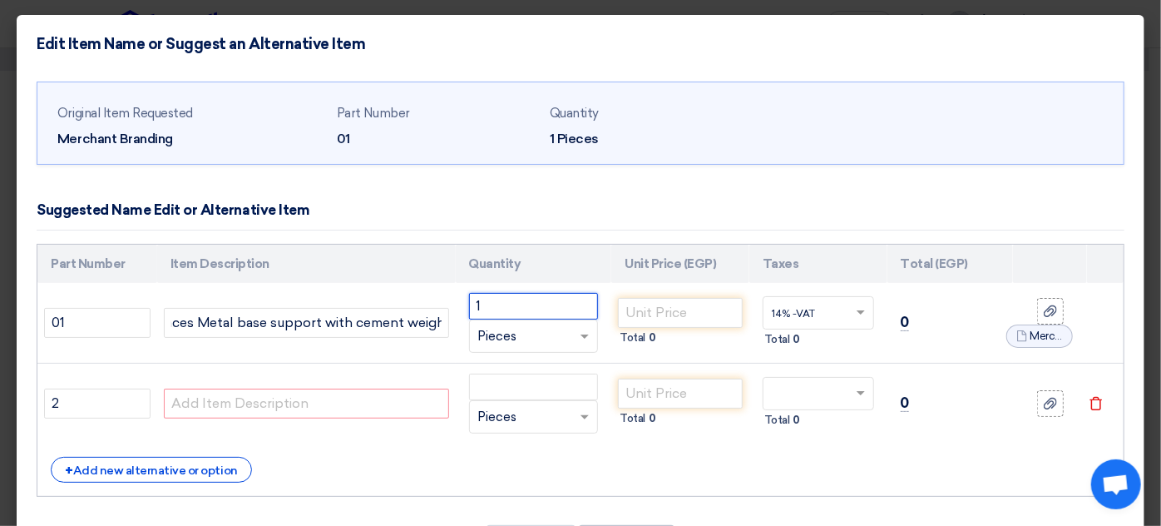
click at [536, 314] on input "1" at bounding box center [534, 306] width 130 height 27
drag, startPoint x: 487, startPoint y: 308, endPoint x: 443, endPoint y: 305, distance: 45.0
click at [443, 305] on tr "01 Flags : Vertical & horizontal poles Printed fabric flag two faces Metal base…" at bounding box center [580, 323] width 1086 height 81
type input "50"
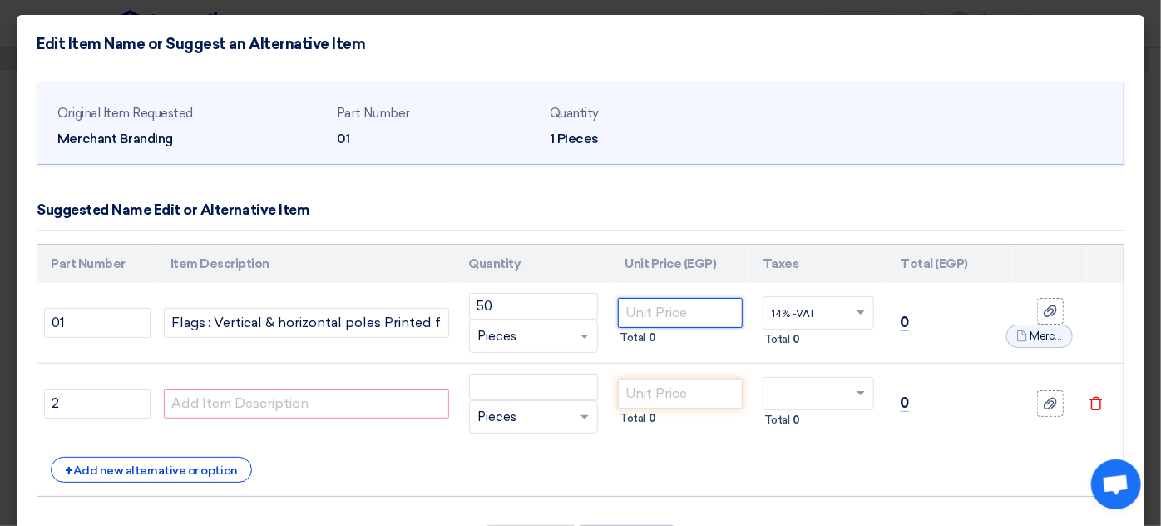
click at [663, 299] on input "number" at bounding box center [680, 313] width 125 height 30
type input "4000"
click at [330, 409] on input "text" at bounding box center [306, 403] width 285 height 30
click at [246, 399] on input "text" at bounding box center [306, 403] width 285 height 30
paste input "Pyramid Stands : Size: w:90 x H:130cm Replaceable two-sided printed message boa…"
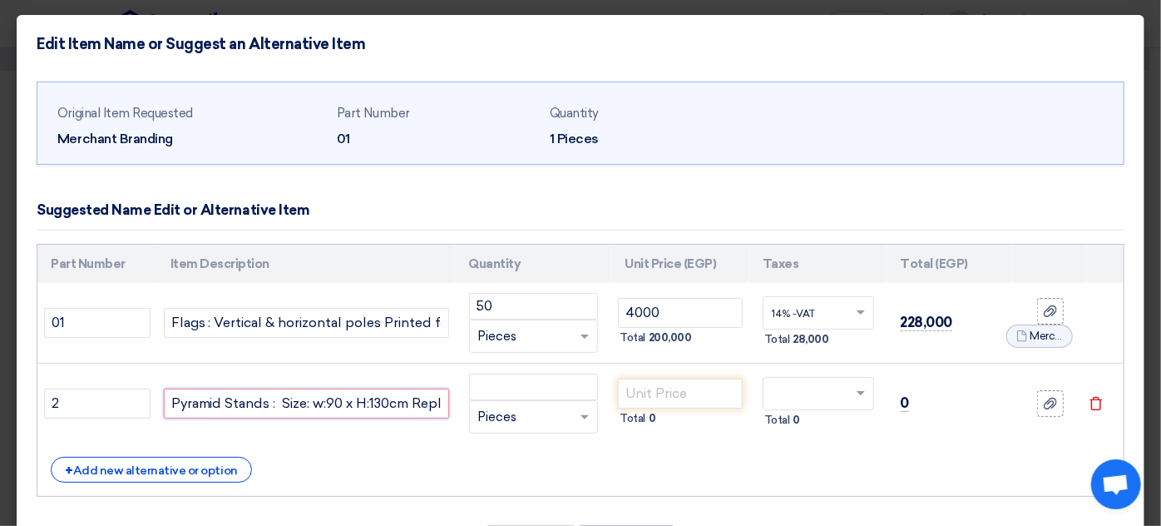
scroll to position [0, 1004]
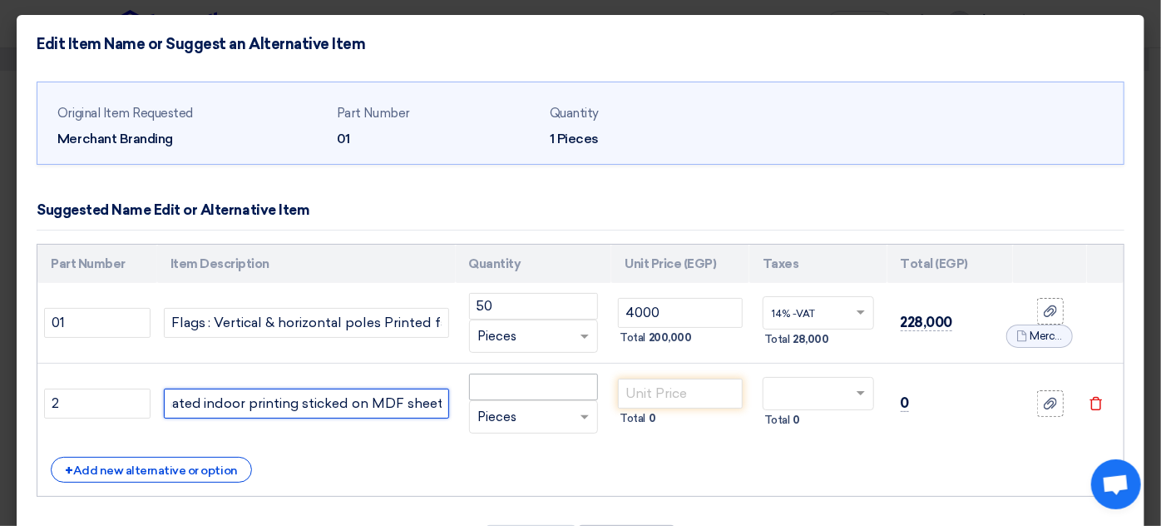
type input "Pyramid Stands : Size: w:90 x H:130cm Replaceable two-sided printed message boa…"
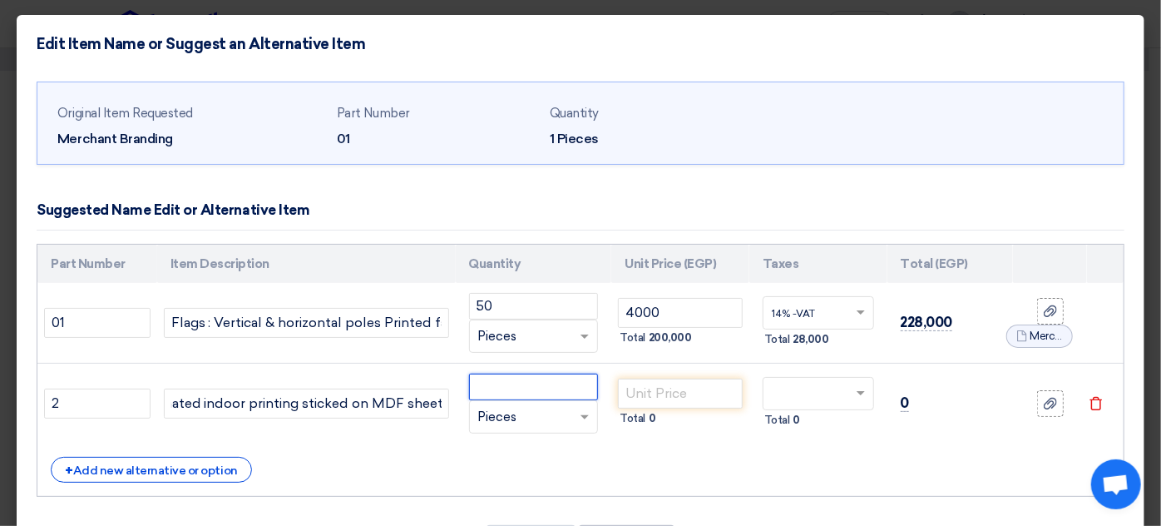
scroll to position [0, 0]
click at [507, 388] on input "number" at bounding box center [534, 386] width 130 height 27
type input "20"
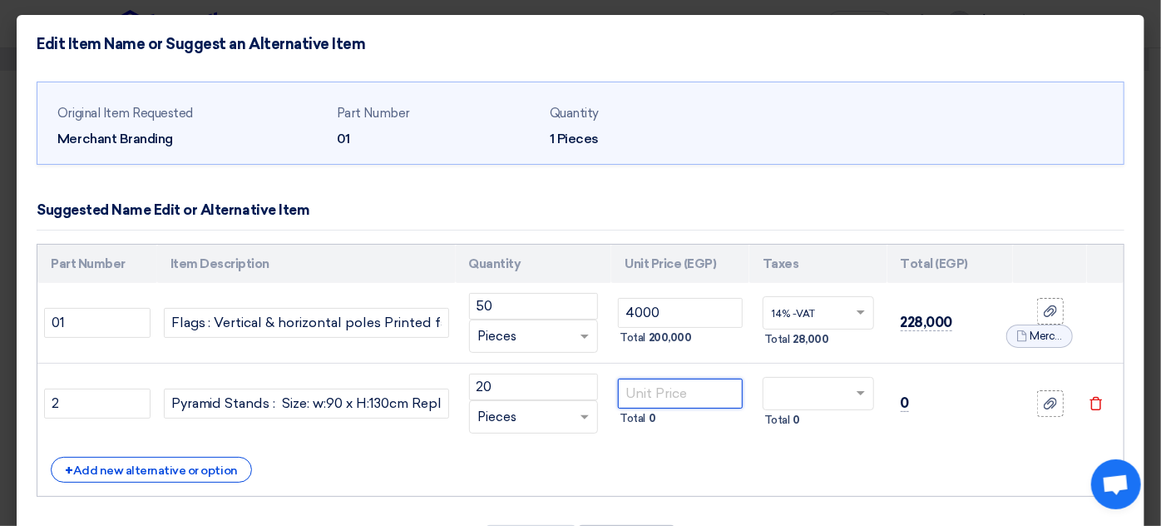
click at [670, 400] on input "number" at bounding box center [680, 393] width 125 height 30
type input "4500"
click at [806, 445] on div "Part Number Item Description Quantity Unit Price (EGP) Taxes Total (EGP) 01 50 ×" at bounding box center [581, 371] width 1088 height 254
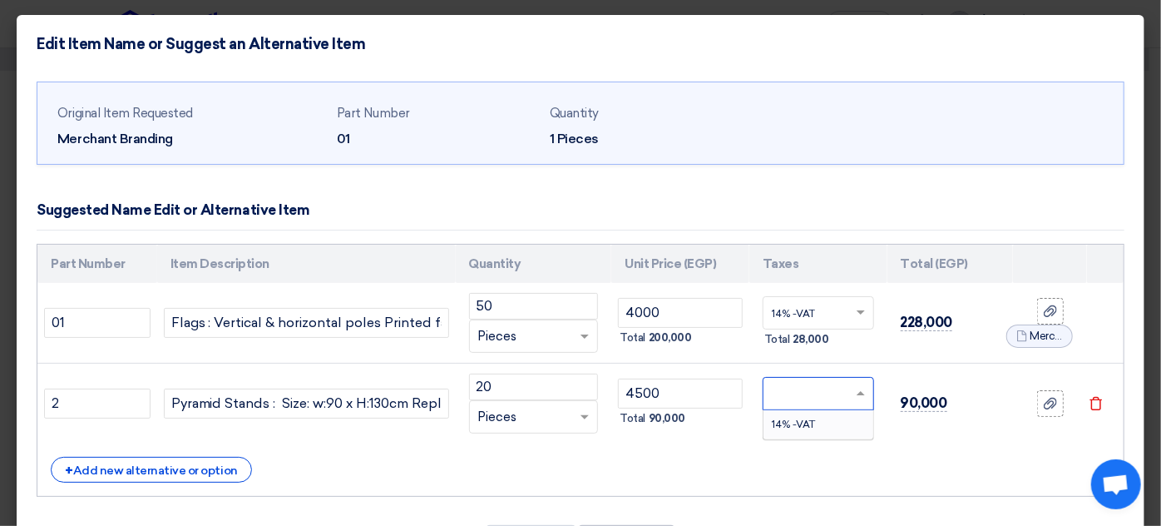
click at [785, 398] on input "text" at bounding box center [808, 395] width 73 height 27
click at [787, 418] on span "14% -VAT" at bounding box center [793, 424] width 43 height 12
click at [1049, 403] on label at bounding box center [1050, 403] width 27 height 27
click at [0, 0] on input "file" at bounding box center [0, 0] width 0 height 0
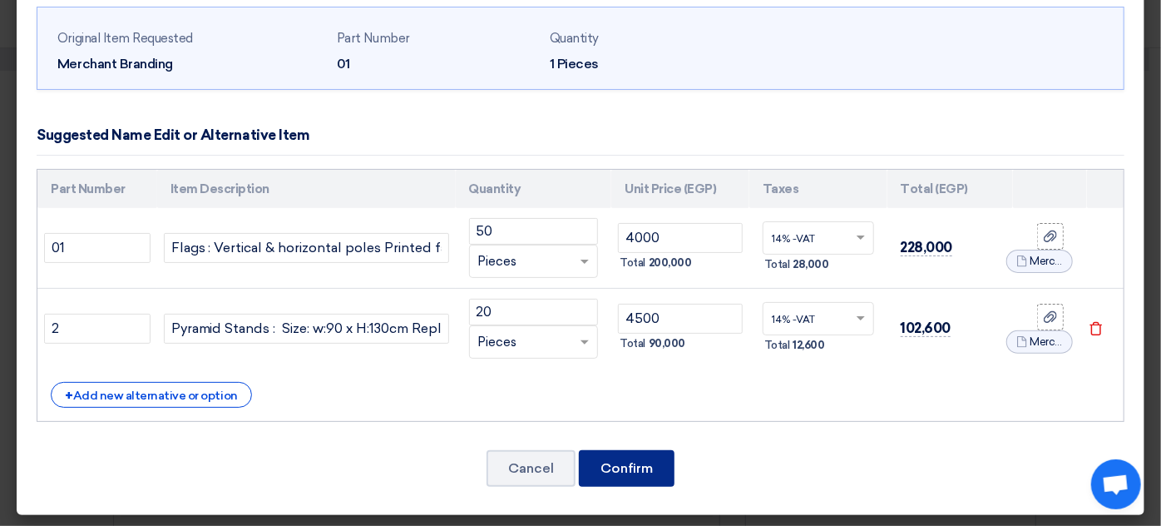
click at [610, 468] on button "Confirm" at bounding box center [627, 468] width 96 height 37
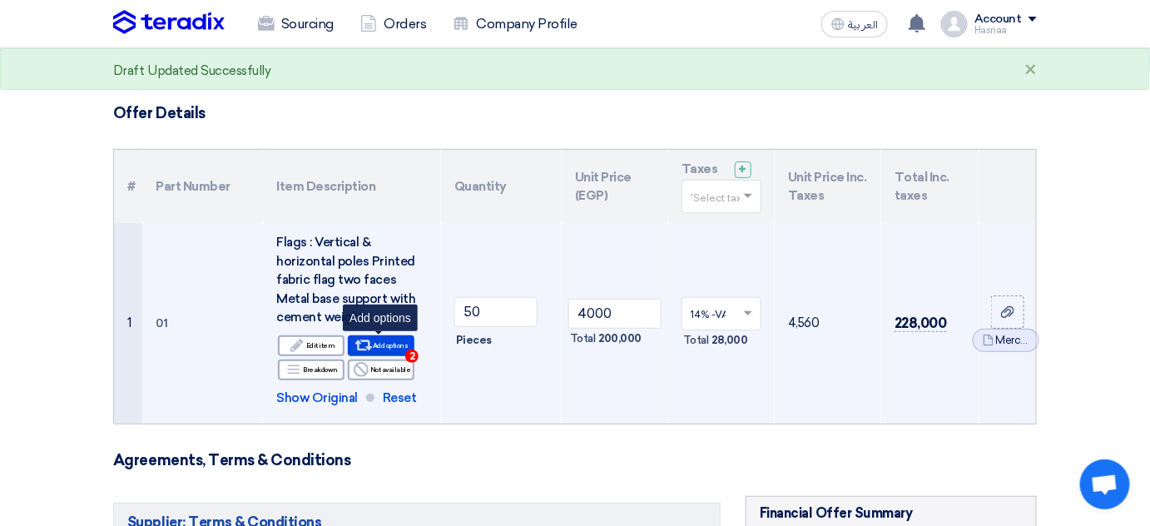
click at [416, 350] on span "2" at bounding box center [411, 355] width 13 height 13
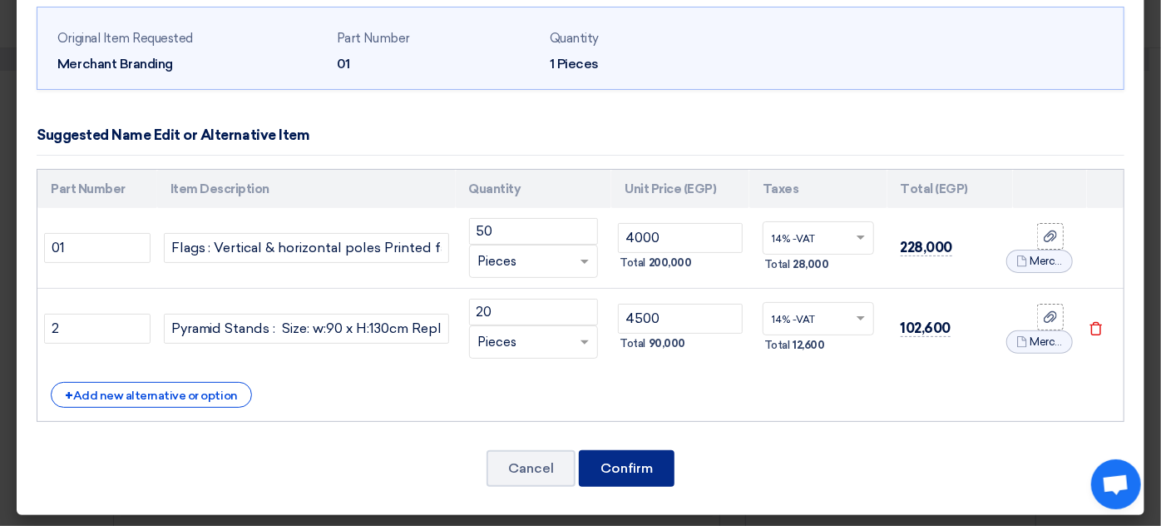
click at [599, 476] on button "Confirm" at bounding box center [627, 468] width 96 height 37
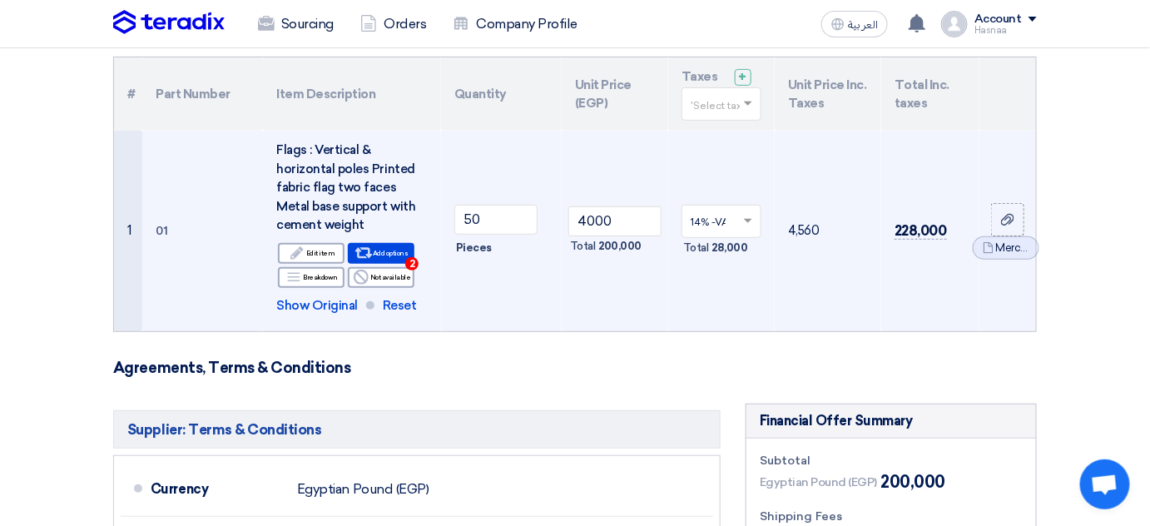
scroll to position [151, 0]
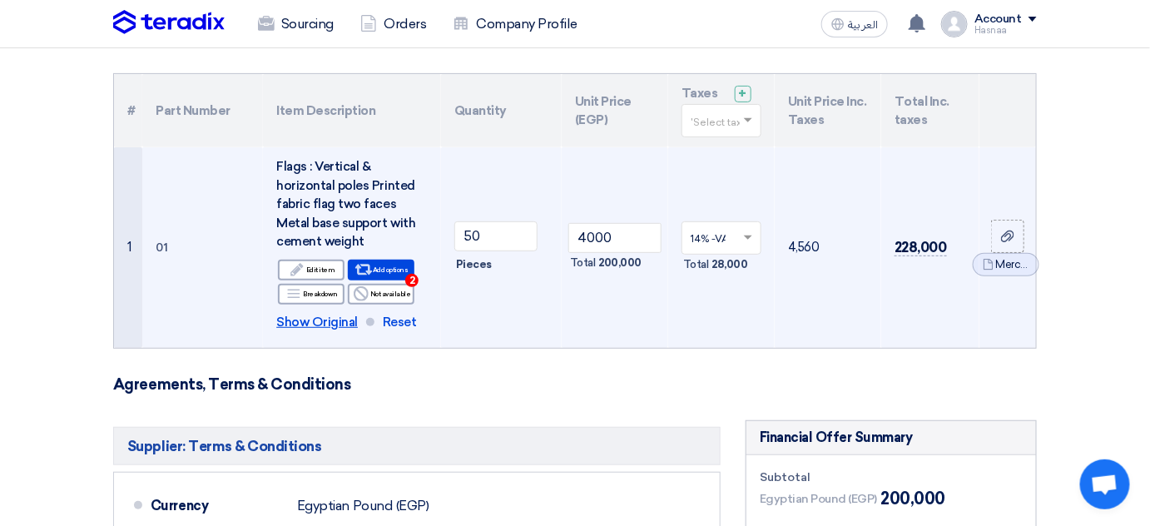
click at [324, 316] on span "Show Original" at bounding box center [317, 322] width 82 height 19
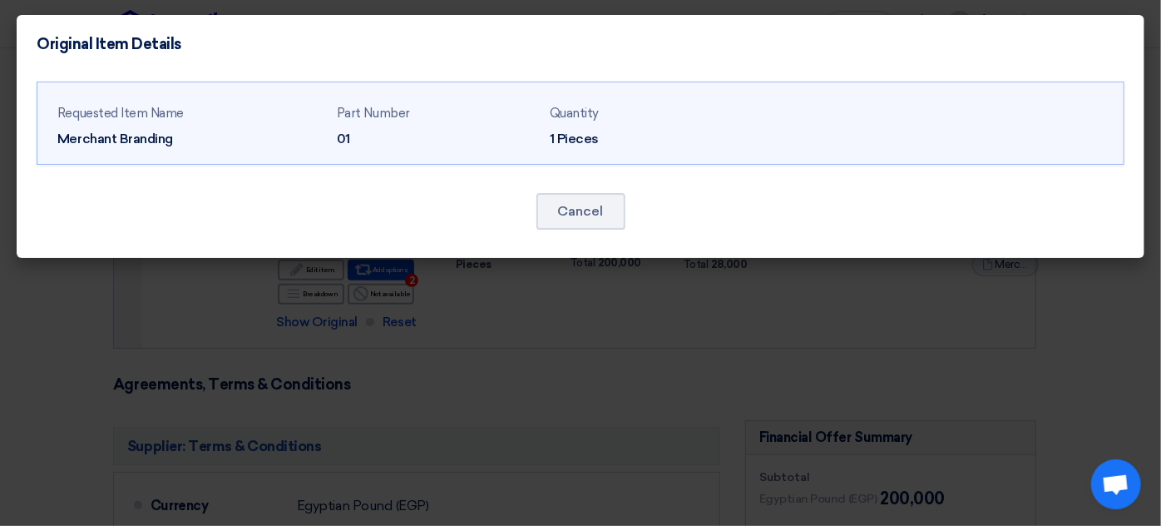
click at [272, 127] on div "Requested Item Name Merchant Branding" at bounding box center [190, 127] width 266 height 46
click at [330, 103] on div "Requested Item Name Merchant Branding Part Number 01 Quantity 1 Pieces" at bounding box center [580, 126] width 1046 height 59
click at [589, 112] on div "Quantity" at bounding box center [650, 113] width 200 height 19
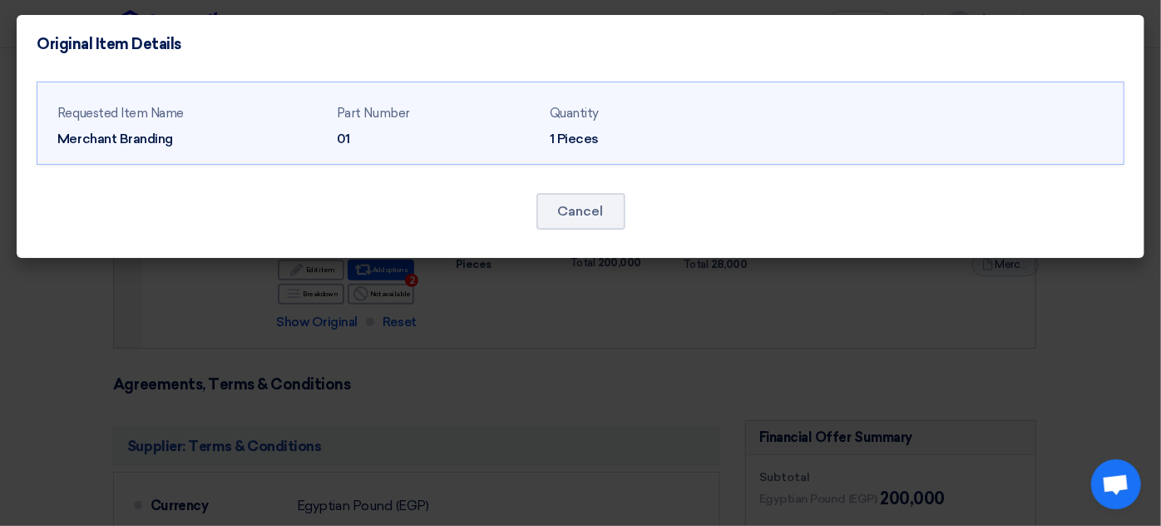
click at [64, 126] on div "Requested Item Name Merchant Branding" at bounding box center [190, 127] width 266 height 46
click at [64, 139] on div "Merchant Branding" at bounding box center [190, 139] width 266 height 20
click at [665, 136] on div "1 Pieces" at bounding box center [650, 139] width 200 height 20
click at [610, 217] on button "Cancel" at bounding box center [580, 211] width 89 height 37
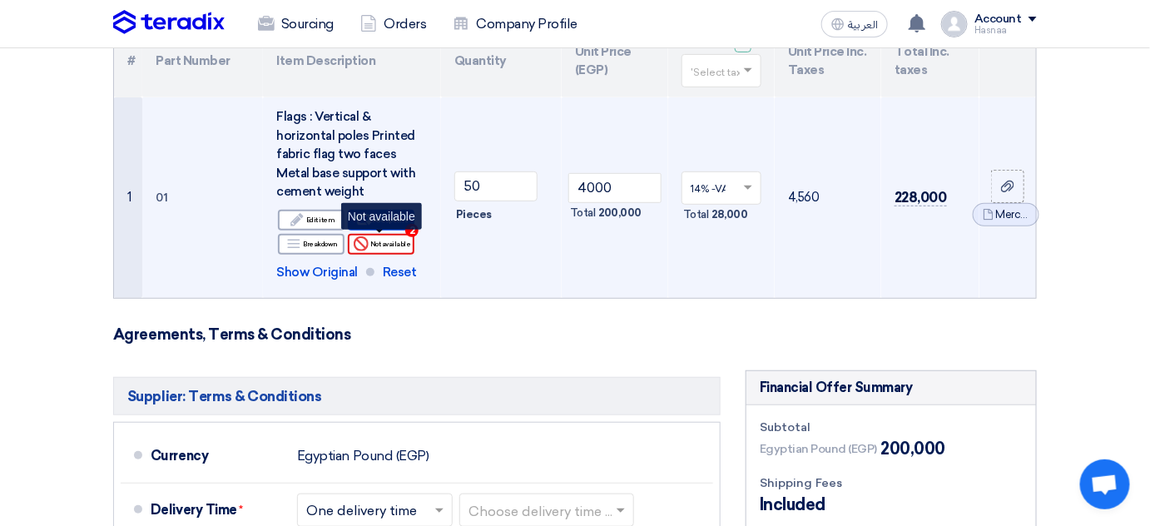
scroll to position [226, 0]
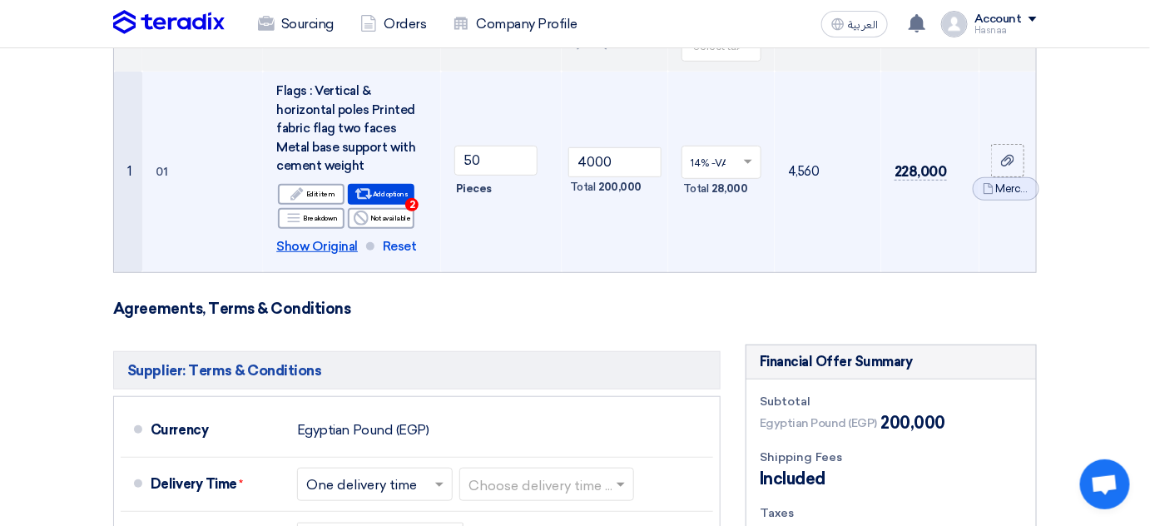
click at [326, 248] on span "Show Original" at bounding box center [317, 246] width 82 height 19
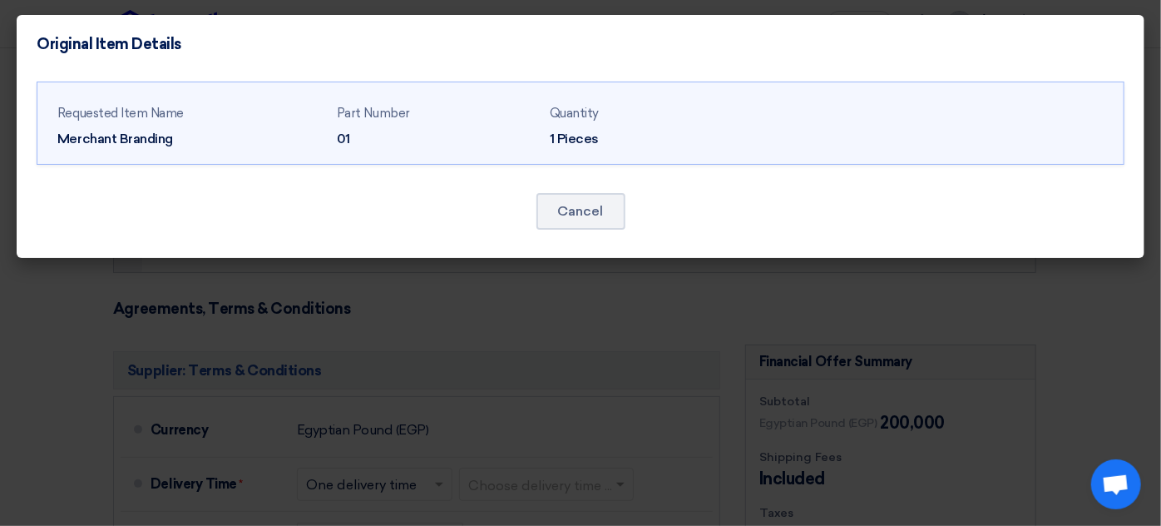
click at [141, 137] on div "Merchant Branding" at bounding box center [190, 139] width 266 height 20
click at [879, 55] on div "Original Item Details" at bounding box center [581, 44] width 1128 height 58
click at [561, 196] on button "Cancel" at bounding box center [580, 211] width 89 height 37
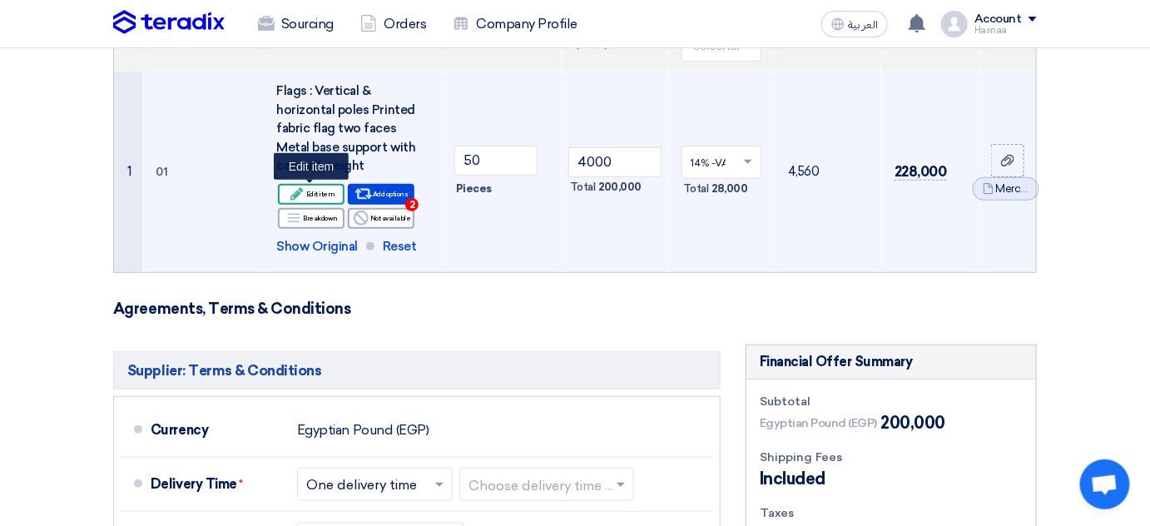
click at [309, 194] on div "Edit Edit item" at bounding box center [311, 194] width 67 height 21
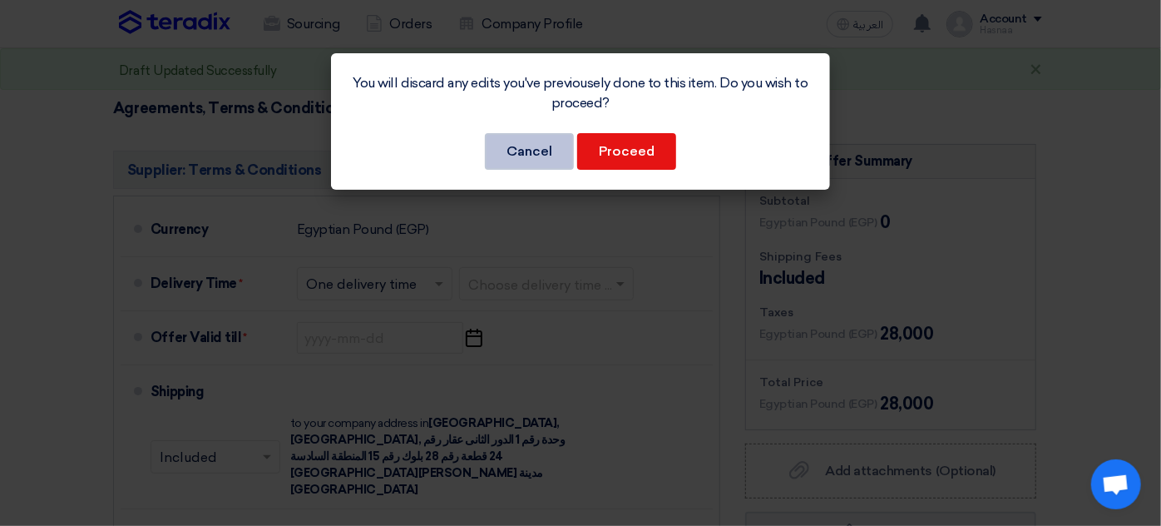
click at [530, 155] on button "Cancel" at bounding box center [529, 151] width 89 height 37
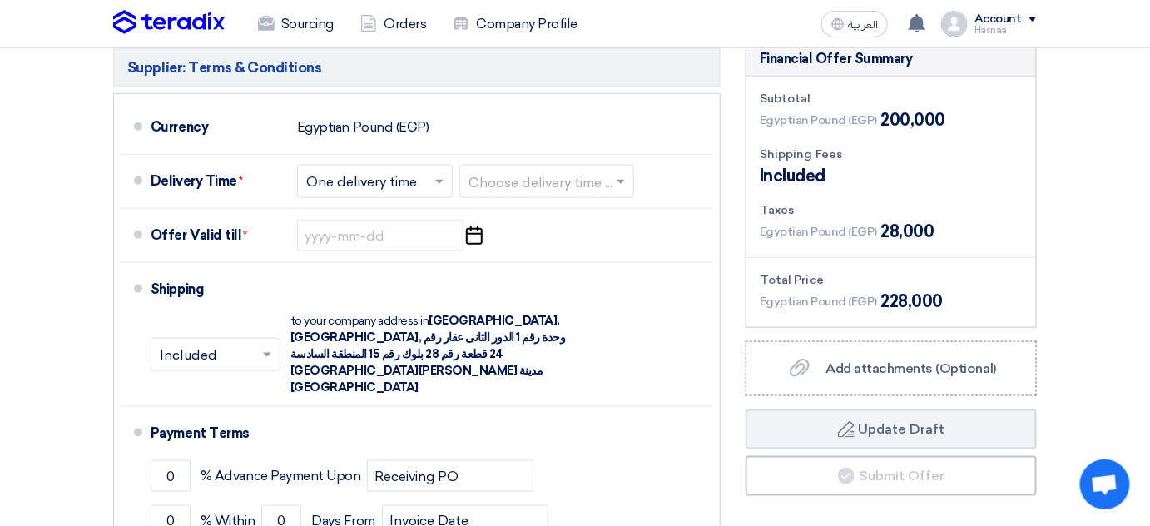
scroll to position [680, 0]
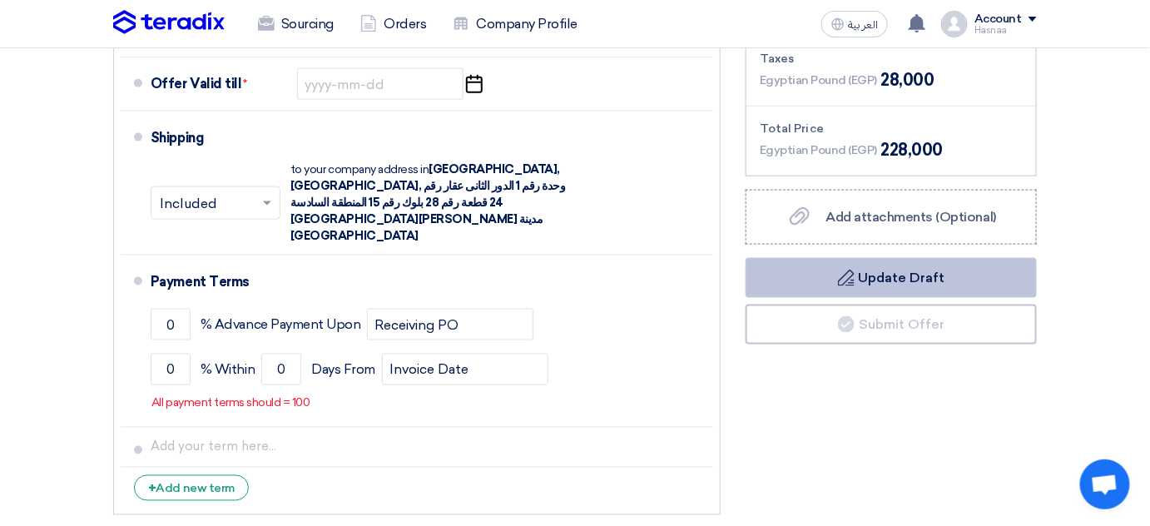
click at [885, 289] on button "Draft Update Draft" at bounding box center [890, 278] width 291 height 40
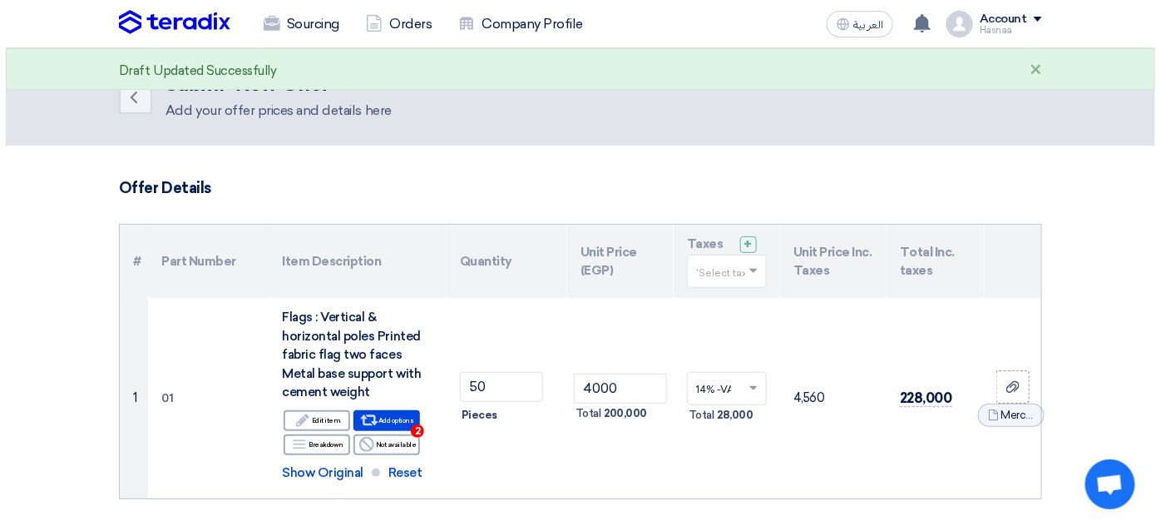
scroll to position [151, 0]
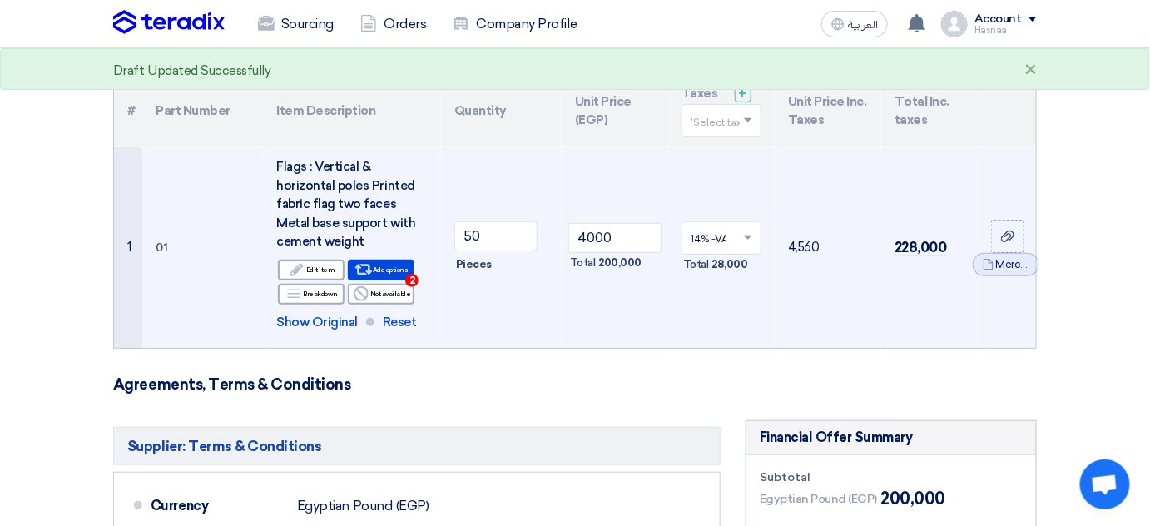
click at [853, 284] on td "4,560" at bounding box center [827, 247] width 106 height 200
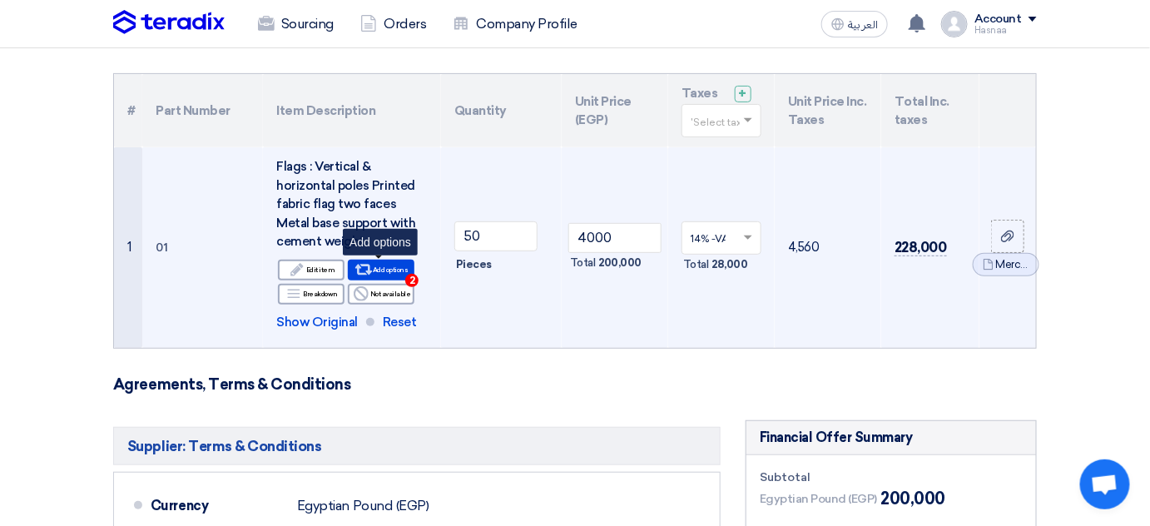
click at [389, 268] on div "Alternative Add options 2" at bounding box center [381, 270] width 67 height 21
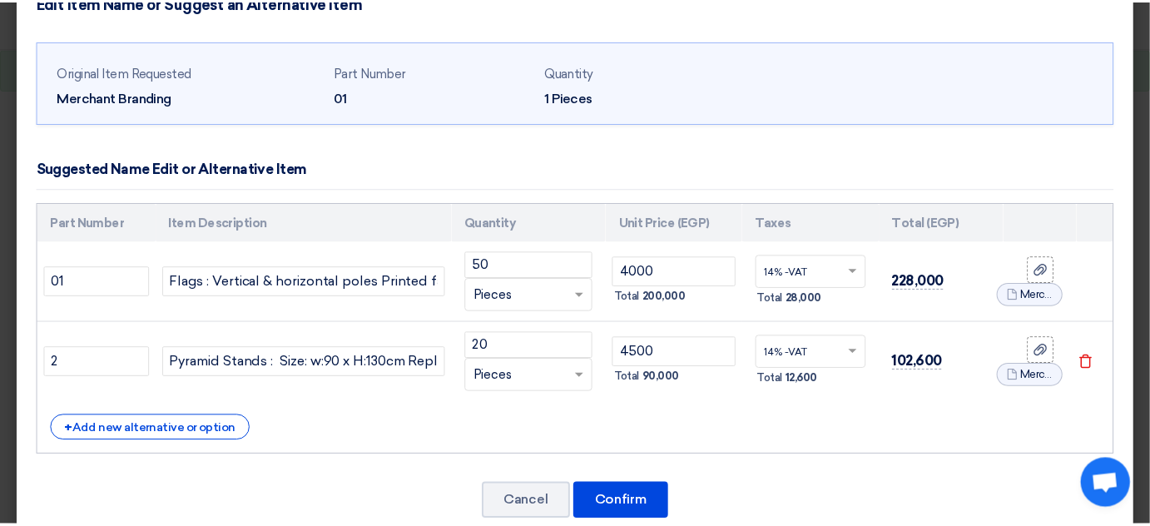
scroll to position [75, 0]
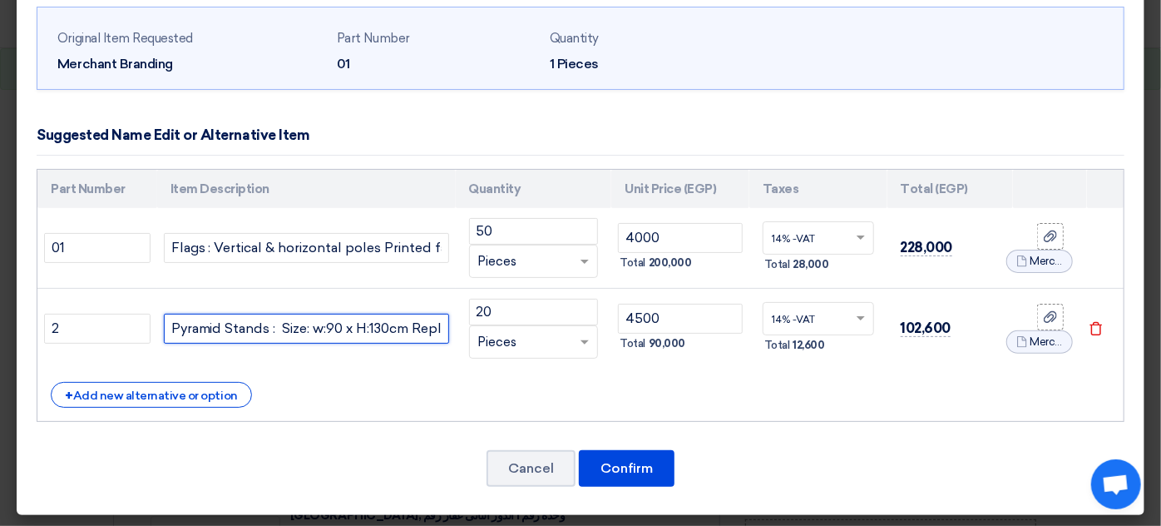
click at [297, 334] on input "Pyramid Stands : Size: w:90 x H:130cm Replaceable two-sided printed message boa…" at bounding box center [306, 329] width 285 height 30
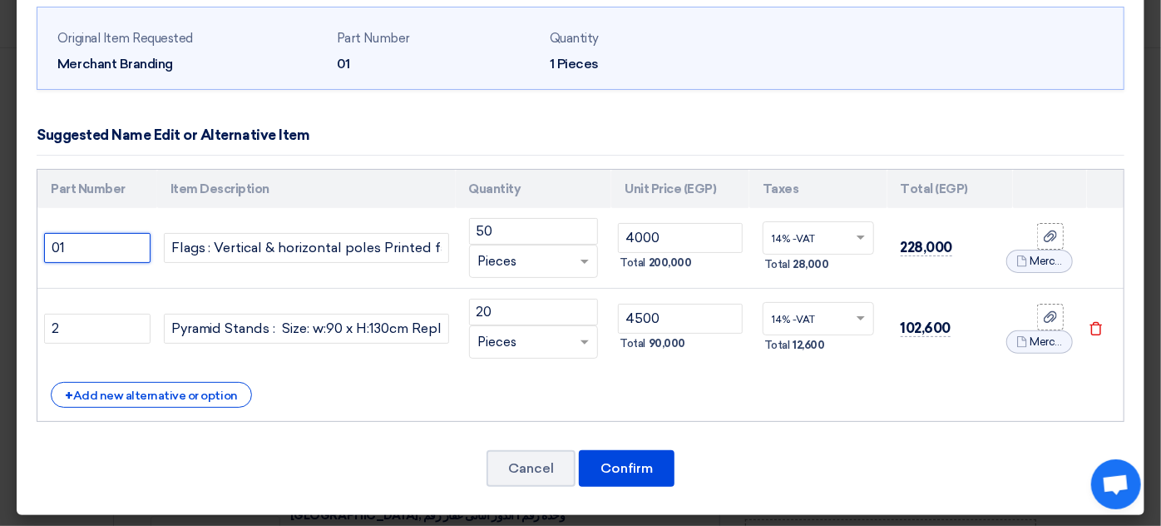
click at [116, 252] on input "01" at bounding box center [97, 248] width 106 height 30
click at [111, 299] on td "2" at bounding box center [97, 329] width 120 height 81
click at [111, 323] on input "2" at bounding box center [97, 329] width 106 height 30
click at [890, 319] on td "102,600" at bounding box center [951, 329] width 126 height 81
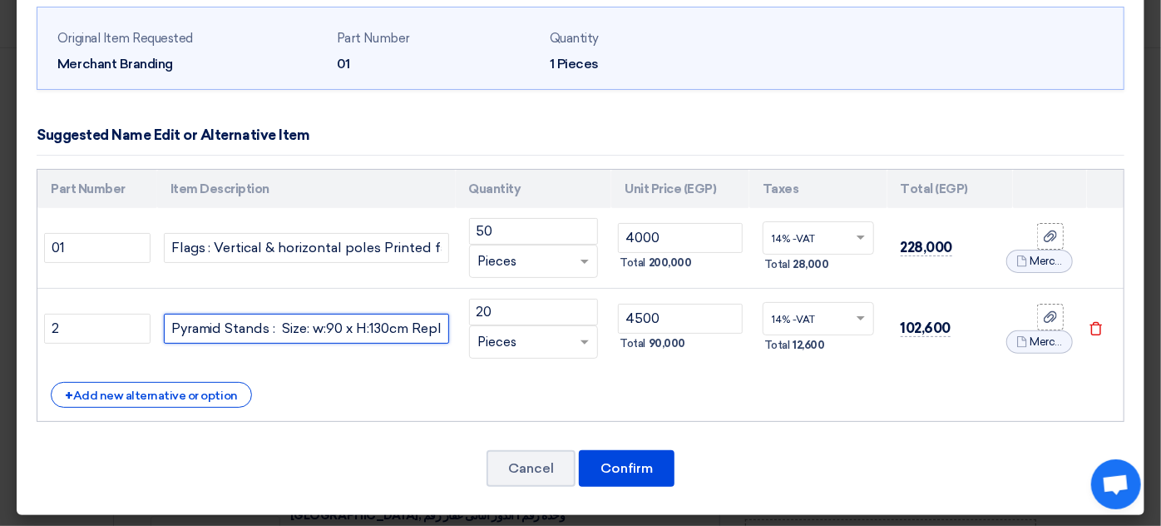
click at [306, 334] on input "Pyramid Stands : Size: w:90 x H:130cm Replaceable two-sided printed message boa…" at bounding box center [306, 329] width 285 height 30
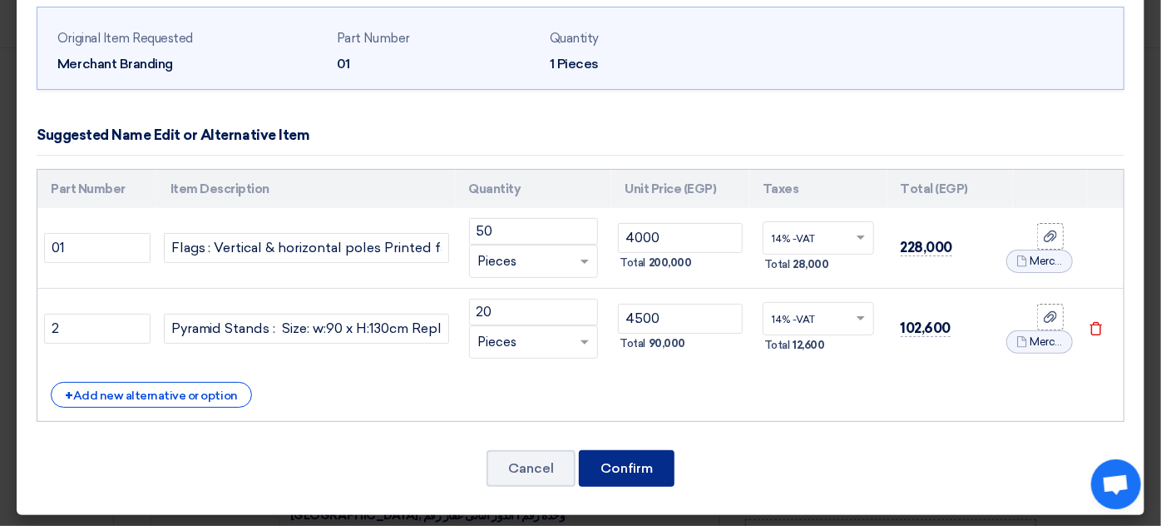
click at [610, 465] on button "Confirm" at bounding box center [627, 468] width 96 height 37
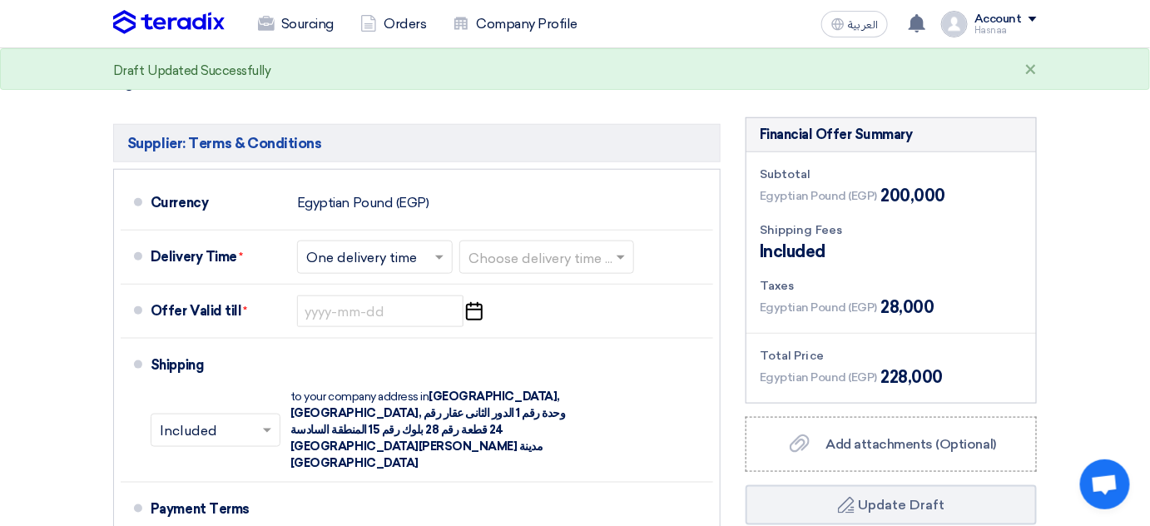
scroll to position [605, 0]
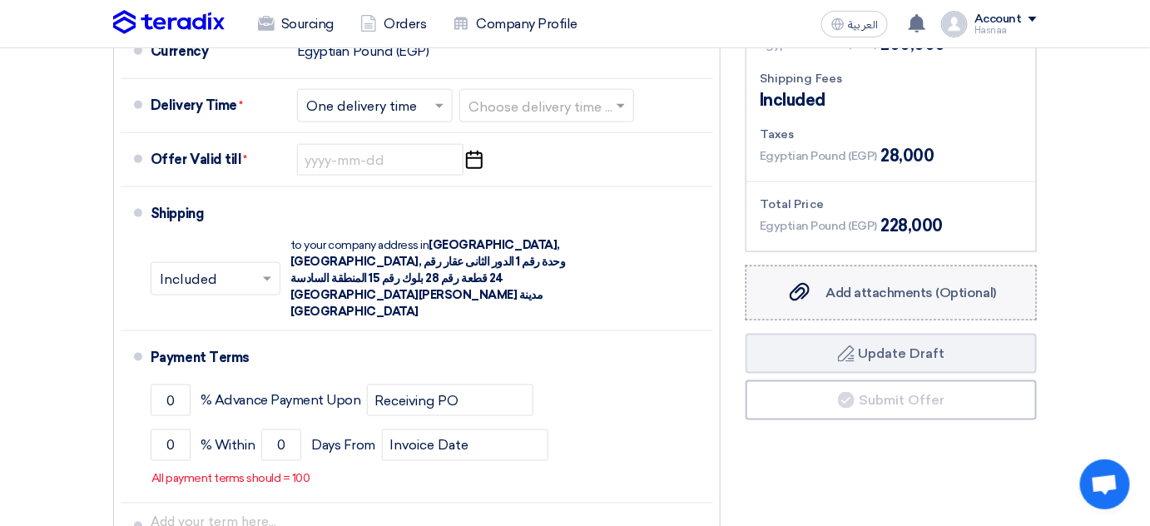
click at [848, 291] on span "Add attachments (Optional)" at bounding box center [911, 292] width 171 height 16
click at [0, 0] on input "Add attachments (Optional) Add attachments (Optional)" at bounding box center [0, 0] width 0 height 0
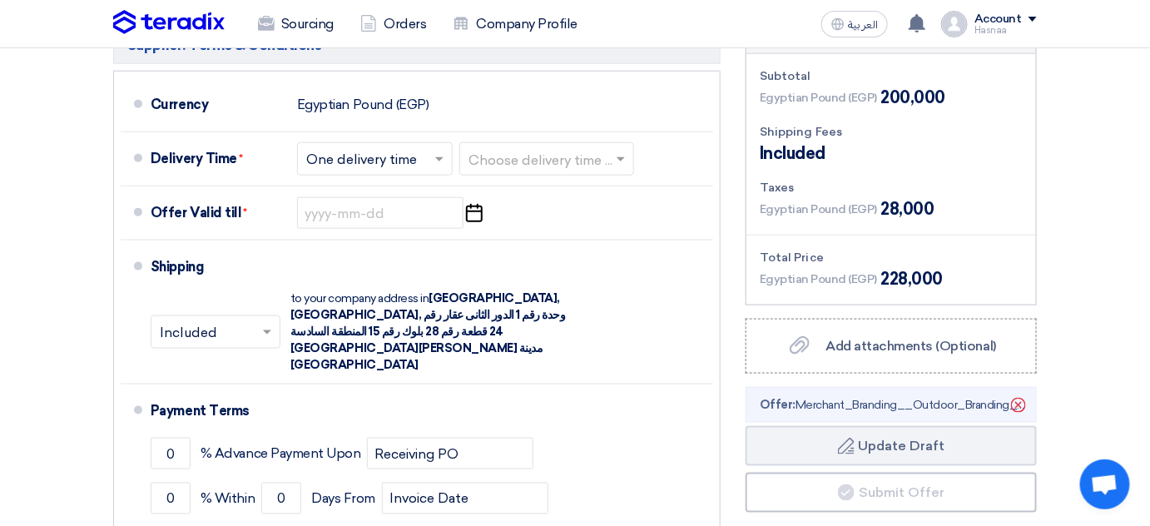
scroll to position [680, 0]
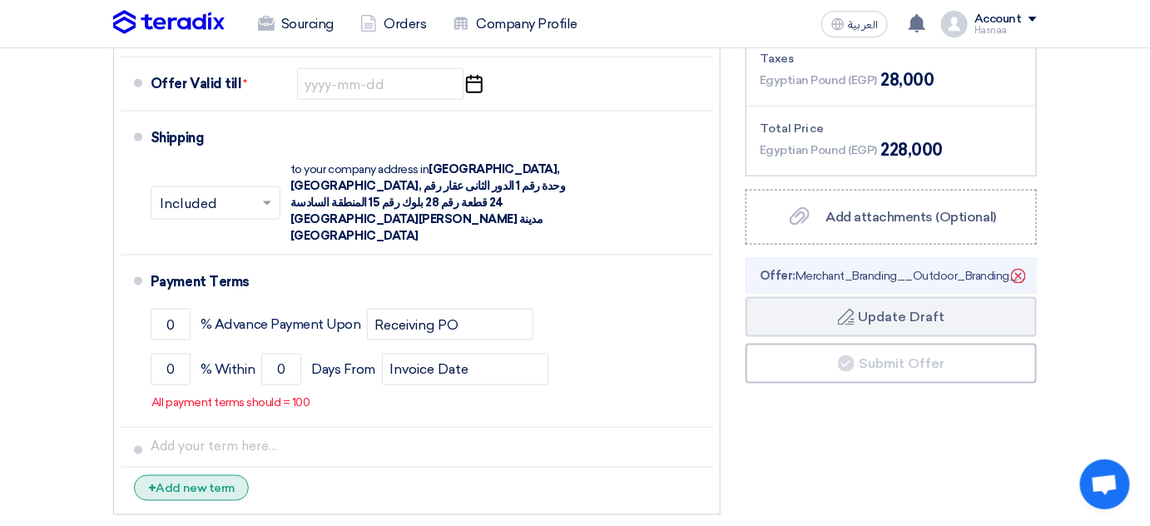
click at [191, 475] on div "+ Add new term" at bounding box center [191, 488] width 115 height 26
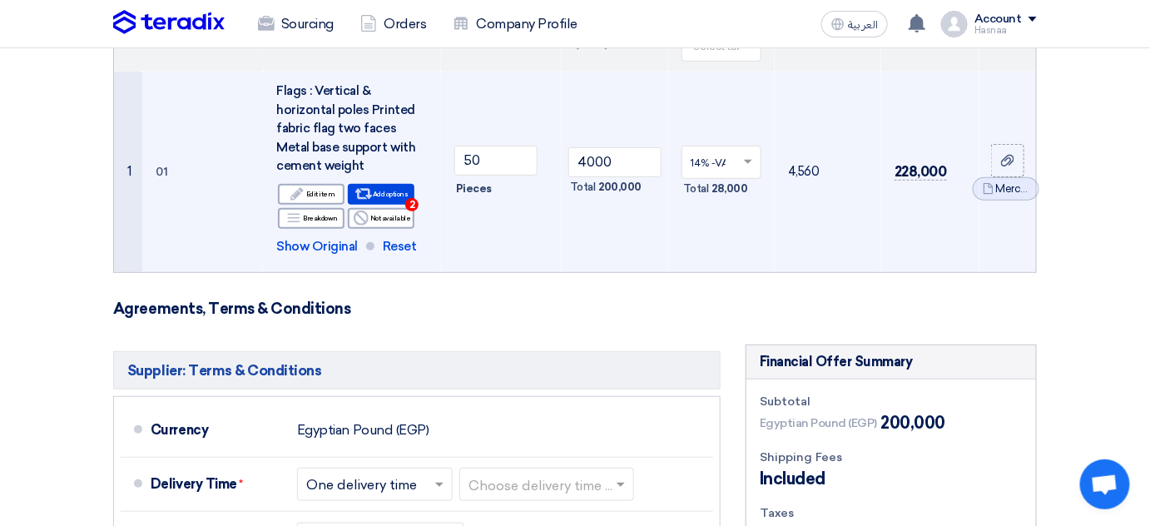
scroll to position [151, 0]
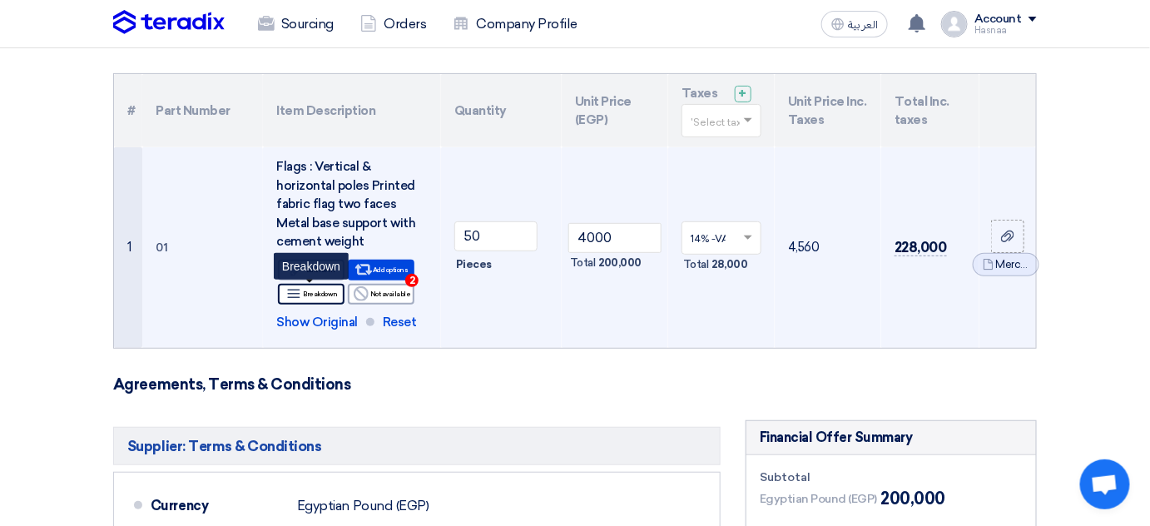
click at [330, 287] on div "Breakdown Breakdown" at bounding box center [311, 294] width 67 height 21
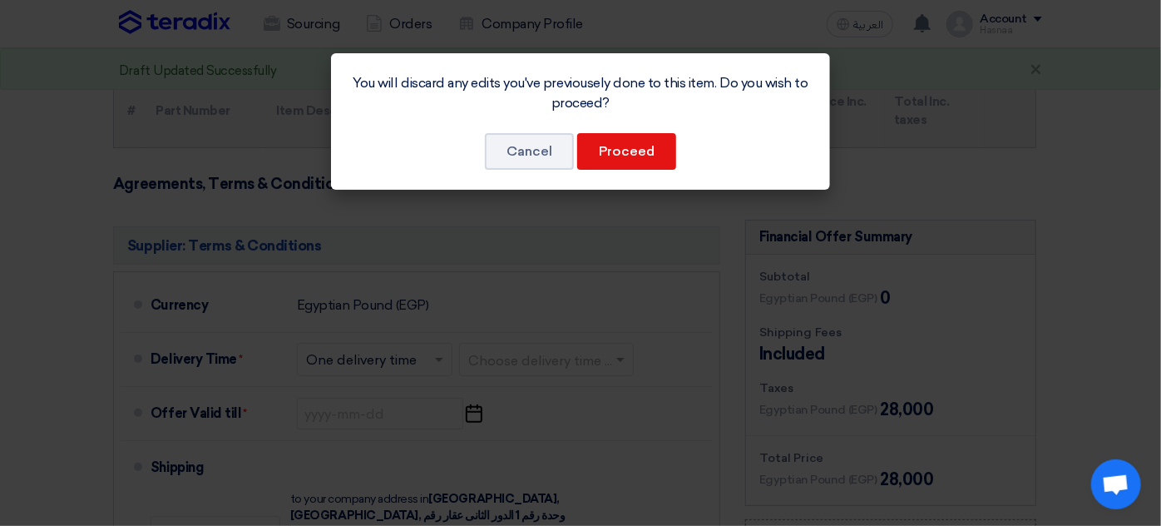
click at [938, 156] on modal-container "You will discard any edits you've previousely done to this item. Do you wish to…" at bounding box center [580, 263] width 1161 height 526
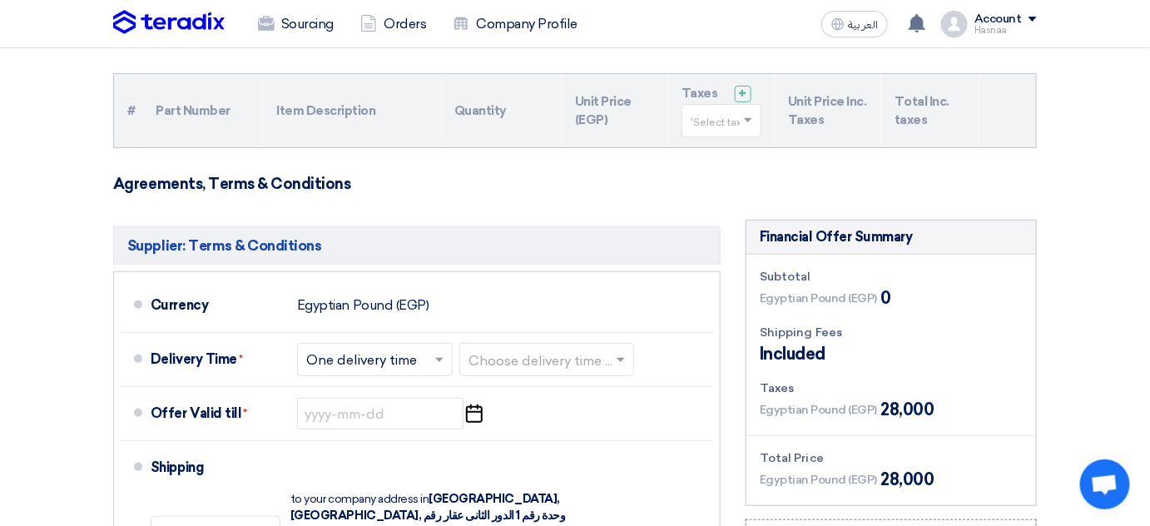
click at [672, 152] on form "Offer Details # Part Number Item Description Quantity Unit Price (EGP) Taxes + …" at bounding box center [574, 460] width 923 height 864
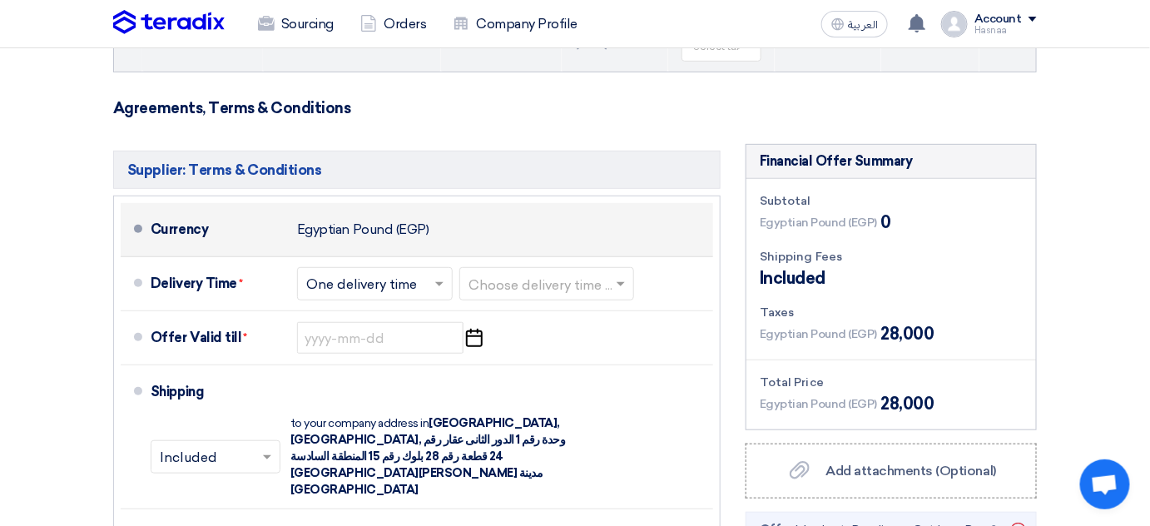
scroll to position [0, 0]
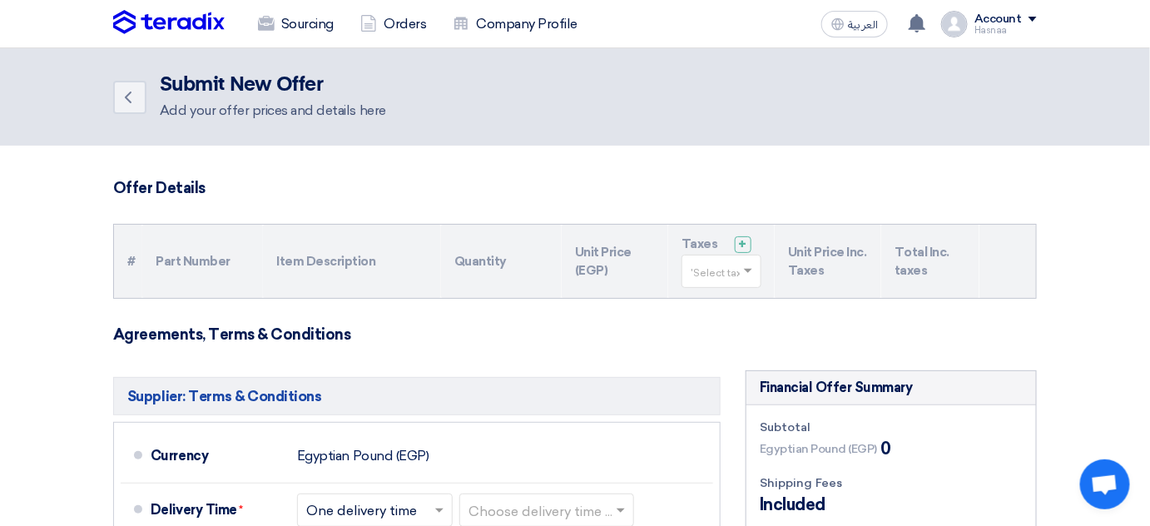
click at [413, 252] on th "Item Description" at bounding box center [351, 261] width 177 height 73
click at [177, 261] on th "Part Number" at bounding box center [202, 261] width 121 height 73
click at [344, 261] on th "Item Description" at bounding box center [351, 261] width 177 height 73
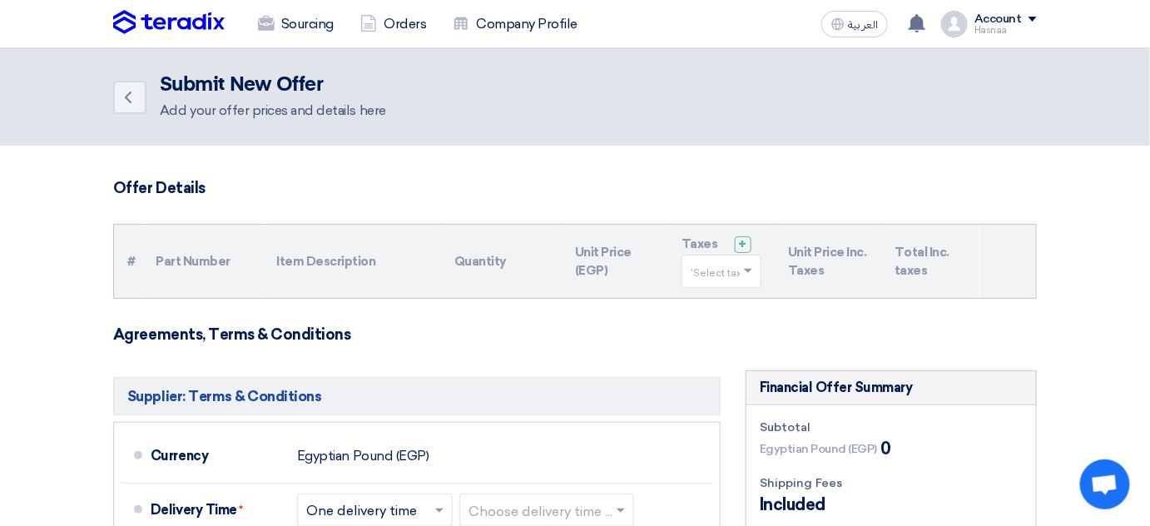
click at [205, 103] on div "Add your offer prices and details here" at bounding box center [273, 111] width 226 height 20
click at [128, 100] on use at bounding box center [128, 97] width 7 height 12
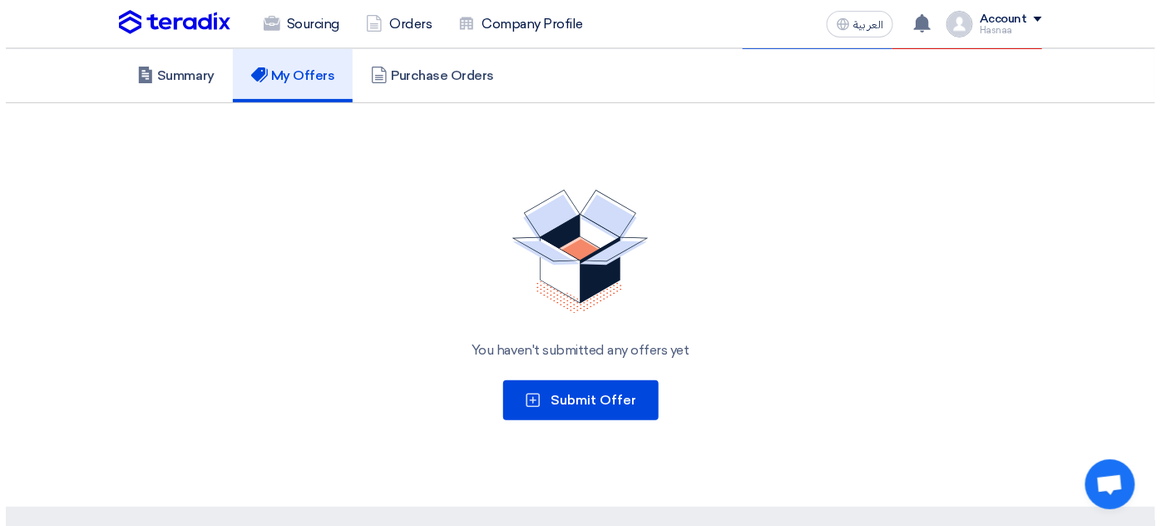
scroll to position [302, 0]
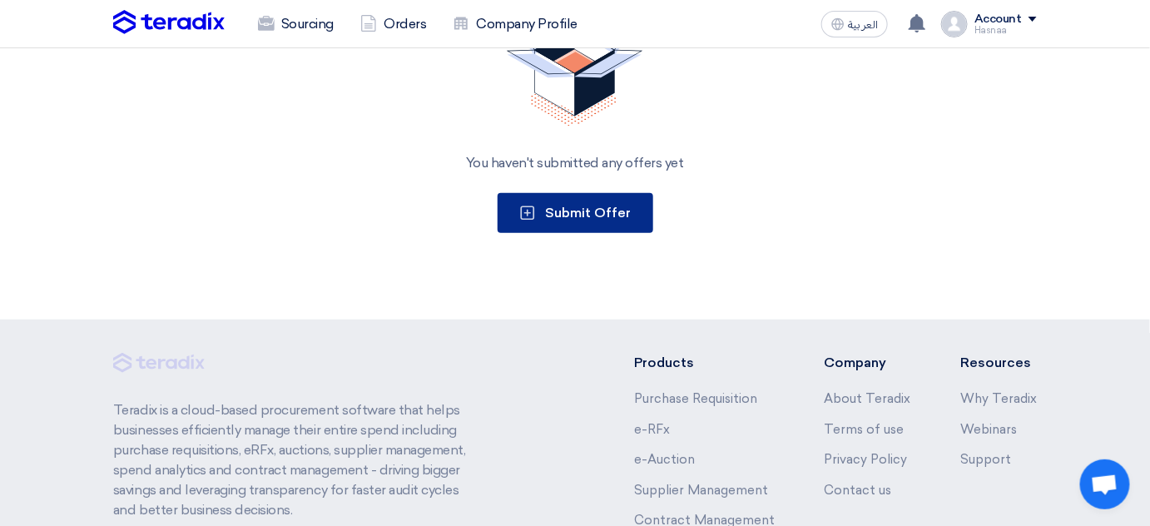
click at [579, 220] on span "Submit Offer" at bounding box center [589, 213] width 86 height 16
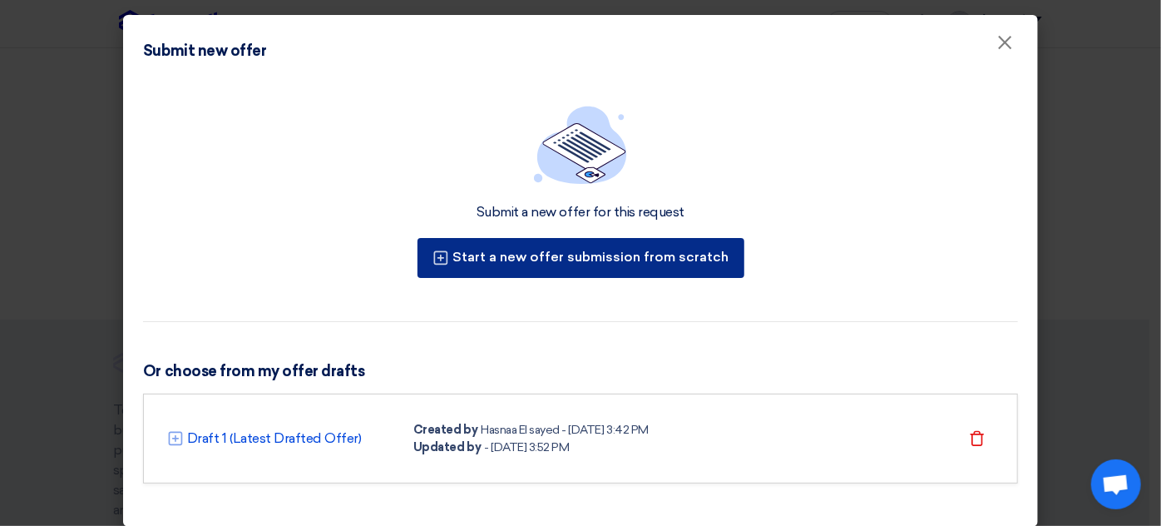
click at [561, 238] on button "Start a new offer submission from scratch" at bounding box center [581, 258] width 327 height 40
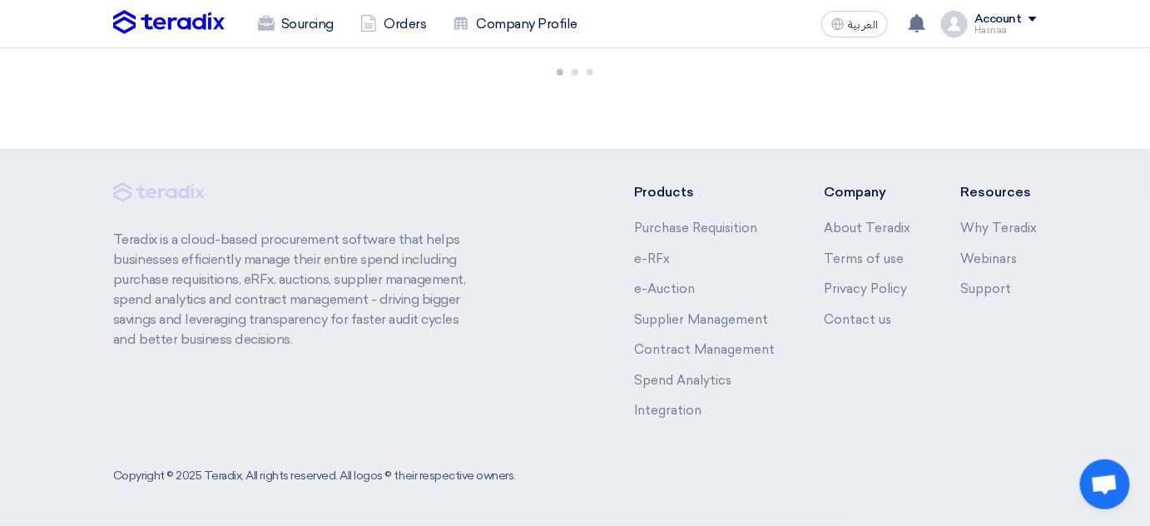
scroll to position [493, 0]
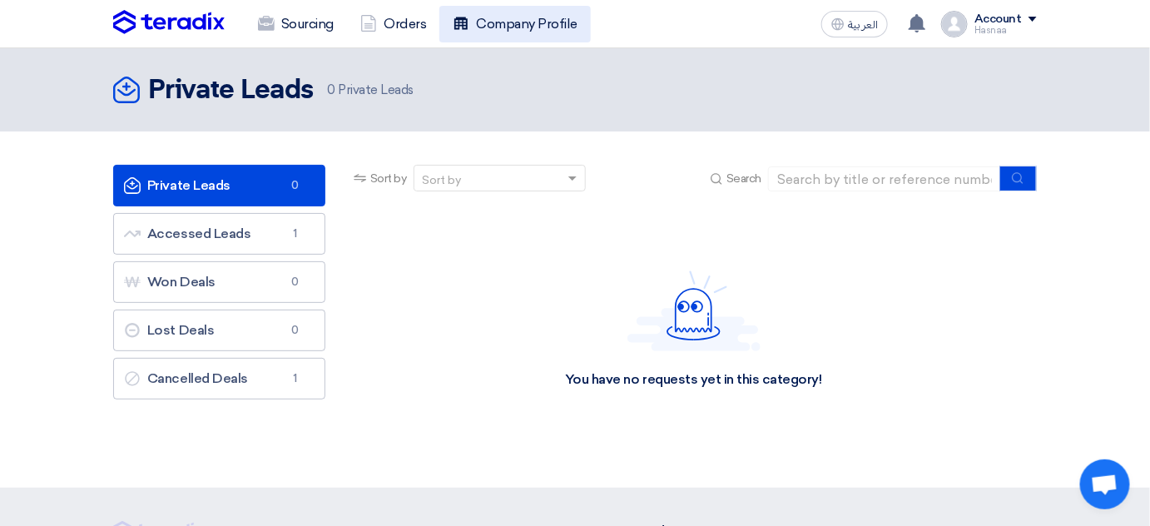
click at [530, 35] on link "Company Profile" at bounding box center [514, 24] width 151 height 37
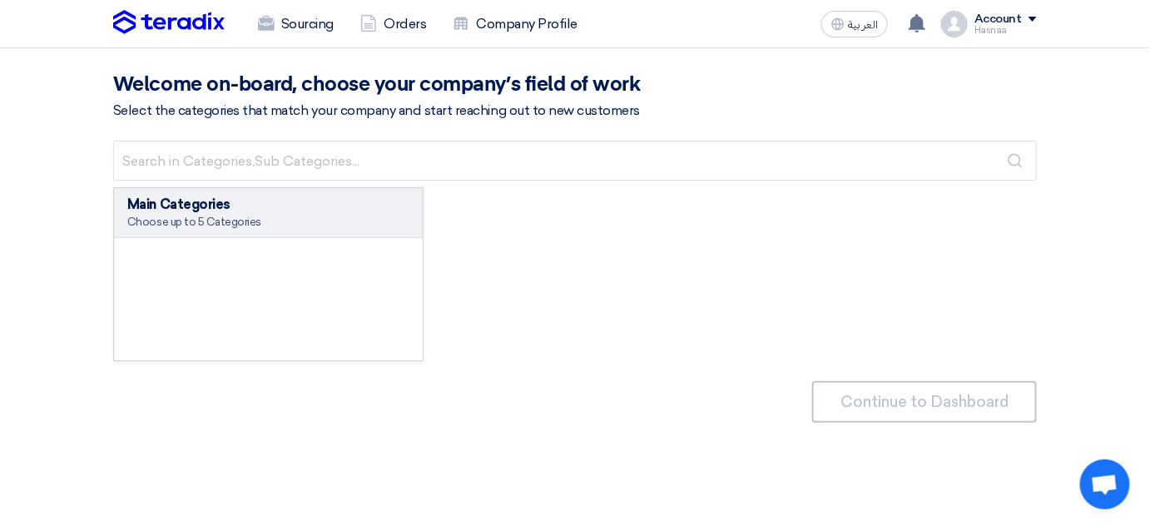
click at [405, 32] on link "Orders" at bounding box center [393, 24] width 92 height 37
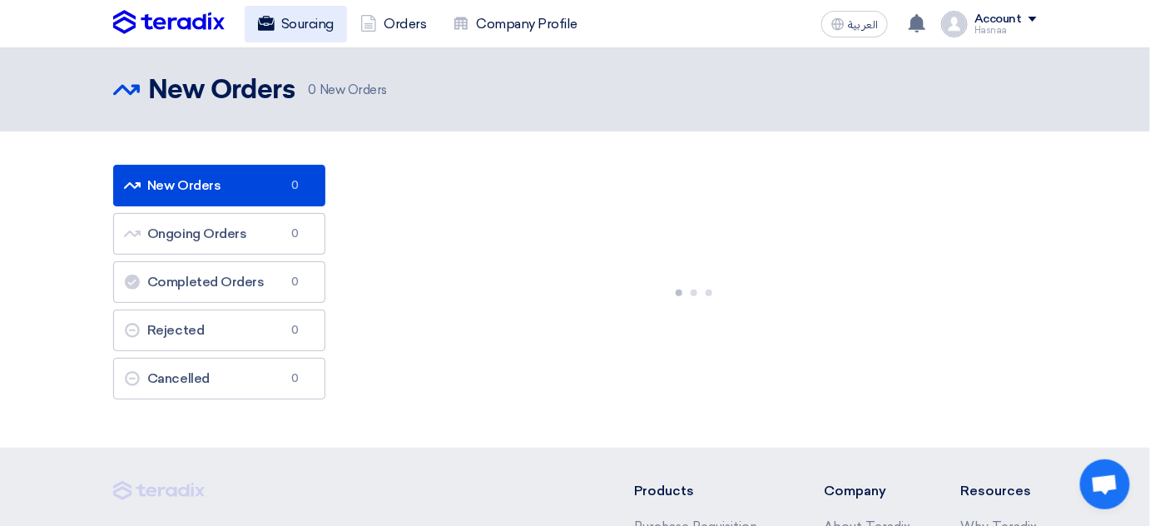
click at [318, 22] on link "Sourcing" at bounding box center [296, 24] width 102 height 37
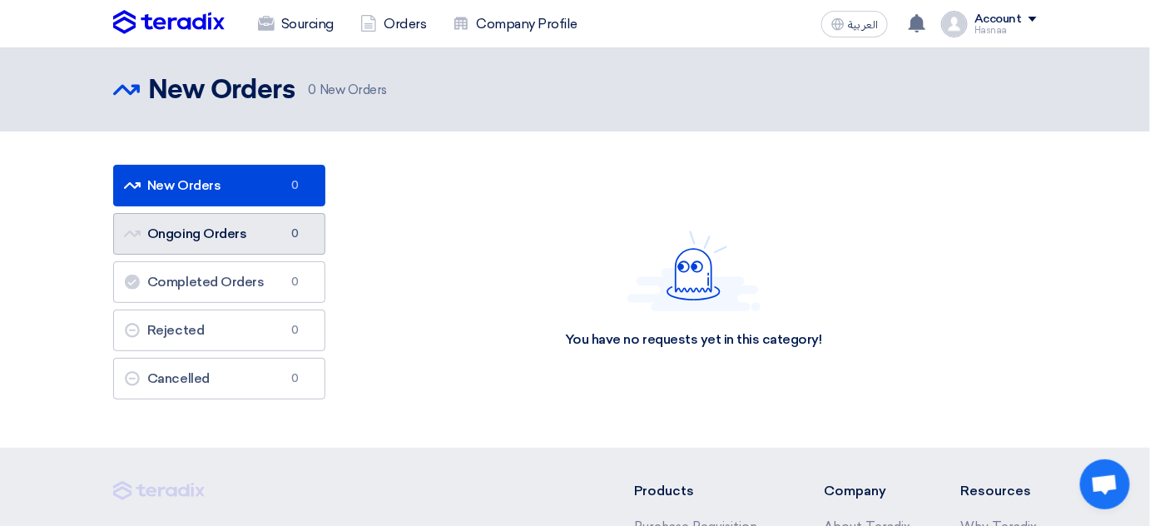
click at [225, 221] on link "Ongoing Orders Ongoing Orders 0" at bounding box center [219, 234] width 212 height 42
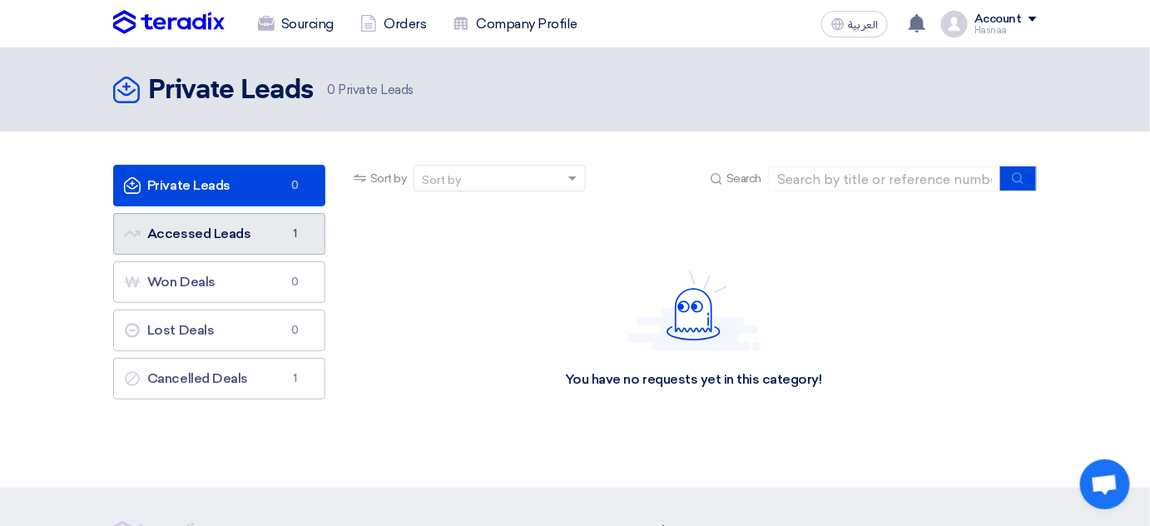
click at [235, 227] on link "Accessed Leads Accessed Leads 1" at bounding box center [219, 234] width 212 height 42
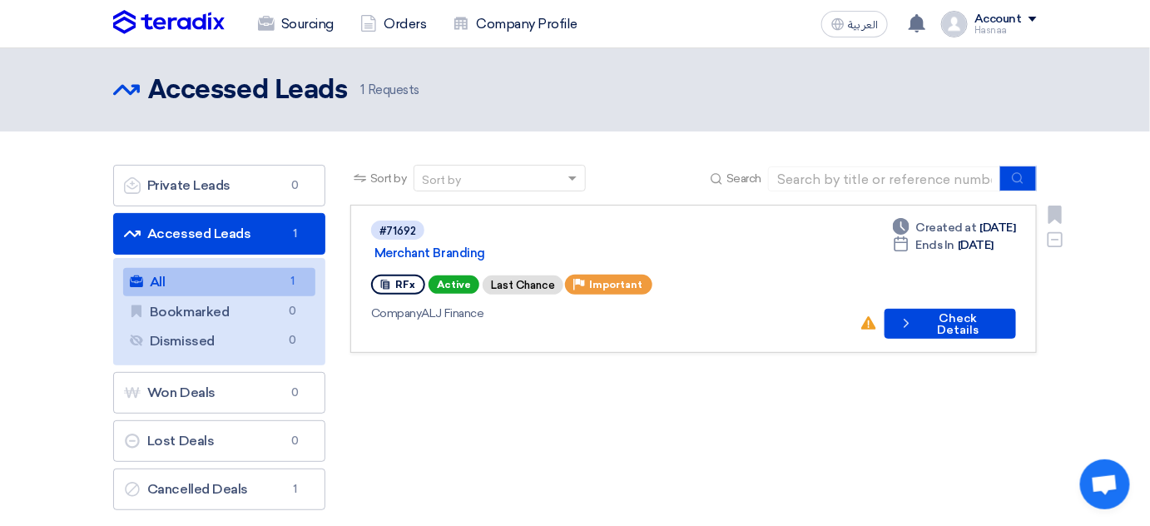
click at [389, 279] on icon at bounding box center [385, 285] width 12 height 12
click at [457, 275] on span "Active" at bounding box center [453, 284] width 51 height 18
click at [514, 275] on div "Last Chance" at bounding box center [522, 284] width 81 height 19
click at [310, 22] on link "Sourcing" at bounding box center [296, 24] width 102 height 37
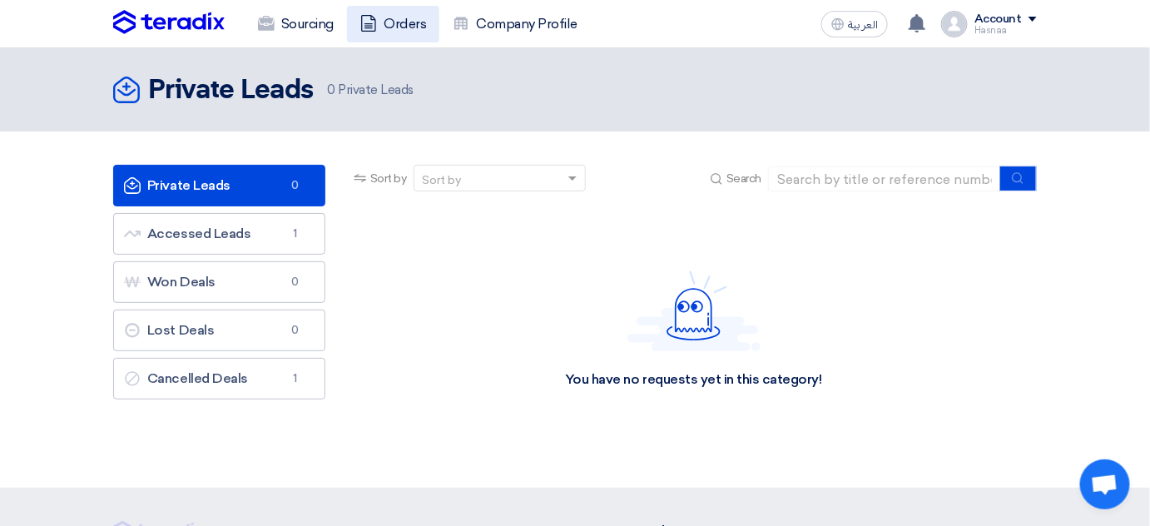
click at [409, 24] on link "Orders" at bounding box center [393, 24] width 92 height 37
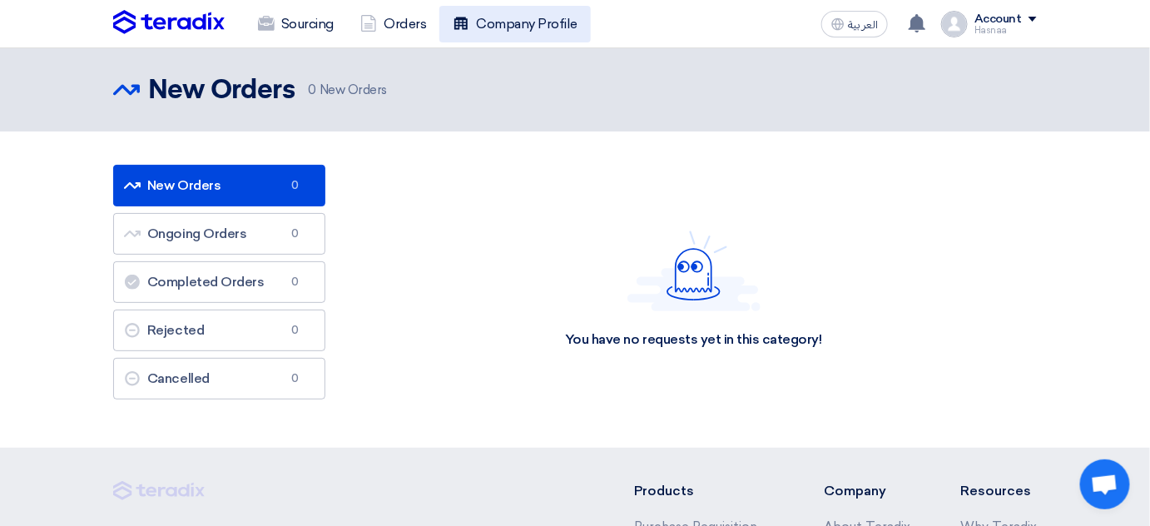
click at [513, 27] on link "Company Profile" at bounding box center [514, 24] width 151 height 37
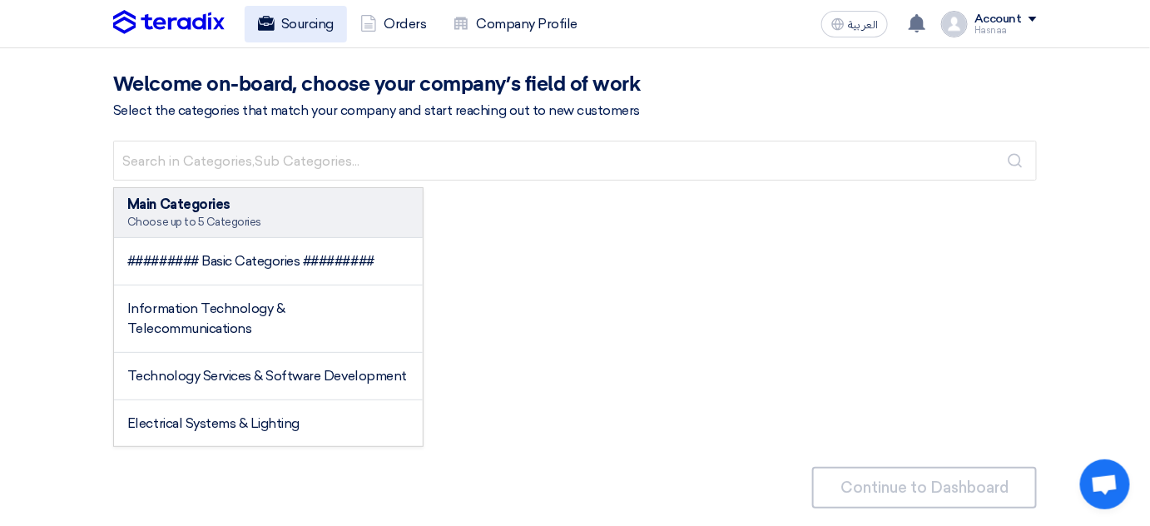
click at [301, 34] on link "Sourcing" at bounding box center [296, 24] width 102 height 37
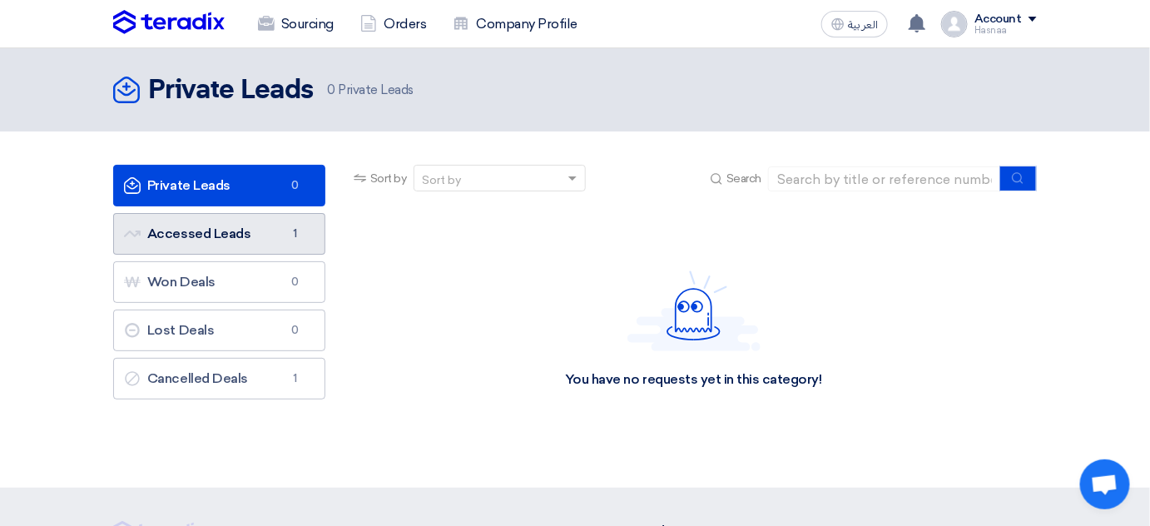
click at [195, 236] on link "Accessed Leads Accessed Leads 1" at bounding box center [219, 234] width 212 height 42
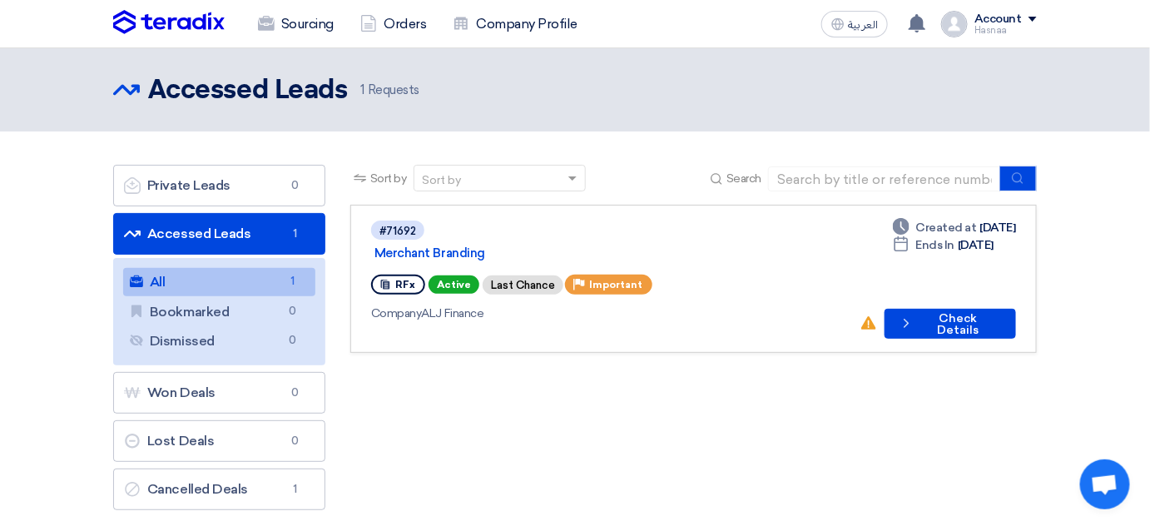
click at [235, 284] on link "All All 1" at bounding box center [219, 282] width 192 height 28
click at [299, 19] on link "Sourcing" at bounding box center [296, 24] width 102 height 37
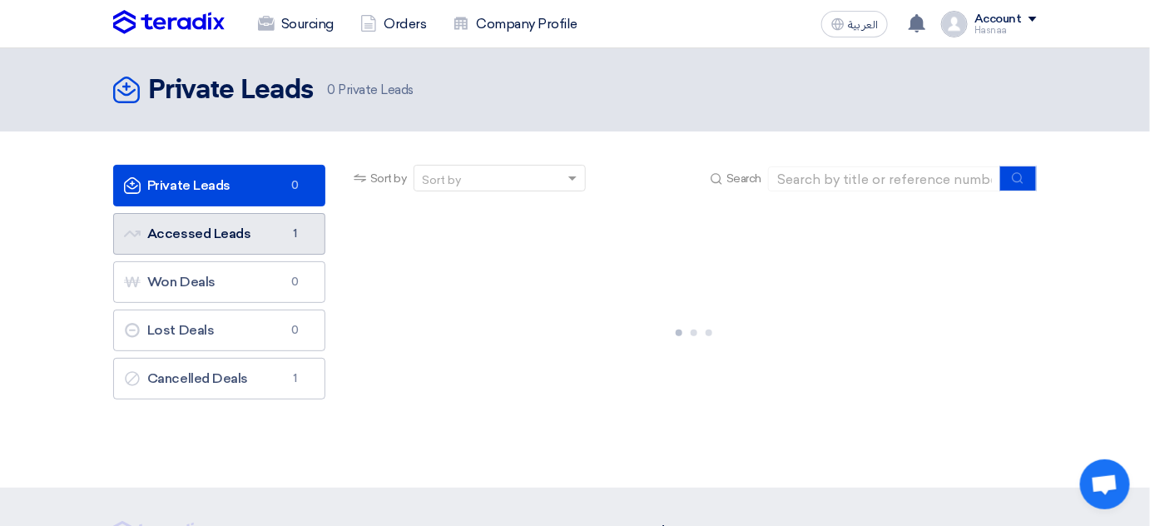
click at [190, 228] on link "Accessed Leads Accessed Leads 1" at bounding box center [219, 234] width 212 height 42
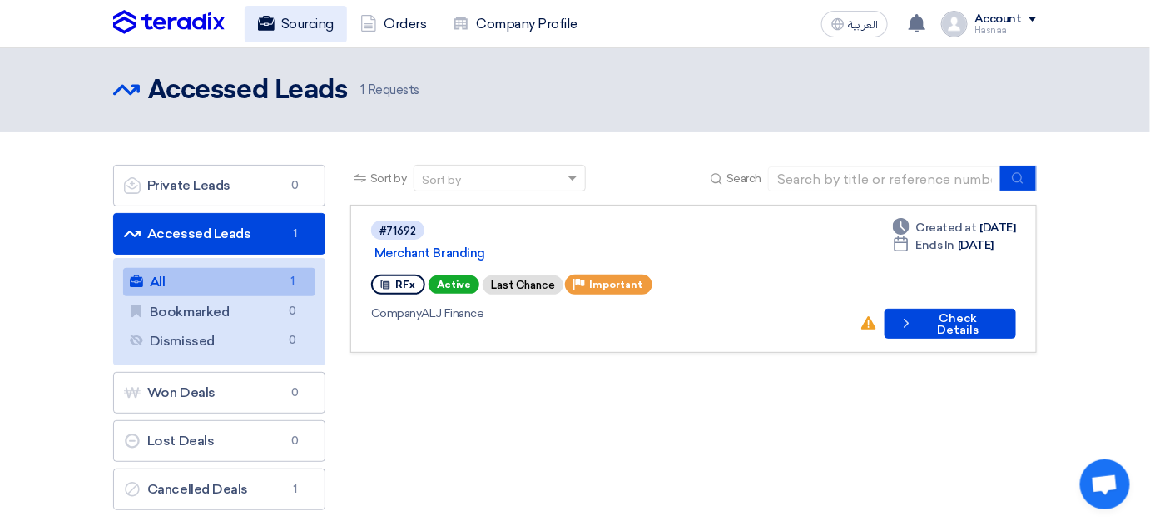
click at [299, 22] on link "Sourcing" at bounding box center [296, 24] width 102 height 37
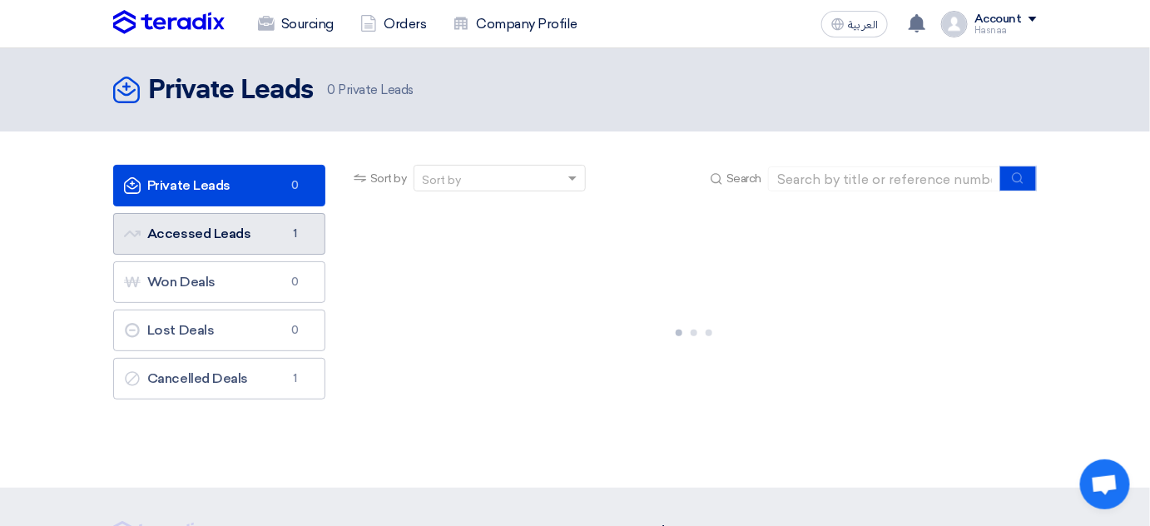
click at [147, 235] on link "Accessed Leads Accessed Leads 1" at bounding box center [219, 234] width 212 height 42
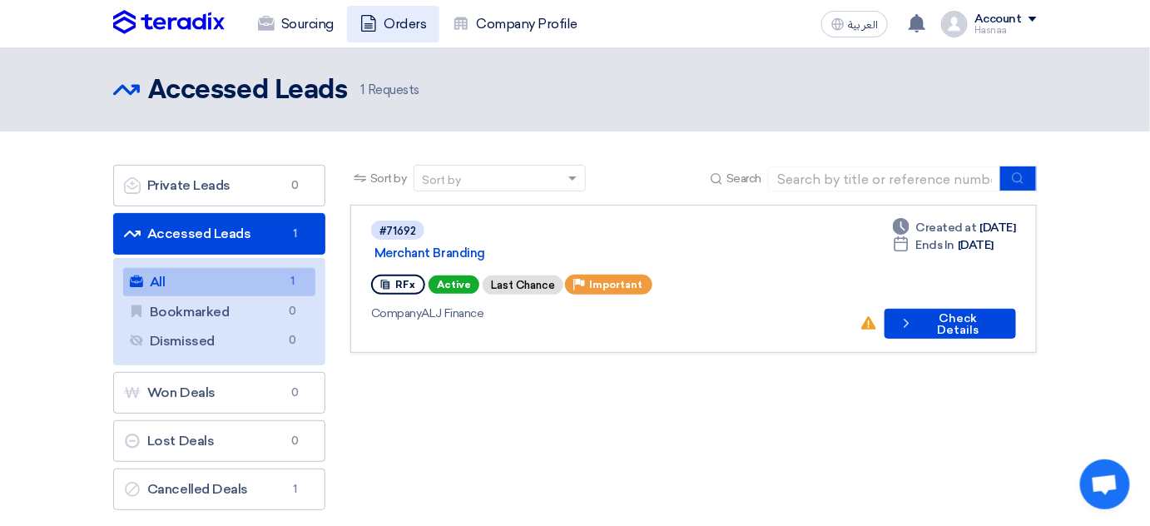
click at [413, 26] on link "Orders" at bounding box center [393, 24] width 92 height 37
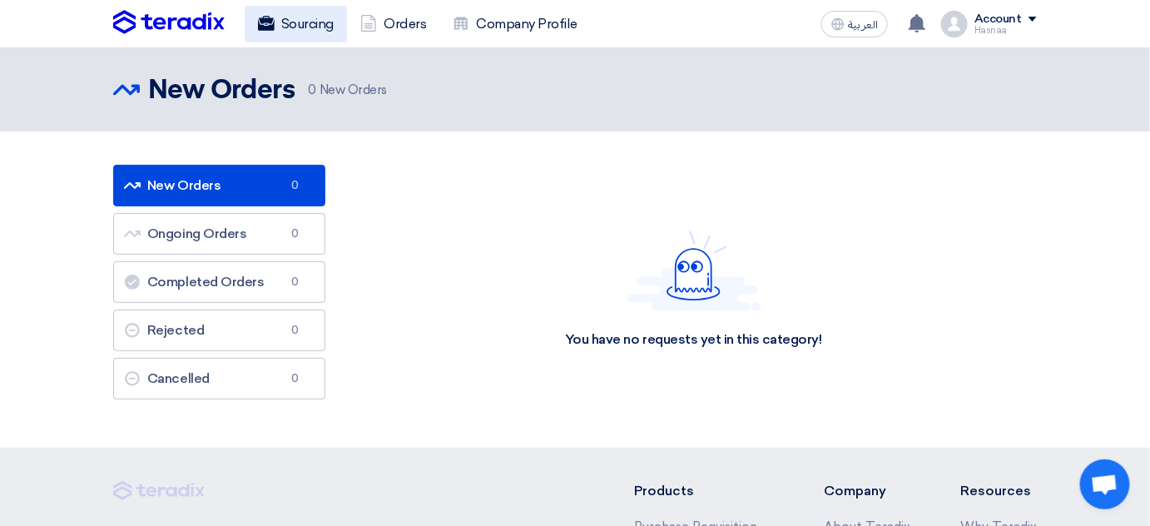
click at [333, 19] on link "Sourcing" at bounding box center [296, 24] width 102 height 37
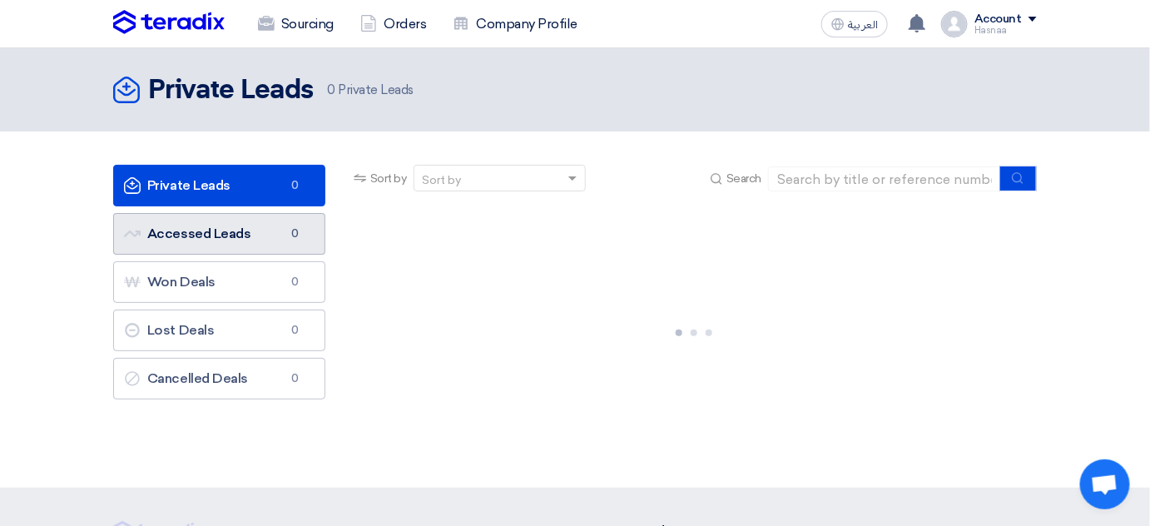
click at [230, 220] on link "Accessed Leads Accessed Leads 0" at bounding box center [219, 234] width 212 height 42
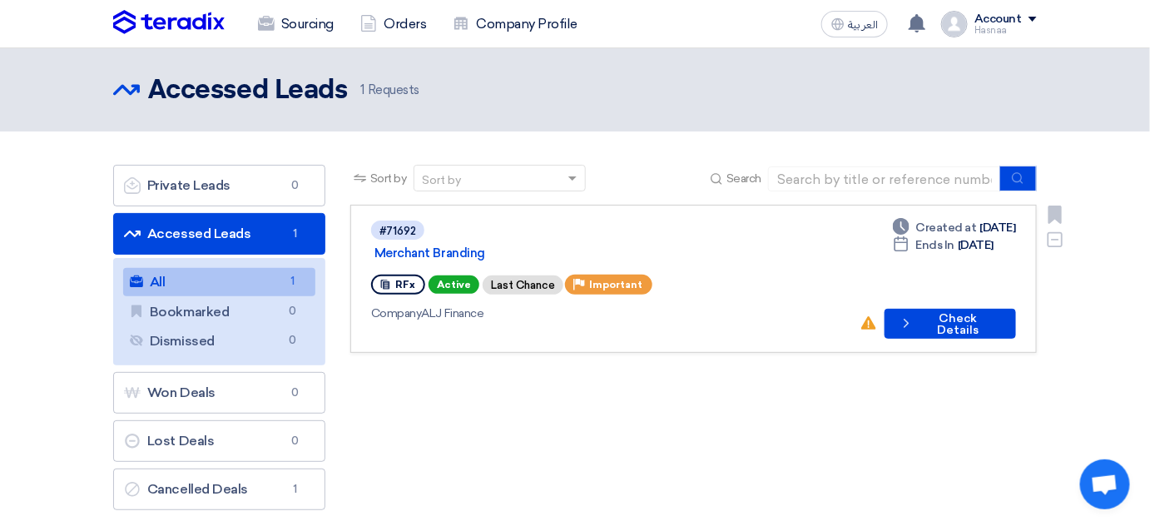
click at [483, 220] on div "#71692 Merchant Branding" at bounding box center [608, 241] width 475 height 44
click at [477, 245] on link "Merchant Branding" at bounding box center [582, 252] width 416 height 15
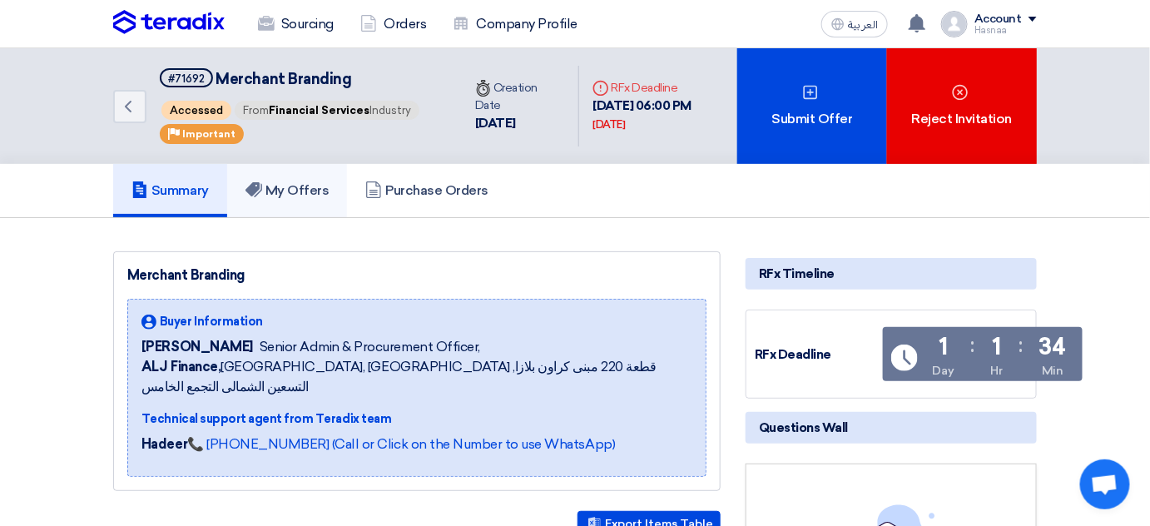
click at [315, 199] on h5 "My Offers" at bounding box center [287, 190] width 84 height 17
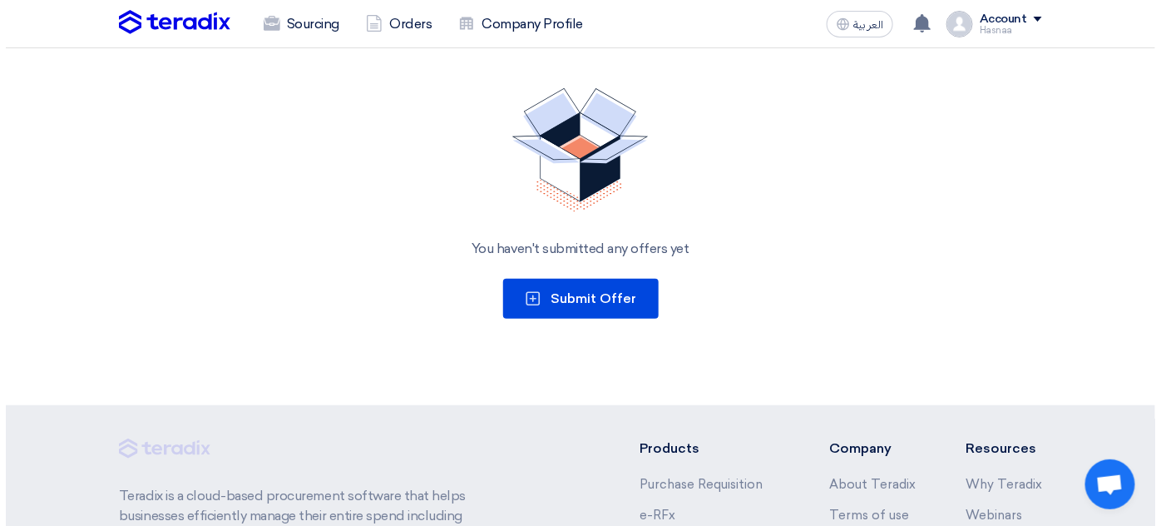
scroll to position [226, 0]
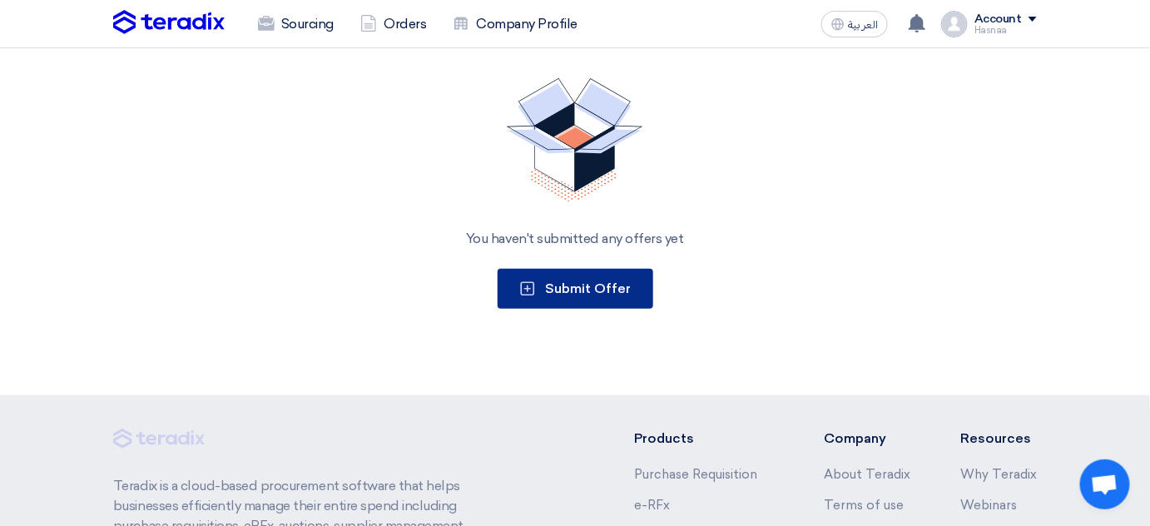
click at [613, 296] on span "Submit Offer" at bounding box center [589, 288] width 86 height 16
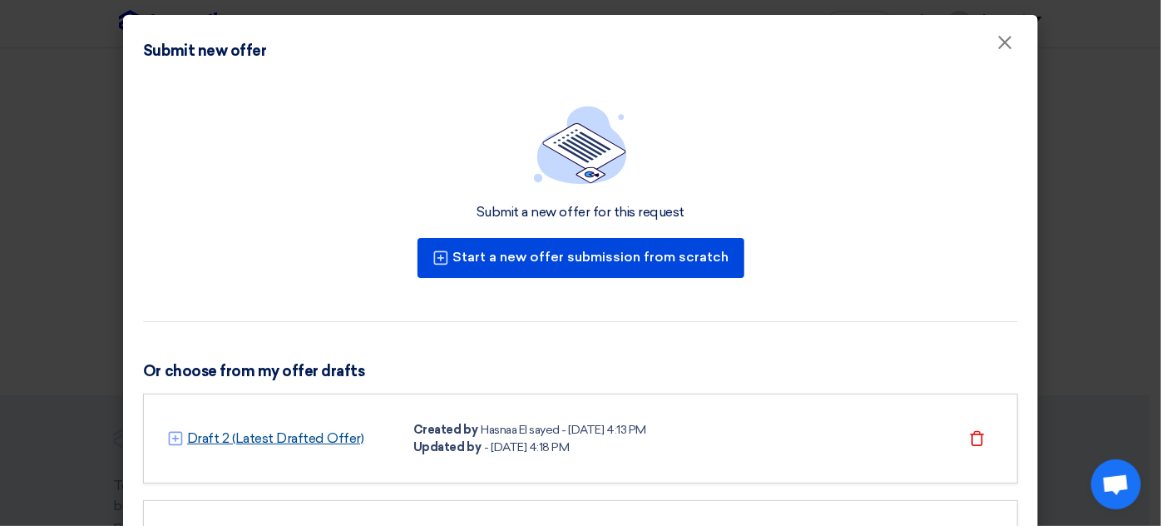
click at [237, 436] on link "Draft 2 (Latest Drafted Offer)" at bounding box center [275, 438] width 177 height 20
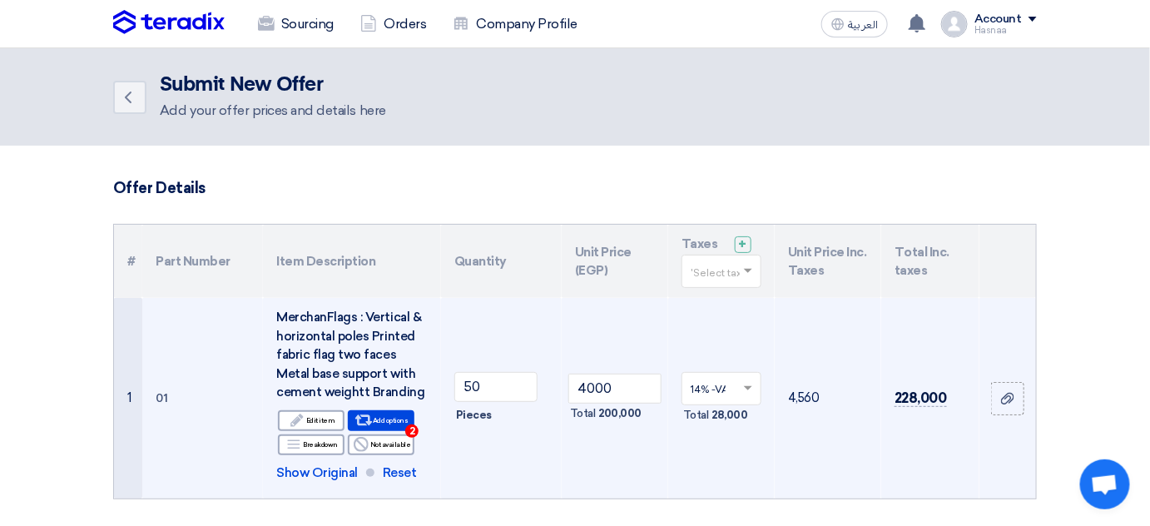
scroll to position [151, 0]
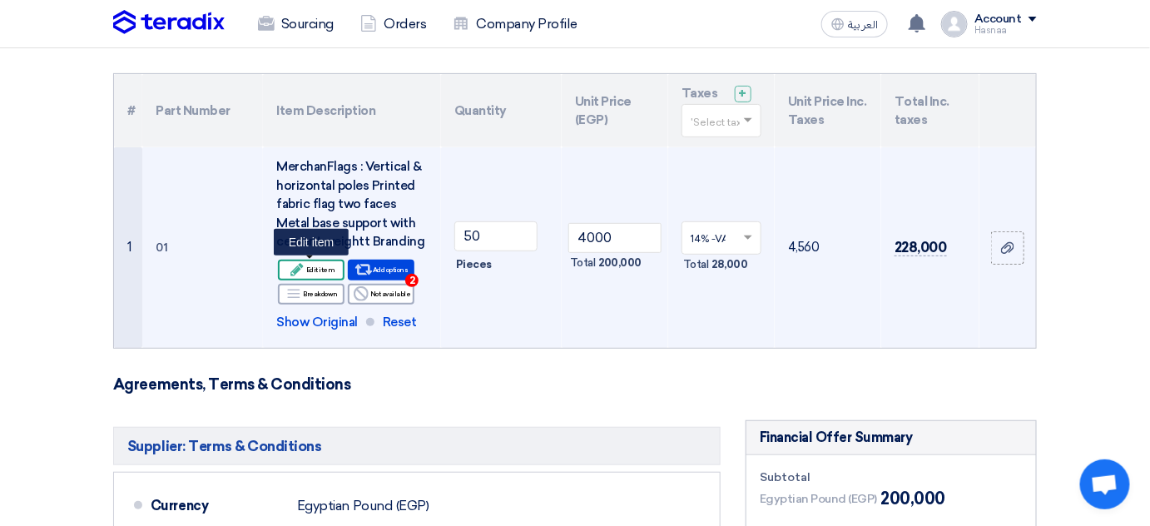
click at [320, 267] on div "Edit Edit item" at bounding box center [311, 270] width 67 height 21
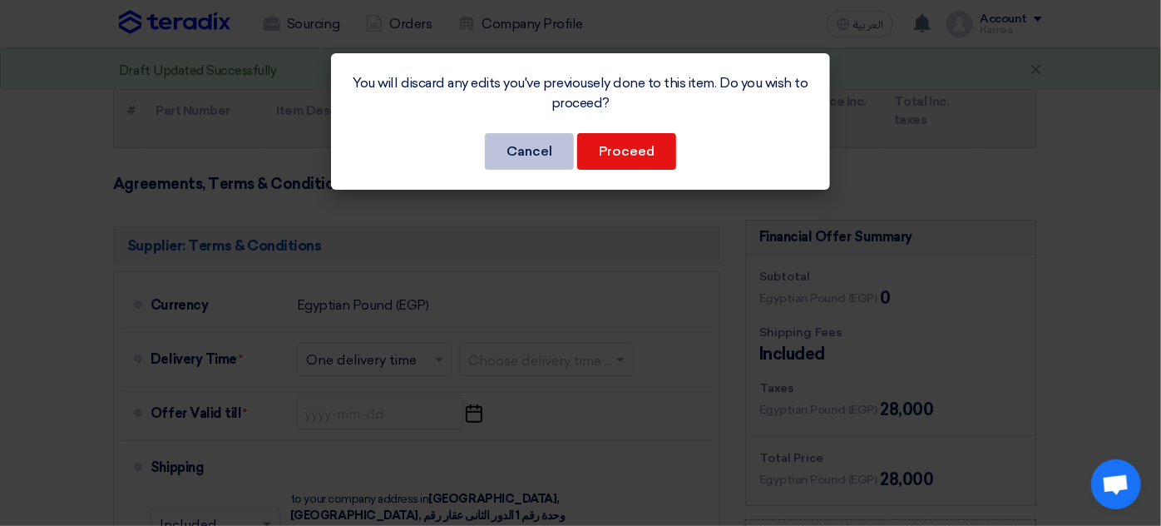
click at [529, 155] on button "Cancel" at bounding box center [529, 151] width 89 height 37
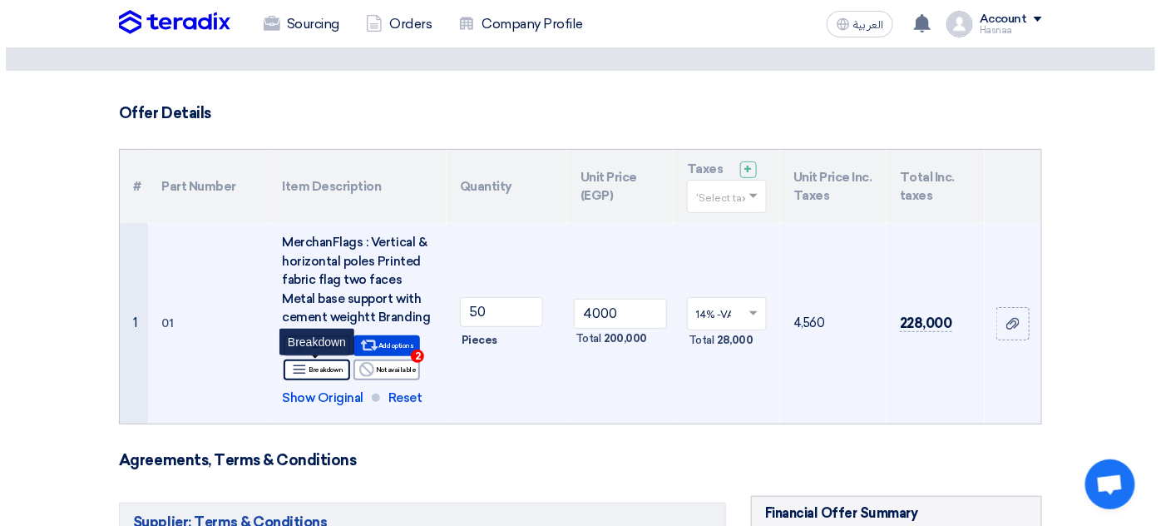
scroll to position [0, 0]
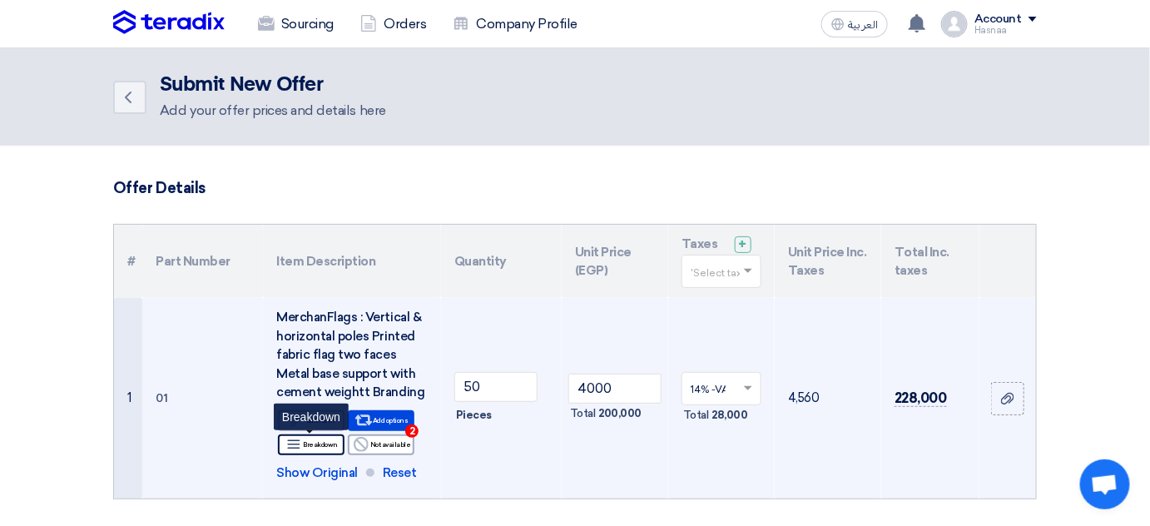
click at [295, 438] on icon "Breakdown" at bounding box center [293, 444] width 15 height 15
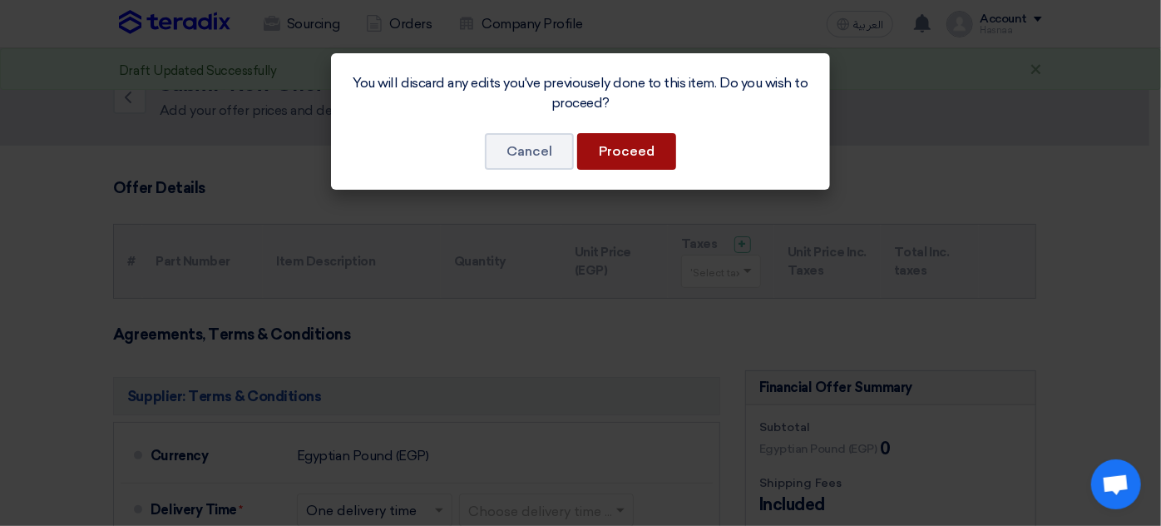
click at [605, 159] on button "Proceed" at bounding box center [626, 151] width 99 height 37
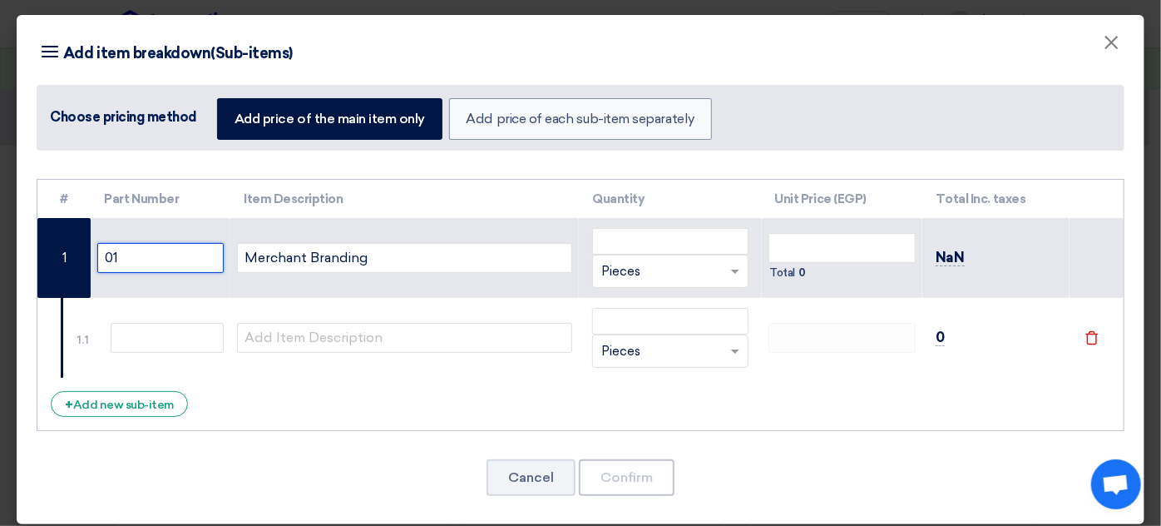
click at [173, 269] on input "01" at bounding box center [160, 258] width 126 height 30
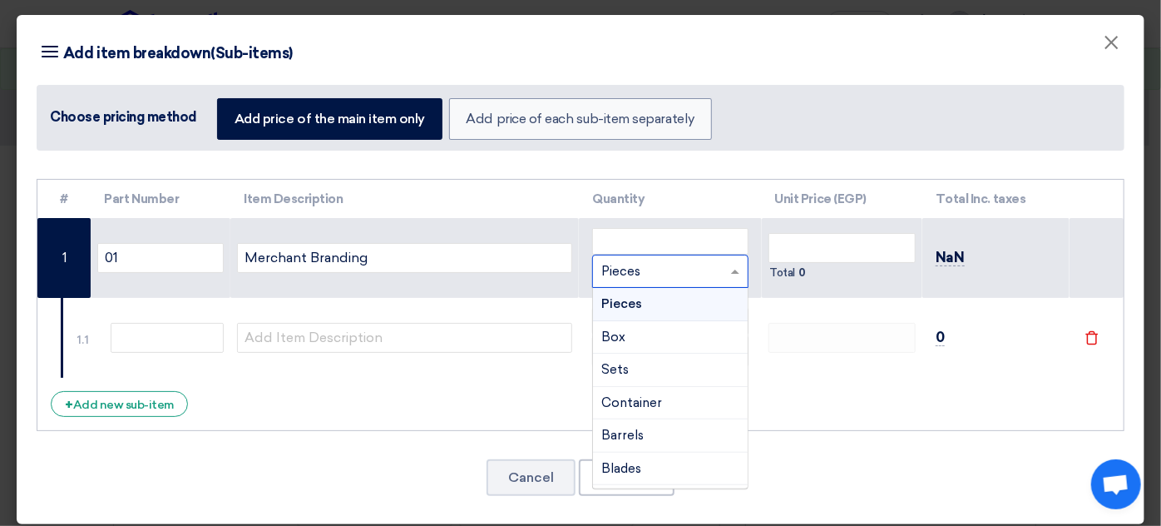
click at [663, 271] on div "RFQ_STEP1.ITEMS.2.TYPE_PLACEHOLDER × Pieces" at bounding box center [659, 271] width 133 height 19
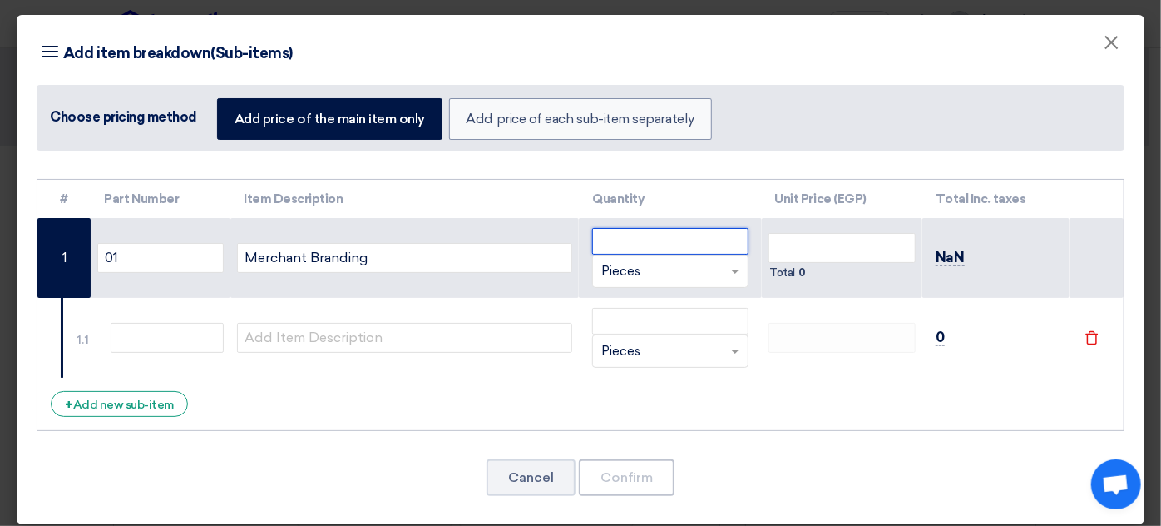
click at [676, 249] on input "number" at bounding box center [670, 241] width 156 height 27
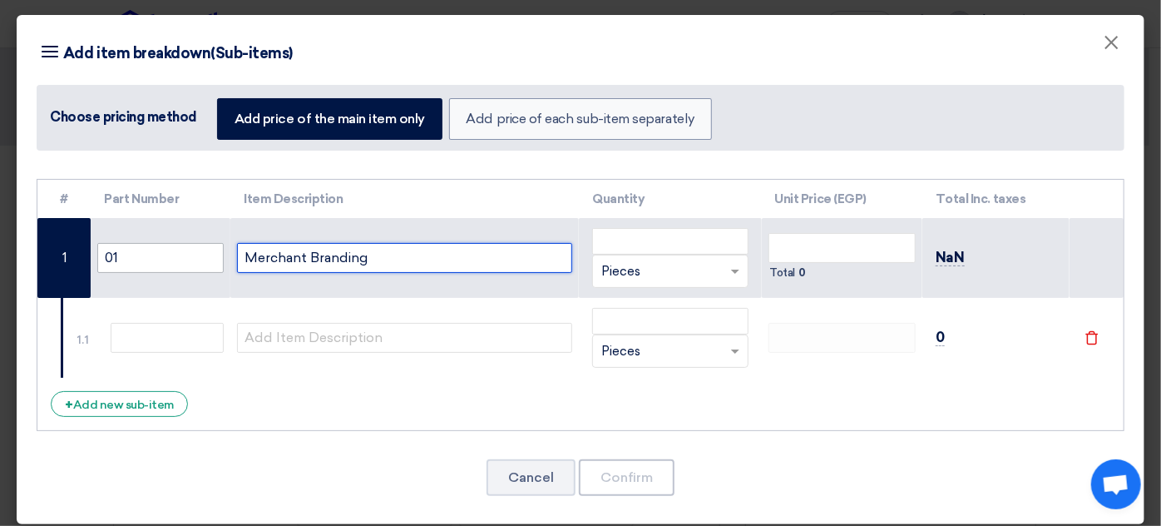
drag, startPoint x: 413, startPoint y: 263, endPoint x: 164, endPoint y: 242, distance: 250.4
click at [164, 242] on tr "1 01 Merchant Branding RFQ_STEP1.ITEMS.2.TYPE_PLACEHOLDER × Pieces" at bounding box center [580, 258] width 1086 height 80
paste input "Pyramid Stands : Size: w:90 x H:130cm Replaceable two-sided printed message boa…"
type input "Pyramid Stands : Size: w:90 x H:130cm Replaceable two-sided printed message boa…"
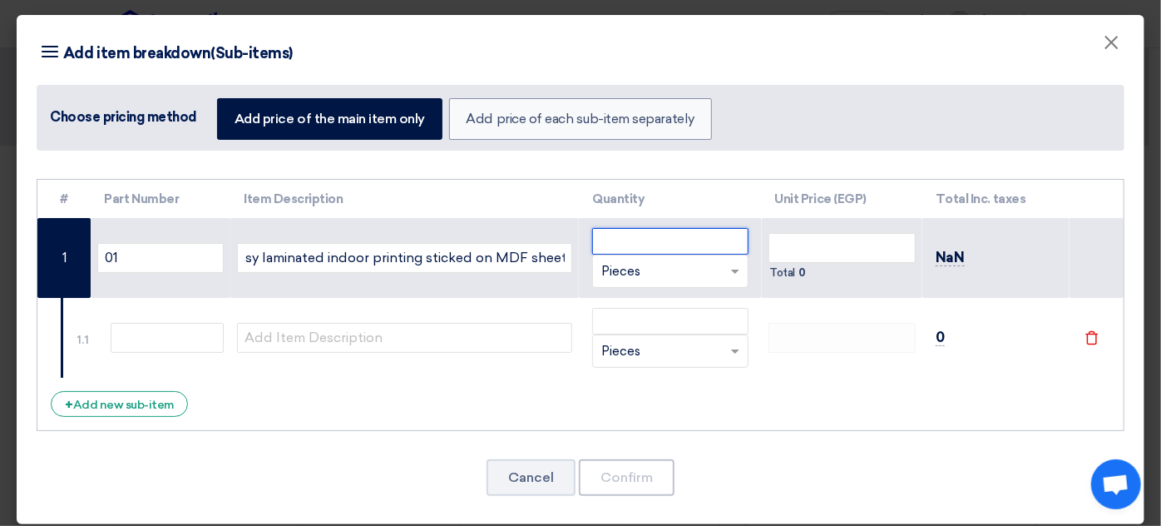
click at [630, 239] on input "number" at bounding box center [670, 241] width 156 height 27
type input "3"
type input "20"
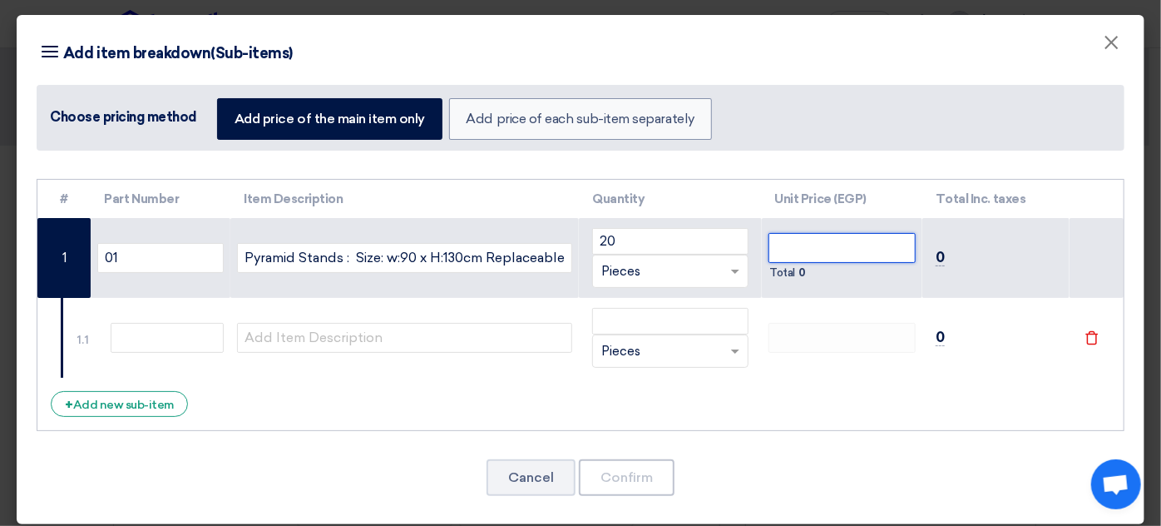
click at [799, 245] on input "number" at bounding box center [842, 248] width 147 height 30
type input "4500"
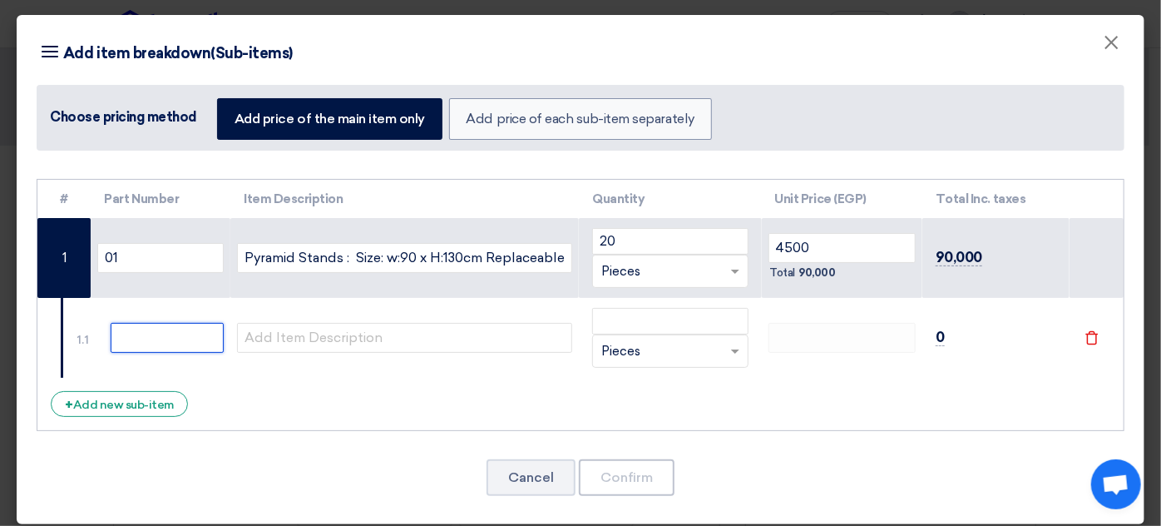
click at [128, 335] on input "text" at bounding box center [167, 338] width 113 height 30
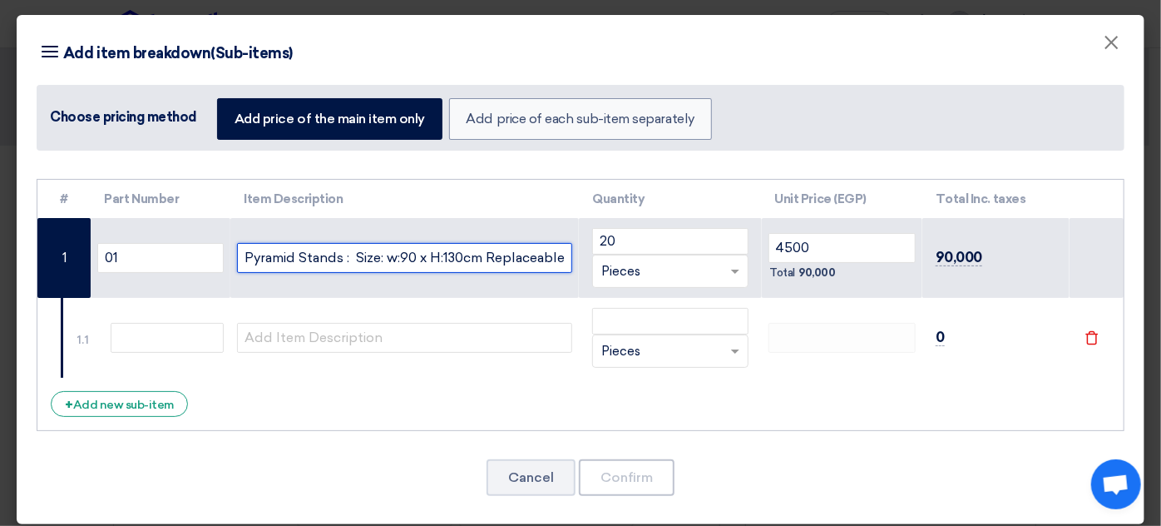
click at [387, 261] on input "Pyramid Stands : Size: w:90 x H:130cm Replaceable two-sided printed message boa…" at bounding box center [404, 258] width 335 height 30
drag, startPoint x: 557, startPoint y: 258, endPoint x: 148, endPoint y: 212, distance: 411.8
click at [148, 212] on table "# Part Number Item Description Quantity Unit Price (EGP) Total Inc. taxes 01 20…" at bounding box center [580, 279] width 1086 height 199
type input "e two-sided printed message board 70cm x 100cm Material: white wood stand with …"
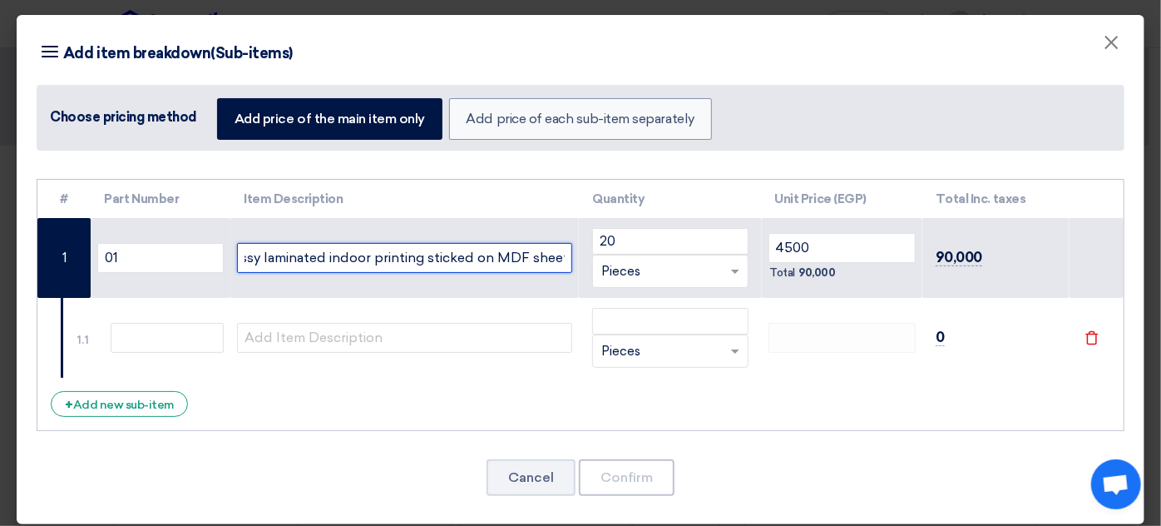
drag, startPoint x: 238, startPoint y: 252, endPoint x: 1006, endPoint y: 252, distance: 767.7
click at [1006, 252] on tr "1 01 e two-sided printed message board 70cm x 100cm Material: white wood stand …" at bounding box center [580, 258] width 1086 height 80
click at [419, 250] on input "text" at bounding box center [404, 258] width 335 height 30
paste input "Flags : Vertical & horizontal poles Printed fabric flag two faces Metal base su…"
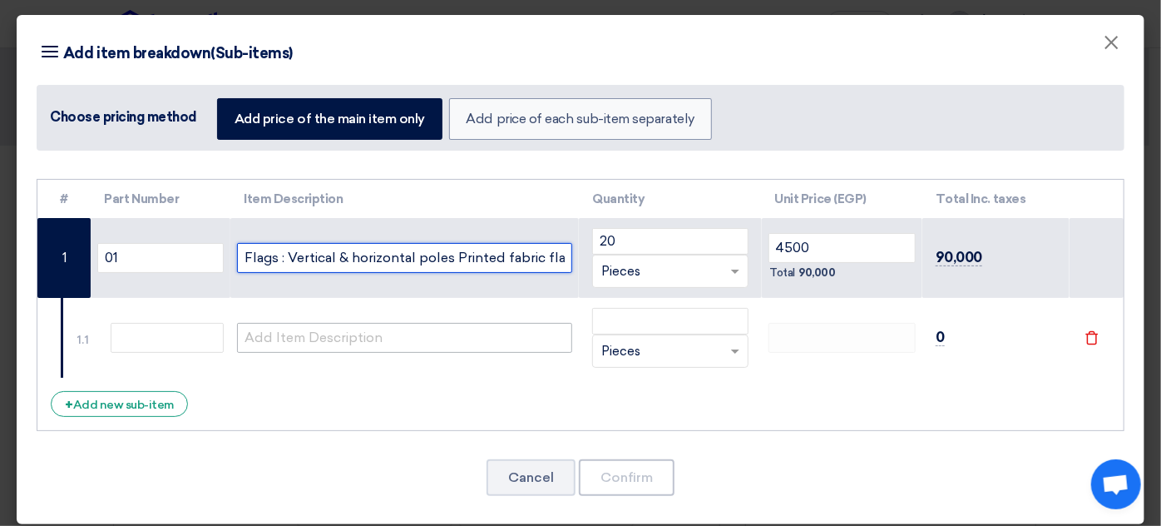
scroll to position [0, 324]
type input "Flags : Vertical & horizontal poles Printed fabric flag two faces Metal base su…"
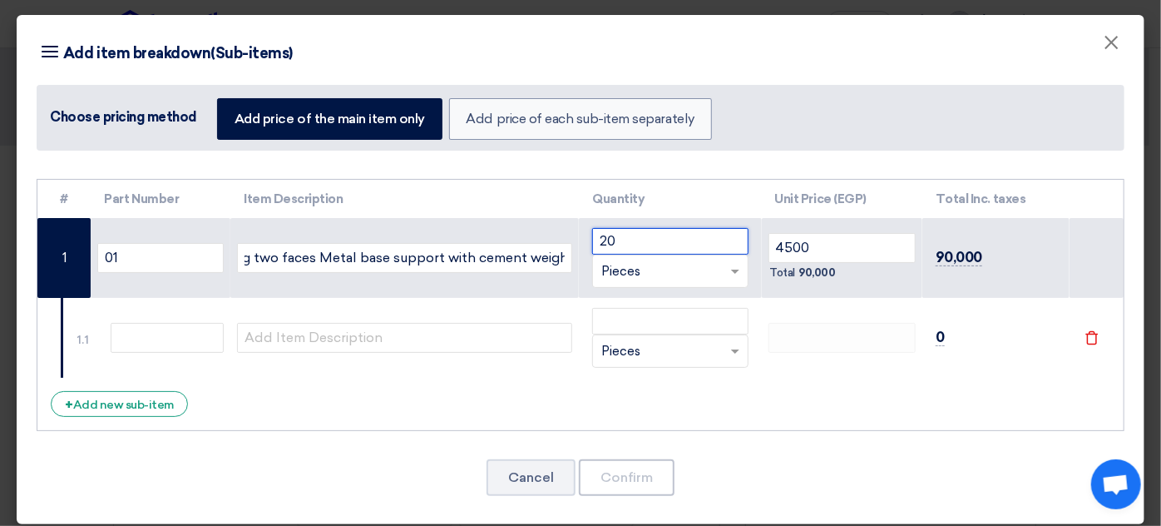
scroll to position [0, 0]
click at [634, 244] on input "20" at bounding box center [670, 241] width 156 height 27
drag, startPoint x: 634, startPoint y: 244, endPoint x: 579, endPoint y: 235, distance: 55.7
click at [579, 235] on td "20 RFQ_STEP1.ITEMS.2.TYPE_PLACEHOLDER × Pieces" at bounding box center [670, 258] width 182 height 80
type input "50"
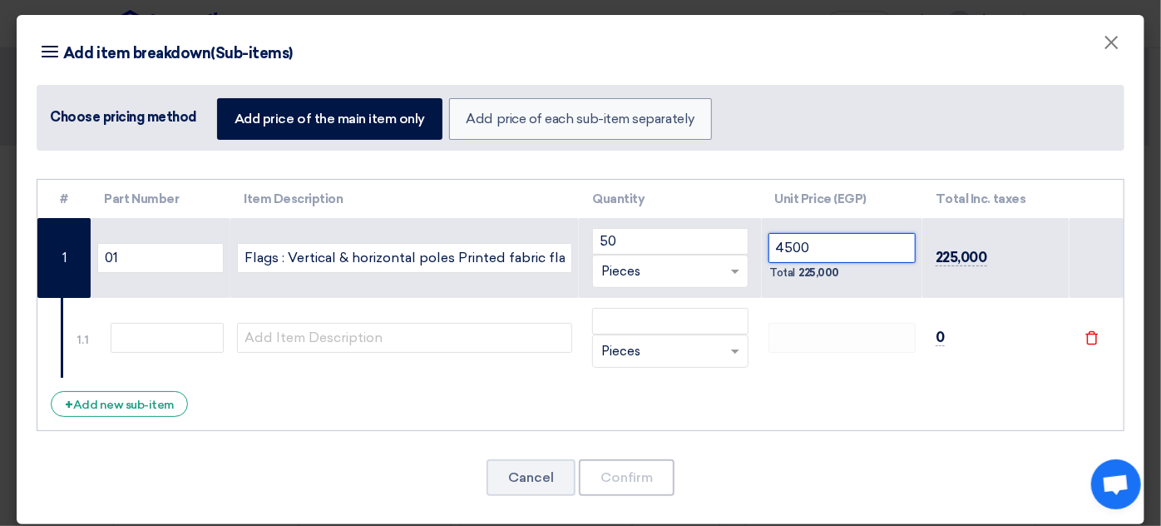
drag, startPoint x: 838, startPoint y: 245, endPoint x: 773, endPoint y: 245, distance: 65.7
click at [773, 245] on input "4500" at bounding box center [842, 248] width 147 height 30
type input "4000"
drag, startPoint x: 264, startPoint y: 355, endPoint x: 260, endPoint y: 344, distance: 12.1
click at [262, 355] on td at bounding box center [404, 338] width 349 height 80
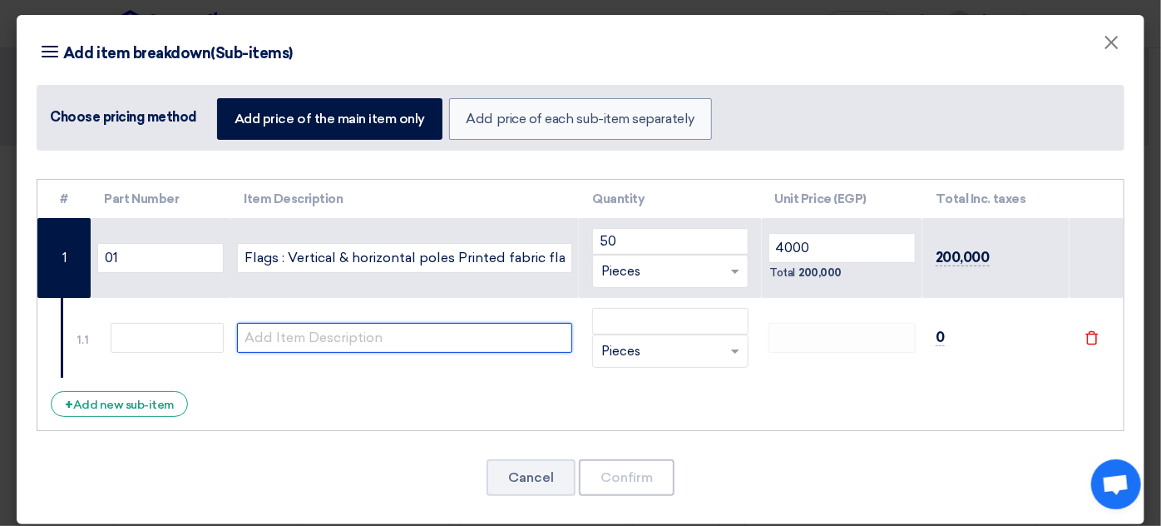
click at [260, 333] on input "text" at bounding box center [404, 338] width 335 height 30
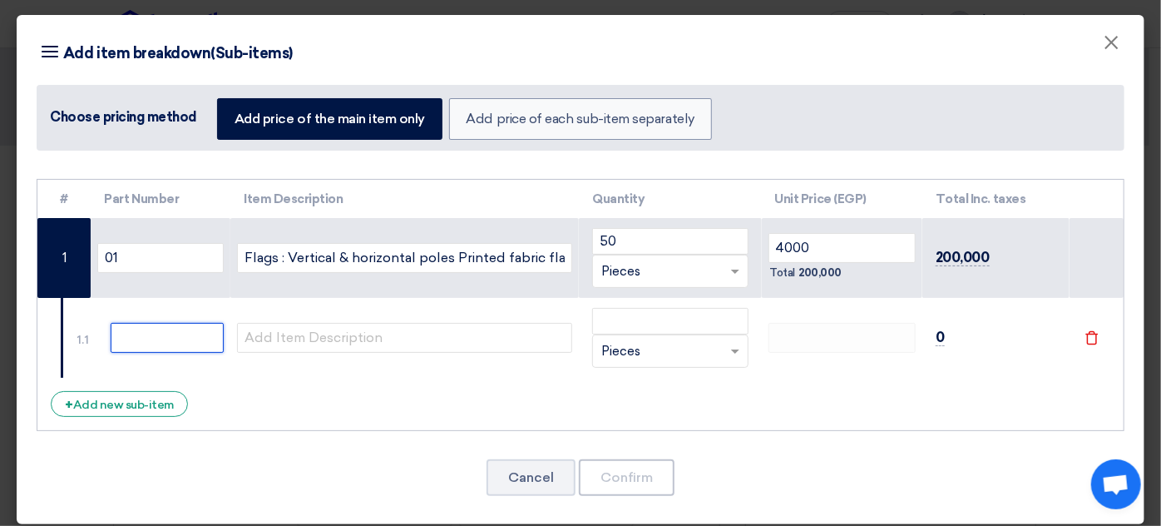
click at [177, 336] on input "text" at bounding box center [167, 338] width 113 height 30
type input "2"
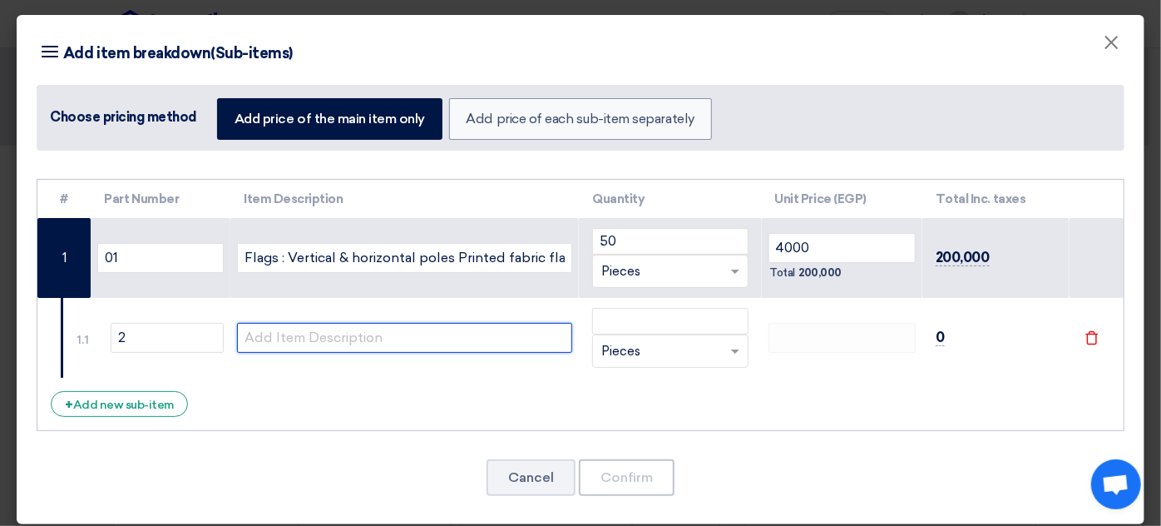
click at [308, 343] on input "text" at bounding box center [404, 338] width 335 height 30
click at [328, 339] on input "text" at bounding box center [404, 338] width 335 height 30
paste input "Pyramid Stands : Size: w:90 x H:130cm Replaceable two-sided printed message boa…"
type input "Pyramid Stands : Size: w:90 x H:130cm Replaceable two-sided printed message boa…"
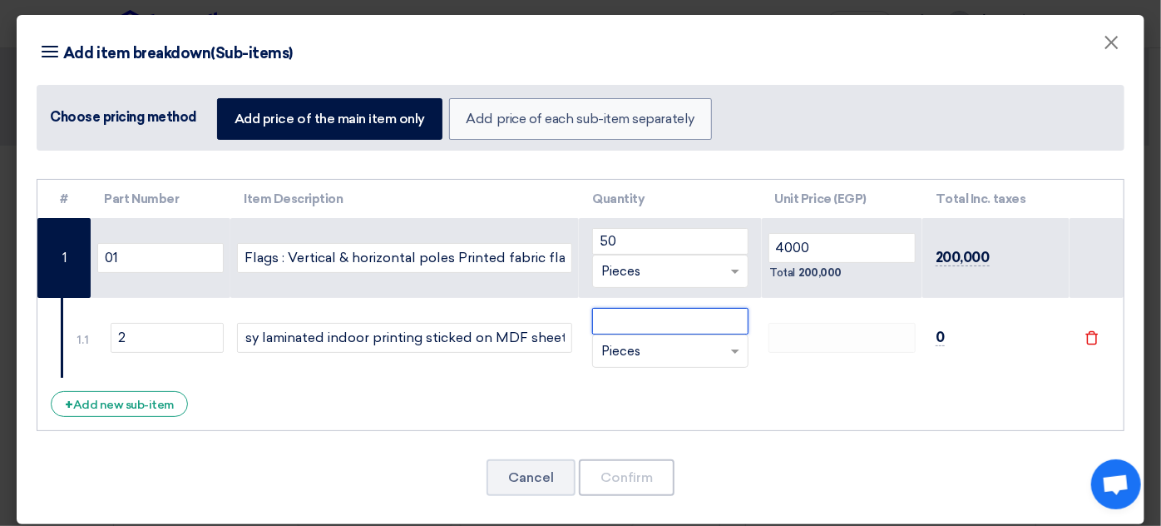
click at [659, 321] on input "number" at bounding box center [670, 321] width 156 height 27
type input "20"
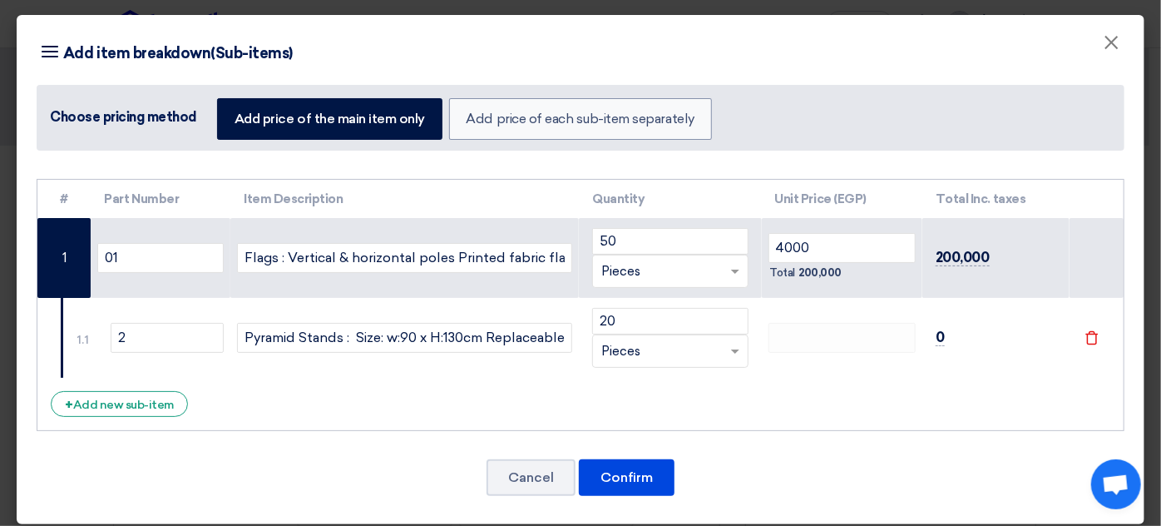
click at [665, 348] on div "RFQ_STEP1.ITEMS.2.TYPE_PLACEHOLDER × Pieces" at bounding box center [659, 351] width 133 height 19
click at [652, 347] on div "RFQ_STEP1.ITEMS.2.TYPE_PLACEHOLDER × Pieces" at bounding box center [659, 351] width 133 height 19
click at [700, 319] on input "20" at bounding box center [670, 321] width 156 height 27
click at [736, 339] on div "RFQ_STEP1.ITEMS.2.TYPE_PLACEHOLDER × Pieces" at bounding box center [670, 350] width 156 height 33
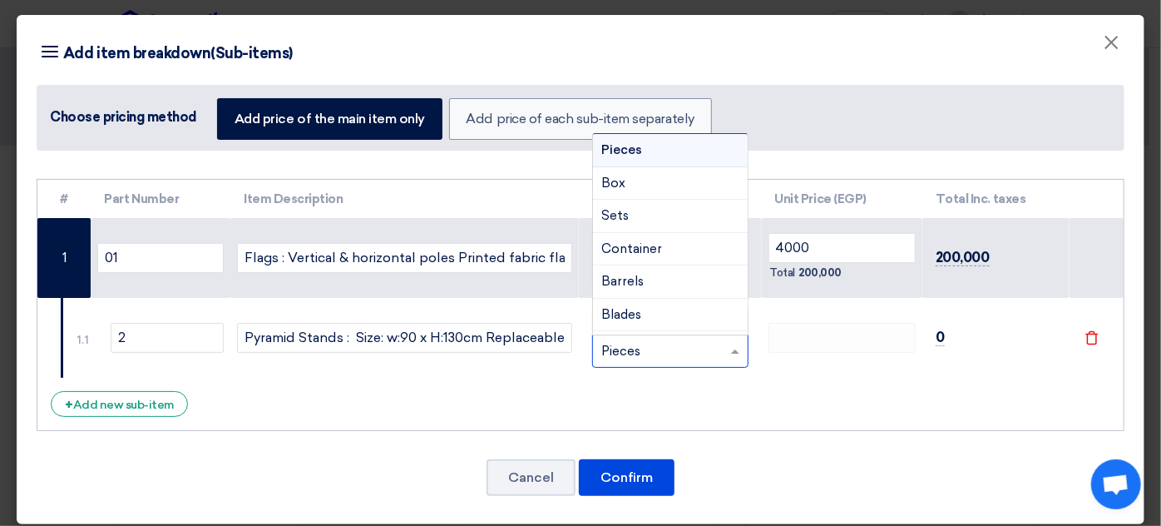
click at [789, 316] on td at bounding box center [842, 338] width 161 height 80
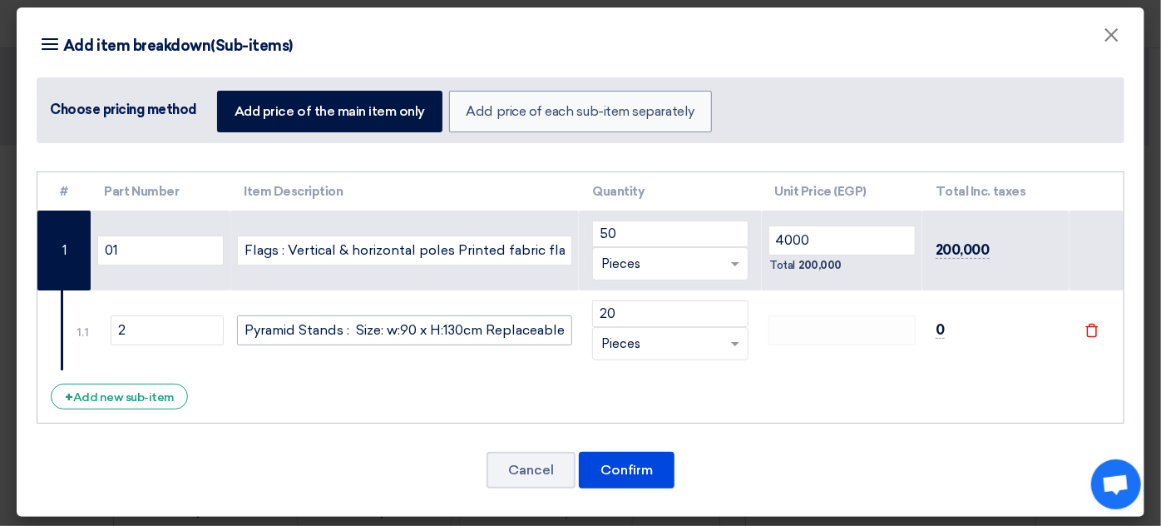
scroll to position [10, 0]
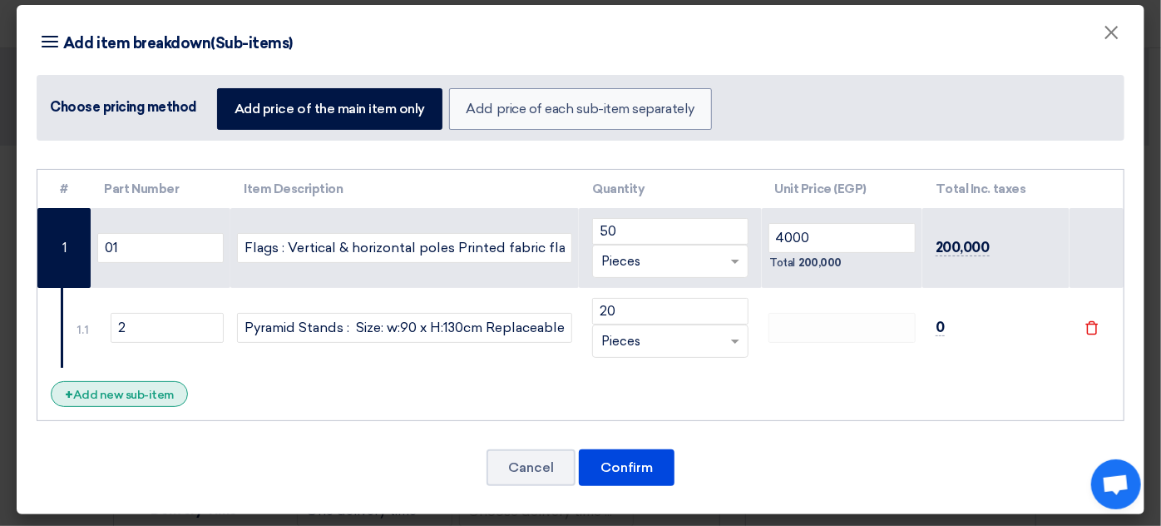
click at [136, 394] on div "+ Add new sub-item" at bounding box center [119, 394] width 137 height 26
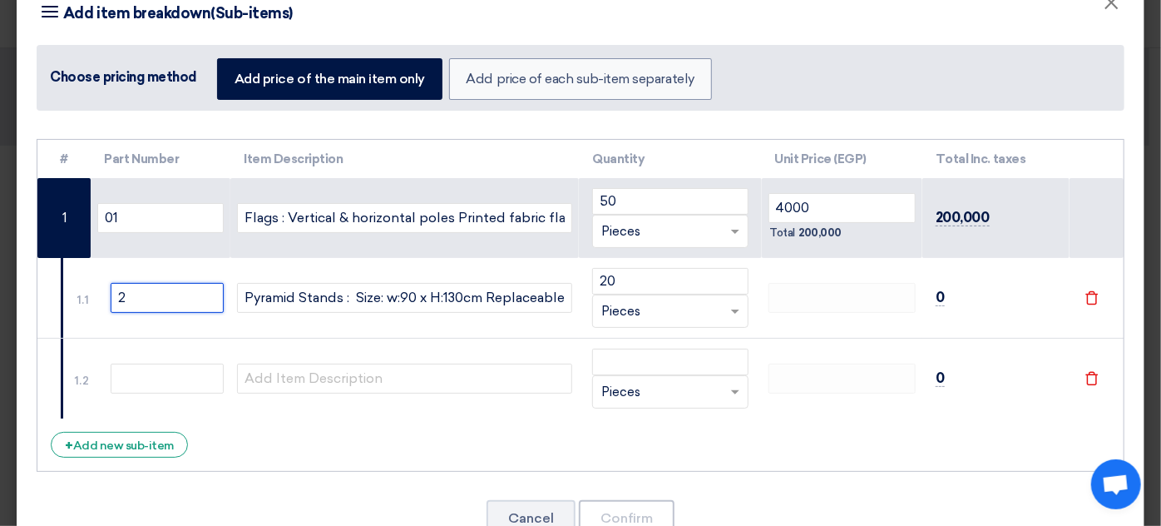
scroll to position [86, 0]
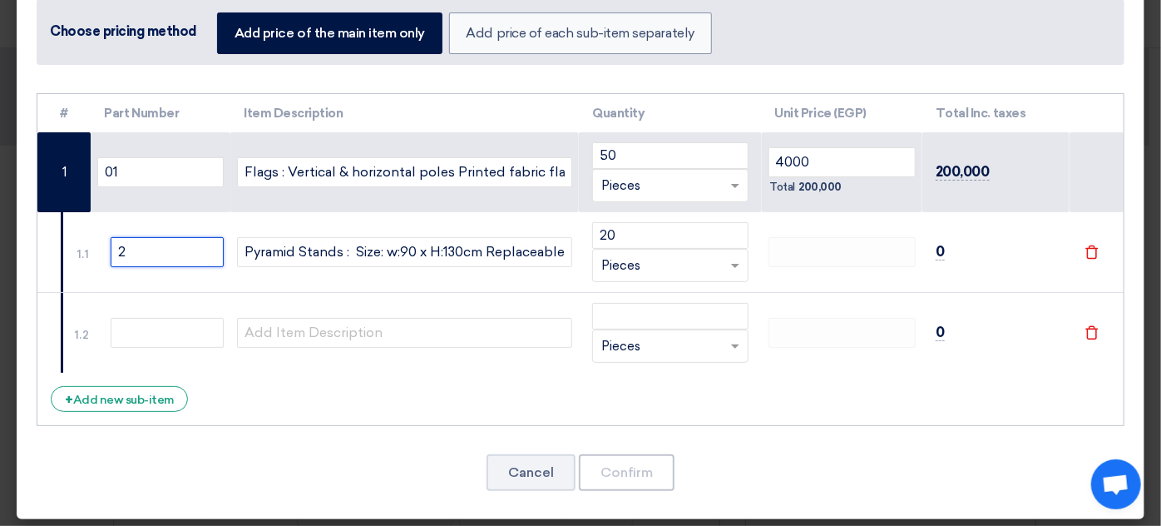
drag, startPoint x: 139, startPoint y: 328, endPoint x: 102, endPoint y: 320, distance: 37.4
click at [102, 320] on tbody "1 01 Flags : Vertical & horizontal poles Printed fabric flag two faces Metal ba…" at bounding box center [580, 252] width 1086 height 240
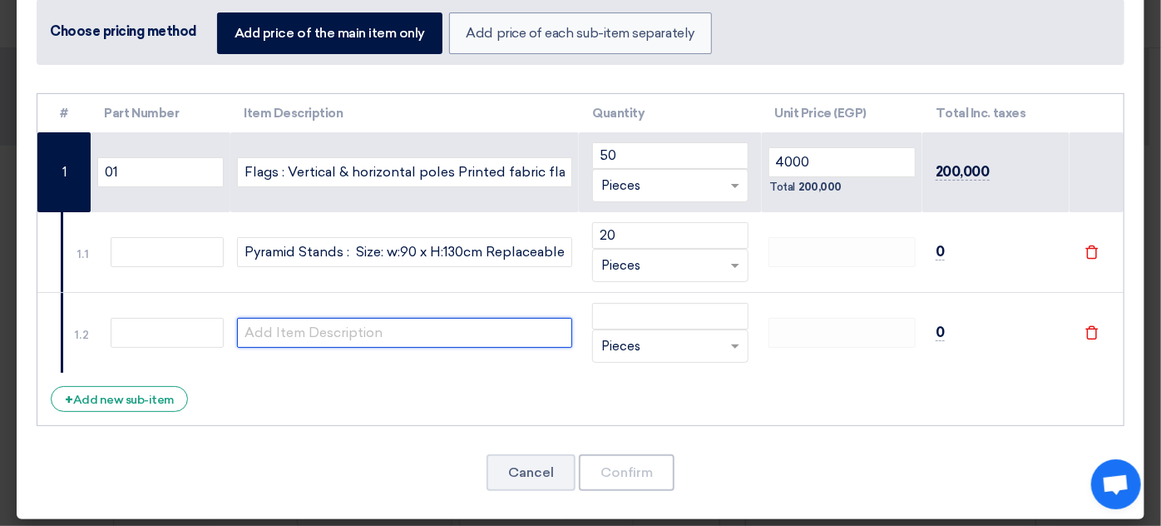
click at [408, 329] on input "text" at bounding box center [404, 333] width 335 height 30
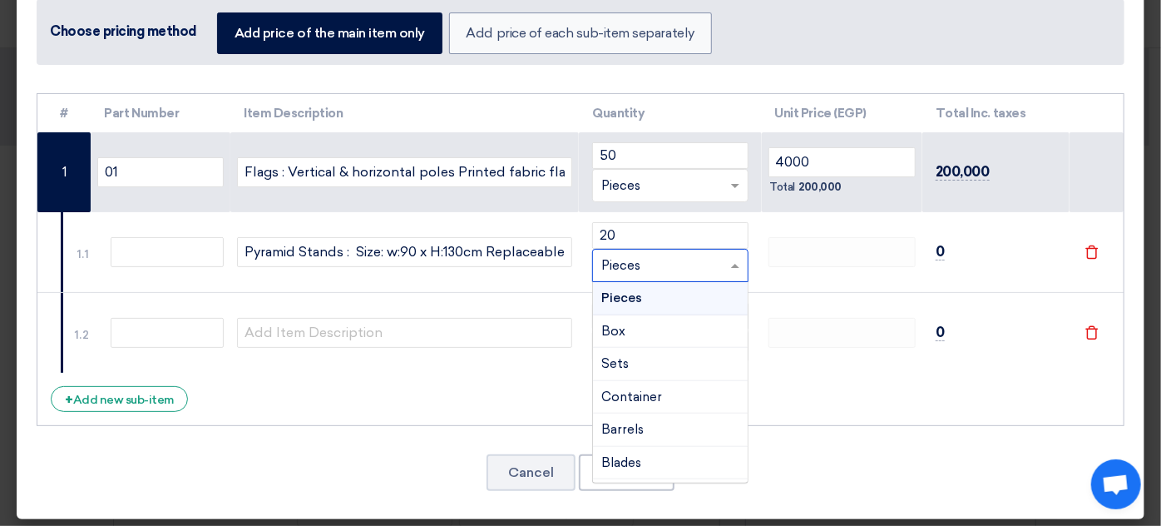
click at [654, 270] on div "RFQ_STEP1.ITEMS.2.TYPE_PLACEHOLDER × Pieces" at bounding box center [659, 265] width 133 height 19
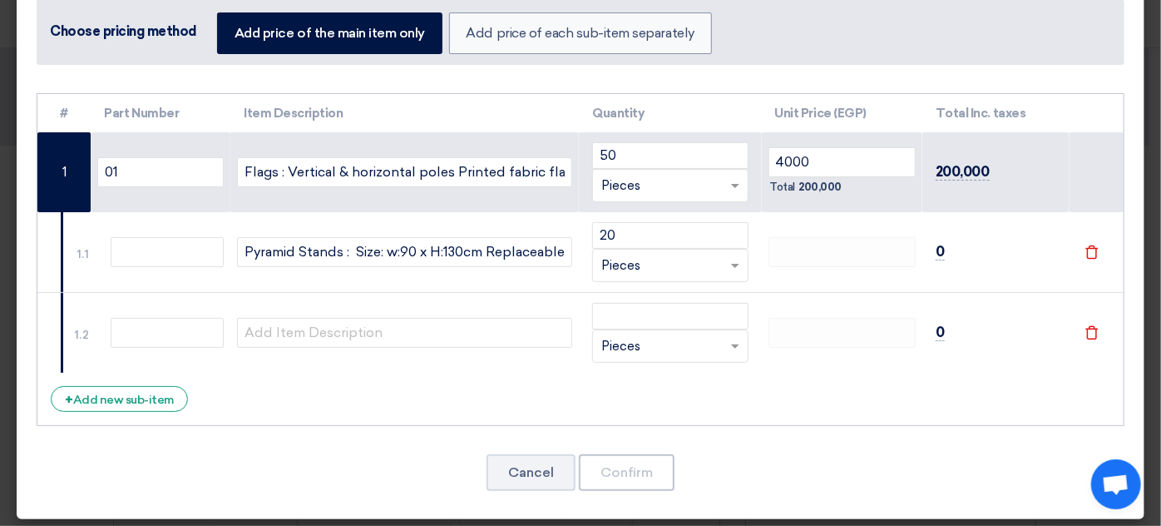
click at [691, 265] on div "RFQ_STEP1.ITEMS.2.TYPE_PLACEHOLDER × Pieces" at bounding box center [659, 265] width 133 height 19
click at [801, 235] on td at bounding box center [842, 252] width 161 height 81
click at [195, 325] on input "text" at bounding box center [167, 333] width 113 height 30
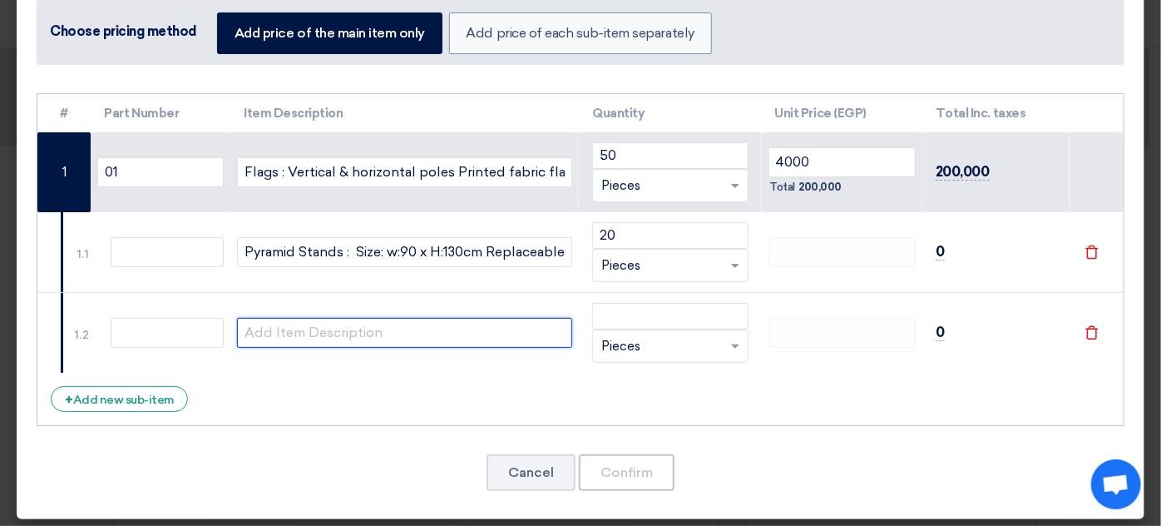
click at [297, 343] on input "text" at bounding box center [404, 333] width 335 height 30
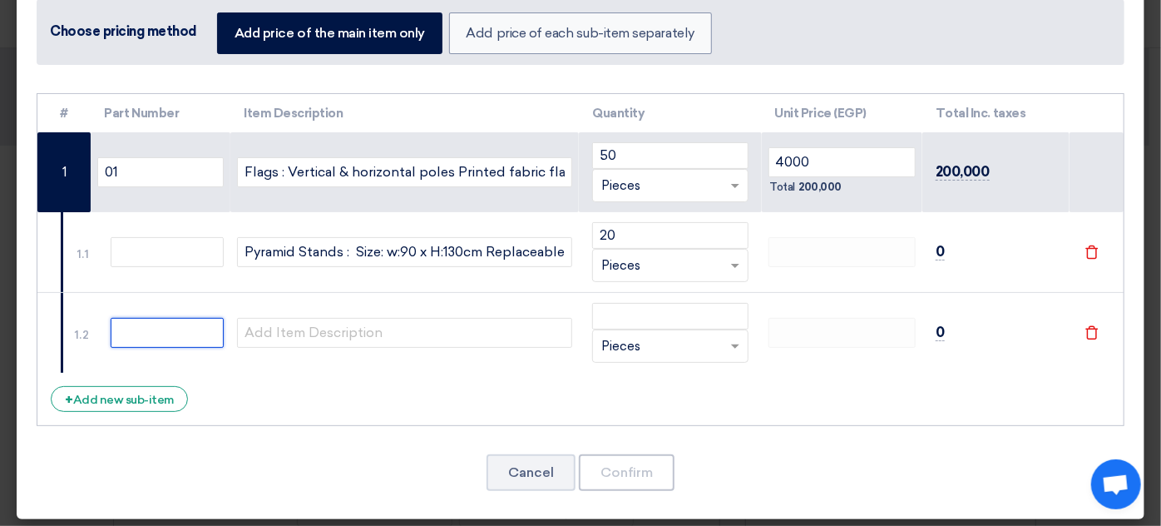
click at [148, 334] on input "text" at bounding box center [167, 333] width 113 height 30
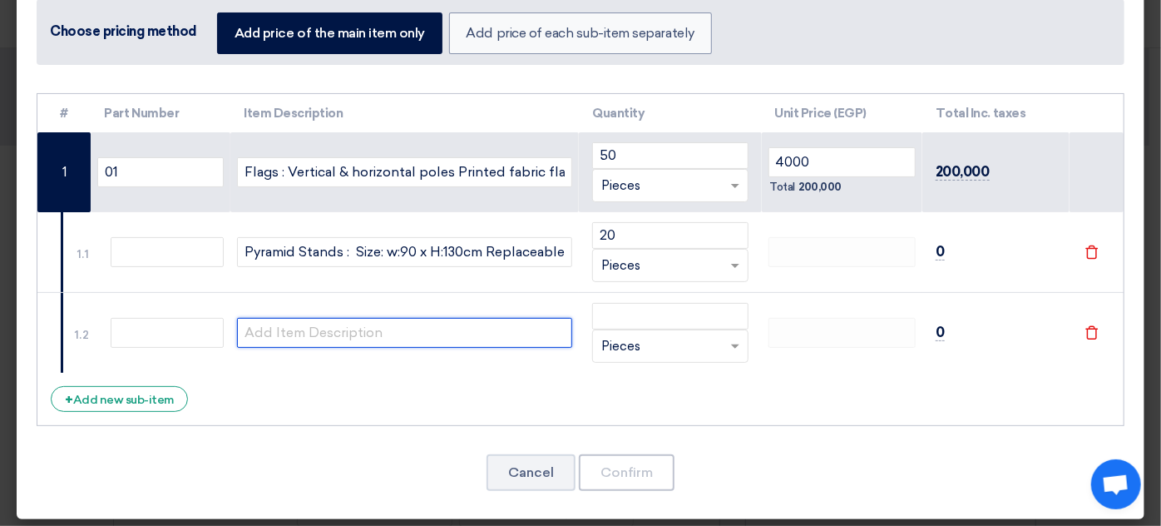
click at [328, 334] on input "text" at bounding box center [404, 333] width 335 height 30
paste input "Pyramid Stands : Size: w:90 x H:130cm Replaceable two-sided printed message boa…"
type input "P"
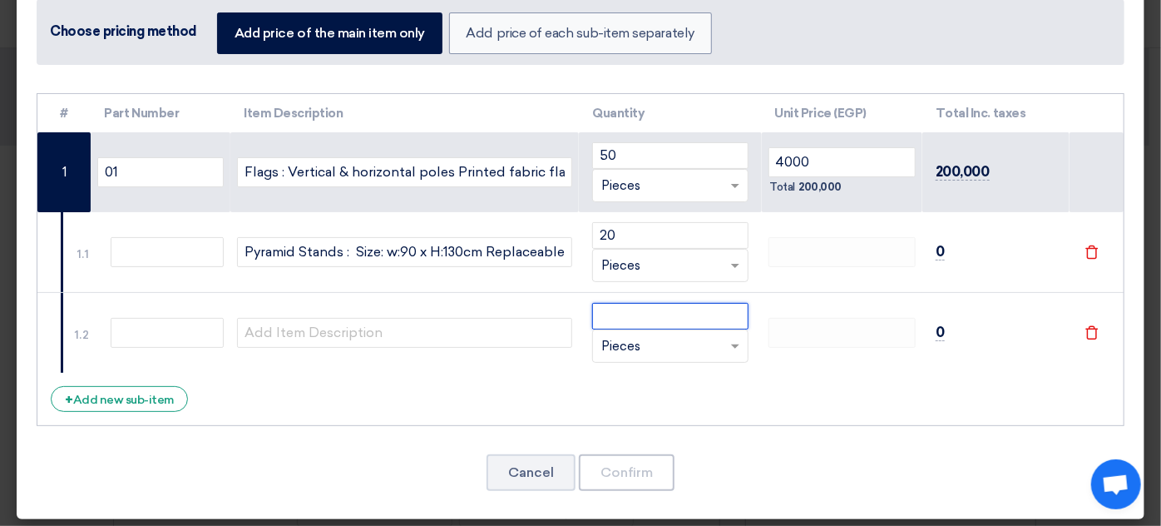
click at [601, 315] on input "number" at bounding box center [670, 316] width 156 height 27
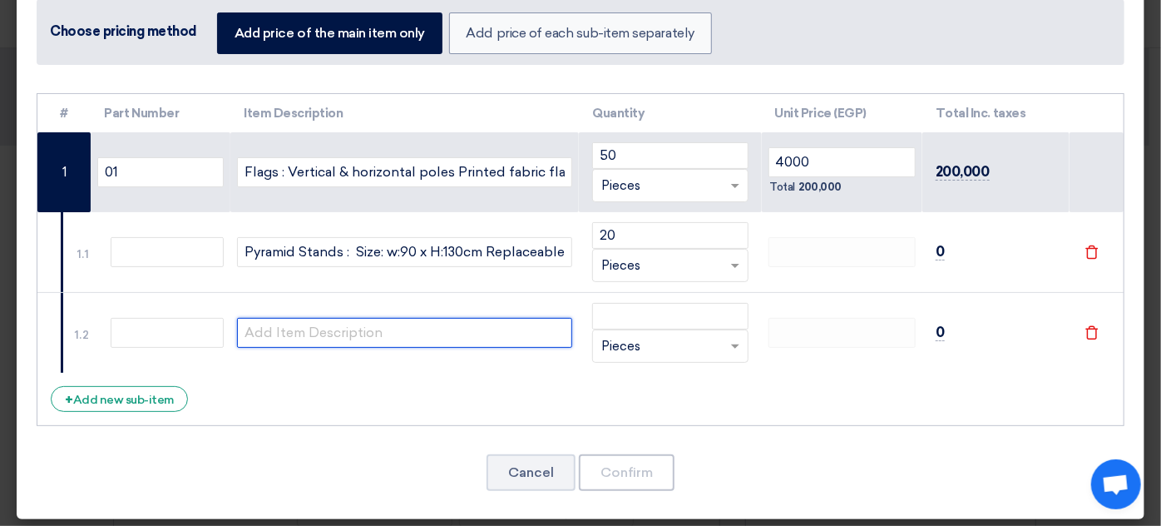
click at [294, 334] on input "text" at bounding box center [404, 333] width 335 height 30
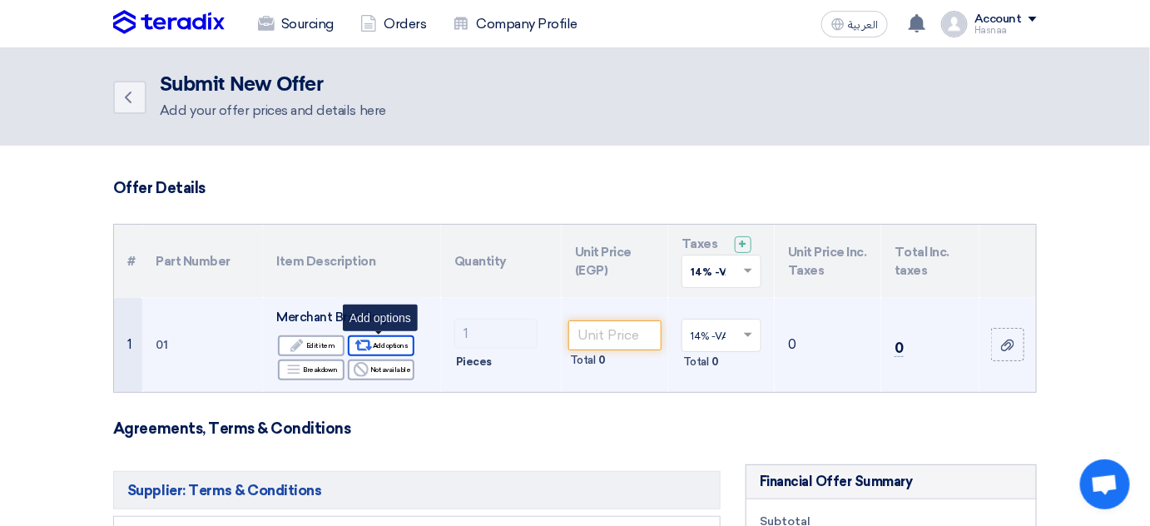
click at [375, 348] on div "Alternative Add options" at bounding box center [381, 345] width 67 height 21
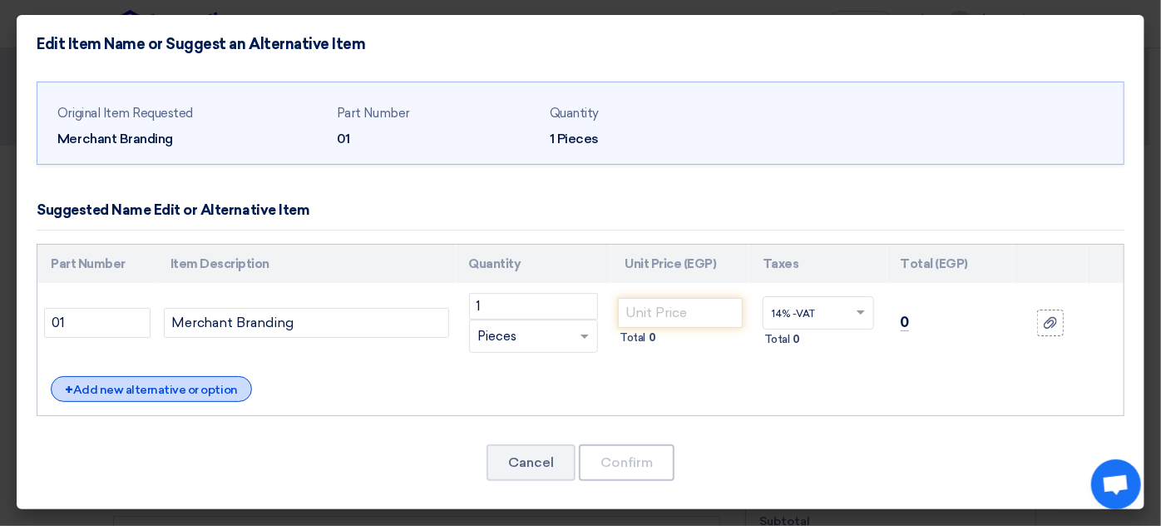
click at [193, 383] on div "+ Add new alternative or option" at bounding box center [151, 389] width 201 height 26
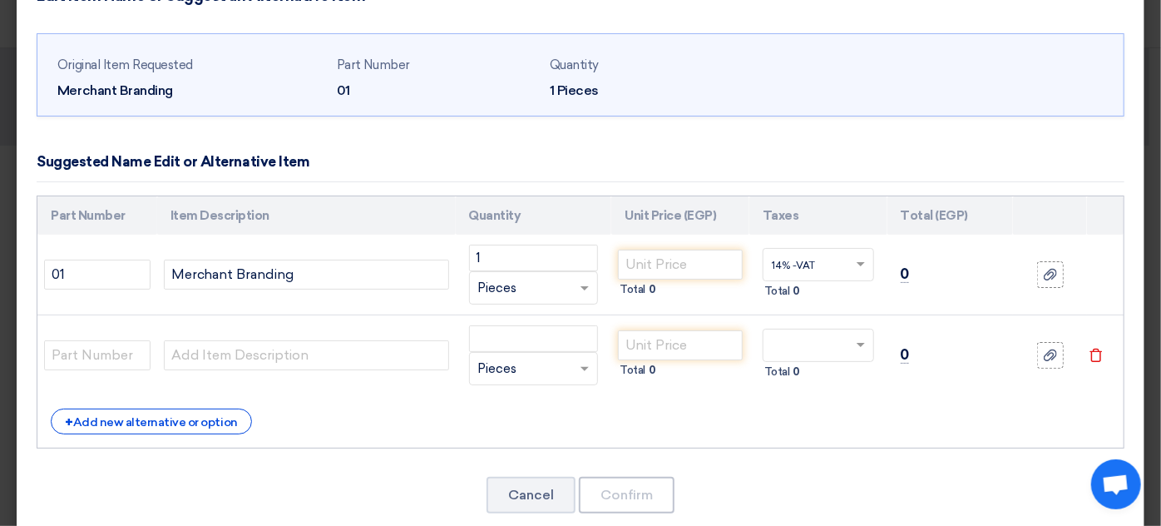
scroll to position [75, 0]
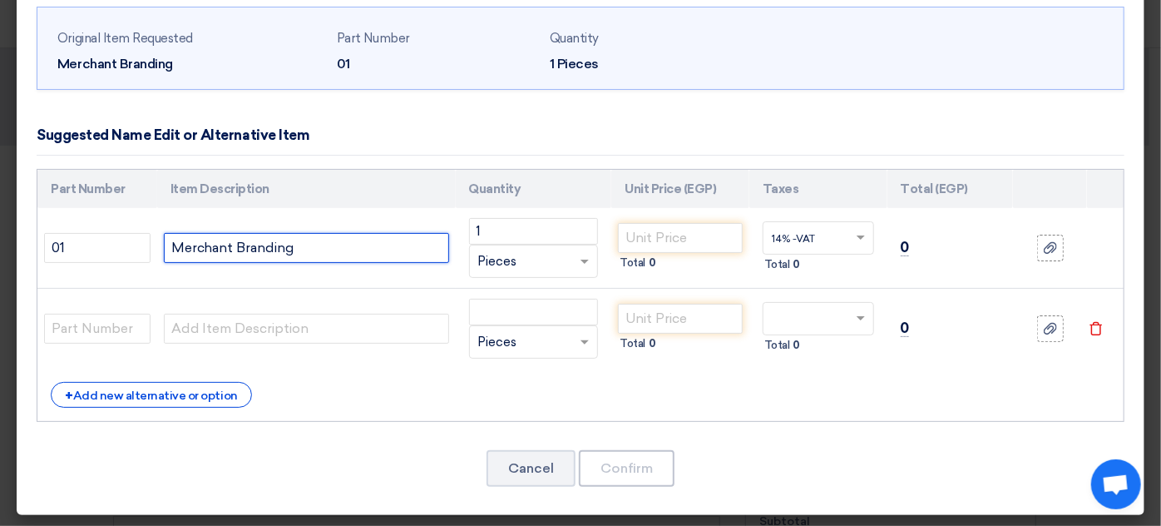
click at [227, 241] on input "Merchant Branding" at bounding box center [306, 248] width 285 height 30
paste input "Flags : Vertical & horizontal poles Printed fabric flag two faces Metal base su…"
type input "MerchanFlags : Vertical & horizontal poles Printed fabric flag two faces Metal …"
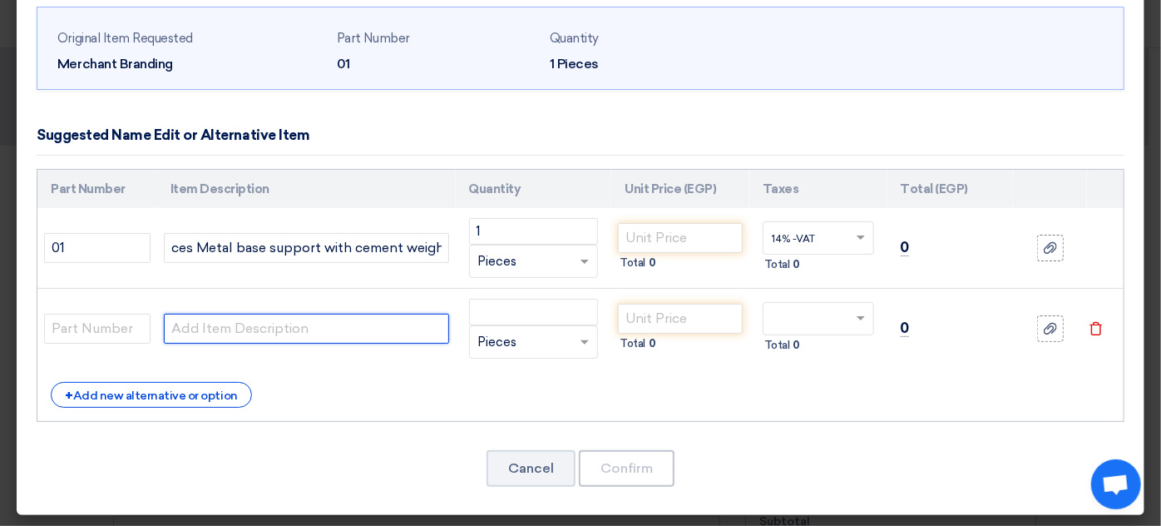
scroll to position [0, 0]
click at [256, 333] on input "text" at bounding box center [306, 329] width 285 height 30
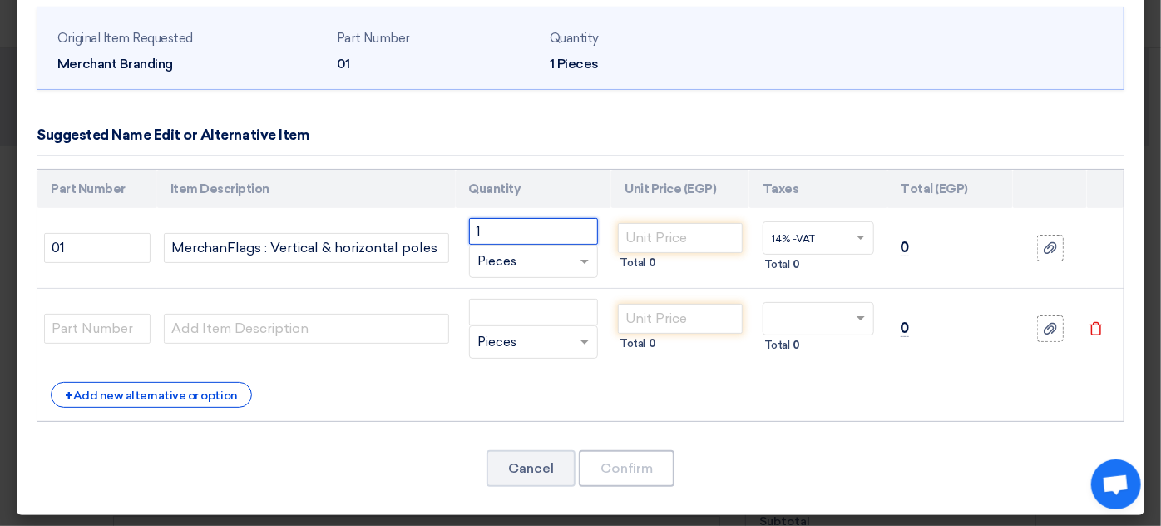
click at [523, 232] on input "1" at bounding box center [534, 231] width 130 height 27
drag, startPoint x: 520, startPoint y: 236, endPoint x: 469, endPoint y: 225, distance: 51.9
click at [469, 225] on input "1" at bounding box center [534, 231] width 130 height 27
type input "50"
click at [645, 234] on input "number" at bounding box center [680, 238] width 125 height 30
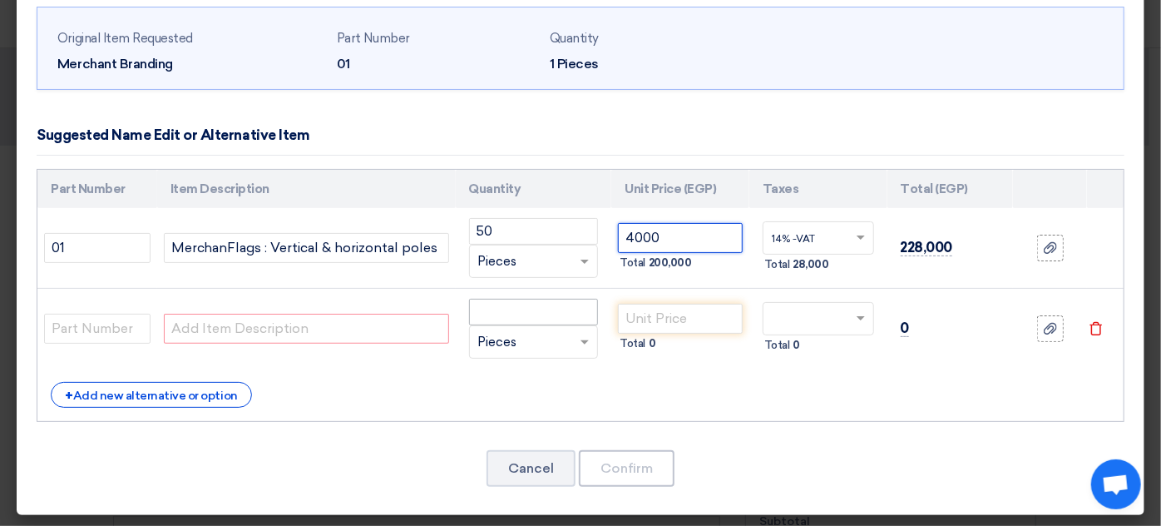
type input "4000"
click at [527, 313] on input "number" at bounding box center [534, 312] width 130 height 27
click at [215, 325] on input "text" at bounding box center [306, 329] width 285 height 30
paste input "Pyramid Stands : Size: w:90 x H:130cm Replaceable two-sided printed message boa…"
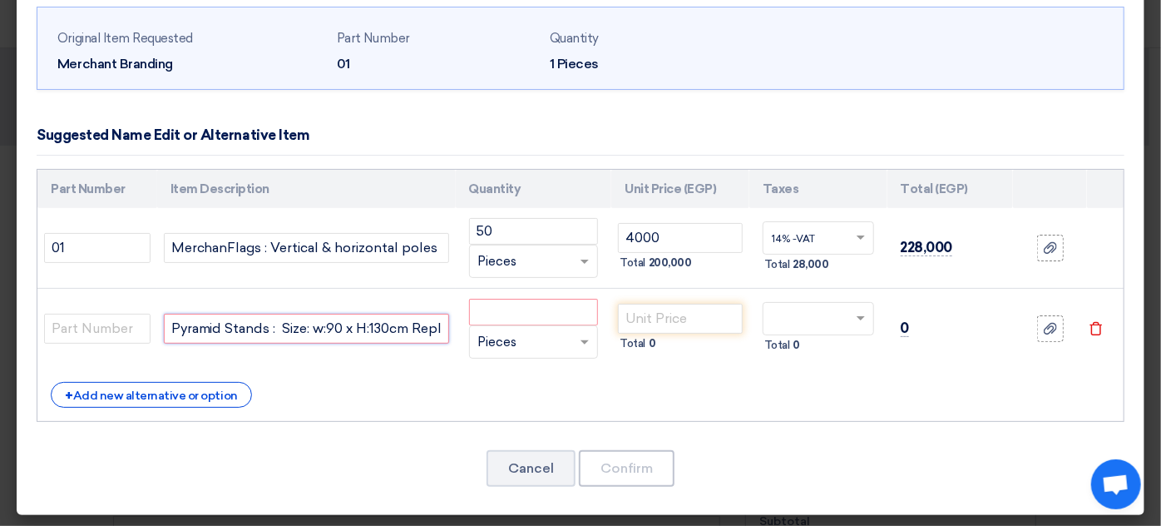
scroll to position [0, 1004]
type input "Pyramid Stands : Size: w:90 x H:130cm Replaceable two-sided printed message boa…"
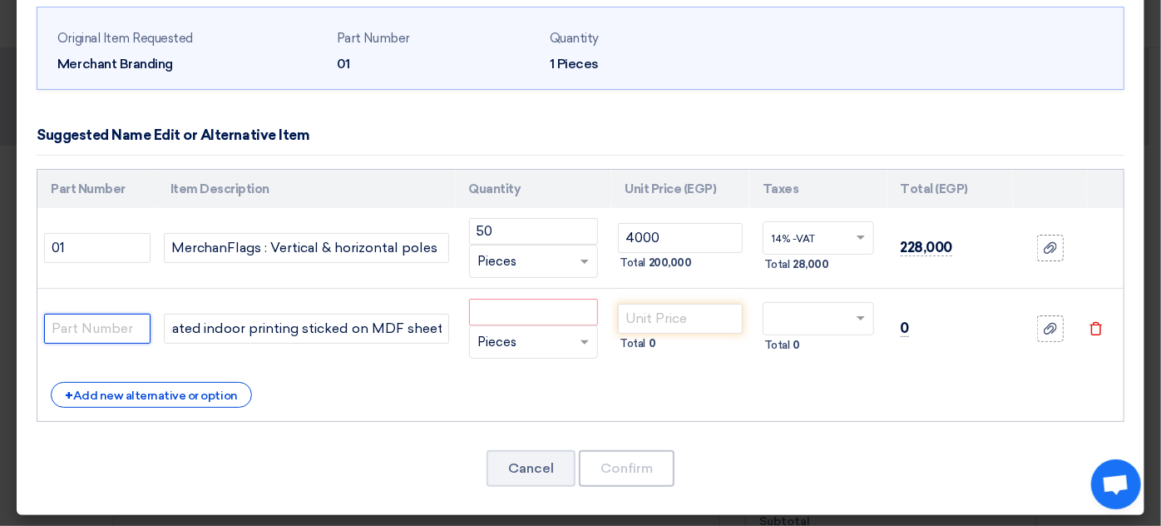
click at [88, 322] on input "text" at bounding box center [97, 329] width 106 height 30
type input "2"
click at [504, 312] on input "number" at bounding box center [534, 312] width 130 height 27
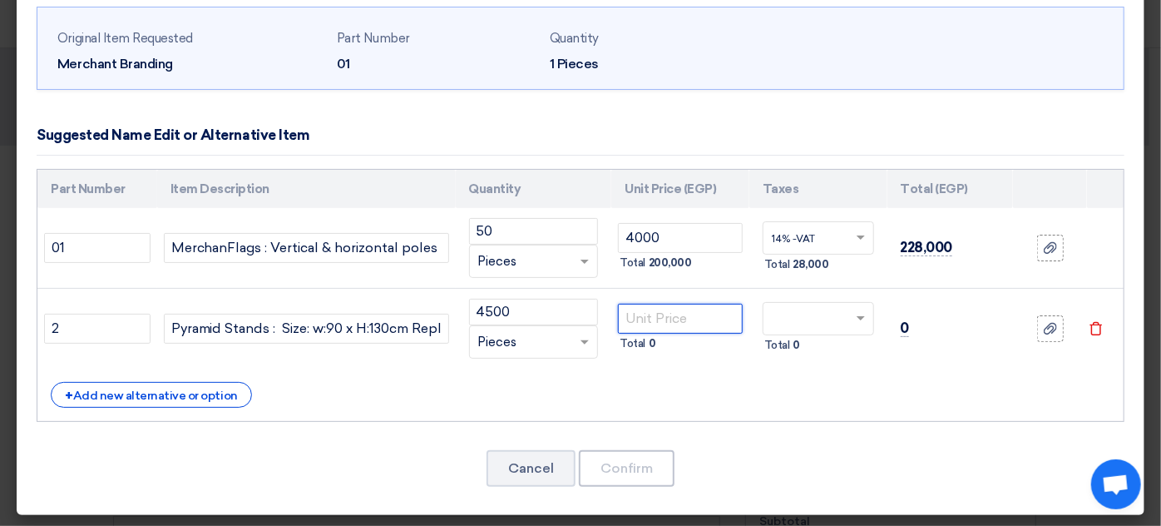
click at [670, 318] on input "number" at bounding box center [680, 319] width 125 height 30
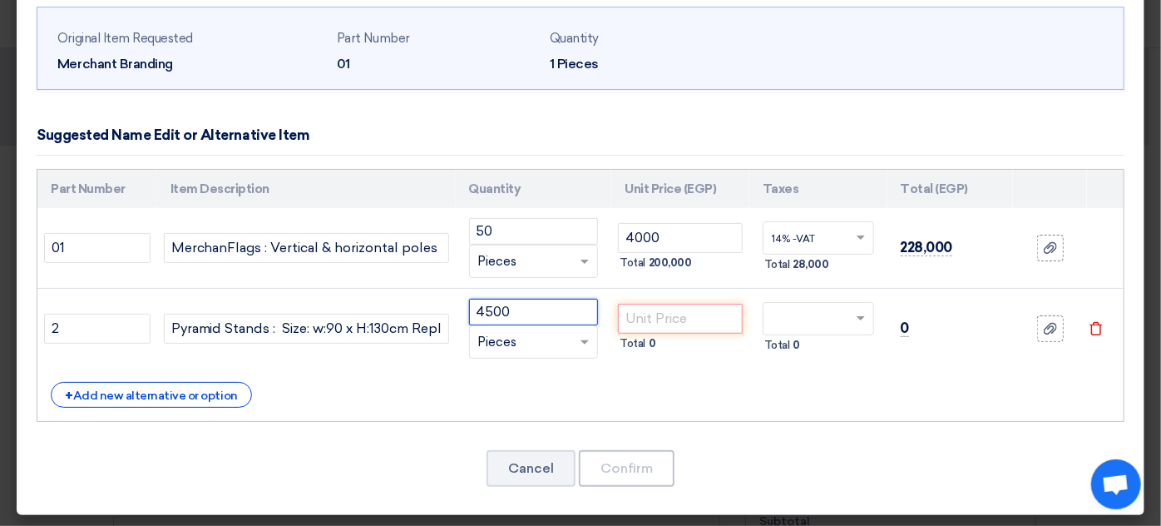
drag, startPoint x: 502, startPoint y: 309, endPoint x: 437, endPoint y: 309, distance: 64.9
click at [437, 309] on tr "2 Pyramid Stands : Size: w:90 x H:130cm Replaceable two-sided printed message b…" at bounding box center [580, 329] width 1086 height 81
type input "20"
click at [648, 314] on input "number" at bounding box center [680, 319] width 125 height 30
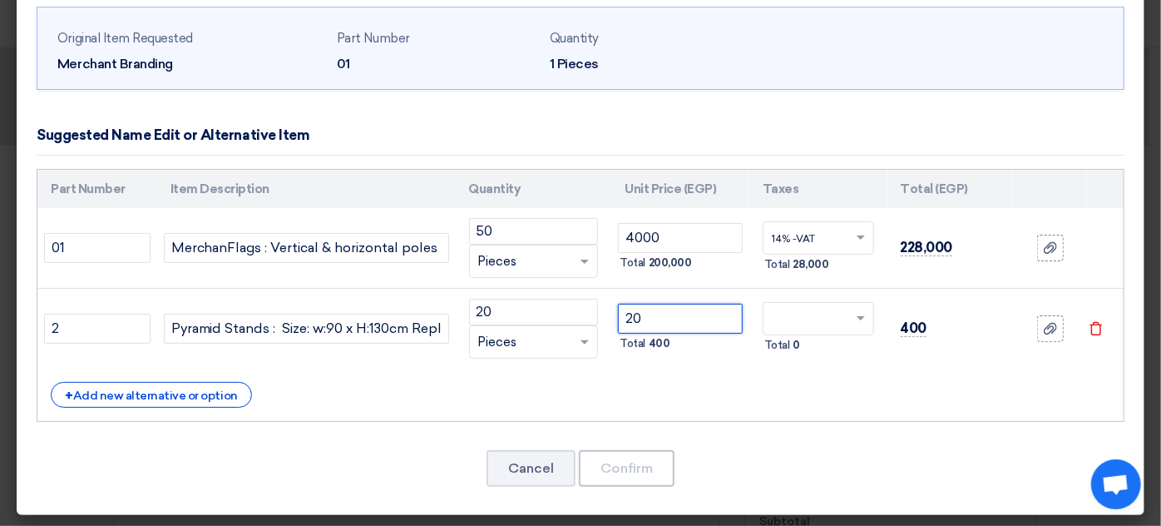
type input "20"
click at [764, 318] on div at bounding box center [819, 318] width 110 height 27
click at [806, 344] on span "14% -VAT" at bounding box center [793, 350] width 43 height 12
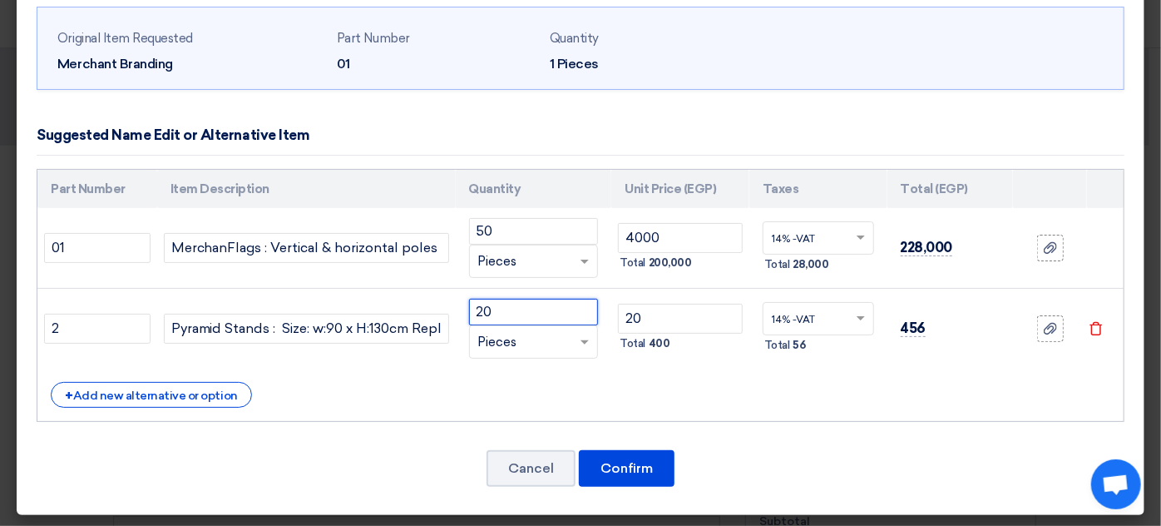
drag, startPoint x: 526, startPoint y: 308, endPoint x: 399, endPoint y: 288, distance: 128.0
click at [399, 289] on tr "2 Pyramid Stands : Size: w:90 x H:130cm Replaceable two-sided printed message b…" at bounding box center [580, 329] width 1086 height 81
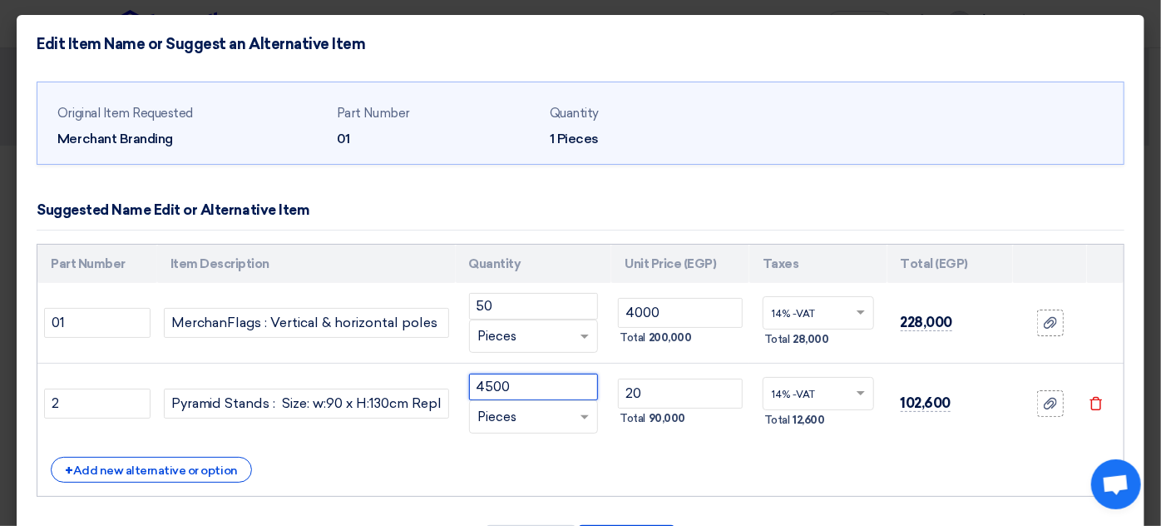
type input "4500"
click at [757, 459] on div "+ Add new alternative or option" at bounding box center [581, 470] width 1060 height 26
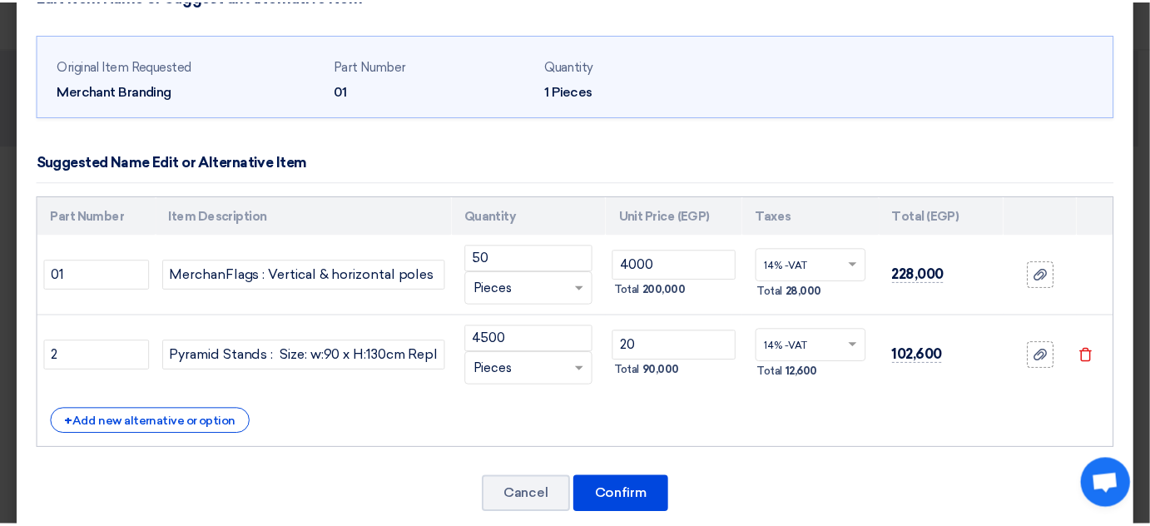
scroll to position [75, 0]
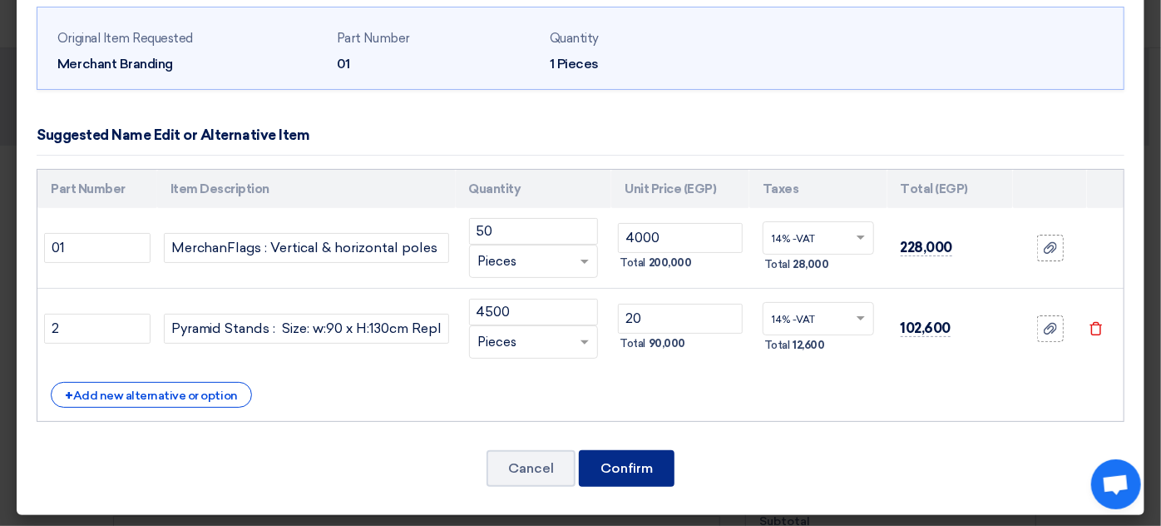
click at [601, 459] on button "Confirm" at bounding box center [627, 468] width 96 height 37
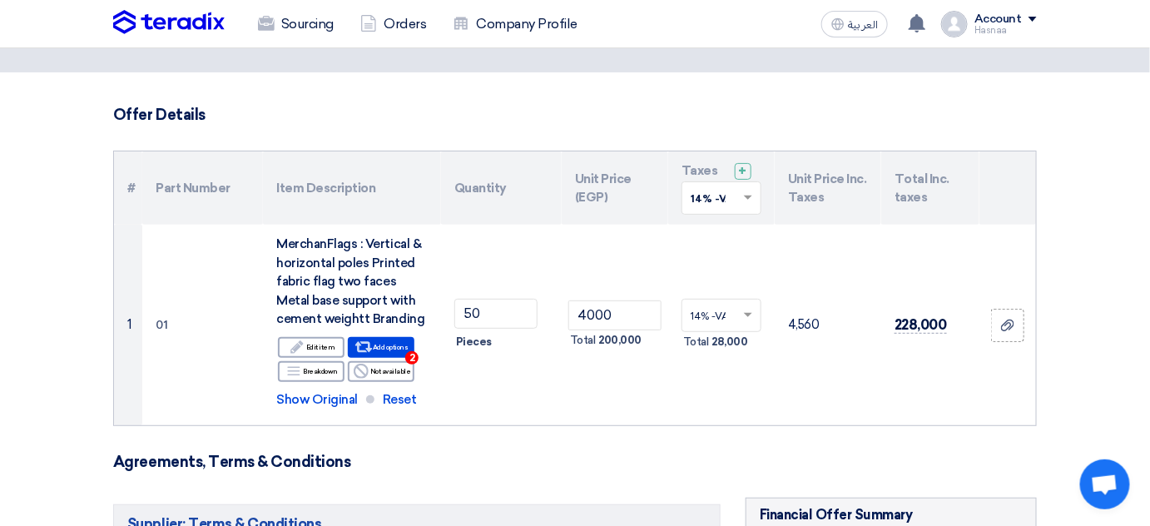
scroll to position [226, 0]
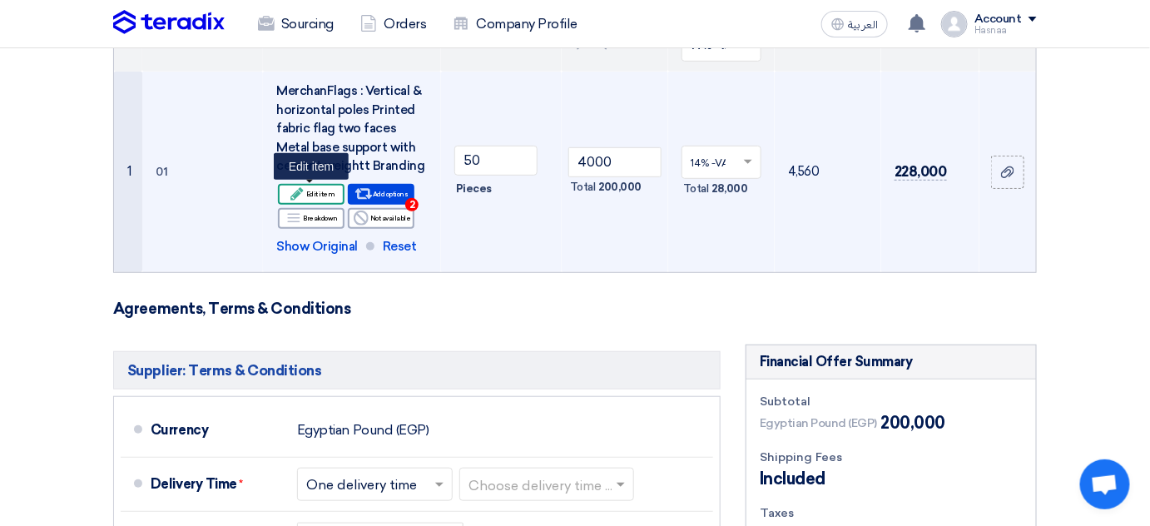
click at [321, 193] on div "Edit Edit item" at bounding box center [311, 194] width 67 height 21
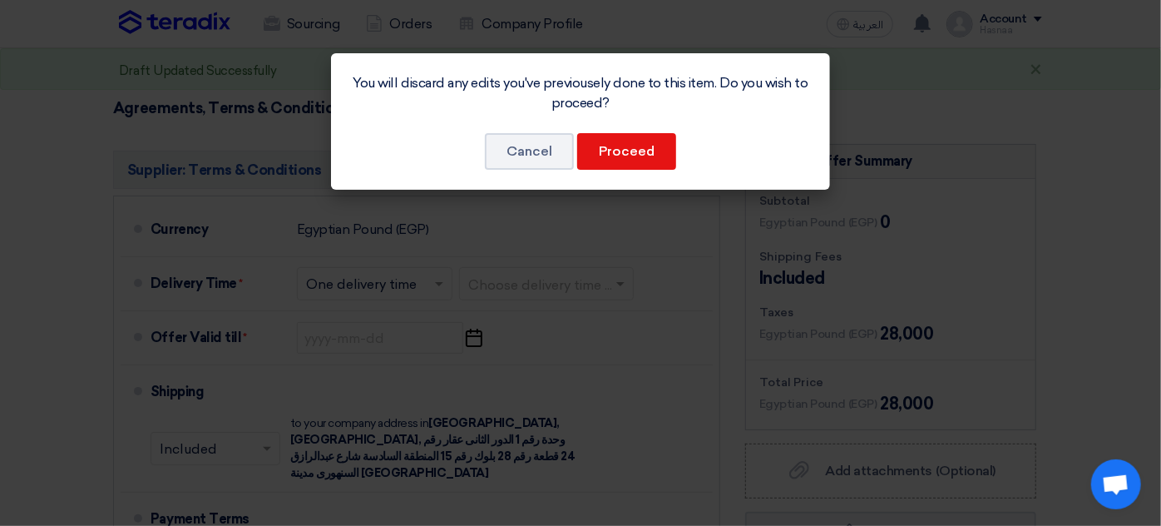
click at [645, 274] on modal-container "You will discard any edits you've previousely done to this item. Do you wish to…" at bounding box center [580, 263] width 1161 height 526
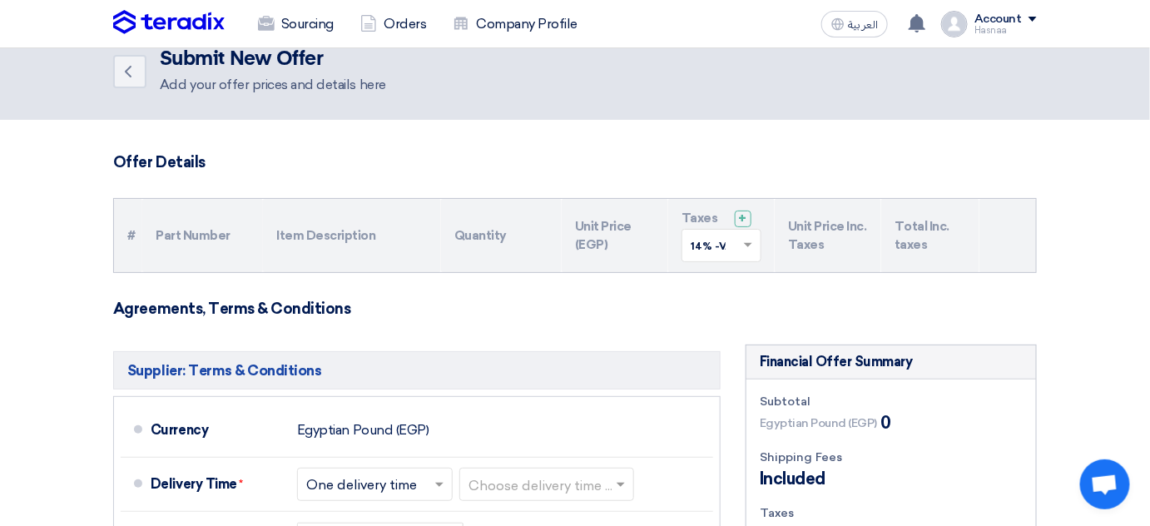
scroll to position [0, 0]
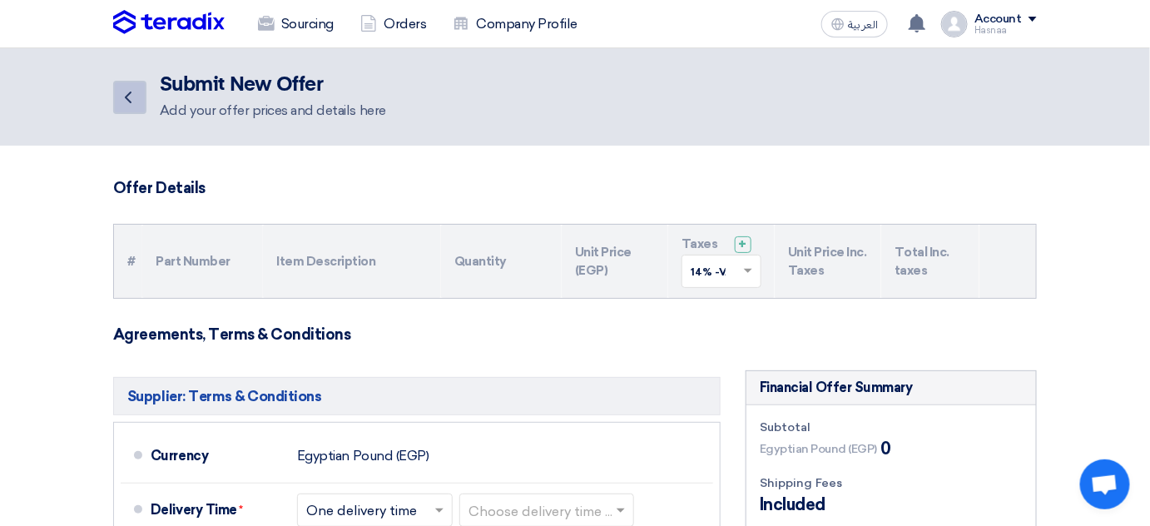
click at [125, 87] on icon "Back" at bounding box center [128, 97] width 20 height 20
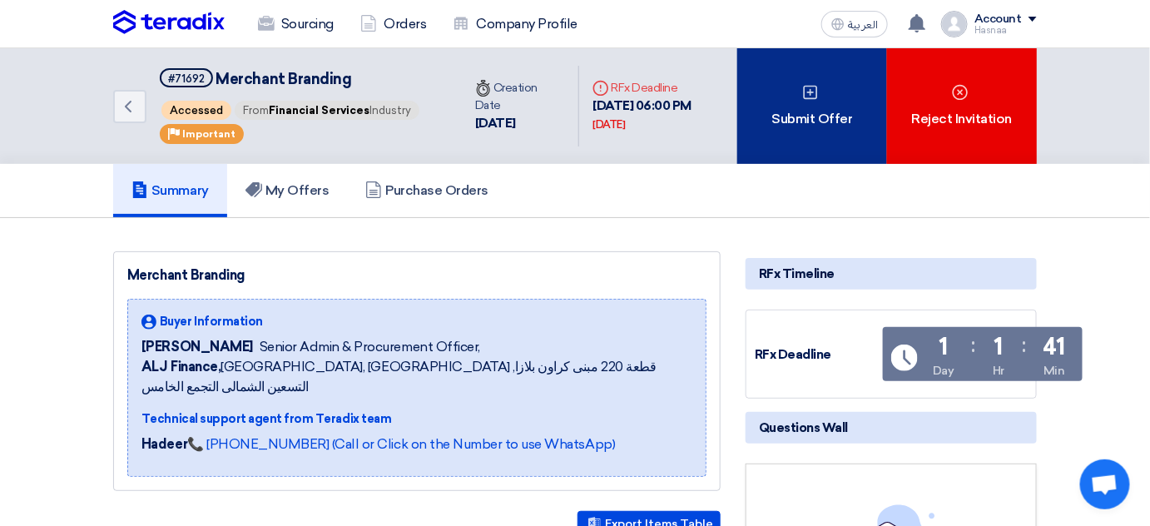
click at [833, 104] on div "Submit Offer" at bounding box center [812, 106] width 150 height 116
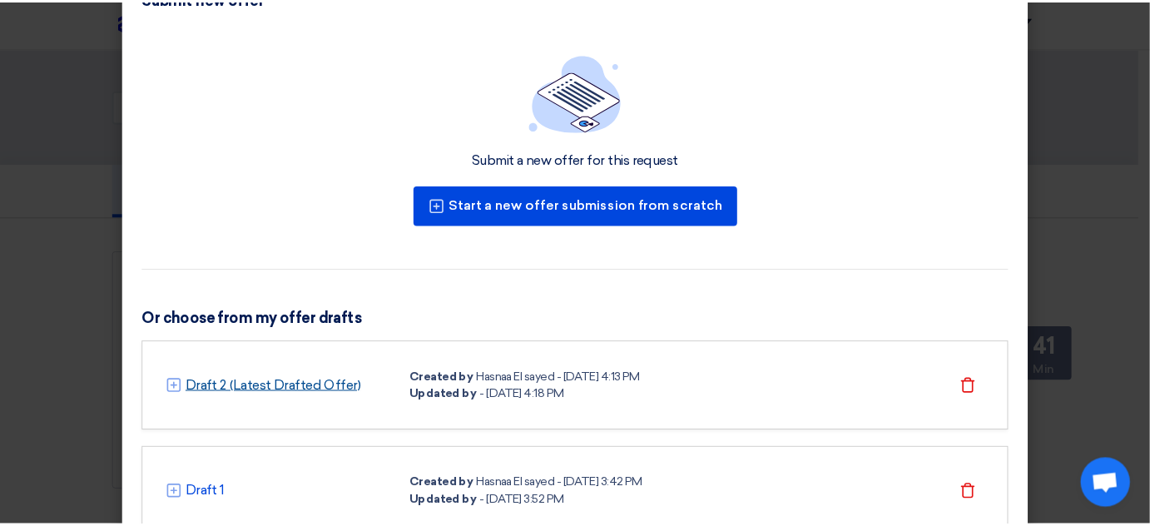
scroll to position [75, 0]
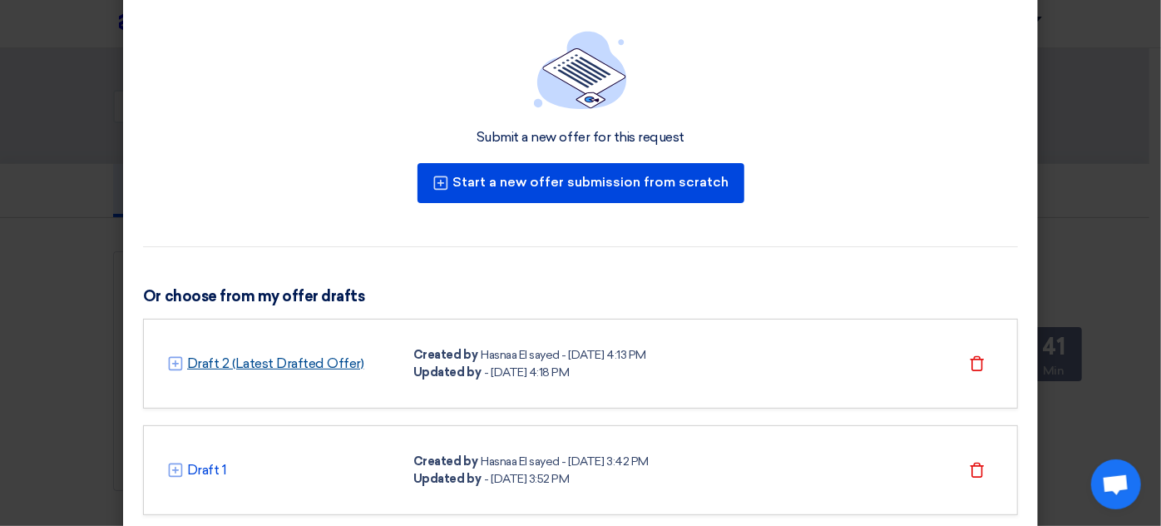
click at [275, 358] on link "Draft 2 (Latest Drafted Offer)" at bounding box center [275, 364] width 177 height 20
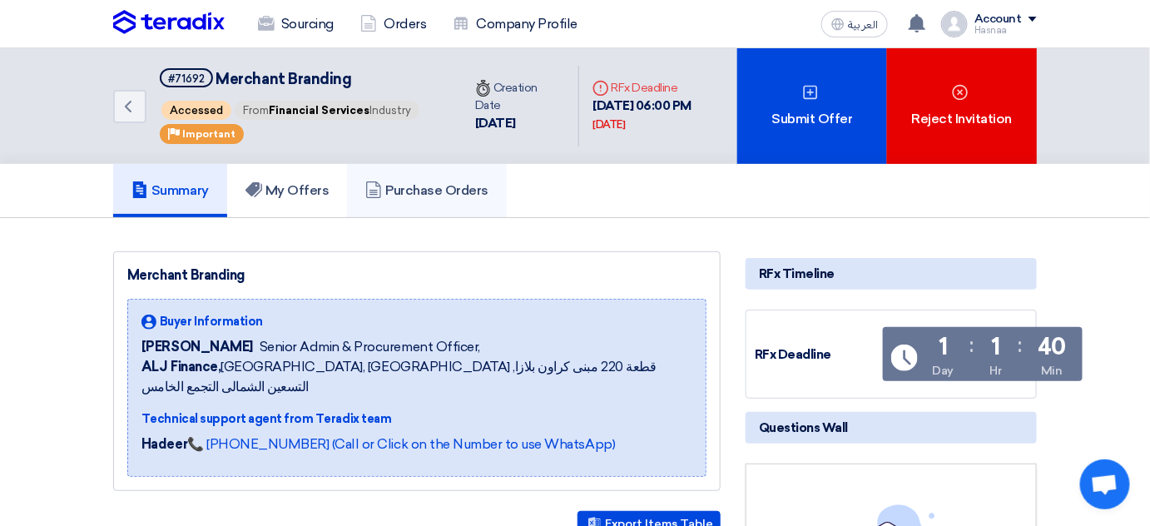
click at [466, 199] on h5 "Purchase Orders" at bounding box center [426, 190] width 123 height 17
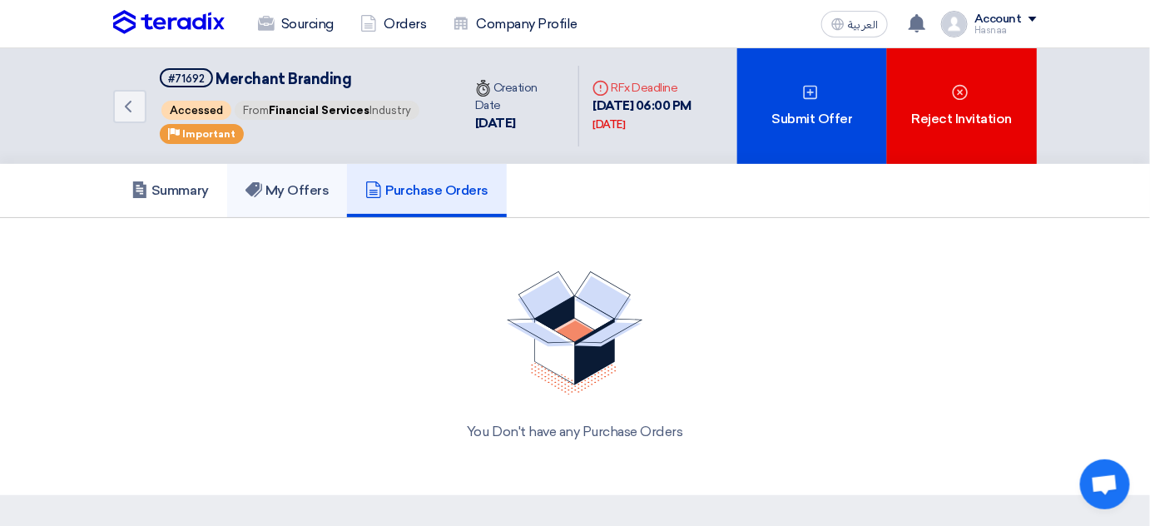
click at [314, 199] on h5 "My Offers" at bounding box center [287, 190] width 84 height 17
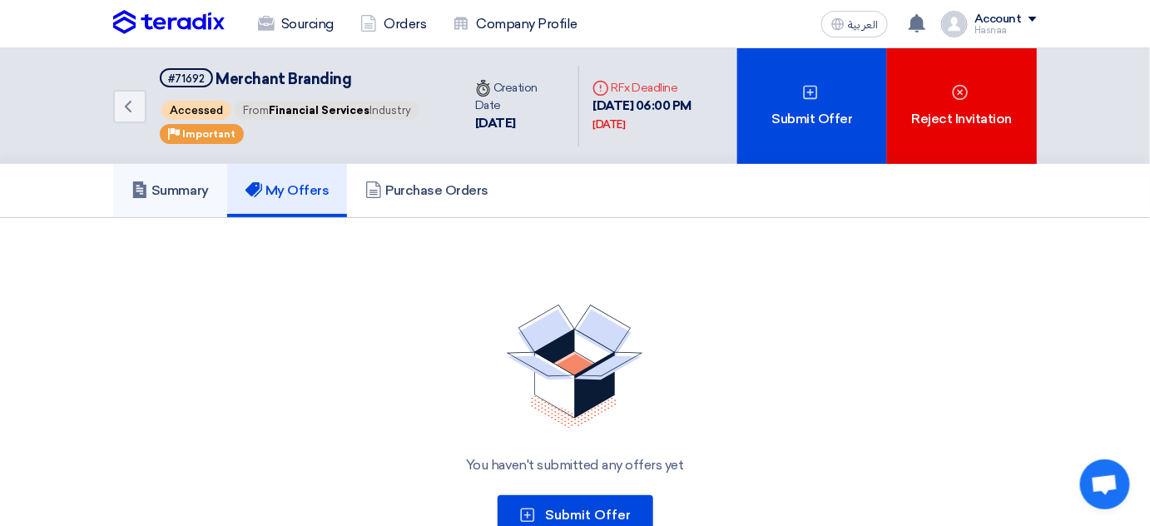
click at [185, 199] on h5 "Summary" at bounding box center [169, 190] width 77 height 17
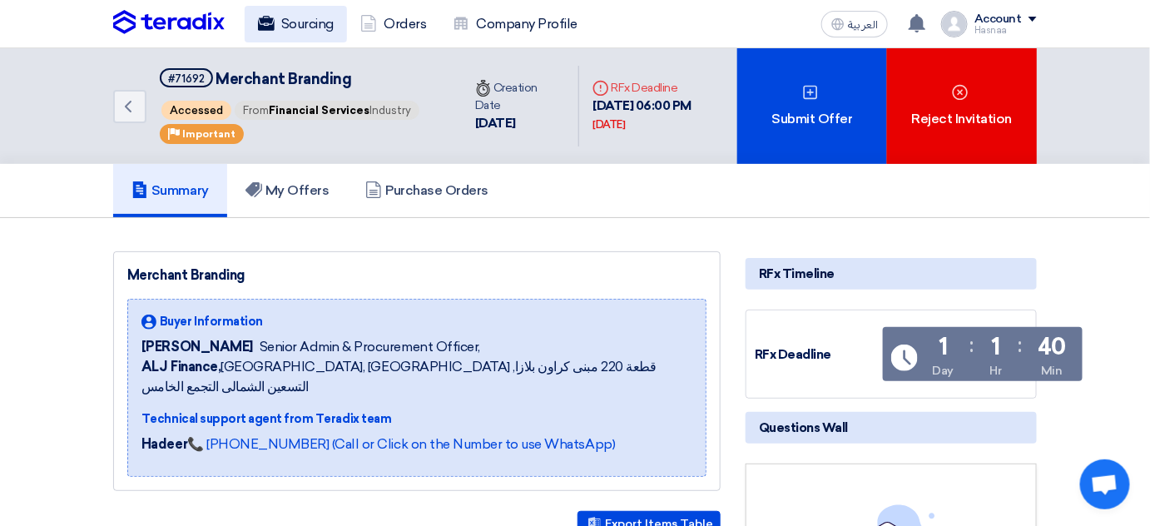
click at [293, 22] on link "Sourcing" at bounding box center [296, 24] width 102 height 37
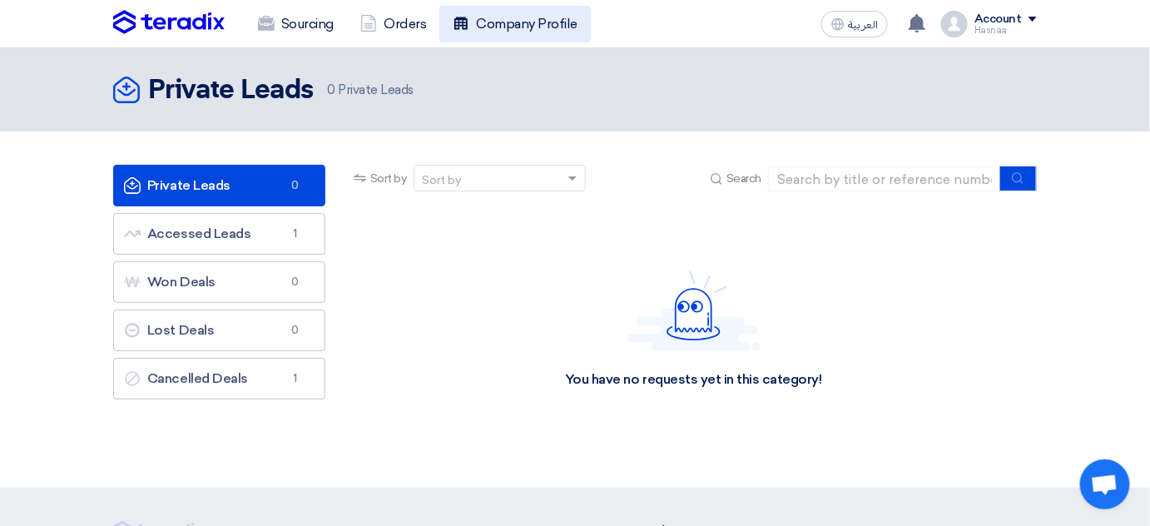
click at [519, 28] on link "Company Profile" at bounding box center [514, 24] width 151 height 37
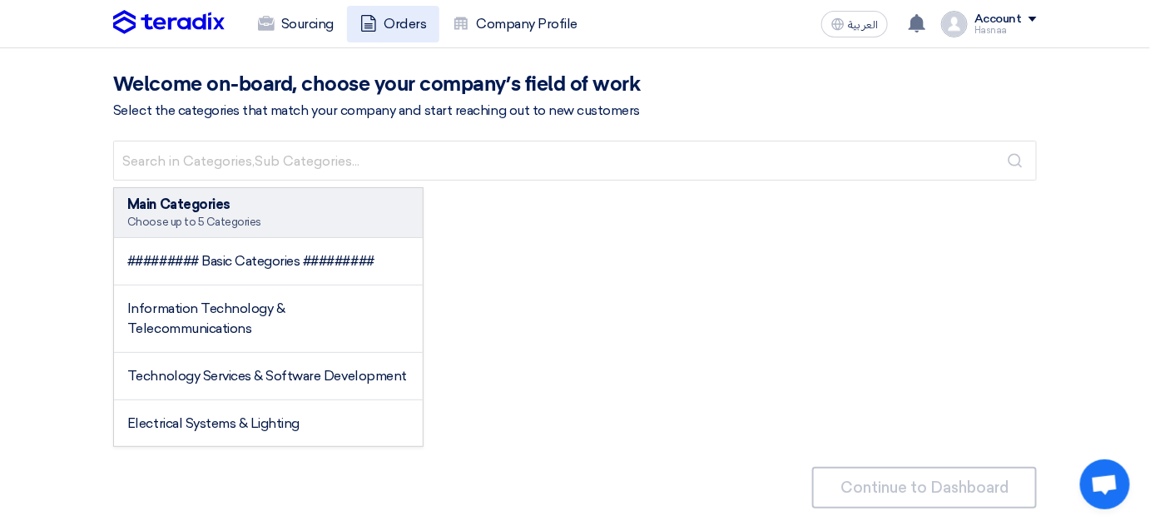
click at [409, 32] on link "Orders" at bounding box center [393, 24] width 92 height 37
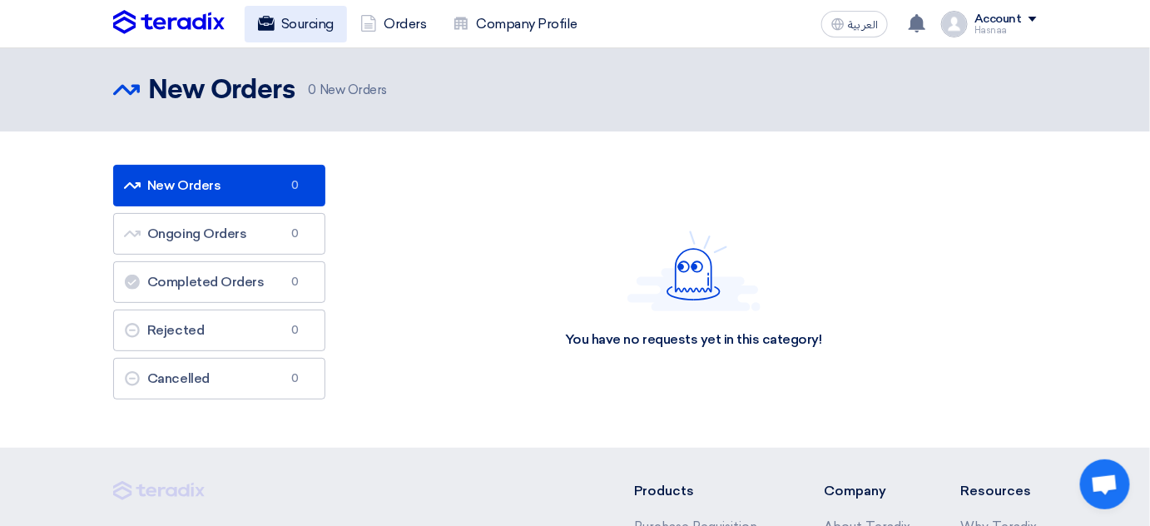
click at [319, 29] on link "Sourcing" at bounding box center [296, 24] width 102 height 37
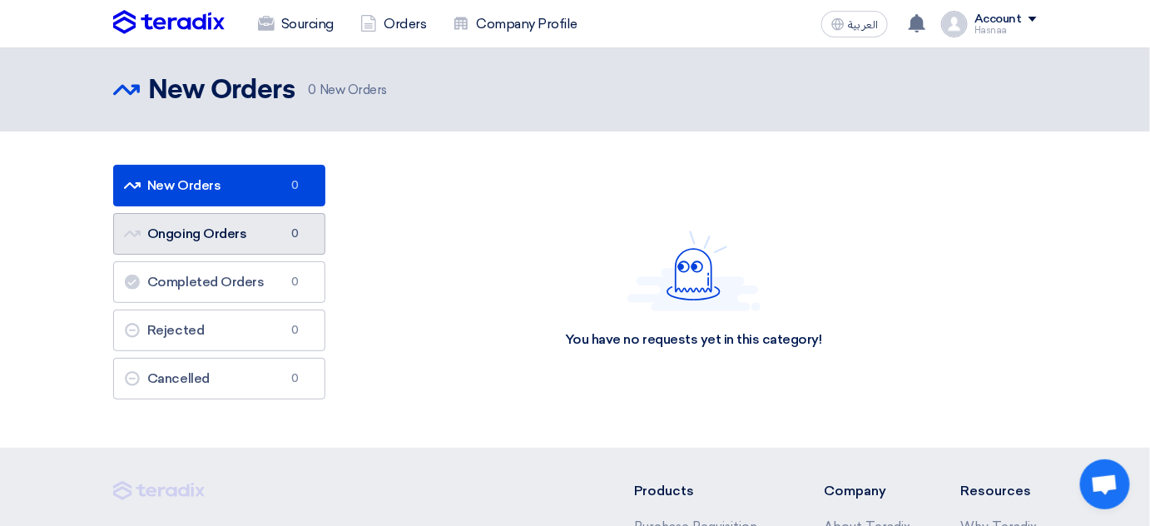
click at [230, 244] on link "Ongoing Orders Ongoing Orders 0" at bounding box center [219, 234] width 212 height 42
